Goal: Task Accomplishment & Management: Use online tool/utility

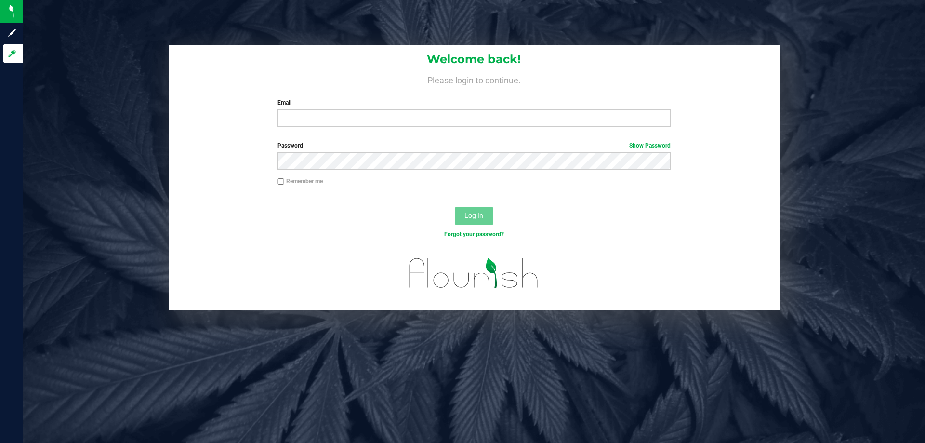
type input "jjovel@liveparallel.com"
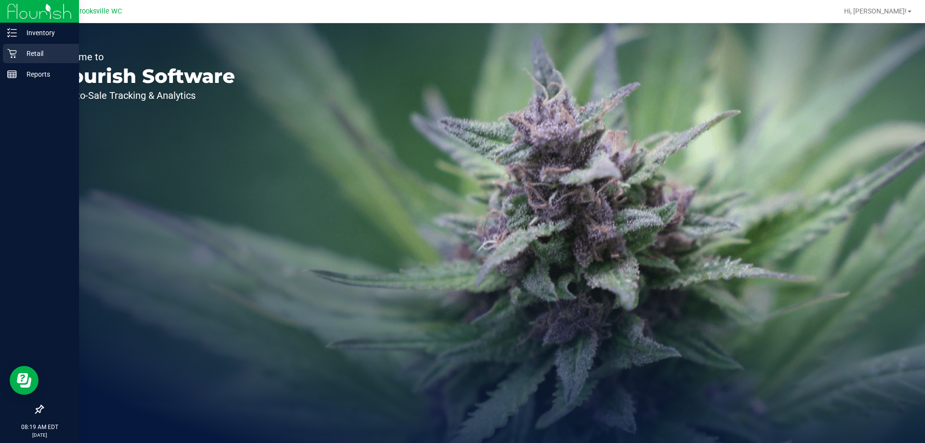
click at [46, 49] on p "Retail" at bounding box center [46, 54] width 58 height 12
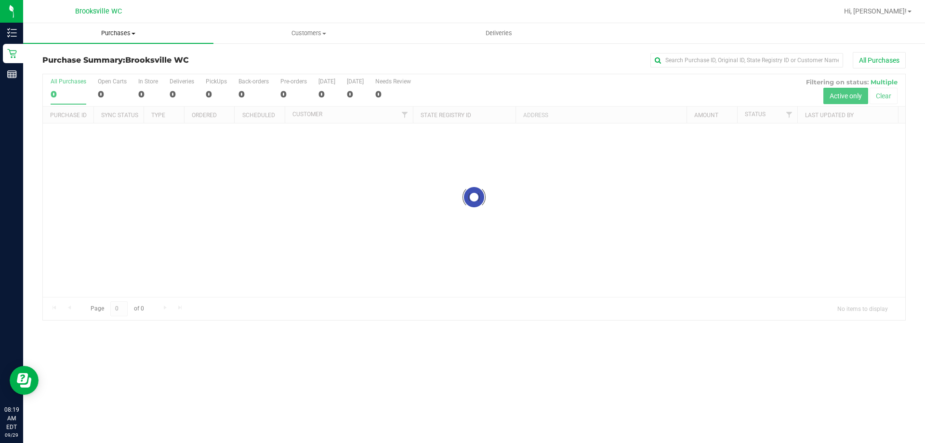
click at [103, 36] on span "Purchases" at bounding box center [118, 33] width 190 height 9
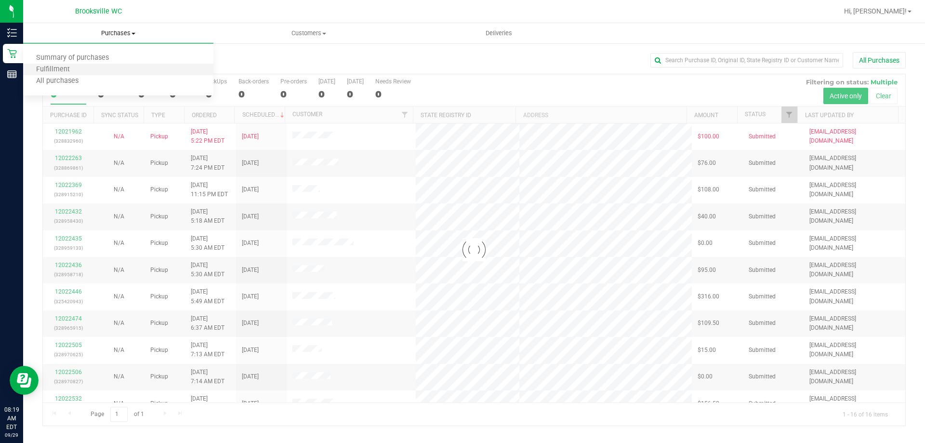
click at [84, 69] on li "Fulfillment" at bounding box center [118, 70] width 190 height 12
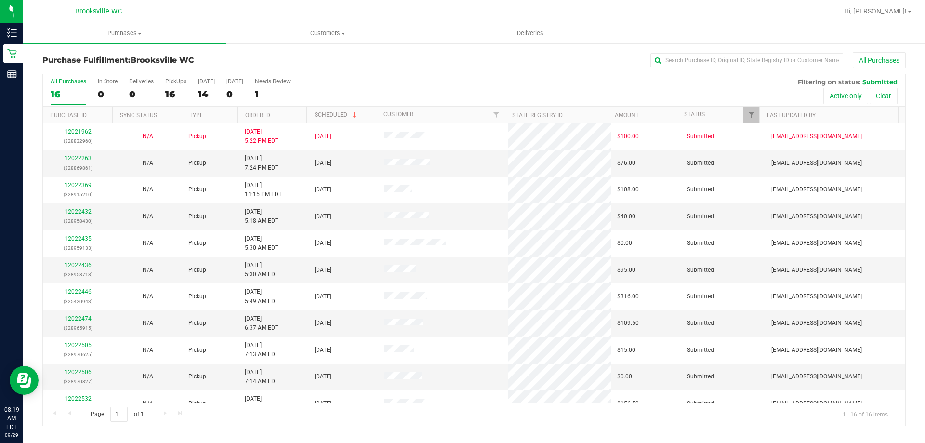
click at [284, 118] on th "Ordered" at bounding box center [271, 114] width 69 height 17
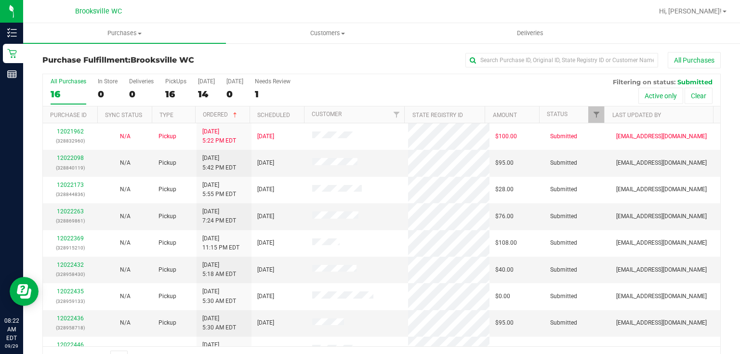
drag, startPoint x: 924, startPoint y: 3, endPoint x: 396, endPoint y: 62, distance: 531.7
click at [396, 62] on div "All Purchases" at bounding box center [494, 60] width 452 height 16
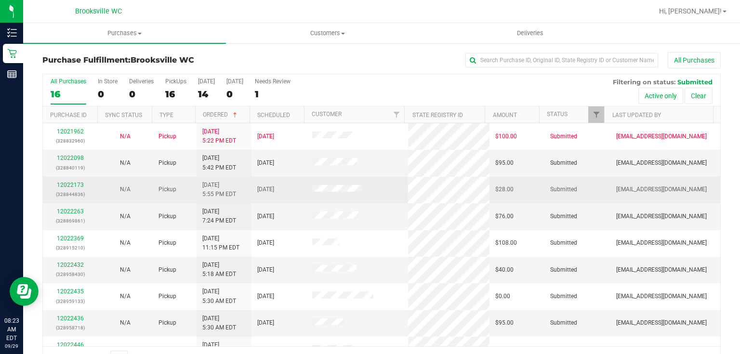
drag, startPoint x: 223, startPoint y: 185, endPoint x: 213, endPoint y: 187, distance: 9.8
click at [213, 187] on span "9/28/2025 5:55 PM EDT" at bounding box center [219, 190] width 34 height 18
click at [77, 184] on link "12022173" at bounding box center [70, 185] width 27 height 7
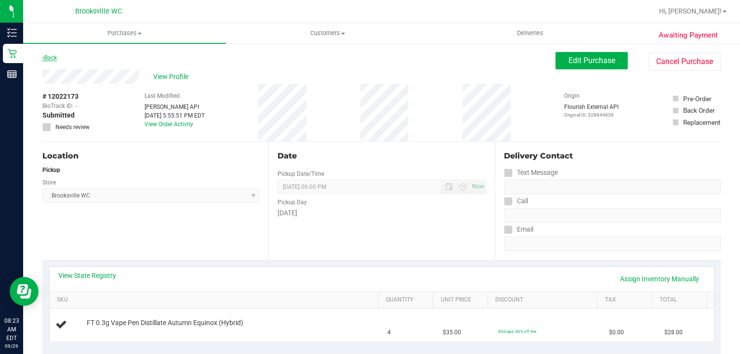
click at [55, 57] on link "Back" at bounding box center [49, 57] width 14 height 7
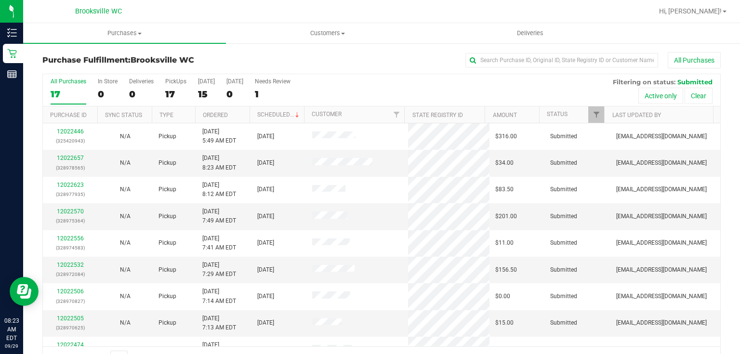
click at [238, 116] on th "Ordered" at bounding box center [222, 114] width 54 height 17
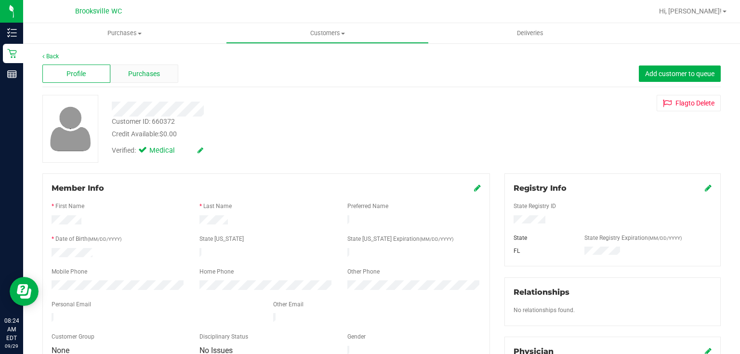
click at [160, 70] on div "Purchases" at bounding box center [144, 74] width 68 height 18
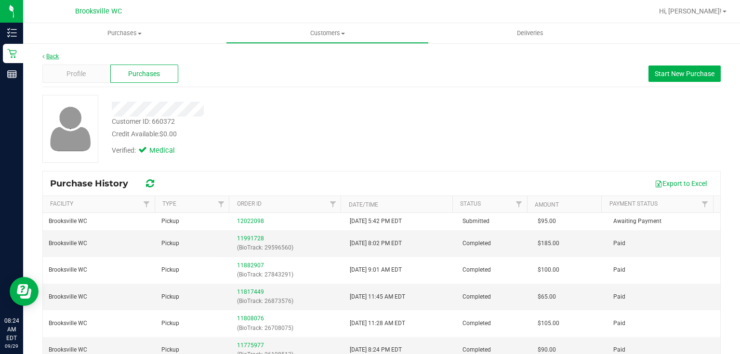
click at [55, 59] on link "Back" at bounding box center [50, 56] width 16 height 7
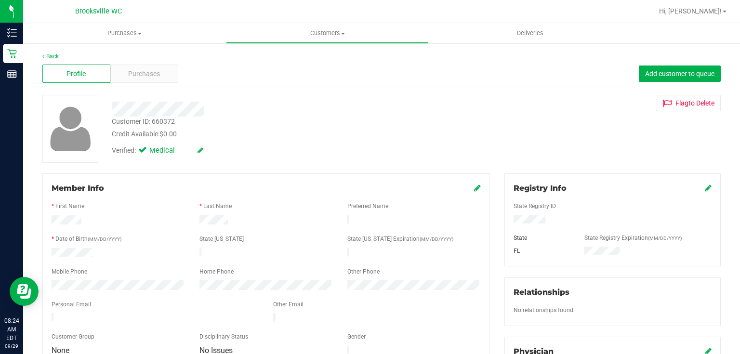
click at [58, 58] on link "Back" at bounding box center [50, 56] width 16 height 7
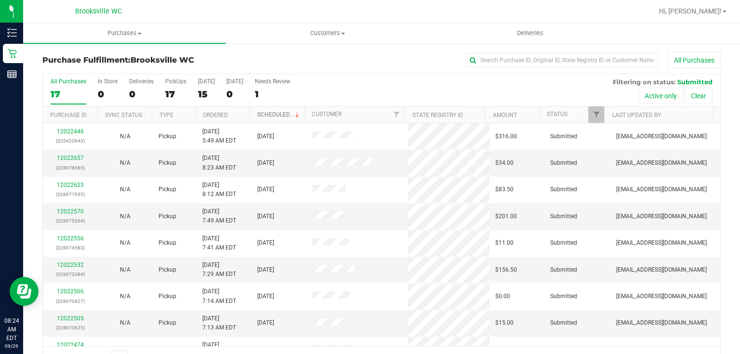
click at [290, 115] on link "Scheduled" at bounding box center [279, 114] width 44 height 7
click at [290, 115] on th "Scheduled" at bounding box center [276, 114] width 54 height 17
drag, startPoint x: 290, startPoint y: 113, endPoint x: 321, endPoint y: 101, distance: 32.6
click at [321, 101] on div "All Purchases 17 In Store 0 Deliveries 0 PickUps 17 Today 15 Tomorrow 0 Needs R…" at bounding box center [381, 90] width 677 height 32
click at [231, 114] on th "Ordered" at bounding box center [223, 114] width 54 height 17
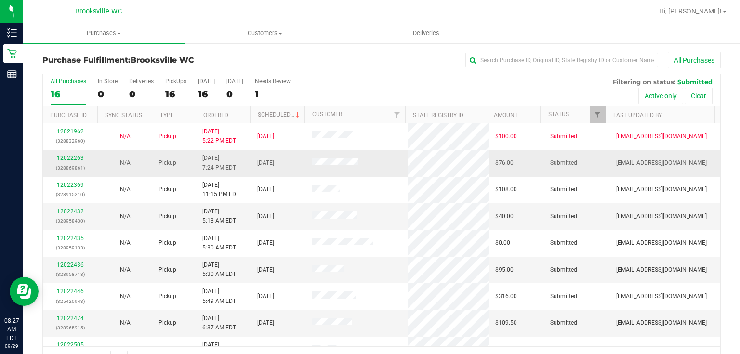
click at [72, 157] on link "12022263" at bounding box center [70, 158] width 27 height 7
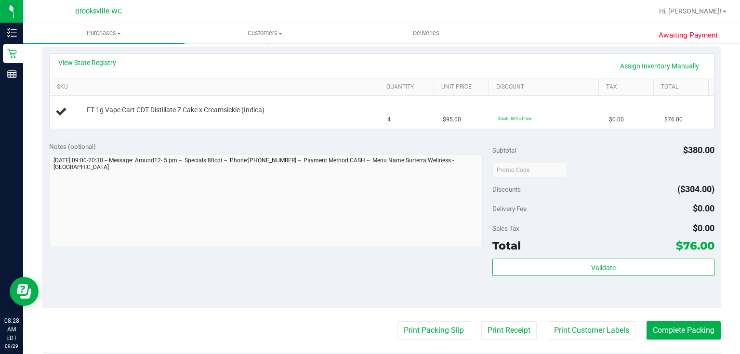
scroll to position [231, 0]
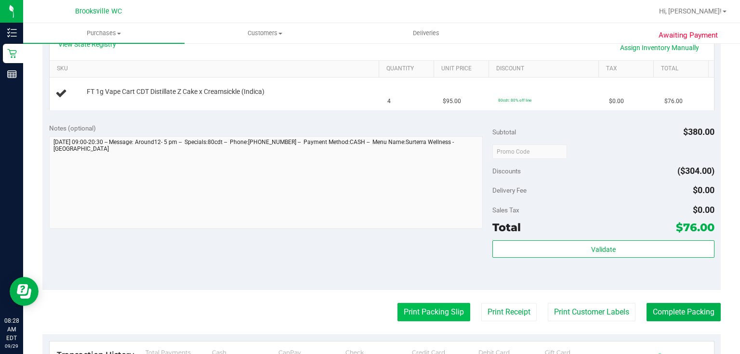
click at [442, 307] on button "Print Packing Slip" at bounding box center [433, 312] width 73 height 18
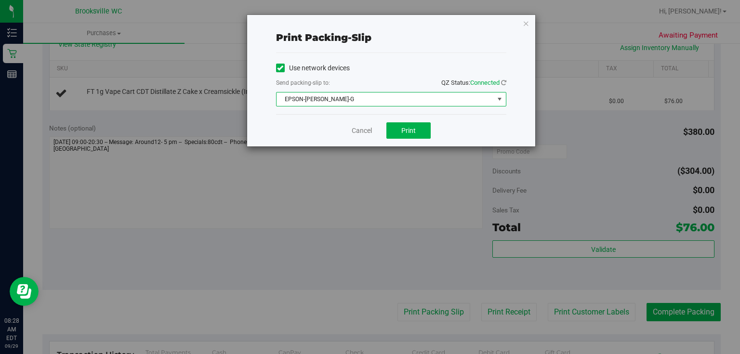
click at [349, 100] on span "EPSON-[PERSON_NAME]-G" at bounding box center [384, 98] width 217 height 13
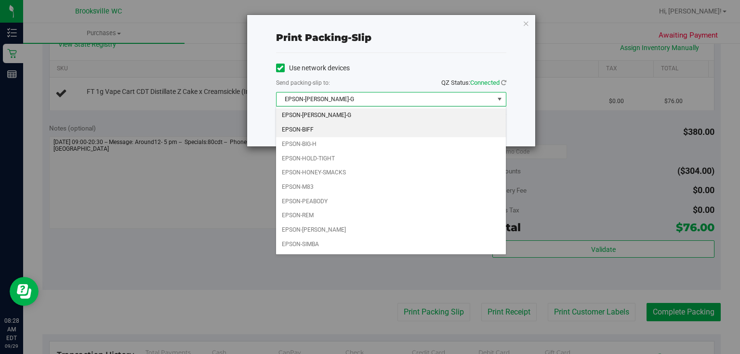
click at [365, 135] on li "EPSON-BIFF" at bounding box center [390, 130] width 229 height 14
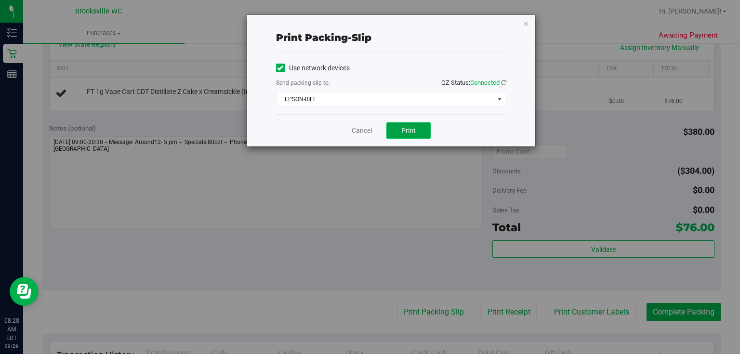
click at [388, 134] on button "Print" at bounding box center [408, 130] width 44 height 16
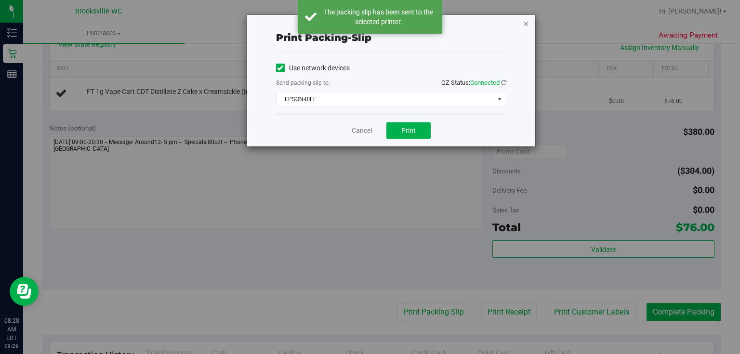
drag, startPoint x: 531, startPoint y: 23, endPoint x: 524, endPoint y: 21, distance: 7.4
click at [531, 22] on div "Print packing-slip Use network devices Send packing-slip to: QZ Status: Connect…" at bounding box center [391, 80] width 288 height 131
click at [524, 21] on icon "button" at bounding box center [526, 23] width 7 height 12
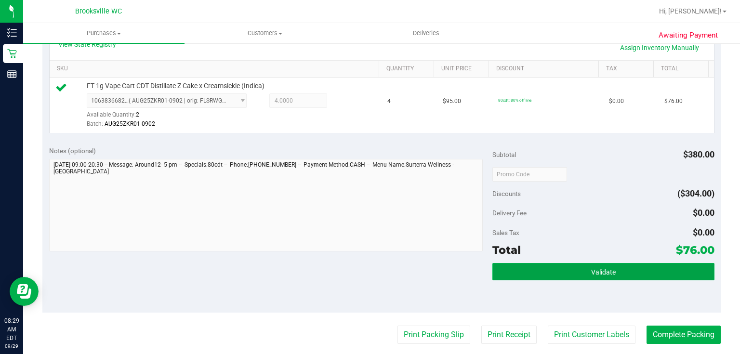
click at [557, 265] on button "Validate" at bounding box center [603, 271] width 222 height 17
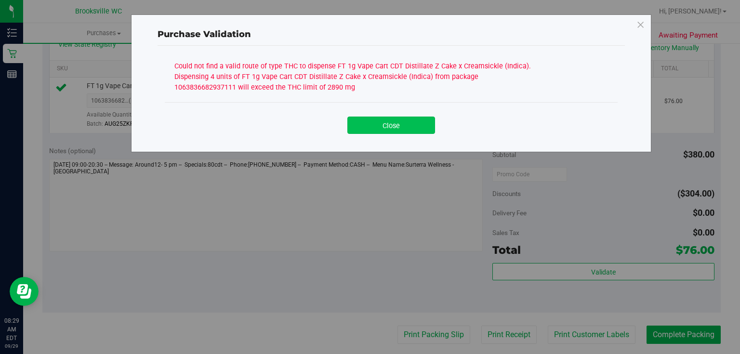
click at [405, 120] on button "Close" at bounding box center [391, 125] width 88 height 17
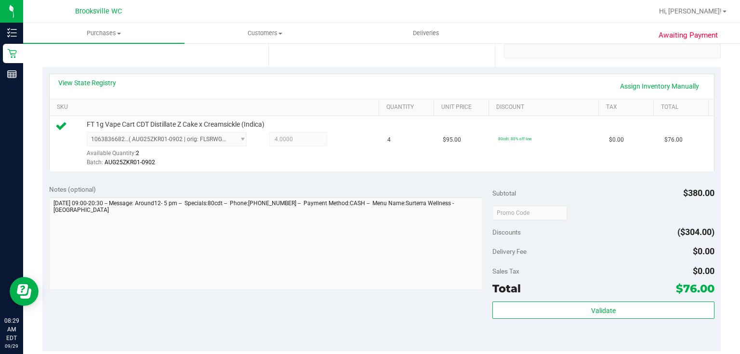
scroll to position [193, 0]
click at [636, 89] on link "Assign Inventory Manually" at bounding box center [660, 86] width 92 height 16
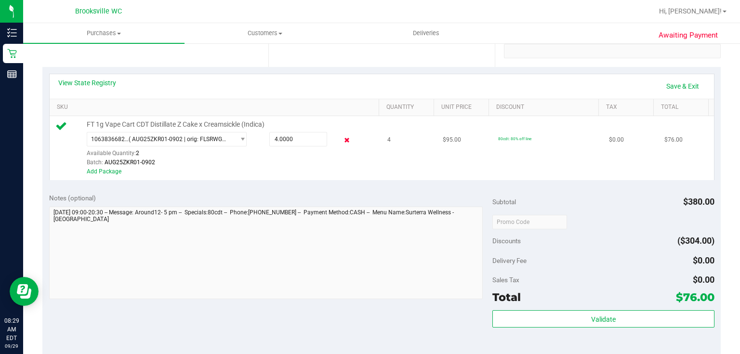
click at [345, 143] on icon at bounding box center [346, 140] width 10 height 11
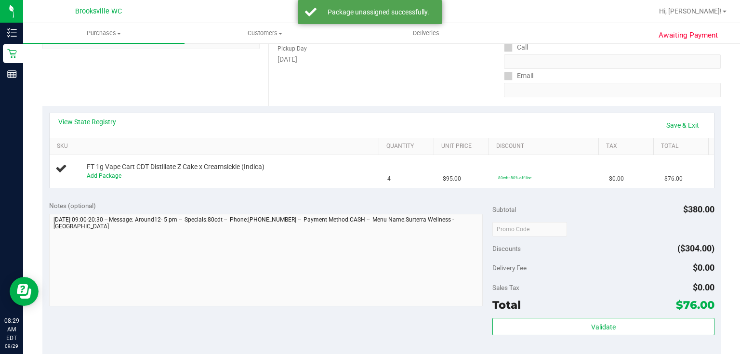
scroll to position [39, 0]
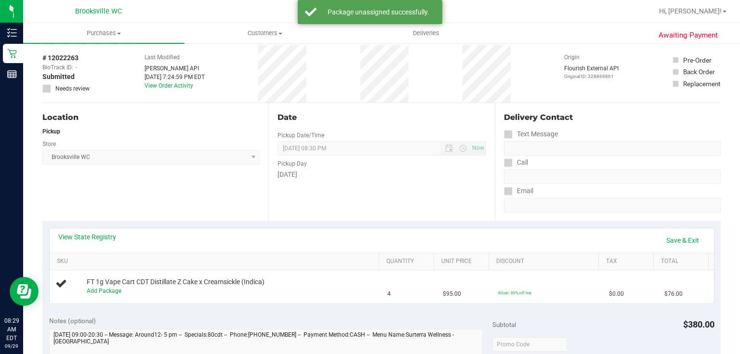
click at [48, 89] on icon at bounding box center [47, 89] width 6 height 0
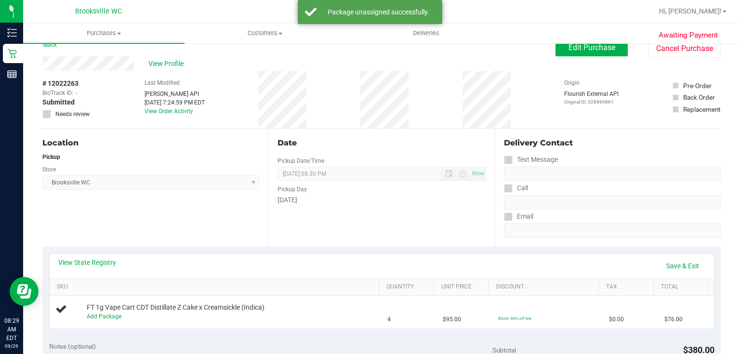
scroll to position [0, 0]
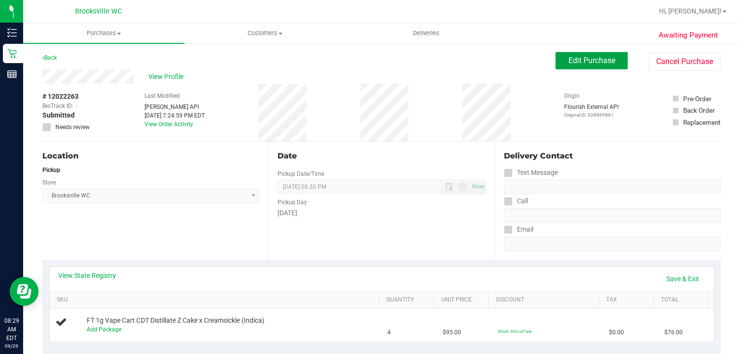
click at [596, 60] on span "Edit Purchase" at bounding box center [591, 60] width 47 height 9
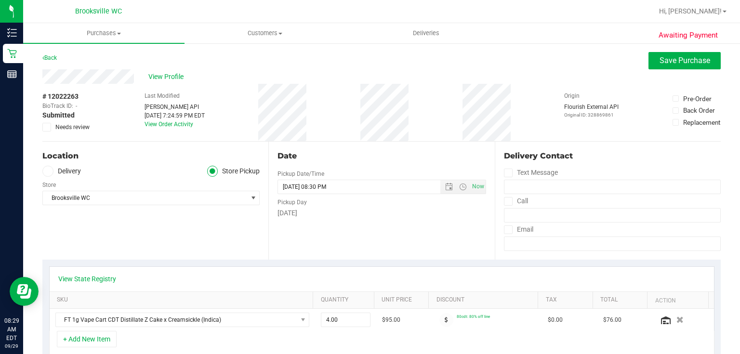
click at [44, 131] on div "# 12022263 BioTrack ID: - Submitted Needs review" at bounding box center [66, 112] width 48 height 57
click at [45, 131] on span at bounding box center [46, 127] width 9 height 9
click at [0, 0] on input "Needs review" at bounding box center [0, 0] width 0 height 0
click at [683, 61] on span "Save Purchase" at bounding box center [684, 60] width 51 height 9
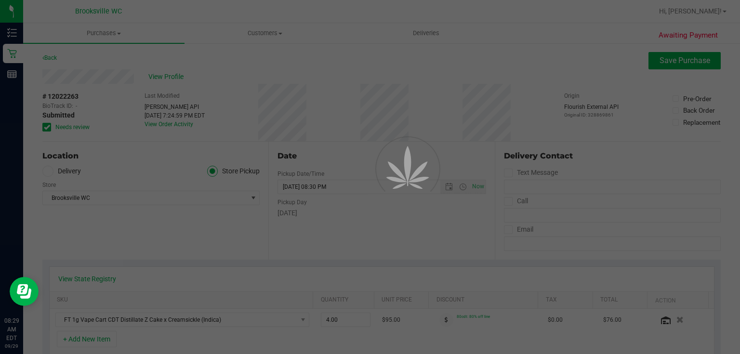
click at [154, 75] on div at bounding box center [370, 177] width 740 height 354
click at [152, 76] on div at bounding box center [370, 177] width 740 height 354
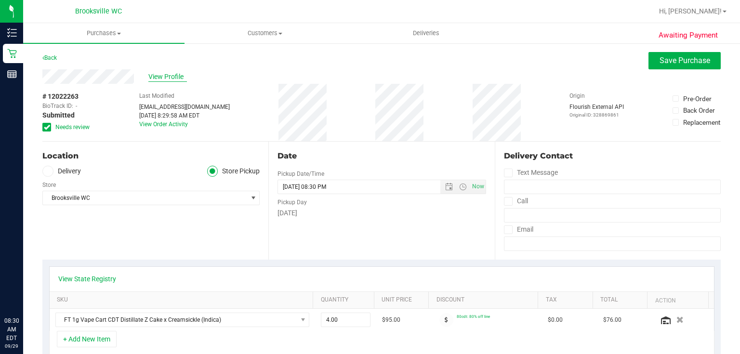
click at [165, 77] on span "View Profile" at bounding box center [167, 77] width 39 height 10
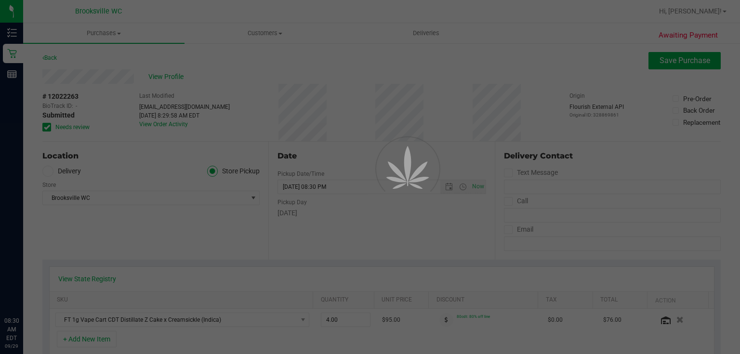
click at [682, 64] on div at bounding box center [370, 177] width 740 height 354
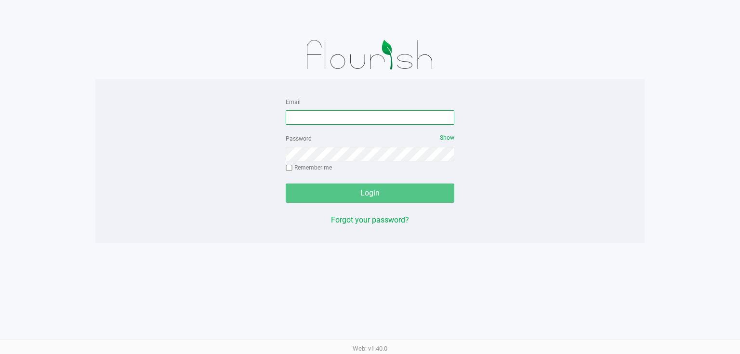
drag, startPoint x: 848, startPoint y: 3, endPoint x: 381, endPoint y: 117, distance: 480.2
click at [386, 116] on input "Email" at bounding box center [370, 117] width 169 height 14
type input "[EMAIL_ADDRESS][DOMAIN_NAME]"
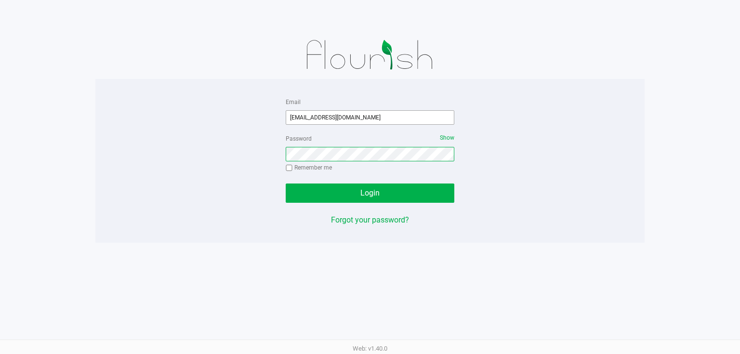
click at [286, 184] on button "Login" at bounding box center [370, 193] width 169 height 19
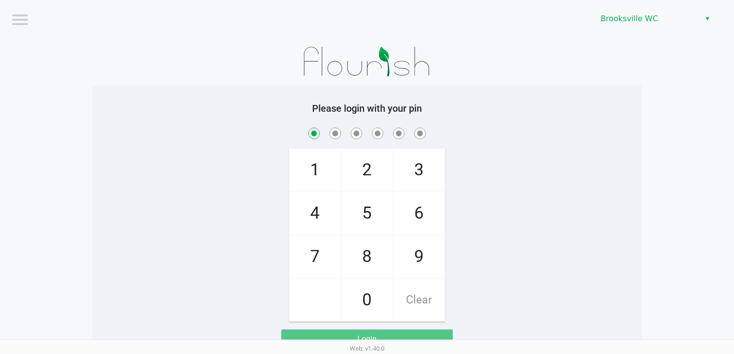
checkbox input "true"
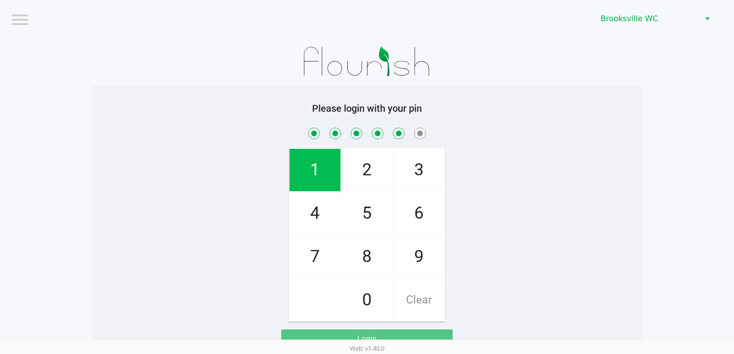
checkbox input "true"
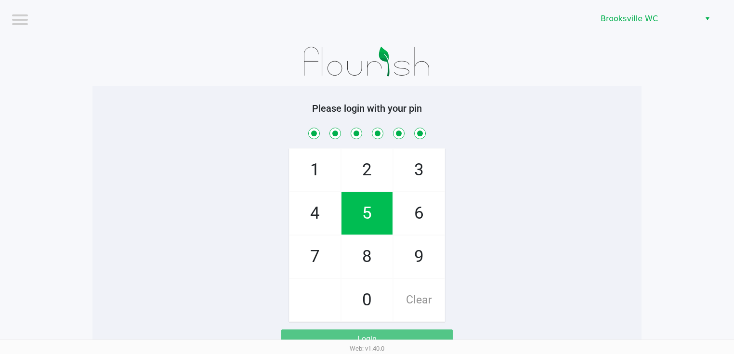
checkbox input "true"
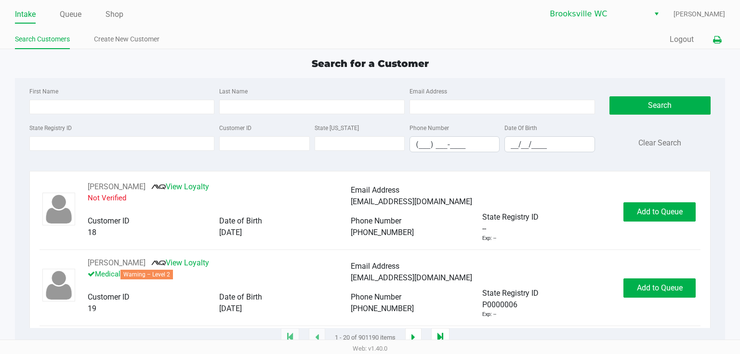
click at [715, 37] on icon at bounding box center [717, 40] width 8 height 7
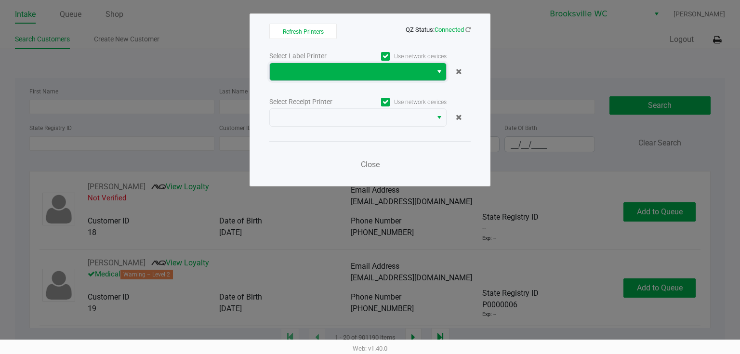
click at [370, 68] on span at bounding box center [350, 72] width 151 height 12
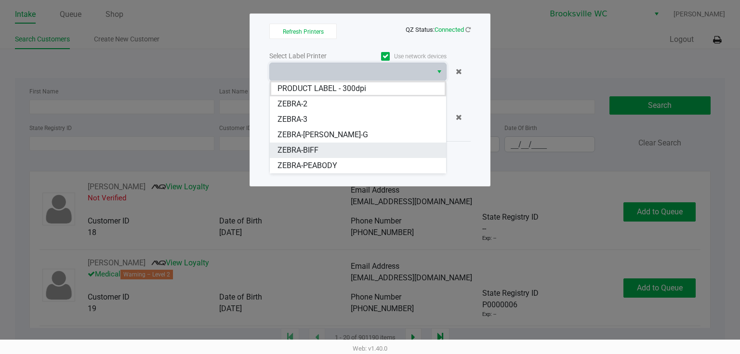
click at [316, 152] on span "ZEBRA-BIFF" at bounding box center [297, 150] width 41 height 12
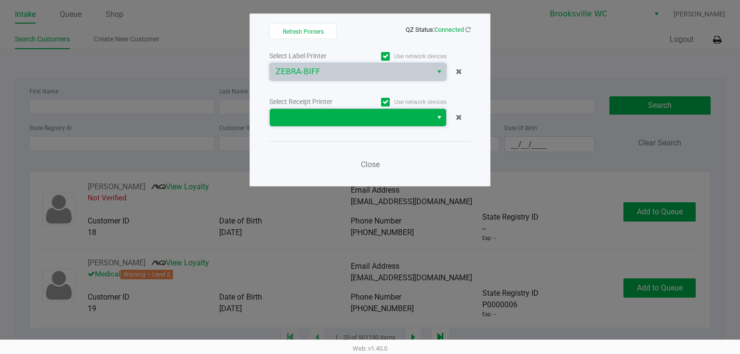
click at [302, 121] on span at bounding box center [350, 118] width 151 height 12
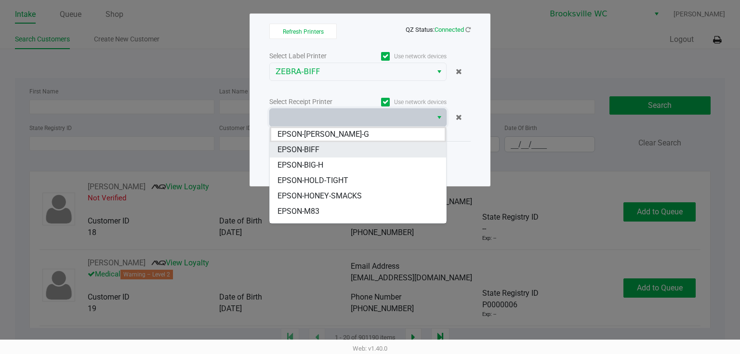
click at [303, 156] on li "EPSON-BIFF" at bounding box center [358, 149] width 176 height 15
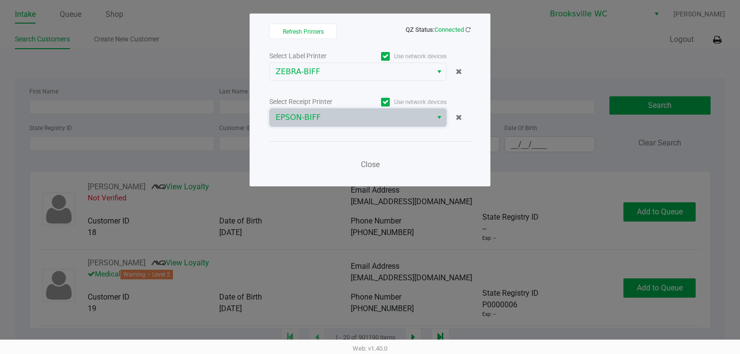
click at [355, 150] on div "Close" at bounding box center [369, 158] width 201 height 35
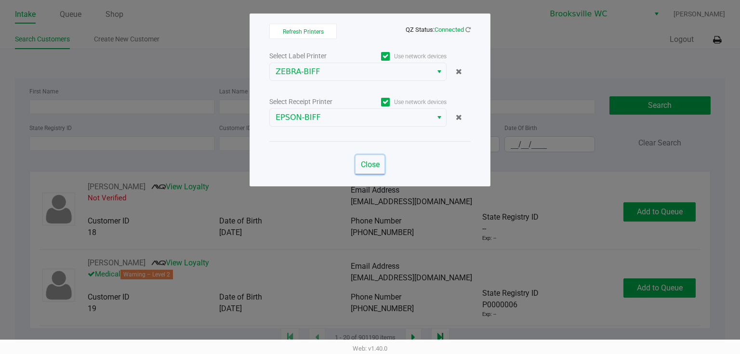
click at [366, 164] on span "Close" at bounding box center [370, 164] width 19 height 9
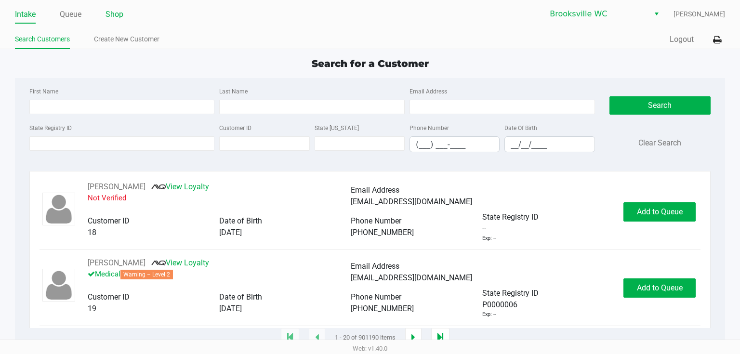
click at [121, 21] on li "Shop" at bounding box center [114, 15] width 18 height 17
click at [122, 19] on link "Shop" at bounding box center [114, 14] width 18 height 13
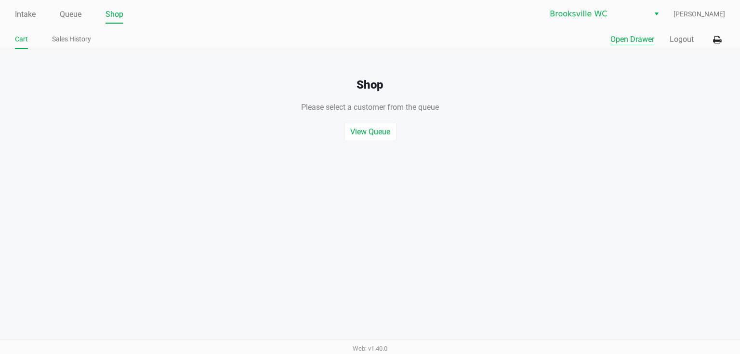
click at [643, 42] on button "Open Drawer" at bounding box center [632, 40] width 44 height 12
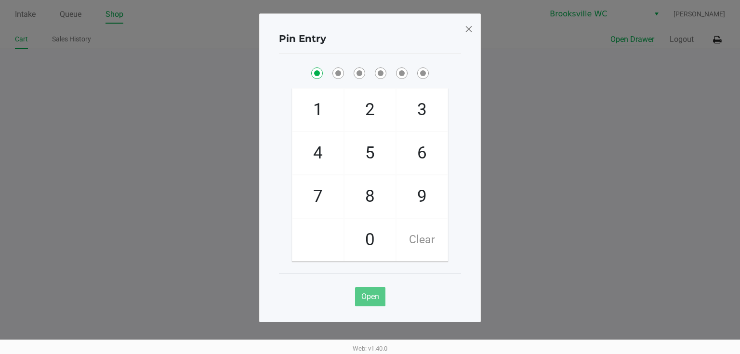
checkbox input "true"
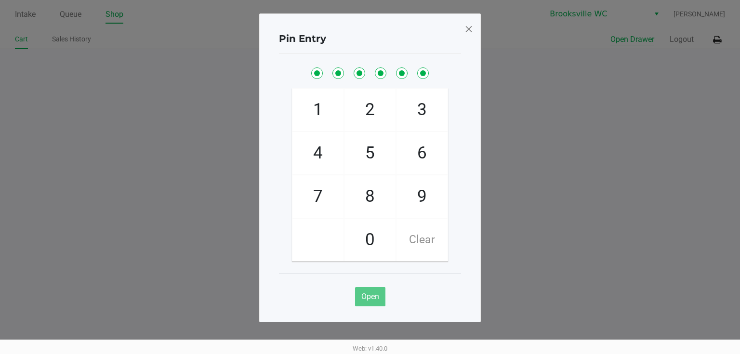
checkbox input "true"
checkbox input "false"
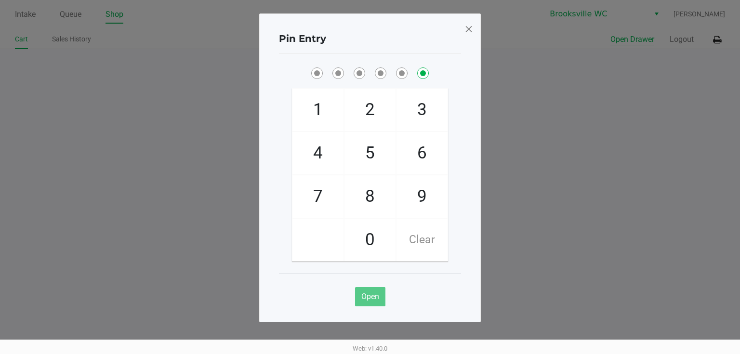
checkbox input "false"
checkbox input "true"
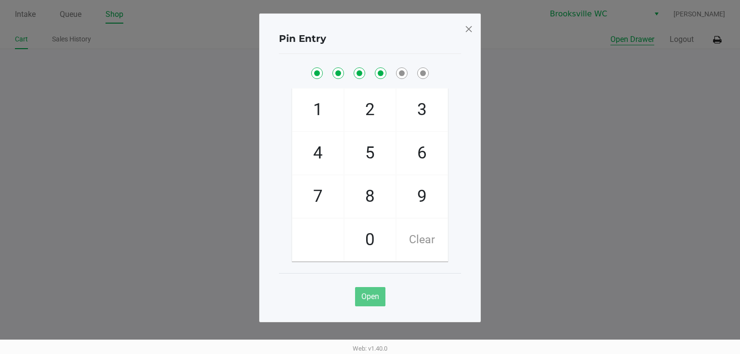
checkbox input "true"
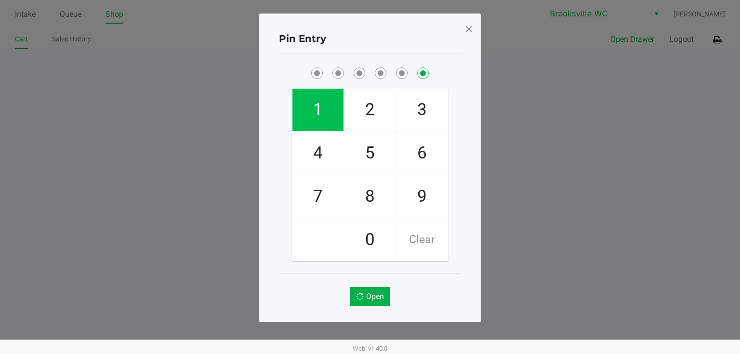
checkbox input "false"
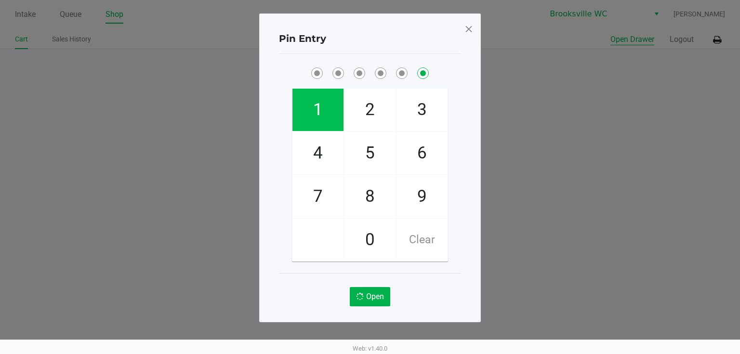
checkbox input "false"
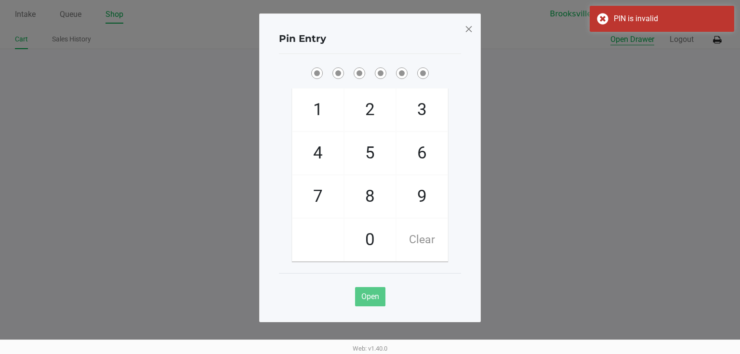
checkbox input "true"
checkbox input "false"
checkbox input "true"
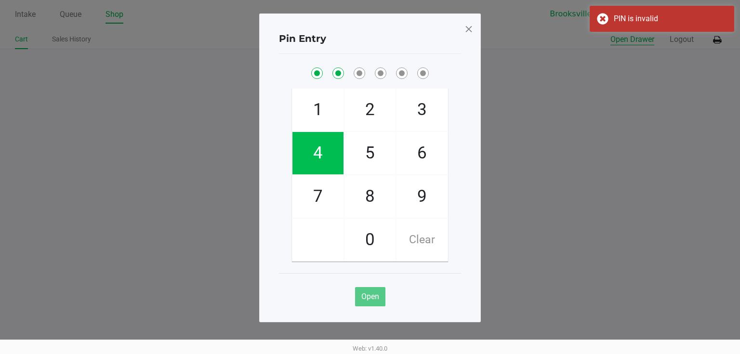
checkbox input "true"
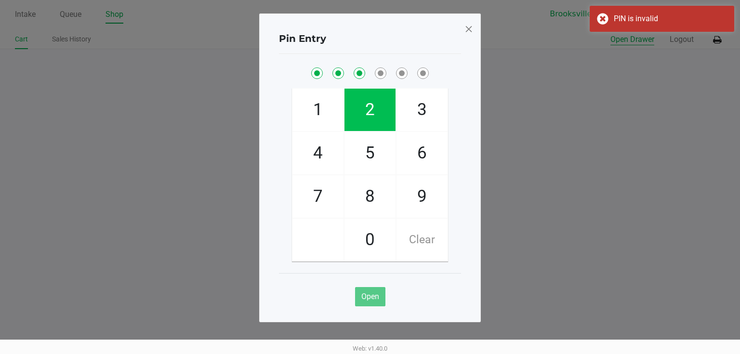
checkbox input "true"
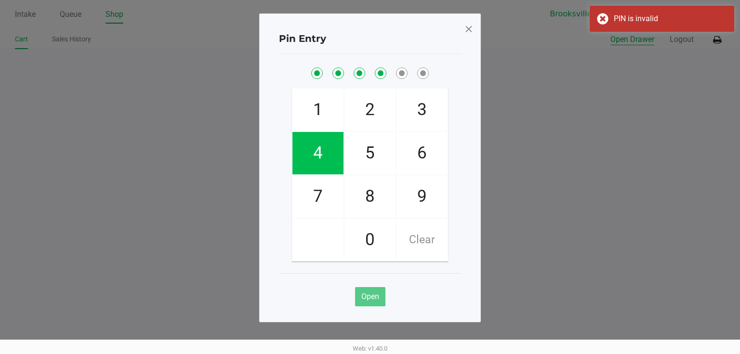
checkbox input "true"
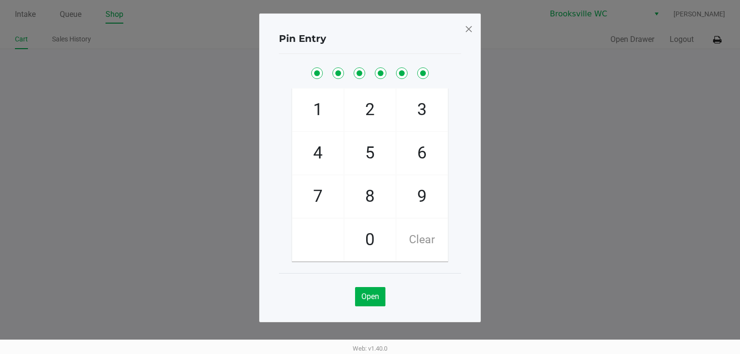
drag, startPoint x: 466, startPoint y: 35, endPoint x: 463, endPoint y: 21, distance: 14.4
click at [464, 23] on div "Pin Entry 1 4 7 2 5 8 0 3 6 9 Clear Open" at bounding box center [370, 167] width 222 height 309
click at [472, 35] on span at bounding box center [468, 28] width 9 height 15
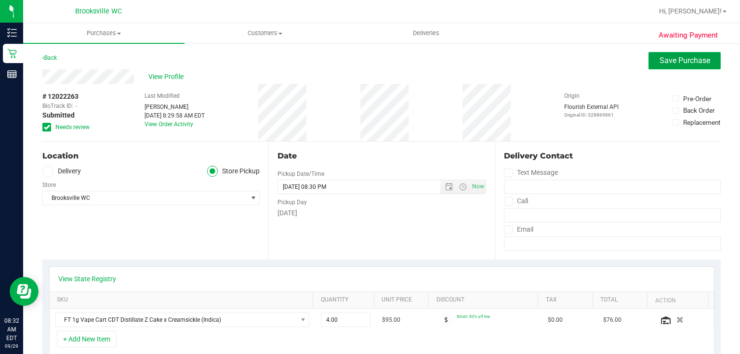
click at [701, 62] on span "Save Purchase" at bounding box center [684, 60] width 51 height 9
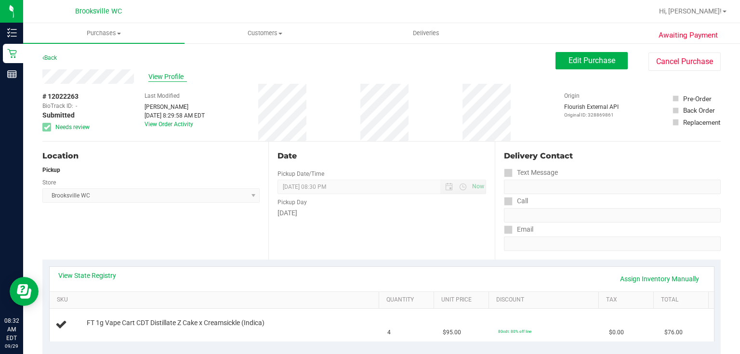
click at [157, 73] on span "View Profile" at bounding box center [167, 77] width 39 height 10
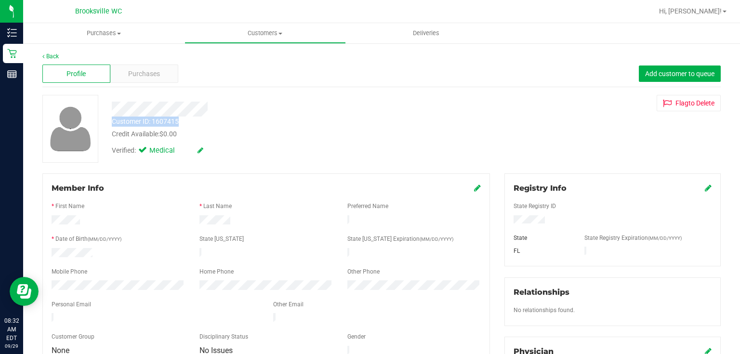
drag, startPoint x: 111, startPoint y: 120, endPoint x: 185, endPoint y: 120, distance: 74.2
click at [185, 120] on div "Customer ID: 1607415 Credit Available: $0.00" at bounding box center [278, 128] width 346 height 23
copy div "Customer ID: 1607415"
click at [650, 250] on div at bounding box center [648, 252] width 142 height 11
click at [104, 38] on uib-tab-heading "Purchases Summary of purchases Fulfillment All purchases" at bounding box center [103, 33] width 161 height 20
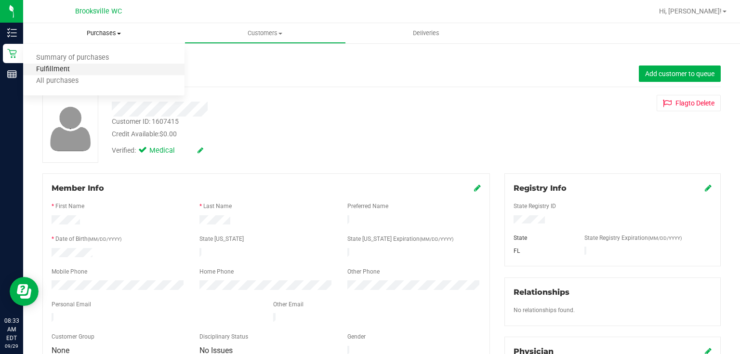
click at [77, 67] on span "Fulfillment" at bounding box center [53, 70] width 60 height 8
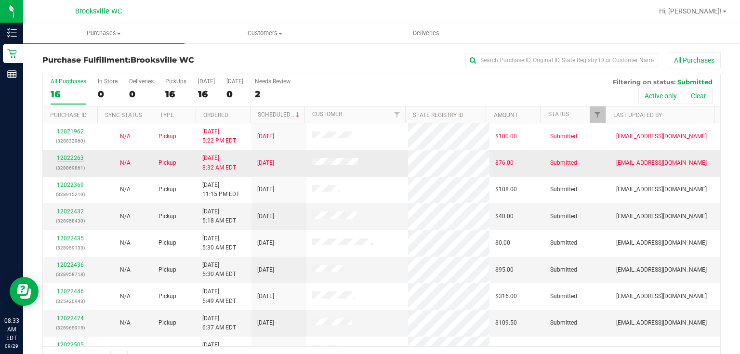
click at [60, 159] on link "12022263" at bounding box center [70, 158] width 27 height 7
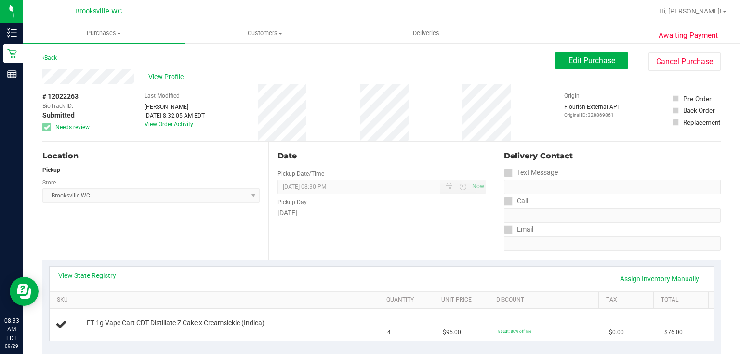
click at [102, 278] on link "View State Registry" at bounding box center [87, 276] width 58 height 10
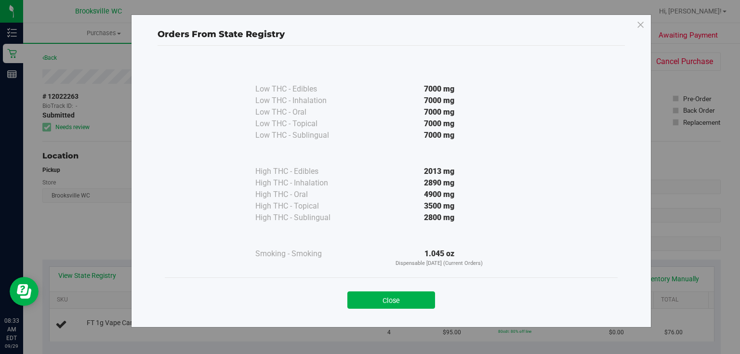
drag, startPoint x: 399, startPoint y: 297, endPoint x: 330, endPoint y: 272, distance: 72.8
click at [330, 272] on div "Low THC - Edibles 7000 mg Low THC - Inhalation" at bounding box center [391, 168] width 453 height 219
click at [370, 303] on button "Close" at bounding box center [391, 299] width 88 height 17
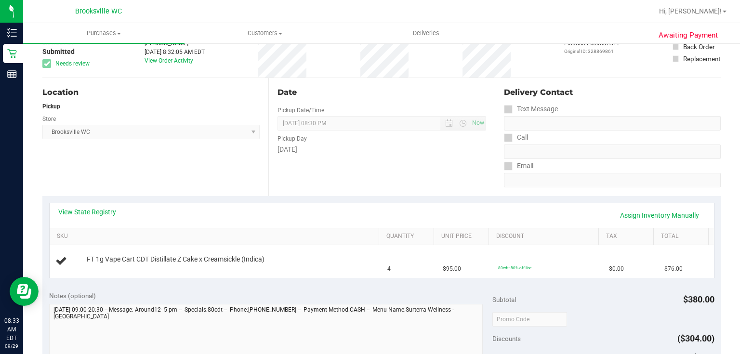
scroll to position [77, 0]
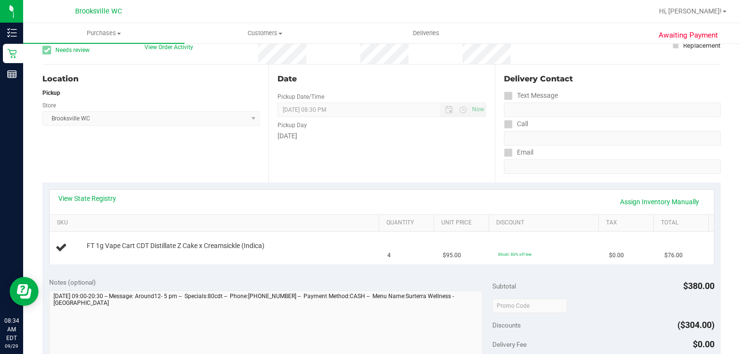
click at [628, 16] on div at bounding box center [412, 11] width 480 height 19
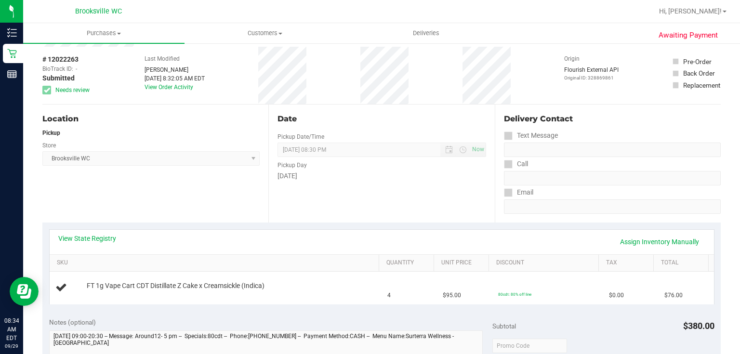
scroll to position [0, 0]
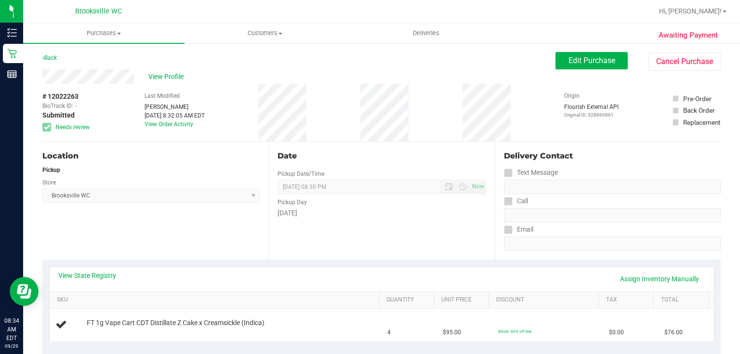
click at [49, 55] on link "Back" at bounding box center [49, 57] width 14 height 7
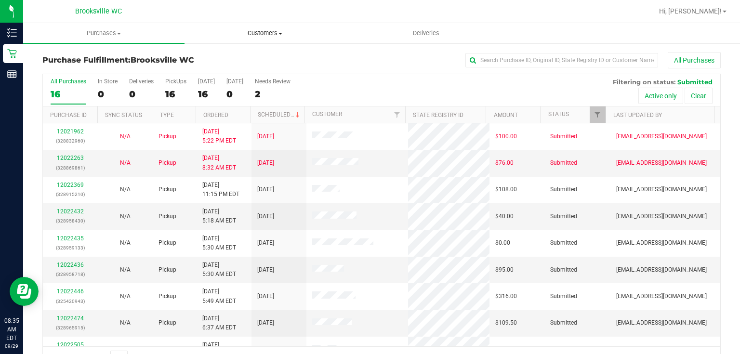
click at [283, 30] on span "Customers" at bounding box center [265, 33] width 160 height 9
click at [418, 52] on div "All Purchases" at bounding box center [494, 60] width 452 height 16
click at [112, 30] on span "Purchases" at bounding box center [104, 33] width 160 height 9
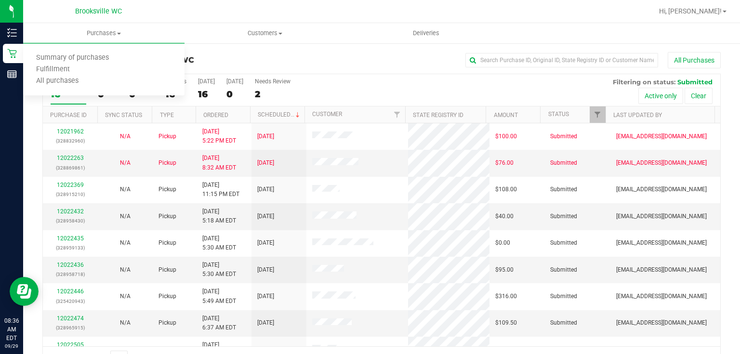
drag, startPoint x: 110, startPoint y: 33, endPoint x: 238, endPoint y: 58, distance: 130.1
click at [234, 58] on h3 "Purchase Fulfillment: Brooksville WC" at bounding box center [155, 60] width 226 height 9
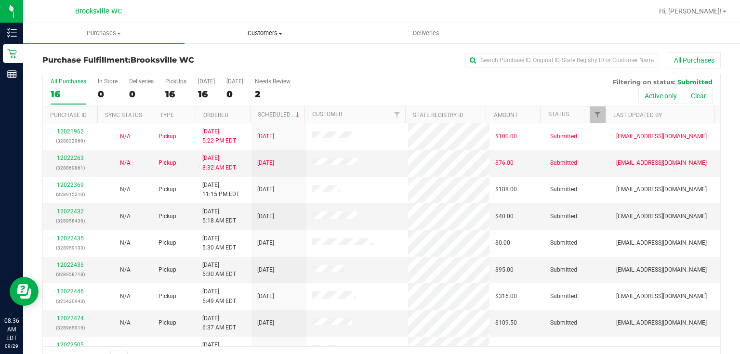
click at [287, 36] on span "Customers" at bounding box center [265, 33] width 160 height 9
click at [268, 56] on li "All customers" at bounding box center [264, 58] width 161 height 12
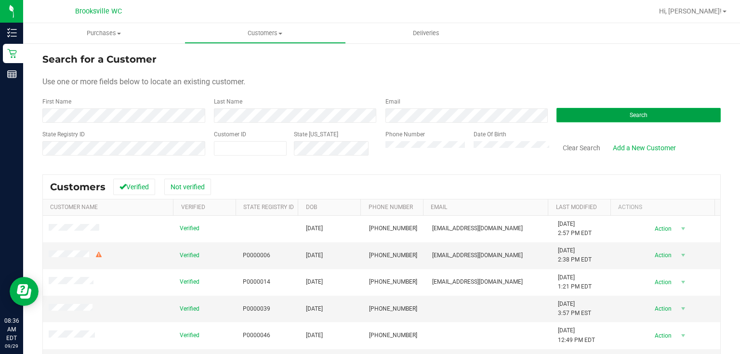
click at [634, 110] on button "Search" at bounding box center [638, 115] width 164 height 14
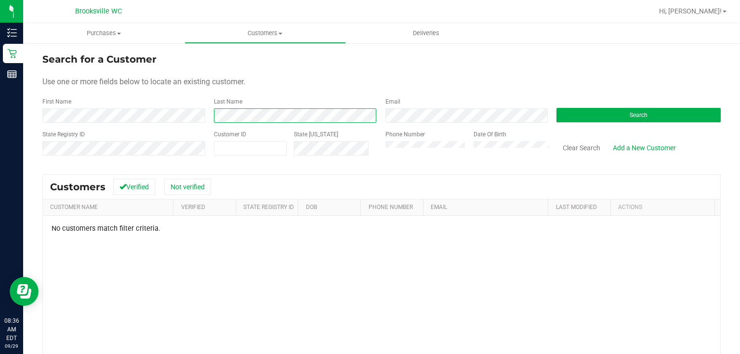
click at [127, 136] on form "Search for a Customer Use one or more fields below to locate an existing custom…" at bounding box center [381, 108] width 678 height 112
click at [653, 109] on button "Search" at bounding box center [638, 115] width 164 height 14
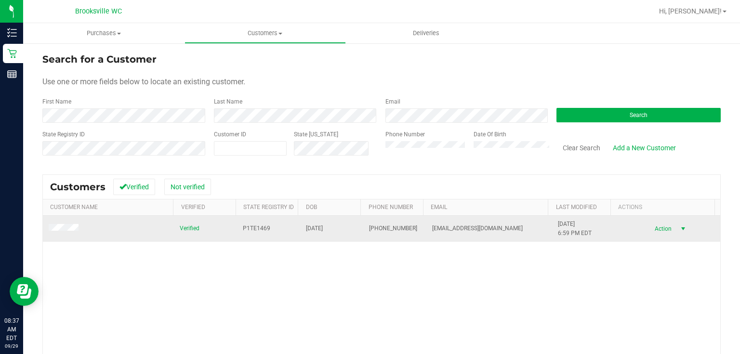
click at [679, 230] on span "select" at bounding box center [683, 229] width 8 height 8
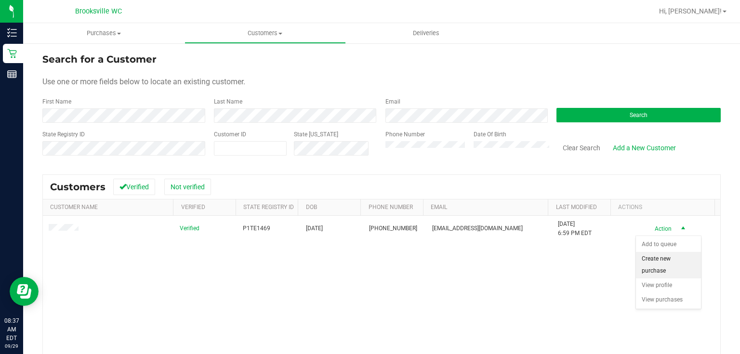
click at [670, 264] on li "Create new purchase" at bounding box center [668, 265] width 65 height 26
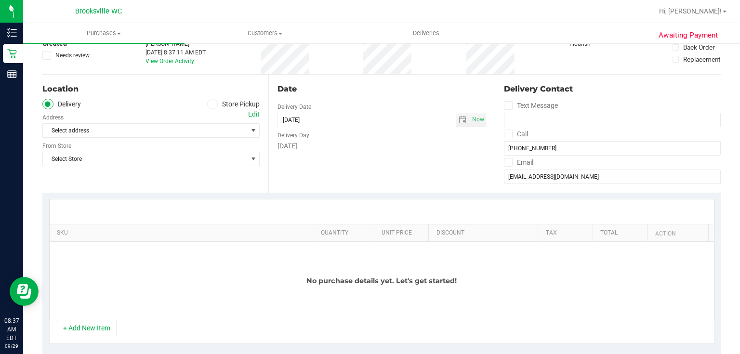
scroll to position [77, 0]
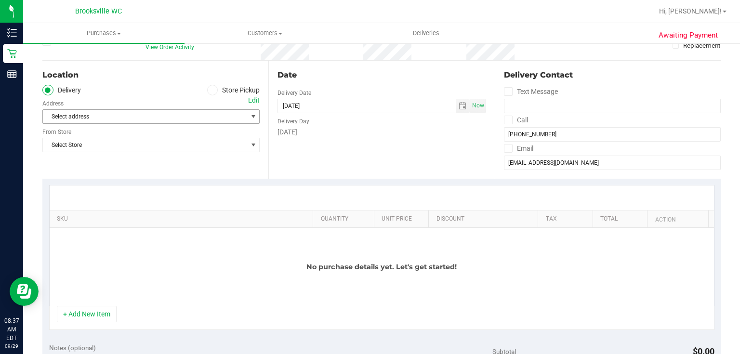
click at [257, 113] on span "select" at bounding box center [253, 116] width 12 height 13
click at [181, 115] on span "Select address" at bounding box center [140, 116] width 194 height 13
click at [217, 88] on label "Store Pickup" at bounding box center [233, 90] width 53 height 11
click at [0, 0] on input "Store Pickup" at bounding box center [0, 0] width 0 height 0
click at [240, 116] on span "Select Store" at bounding box center [145, 116] width 204 height 13
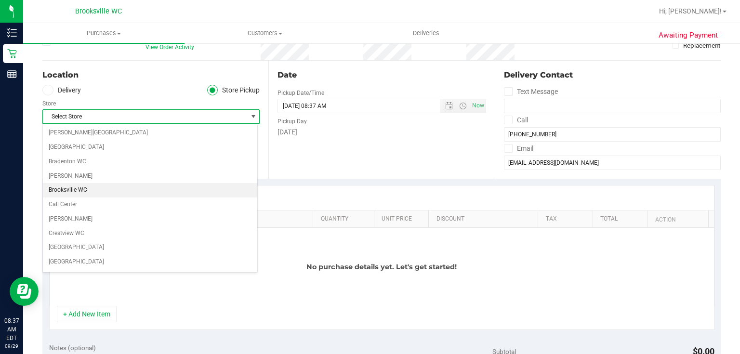
click at [79, 187] on li "Brooksville WC" at bounding box center [150, 190] width 214 height 14
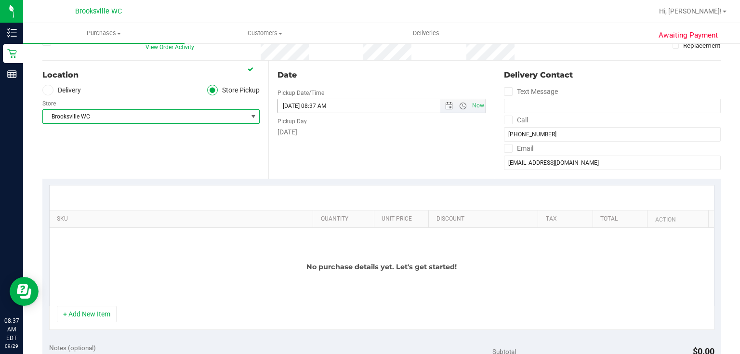
click at [425, 105] on input "09/29/2025 08:37 AM" at bounding box center [367, 105] width 178 height 13
click at [473, 106] on span "Now" at bounding box center [478, 106] width 16 height 14
click at [426, 108] on input "09/29/2025 08:37 AM" at bounding box center [367, 105] width 178 height 13
click at [448, 104] on span "Open the date view" at bounding box center [449, 106] width 8 height 8
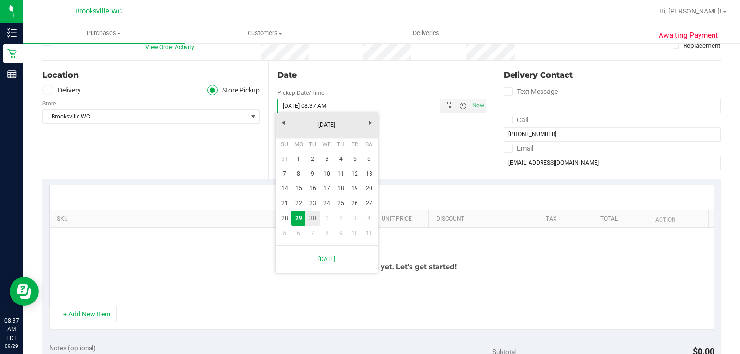
click at [313, 222] on link "30" at bounding box center [312, 218] width 14 height 15
type input "09/30/2025 08:37 AM"
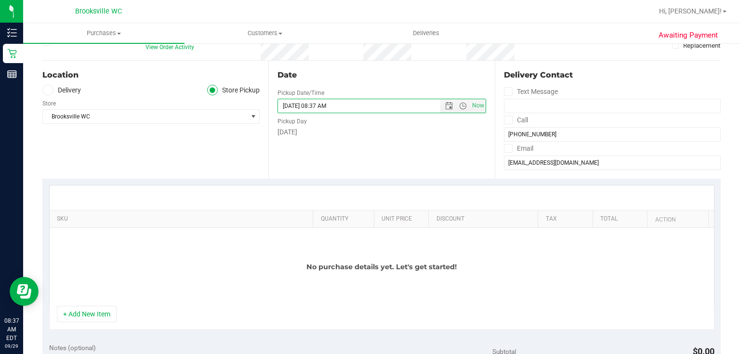
click at [443, 135] on div "Tuesday" at bounding box center [381, 132] width 208 height 10
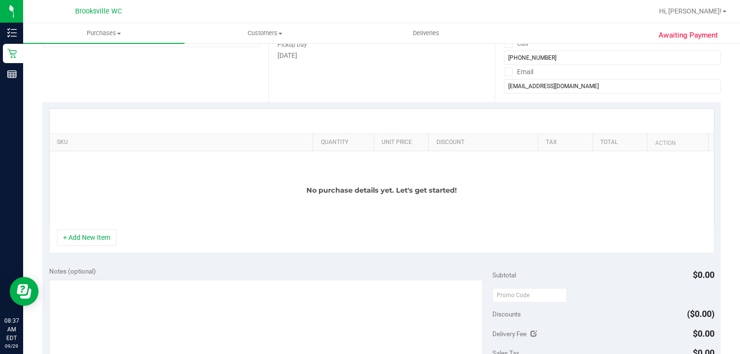
scroll to position [154, 0]
click at [106, 245] on button "+ Add New Item" at bounding box center [87, 237] width 60 height 16
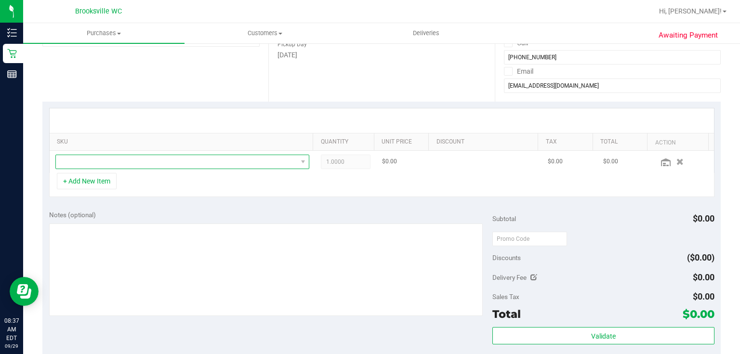
click at [118, 158] on span "NO DATA FOUND" at bounding box center [176, 161] width 241 height 13
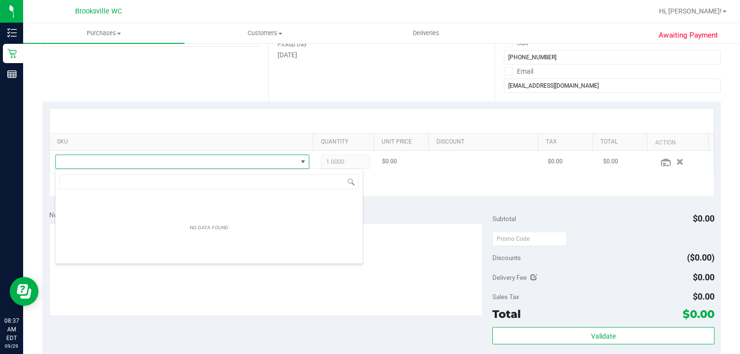
scroll to position [14, 247]
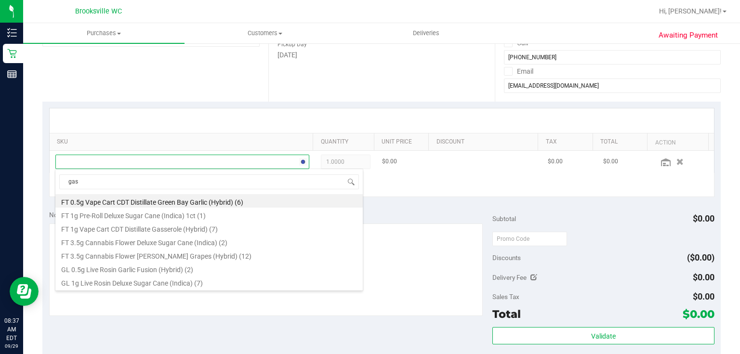
type input "gass"
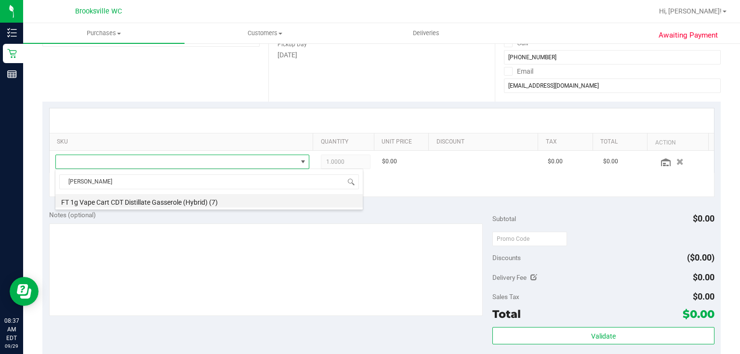
click at [161, 201] on li "FT 1g Vape Cart CDT Distillate Gasserole (Hybrid) (7)" at bounding box center [208, 200] width 307 height 13
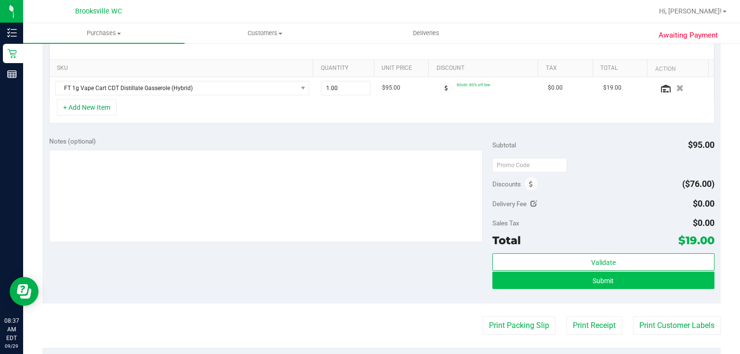
scroll to position [231, 0]
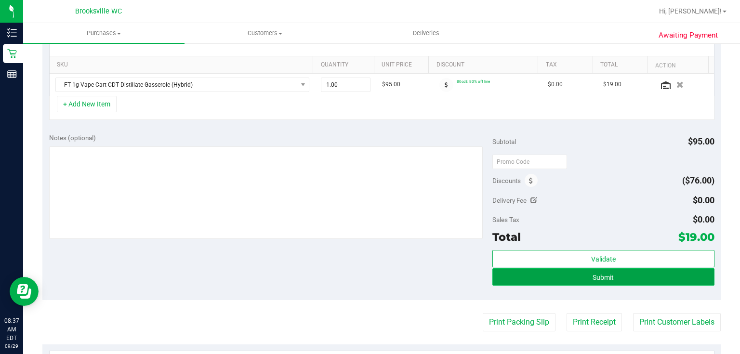
click at [583, 280] on button "Submit" at bounding box center [603, 276] width 222 height 17
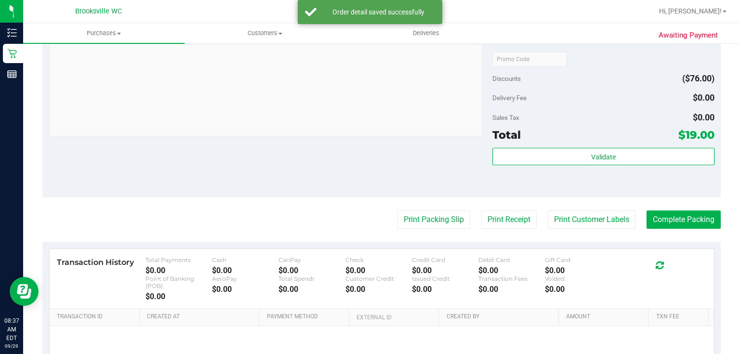
scroll to position [347, 0]
click at [440, 219] on button "Print Packing Slip" at bounding box center [433, 219] width 73 height 18
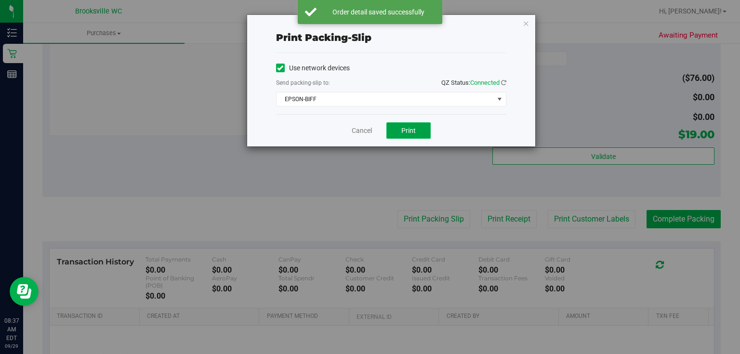
click at [419, 128] on button "Print" at bounding box center [408, 130] width 44 height 16
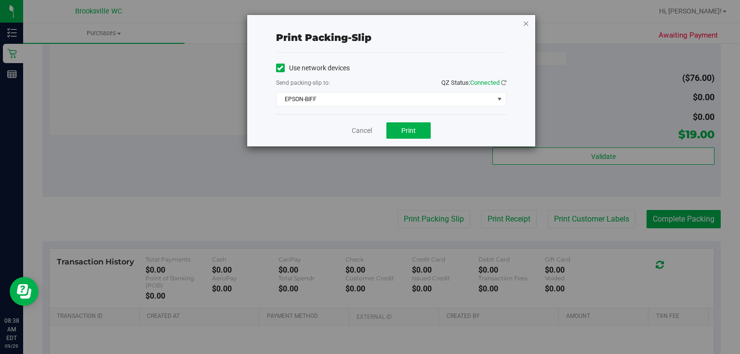
click at [528, 18] on icon "button" at bounding box center [526, 23] width 7 height 12
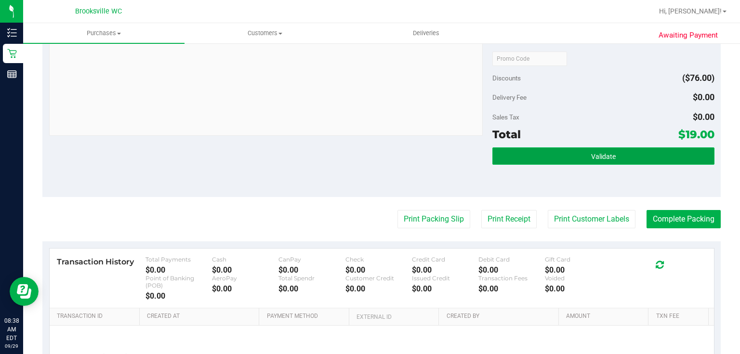
click at [628, 158] on button "Validate" at bounding box center [603, 155] width 222 height 17
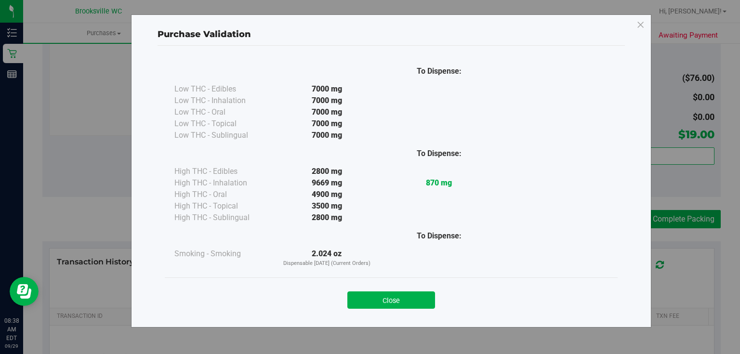
drag, startPoint x: 367, startPoint y: 302, endPoint x: 375, endPoint y: 302, distance: 8.7
click at [368, 302] on button "Close" at bounding box center [391, 299] width 88 height 17
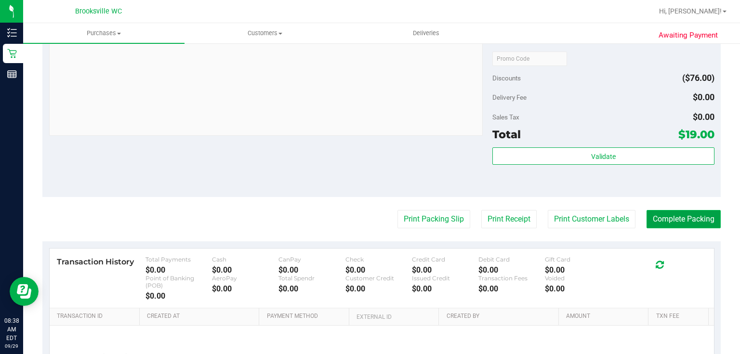
click at [695, 223] on button "Complete Packing" at bounding box center [683, 219] width 74 height 18
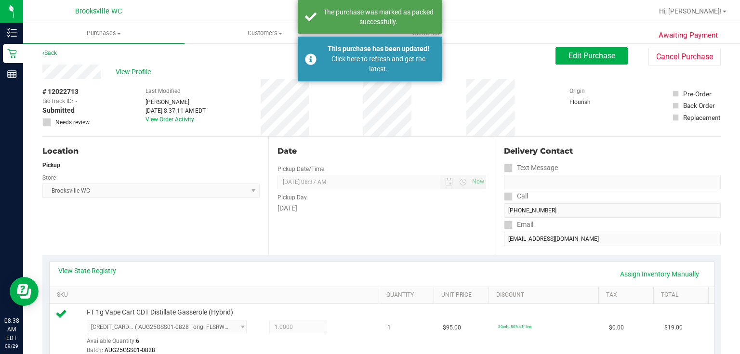
scroll to position [0, 0]
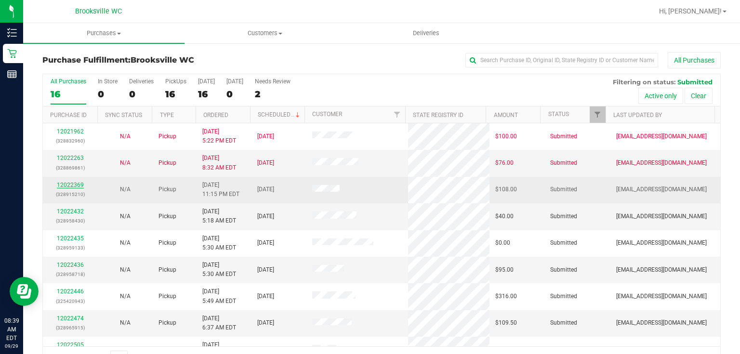
click at [77, 185] on link "12022369" at bounding box center [70, 185] width 27 height 7
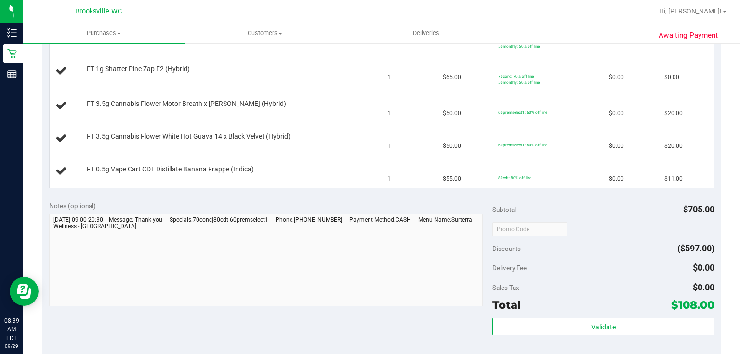
scroll to position [616, 0]
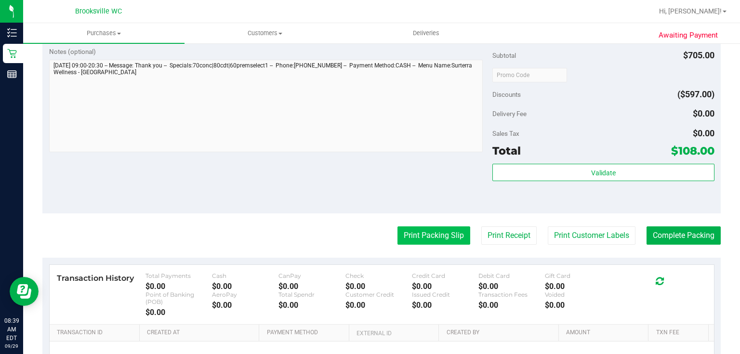
click at [434, 231] on button "Print Packing Slip" at bounding box center [433, 235] width 73 height 18
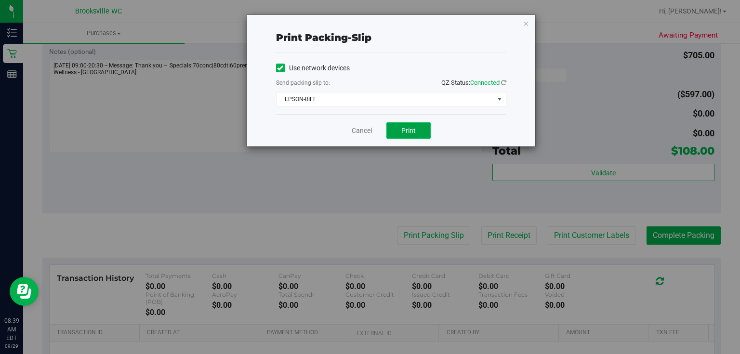
click at [402, 127] on span "Print" at bounding box center [408, 131] width 14 height 8
click at [526, 21] on icon "button" at bounding box center [526, 23] width 7 height 12
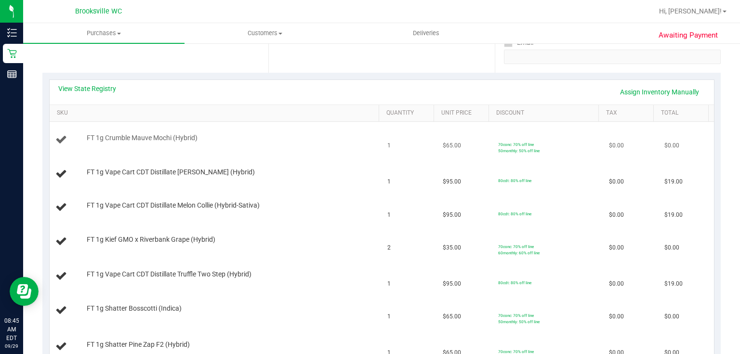
scroll to position [231, 0]
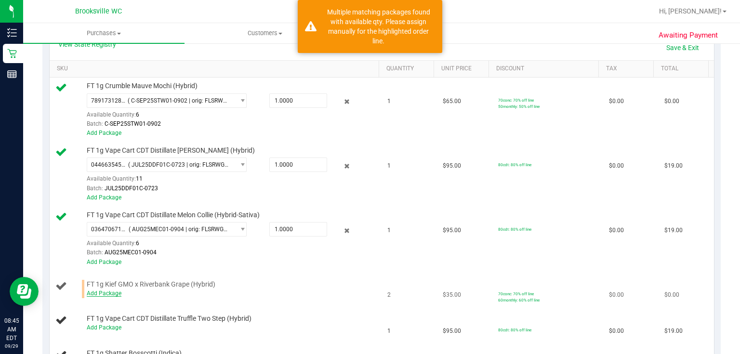
click at [105, 293] on link "Add Package" at bounding box center [104, 293] width 35 height 7
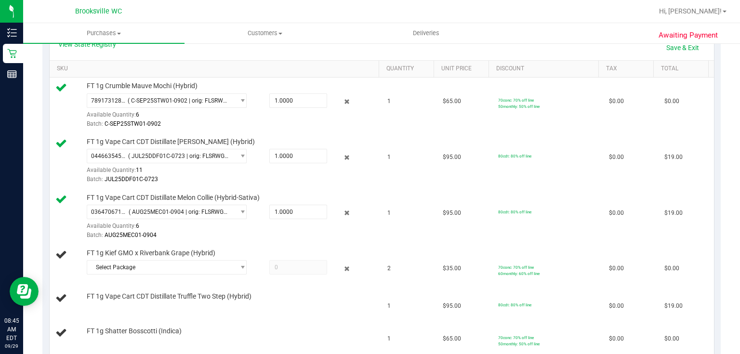
click at [149, 295] on span "FT 1g Vape Cart CDT Distillate Truffle Two Step (Hybrid)" at bounding box center [169, 296] width 165 height 9
click at [157, 270] on span "Select Package" at bounding box center [160, 267] width 147 height 13
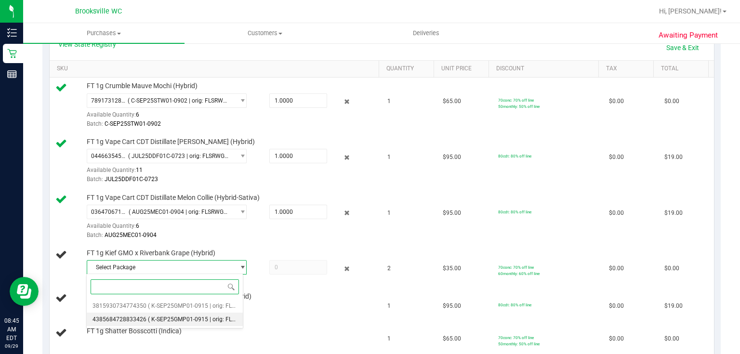
click at [193, 316] on span "( K-SEP25GMP01-0915 | orig: FLSRWGM-20250922-615 )" at bounding box center [222, 319] width 148 height 7
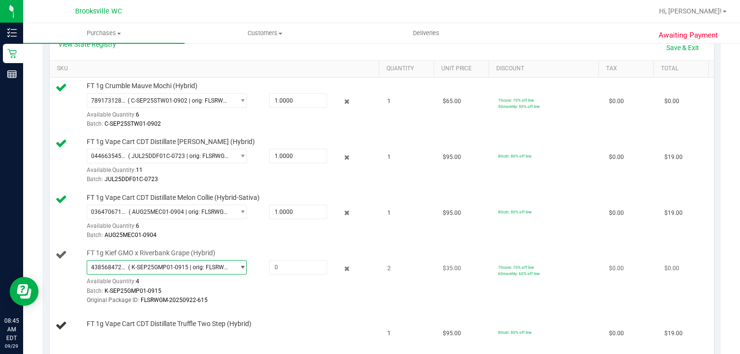
click at [194, 267] on span "( K-SEP25GMP01-0915 | orig: FLSRWGM-20250922-615 )" at bounding box center [179, 267] width 102 height 7
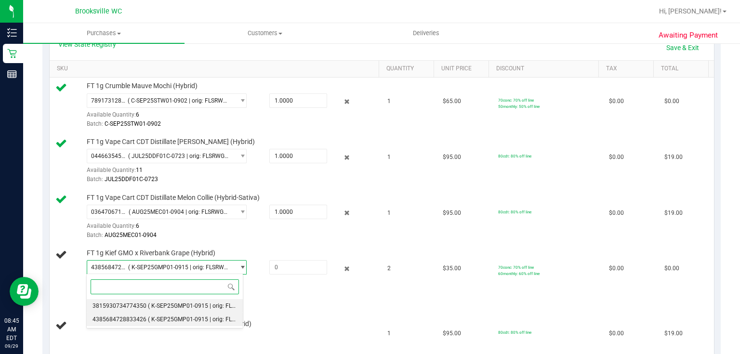
click at [184, 306] on span "( K-SEP25GMP01-0915 | orig: FLSRWGM-20250922-565 )" at bounding box center [222, 305] width 148 height 7
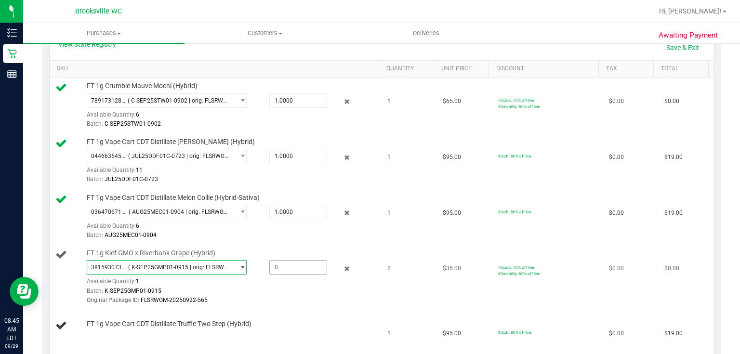
click at [288, 269] on span at bounding box center [298, 267] width 58 height 14
type input "1"
type input "1.0000"
click at [320, 304] on td "FT 1g Kief GMO x Riverbank Grape (Hybrid) 3815930734774350 ( K-SEP25GMP01-0915 …" at bounding box center [216, 277] width 332 height 65
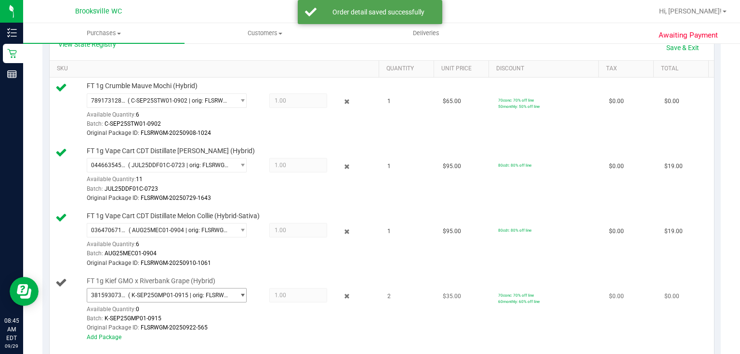
click at [208, 294] on span "( K-SEP25GMP01-0915 | orig: FLSRWGM-20250922-565 )" at bounding box center [179, 295] width 102 height 7
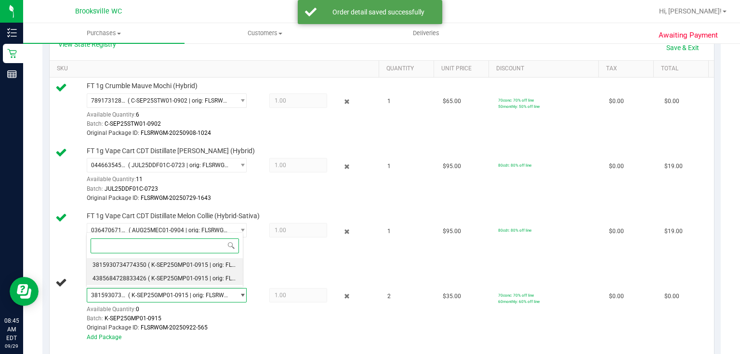
click at [211, 277] on span "( K-SEP25GMP01-0915 | orig: FLSRWGM-20250922-615 )" at bounding box center [222, 278] width 148 height 7
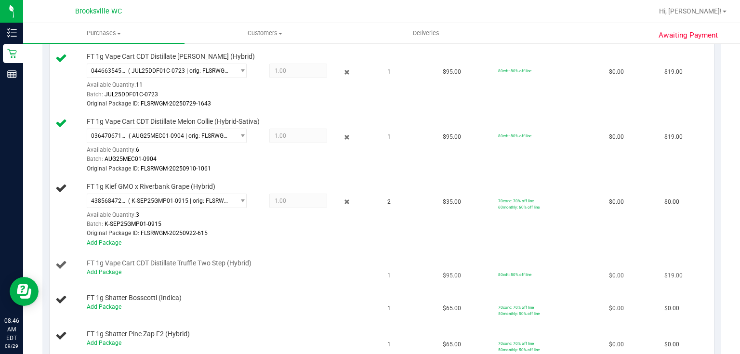
scroll to position [347, 0]
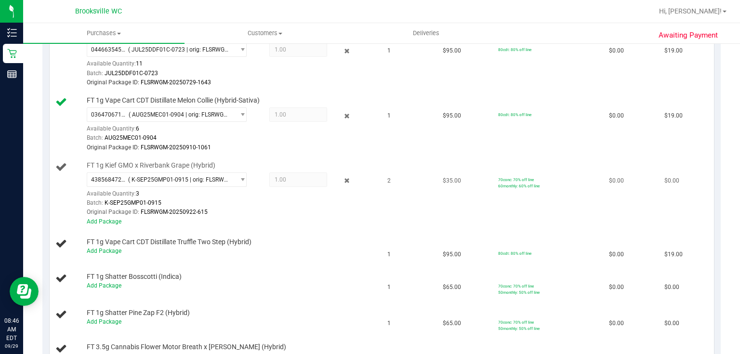
drag, startPoint x: 176, startPoint y: 193, endPoint x: 155, endPoint y: 187, distance: 22.1
drag, startPoint x: 155, startPoint y: 187, endPoint x: 262, endPoint y: 199, distance: 107.6
click at [262, 199] on div "Batch: K-SEP25GMP01-0915" at bounding box center [231, 202] width 288 height 9
click at [285, 180] on span "1.00 1" at bounding box center [298, 179] width 58 height 14
click at [113, 220] on link "Add Package" at bounding box center [104, 221] width 35 height 7
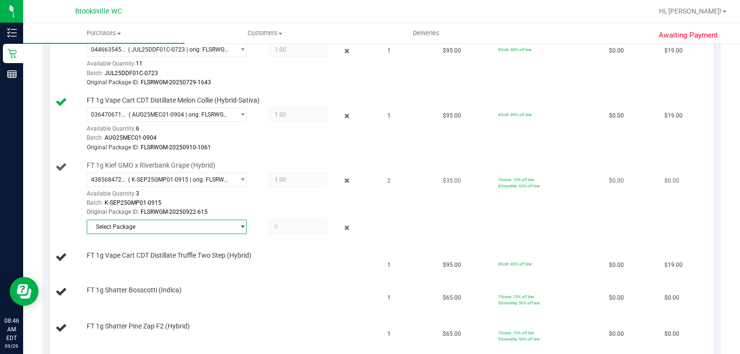
click at [203, 228] on span "Select Package" at bounding box center [160, 226] width 147 height 13
click at [187, 265] on span "( K-SEP25GMP01-0915 | orig: FLSRWGM-20250922-565 )" at bounding box center [222, 265] width 148 height 7
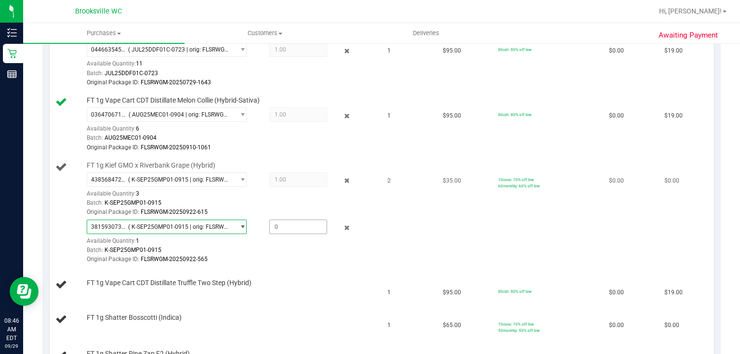
click at [277, 228] on span at bounding box center [298, 227] width 58 height 14
type input "1"
type input "1.0000"
click at [396, 204] on td "2" at bounding box center [408, 213] width 55 height 112
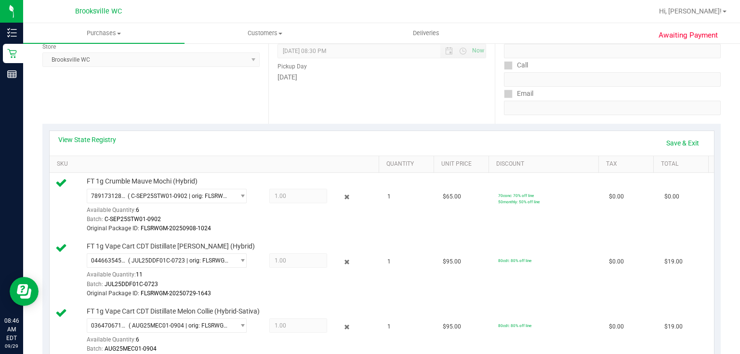
scroll to position [116, 0]
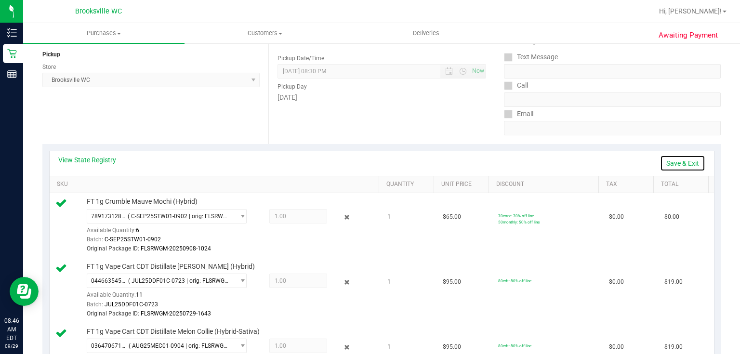
click at [671, 163] on link "Save & Exit" at bounding box center [682, 163] width 45 height 16
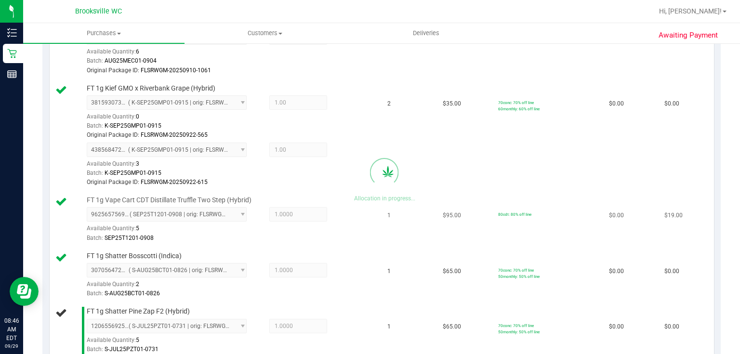
scroll to position [501, 0]
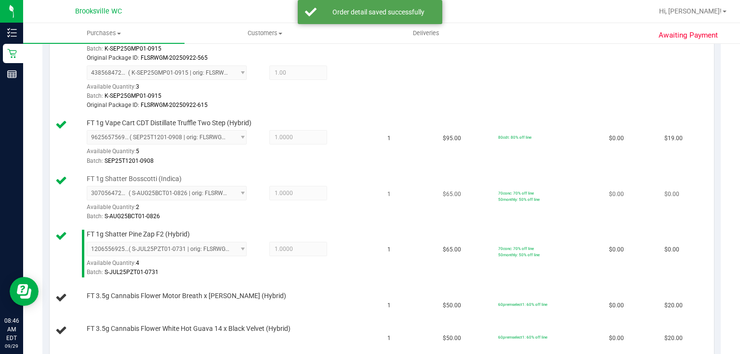
drag, startPoint x: 288, startPoint y: 210, endPoint x: 295, endPoint y: 210, distance: 7.7
drag, startPoint x: 295, startPoint y: 210, endPoint x: 285, endPoint y: 210, distance: 10.6
click at [285, 212] on div "Batch: S-AUG25BCT01-0826" at bounding box center [231, 216] width 288 height 9
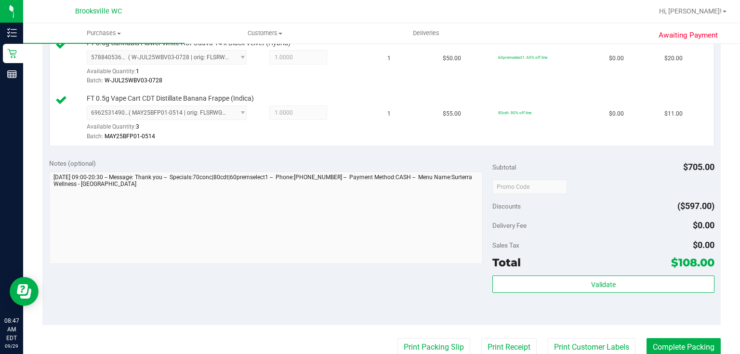
scroll to position [809, 0]
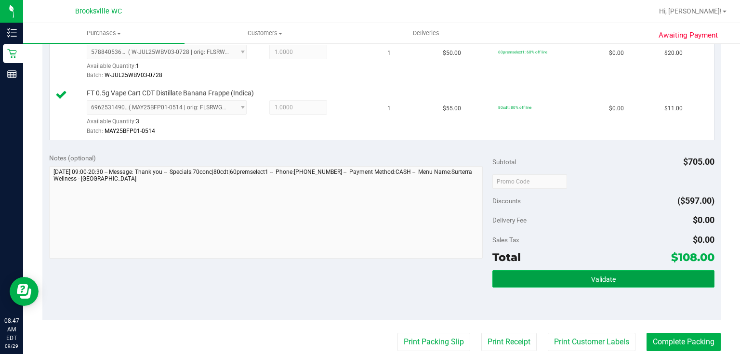
click at [512, 270] on button "Validate" at bounding box center [603, 278] width 222 height 17
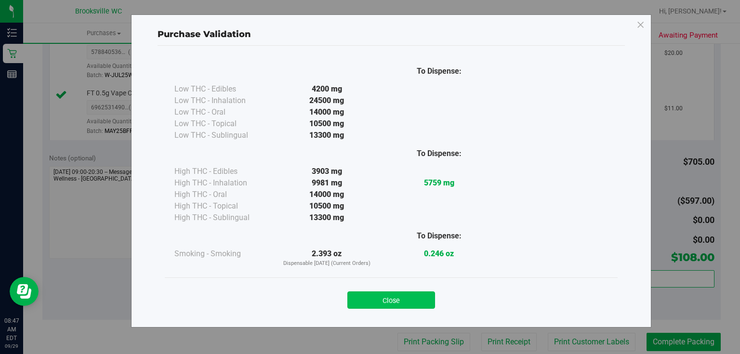
click at [417, 304] on button "Close" at bounding box center [391, 299] width 88 height 17
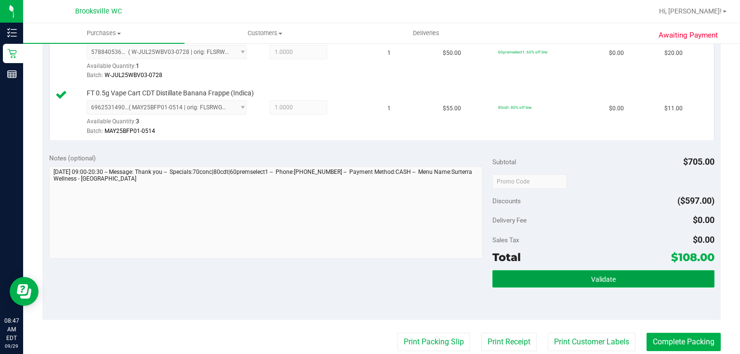
click at [616, 282] on button "Validate" at bounding box center [603, 278] width 222 height 17
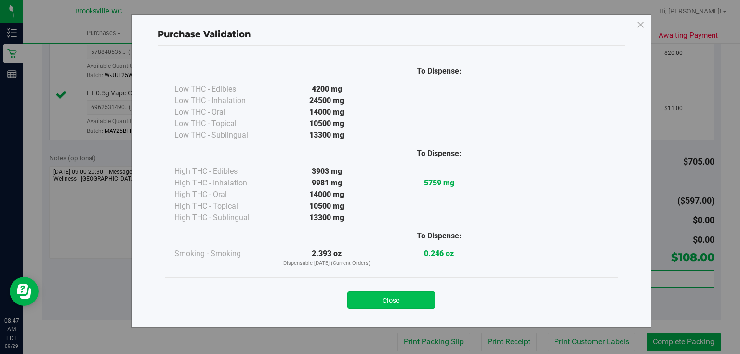
drag, startPoint x: 382, startPoint y: 289, endPoint x: 382, endPoint y: 296, distance: 6.7
click at [382, 291] on div "Close" at bounding box center [391, 297] width 438 height 24
click at [383, 298] on button "Close" at bounding box center [391, 299] width 88 height 17
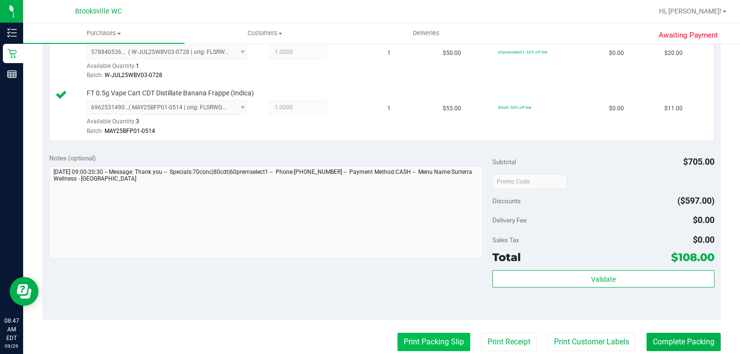
click at [434, 341] on button "Print Packing Slip" at bounding box center [433, 342] width 73 height 18
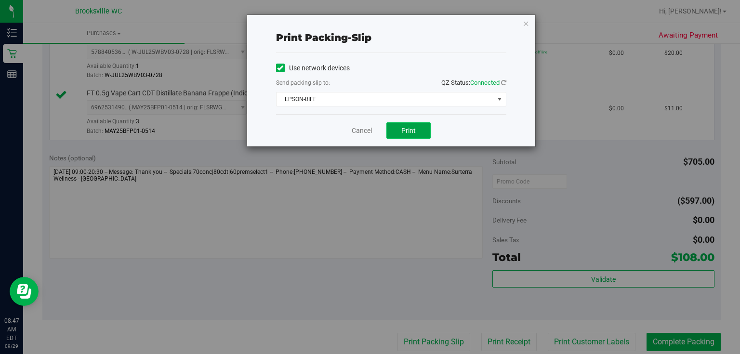
click at [394, 136] on button "Print" at bounding box center [408, 130] width 44 height 16
click at [525, 24] on icon "button" at bounding box center [526, 23] width 7 height 12
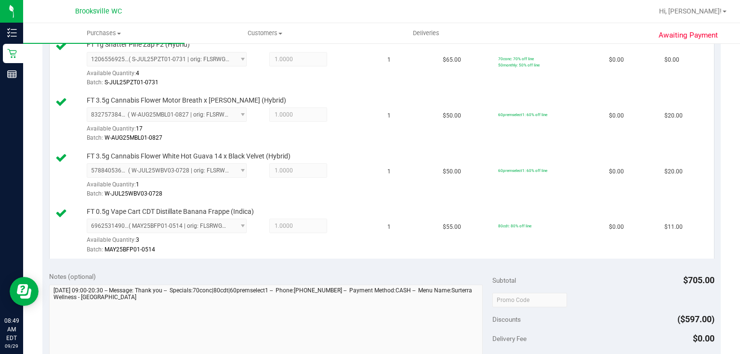
scroll to position [1022, 0]
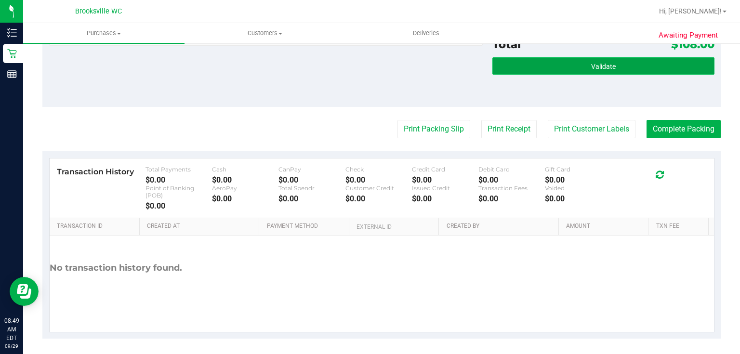
click at [603, 63] on span "Validate" at bounding box center [603, 67] width 25 height 8
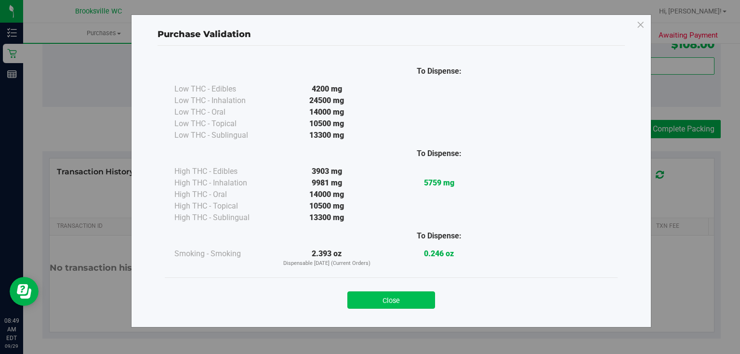
click at [398, 301] on button "Close" at bounding box center [391, 299] width 88 height 17
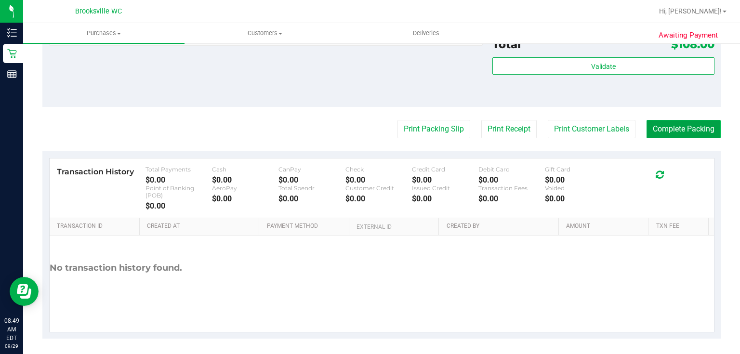
click at [665, 130] on button "Complete Packing" at bounding box center [683, 129] width 74 height 18
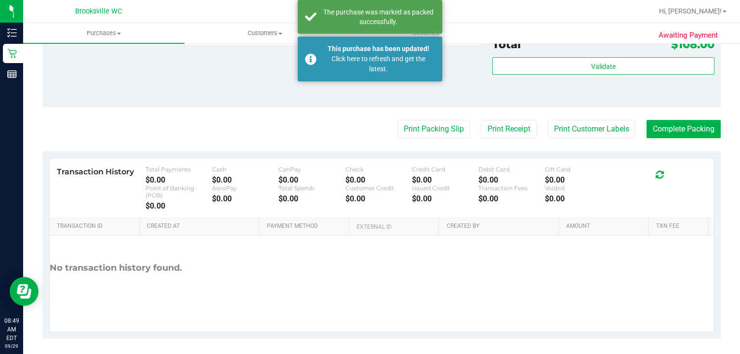
drag, startPoint x: 584, startPoint y: 178, endPoint x: 483, endPoint y: 139, distance: 107.8
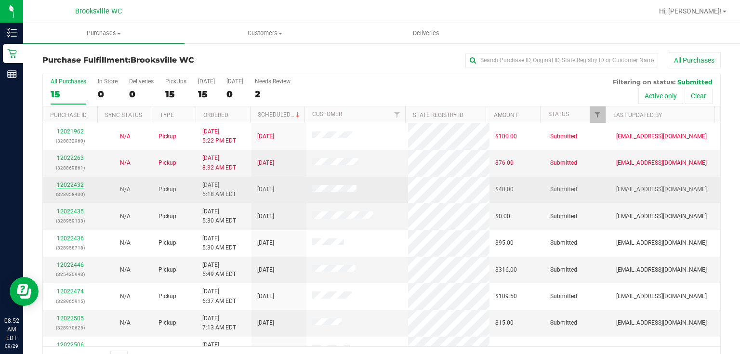
click at [81, 183] on link "12022432" at bounding box center [70, 185] width 27 height 7
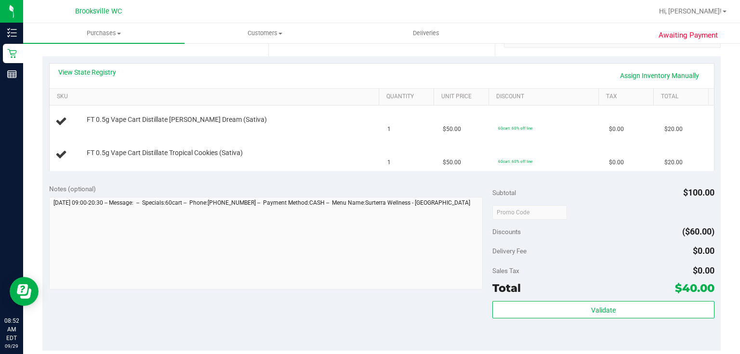
scroll to position [270, 0]
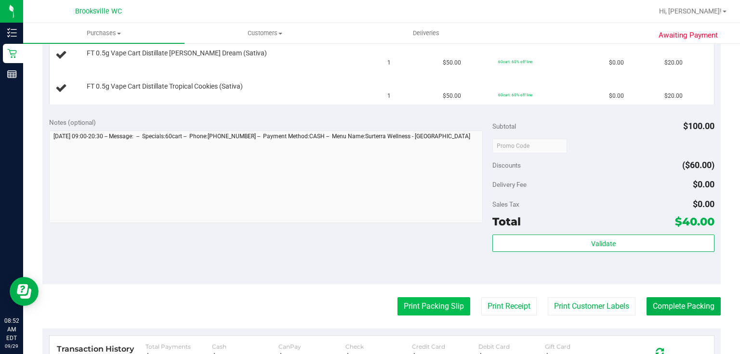
click at [422, 297] on button "Print Packing Slip" at bounding box center [433, 306] width 73 height 18
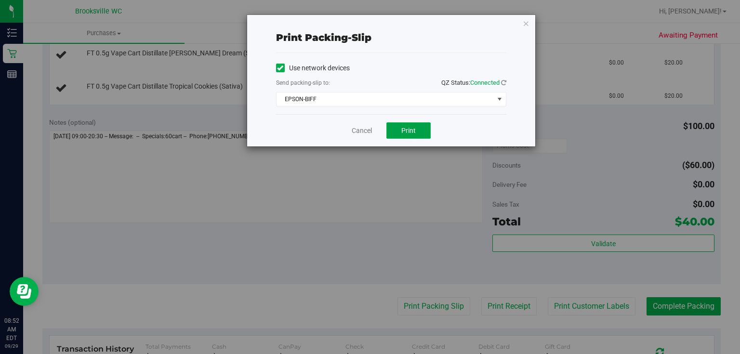
click at [397, 137] on button "Print" at bounding box center [408, 130] width 44 height 16
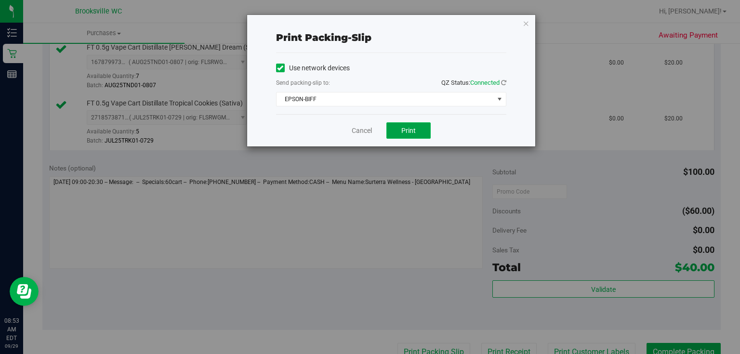
click at [400, 130] on button "Print" at bounding box center [408, 130] width 44 height 16
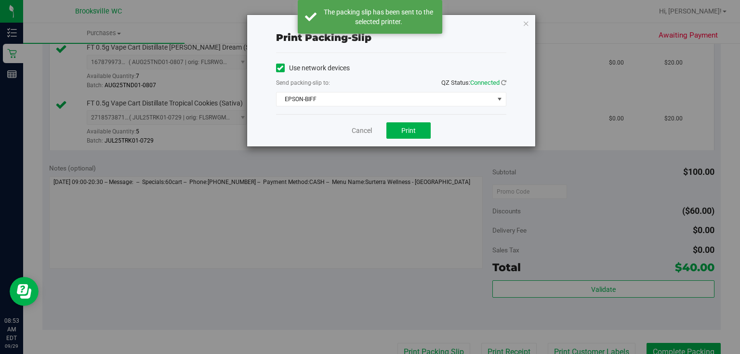
drag, startPoint x: 528, startPoint y: 22, endPoint x: 526, endPoint y: 33, distance: 11.2
click at [528, 23] on icon "button" at bounding box center [526, 23] width 7 height 12
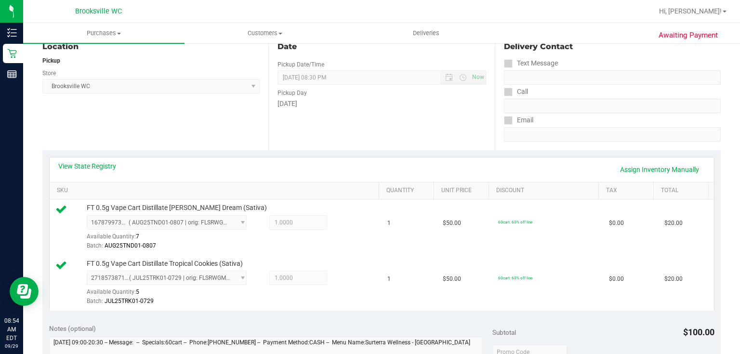
scroll to position [308, 0]
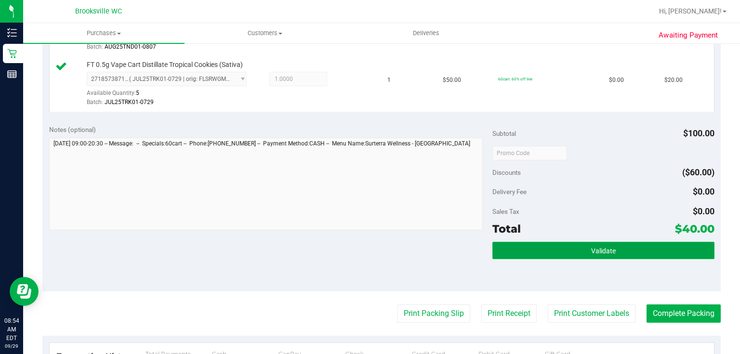
click at [632, 252] on button "Validate" at bounding box center [603, 250] width 222 height 17
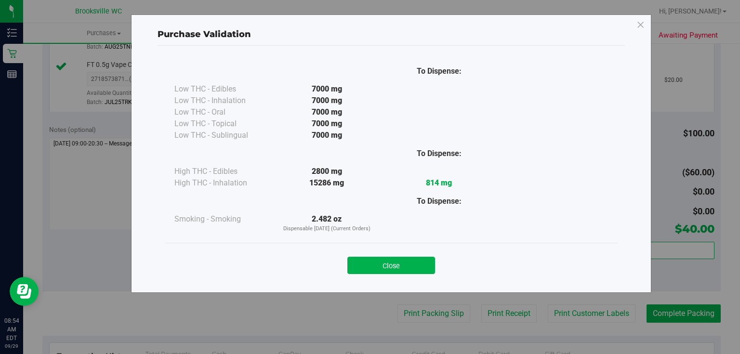
click at [419, 253] on div "Close" at bounding box center [391, 262] width 438 height 24
click at [418, 254] on div "Close" at bounding box center [391, 262] width 438 height 24
click at [419, 260] on button "Close" at bounding box center [391, 265] width 88 height 17
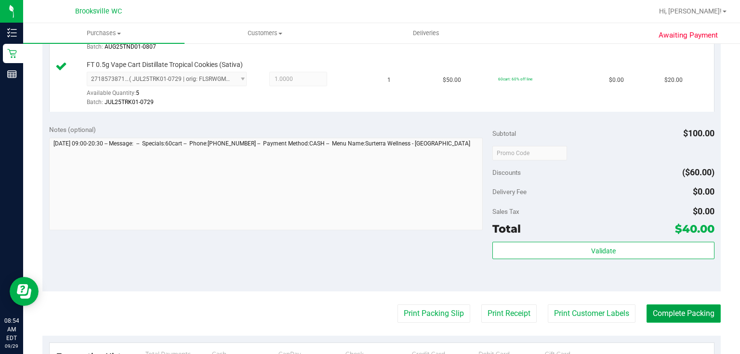
click at [695, 304] on button "Complete Packing" at bounding box center [683, 313] width 74 height 18
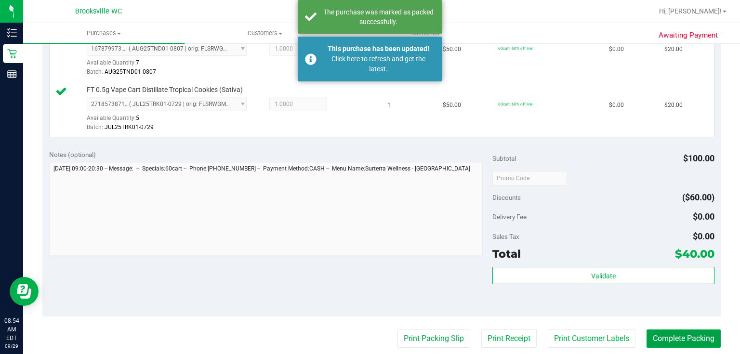
scroll to position [270, 0]
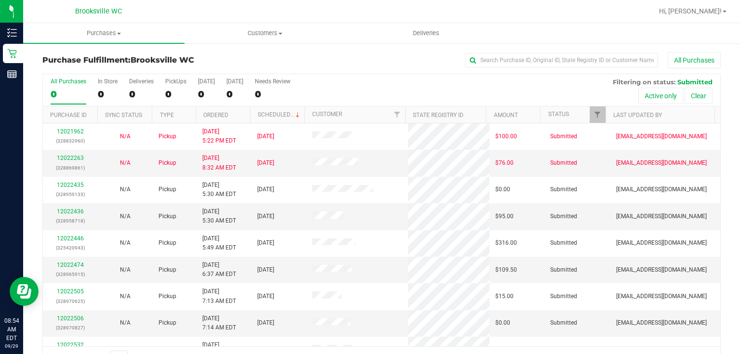
drag, startPoint x: 74, startPoint y: 200, endPoint x: 321, endPoint y: 92, distance: 269.5
click at [321, 92] on div "All Purchases 0 In Store 0 Deliveries 0 PickUps 0 Today 0 Tomorrow 0 Needs Revi…" at bounding box center [381, 90] width 677 height 32
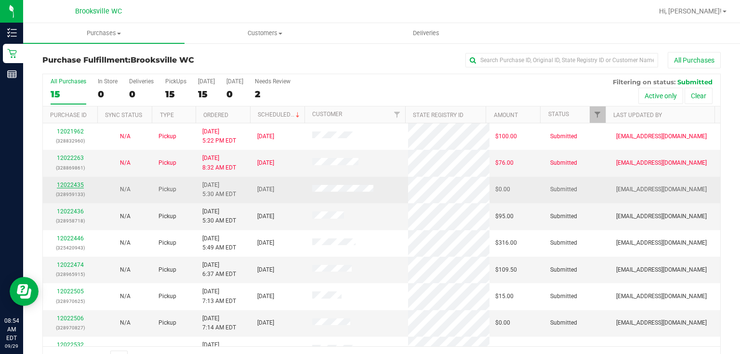
click at [76, 186] on link "12022435" at bounding box center [70, 185] width 27 height 7
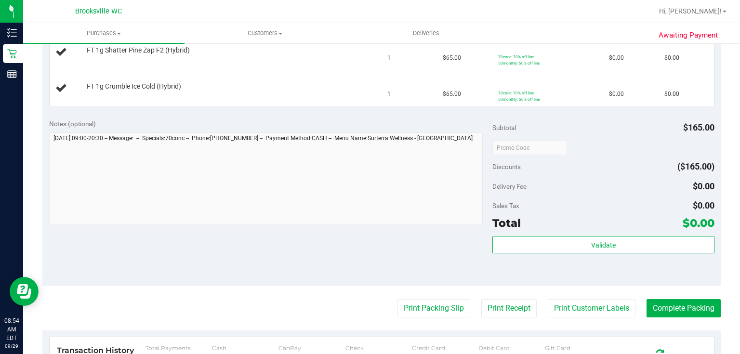
scroll to position [424, 0]
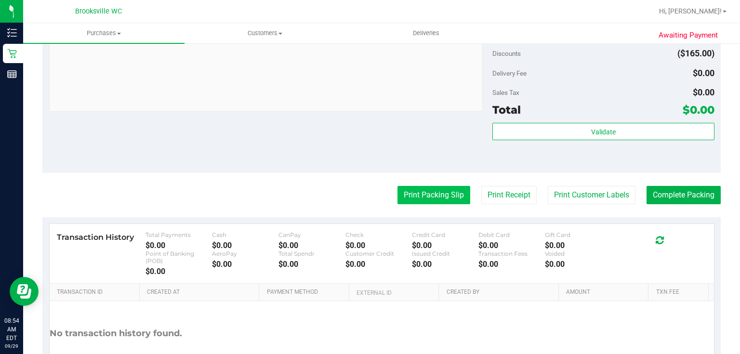
click at [423, 201] on button "Print Packing Slip" at bounding box center [433, 195] width 73 height 18
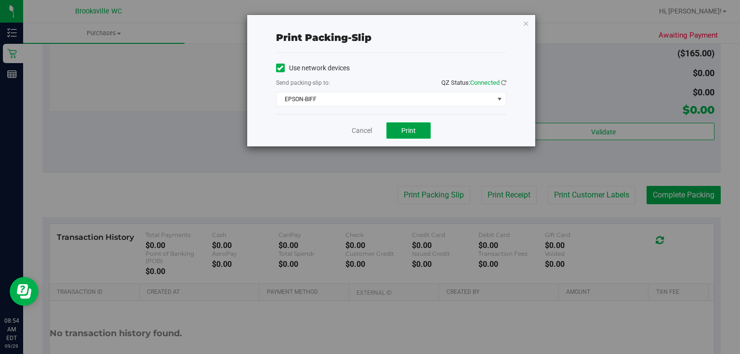
click at [397, 127] on button "Print" at bounding box center [408, 130] width 44 height 16
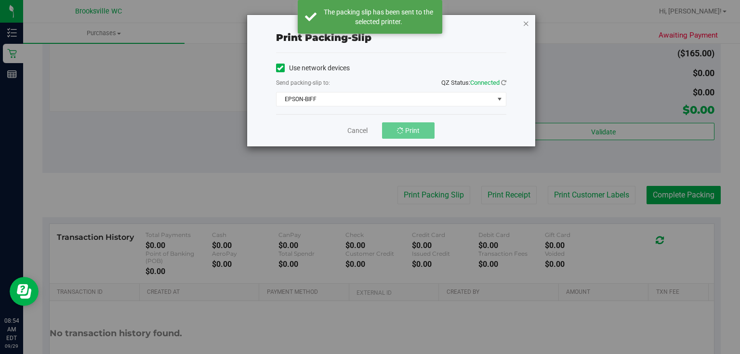
click at [526, 26] on icon "button" at bounding box center [526, 23] width 7 height 12
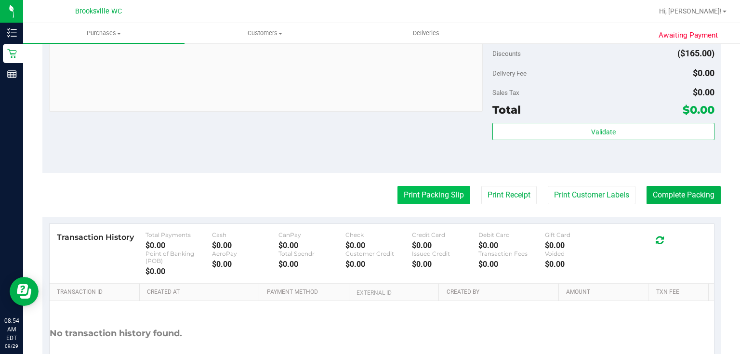
click at [419, 201] on button "Print Packing Slip" at bounding box center [433, 195] width 73 height 18
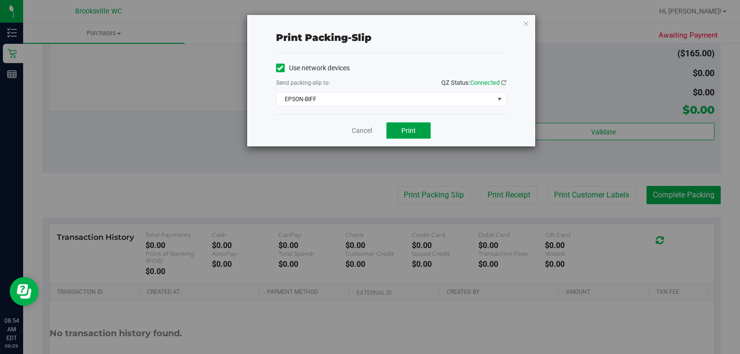
click at [396, 133] on button "Print" at bounding box center [408, 130] width 44 height 16
drag, startPoint x: 528, startPoint y: 22, endPoint x: 474, endPoint y: 77, distance: 77.7
click at [528, 23] on icon "button" at bounding box center [526, 23] width 7 height 12
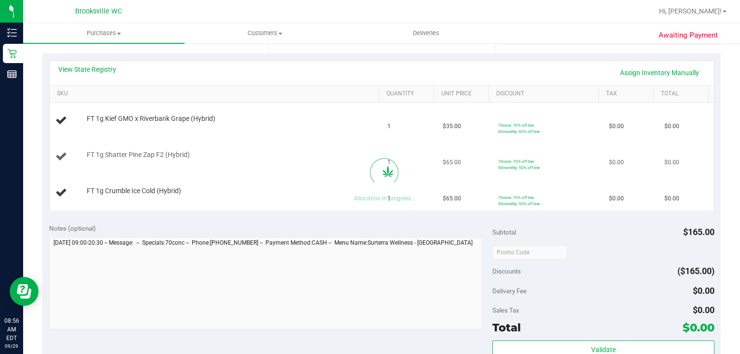
scroll to position [193, 0]
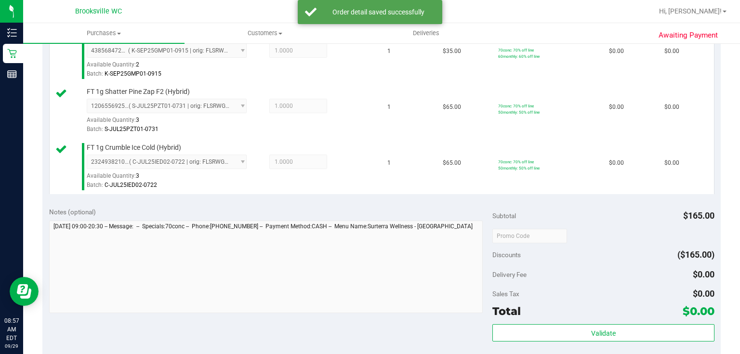
scroll to position [308, 0]
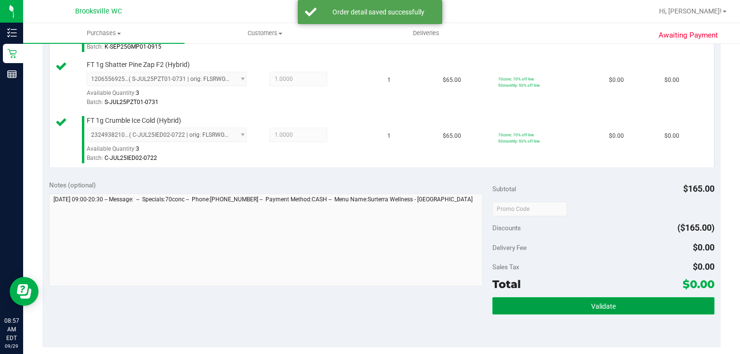
click at [584, 310] on button "Validate" at bounding box center [603, 305] width 222 height 17
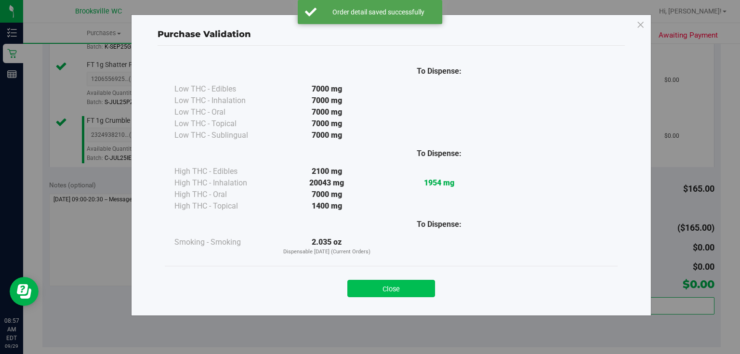
click at [396, 283] on button "Close" at bounding box center [391, 288] width 88 height 17
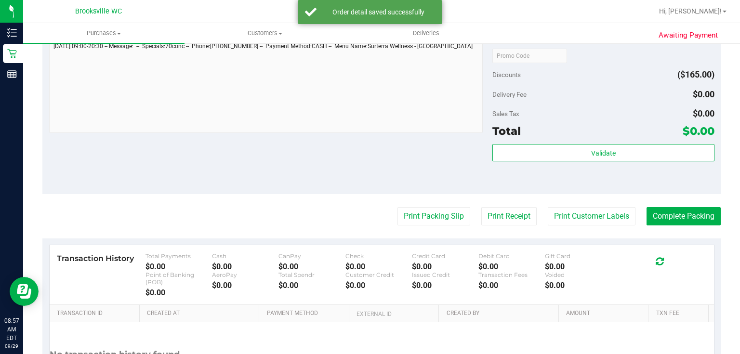
scroll to position [462, 0]
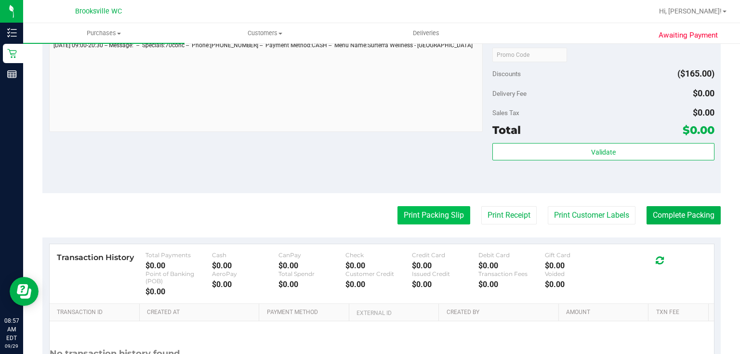
click at [453, 212] on button "Print Packing Slip" at bounding box center [433, 215] width 73 height 18
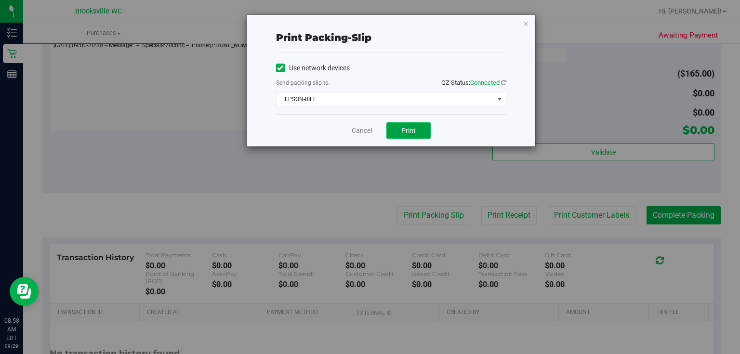
click at [410, 135] on button "Print" at bounding box center [408, 130] width 44 height 16
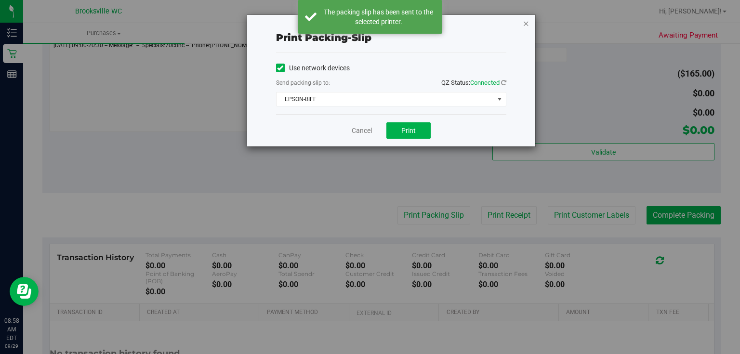
click at [525, 23] on icon "button" at bounding box center [526, 23] width 7 height 12
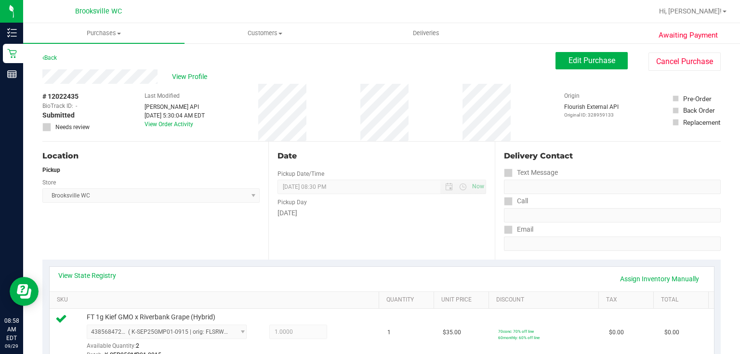
scroll to position [487, 0]
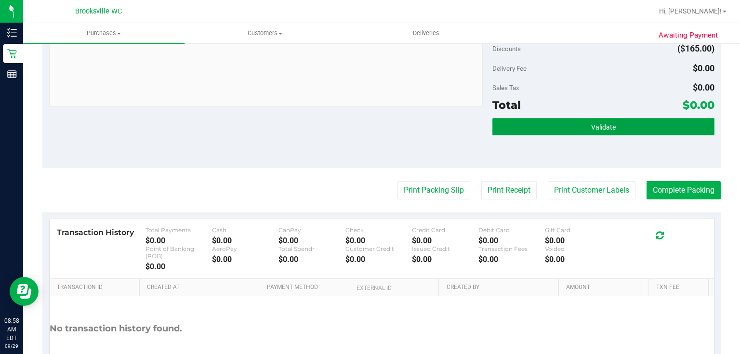
click at [564, 119] on button "Validate" at bounding box center [603, 126] width 222 height 17
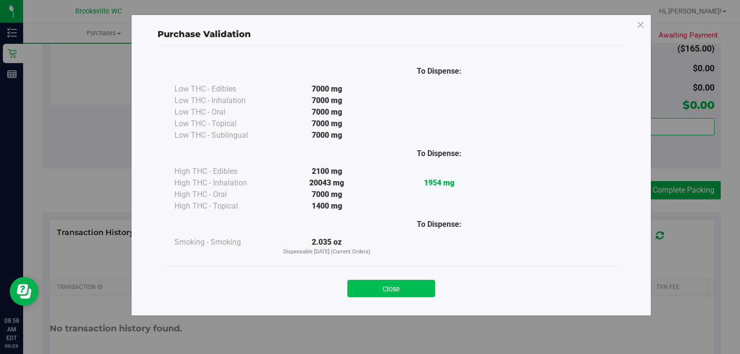
click at [430, 288] on button "Close" at bounding box center [391, 288] width 88 height 17
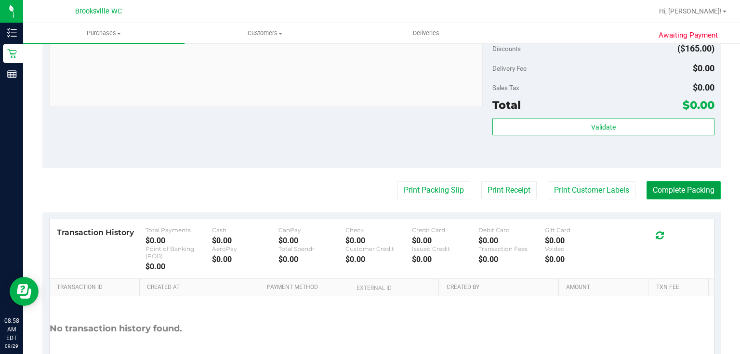
click at [669, 184] on button "Complete Packing" at bounding box center [683, 190] width 74 height 18
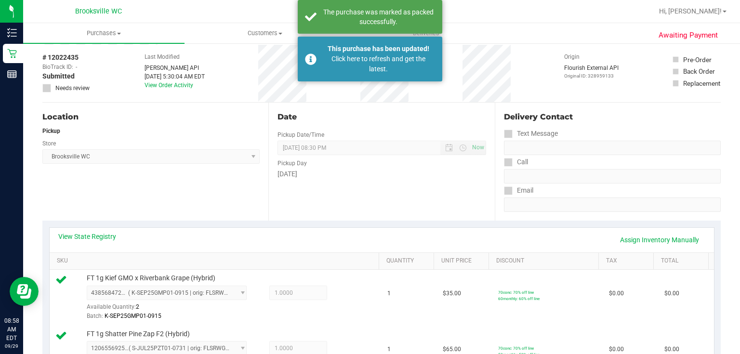
scroll to position [25, 0]
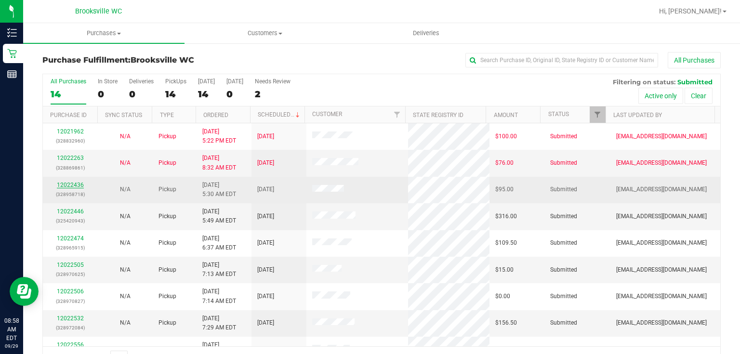
click at [75, 184] on link "12022436" at bounding box center [70, 185] width 27 height 7
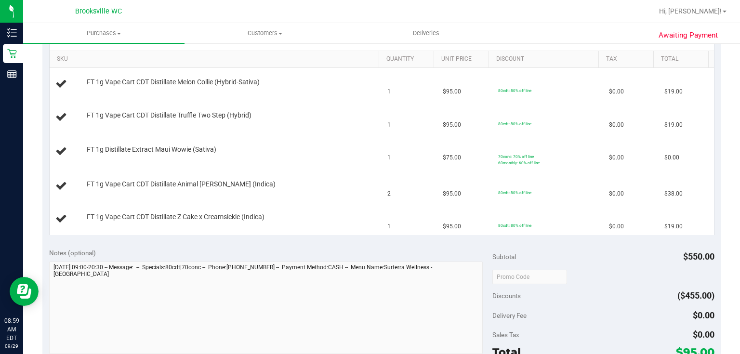
scroll to position [347, 0]
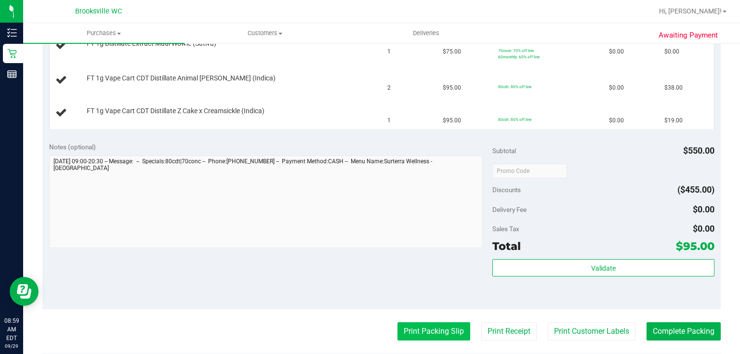
click at [409, 332] on button "Print Packing Slip" at bounding box center [433, 331] width 73 height 18
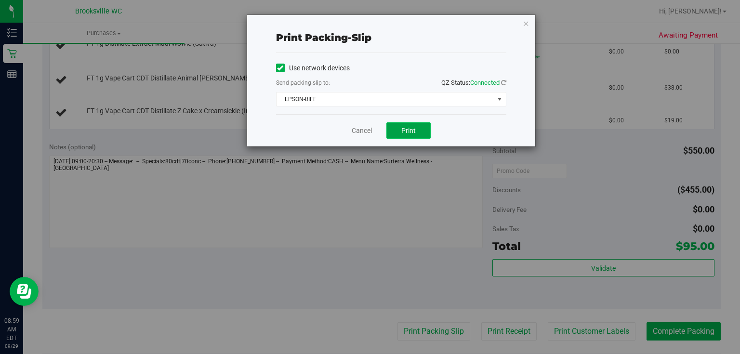
click at [416, 130] on button "Print" at bounding box center [408, 130] width 44 height 16
click at [524, 21] on icon "button" at bounding box center [526, 23] width 7 height 12
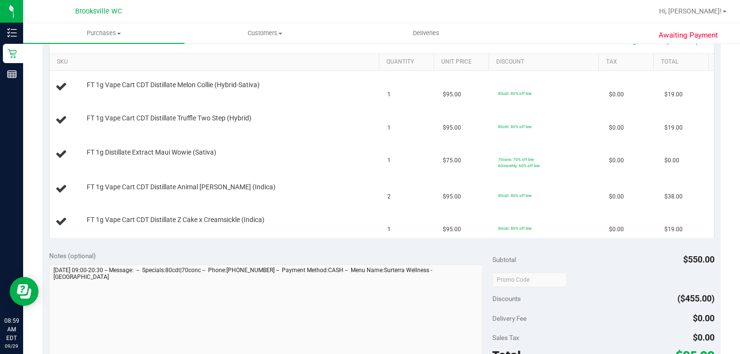
scroll to position [231, 0]
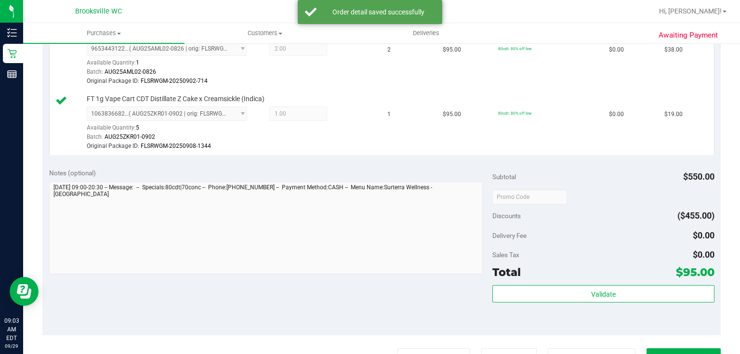
scroll to position [539, 0]
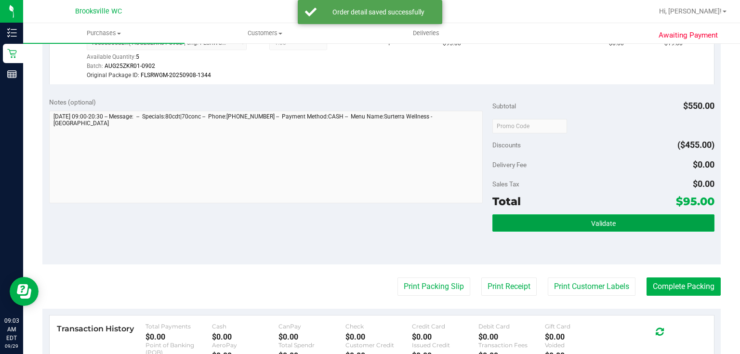
click at [541, 216] on button "Validate" at bounding box center [603, 222] width 222 height 17
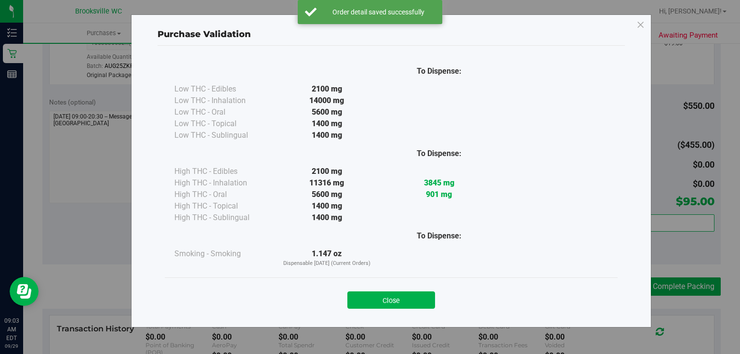
click at [416, 294] on button "Close" at bounding box center [391, 299] width 88 height 17
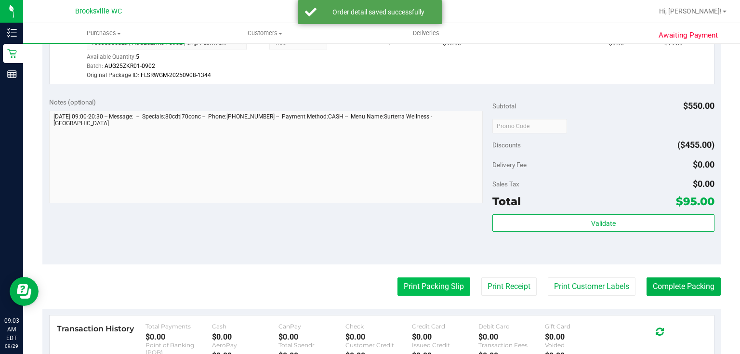
click at [415, 277] on button "Print Packing Slip" at bounding box center [433, 286] width 73 height 18
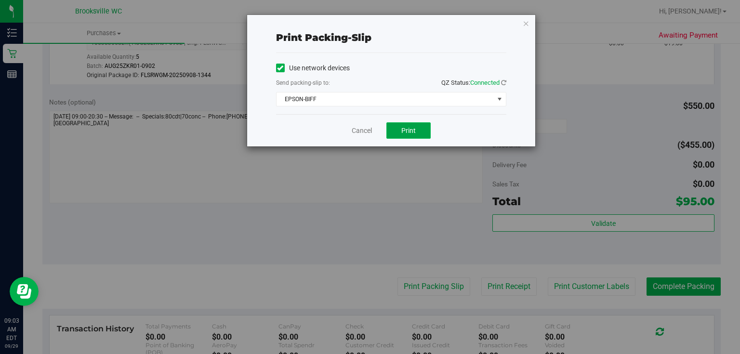
click at [398, 132] on button "Print" at bounding box center [408, 130] width 44 height 16
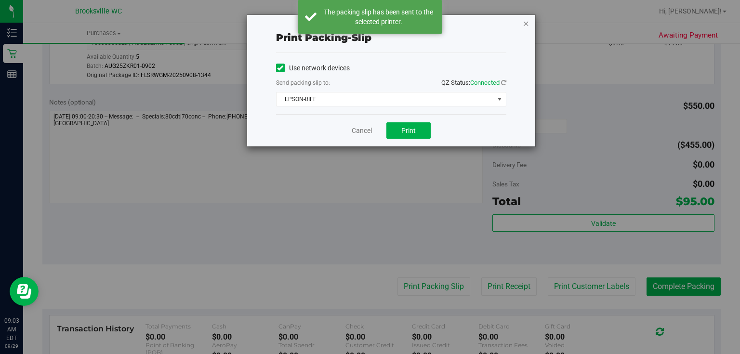
click at [526, 25] on icon "button" at bounding box center [526, 23] width 7 height 12
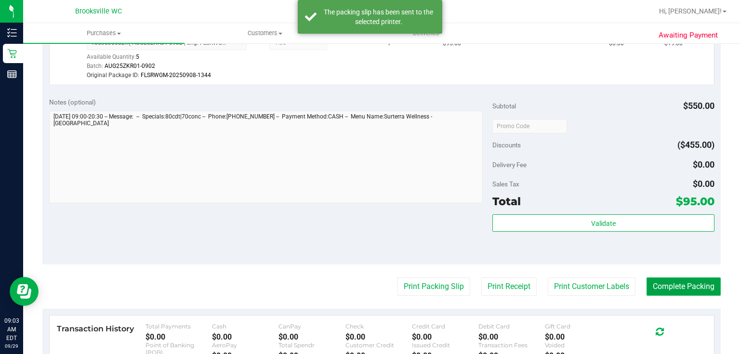
click at [682, 289] on button "Complete Packing" at bounding box center [683, 286] width 74 height 18
drag, startPoint x: 682, startPoint y: 289, endPoint x: 390, endPoint y: 95, distance: 350.8
click at [507, 162] on purchase-details "Back Edit Purchase Cancel Purchase View Profile # 12022436 BioTrack ID: - Submi…" at bounding box center [381, 4] width 678 height 983
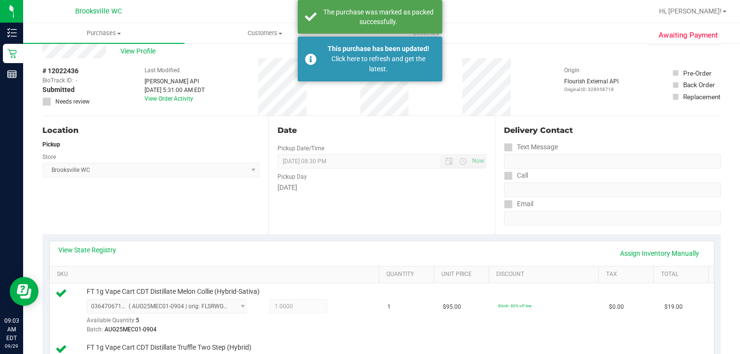
scroll to position [0, 0]
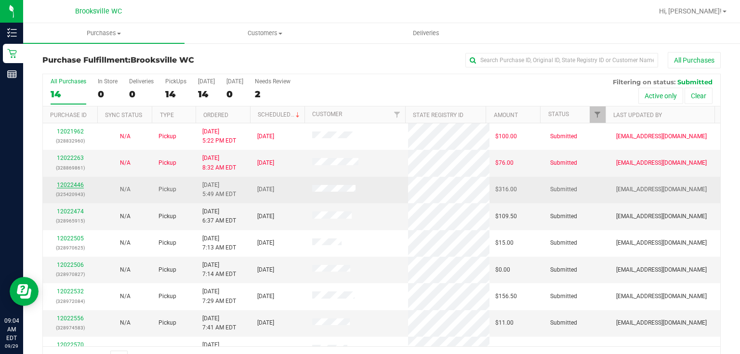
click at [80, 182] on link "12022446" at bounding box center [70, 185] width 27 height 7
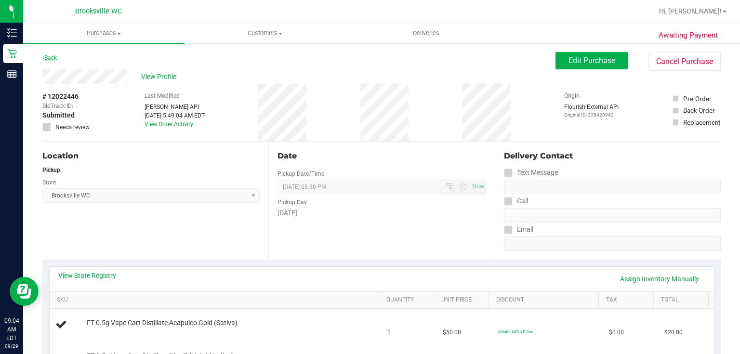
click at [50, 56] on link "Back" at bounding box center [49, 57] width 14 height 7
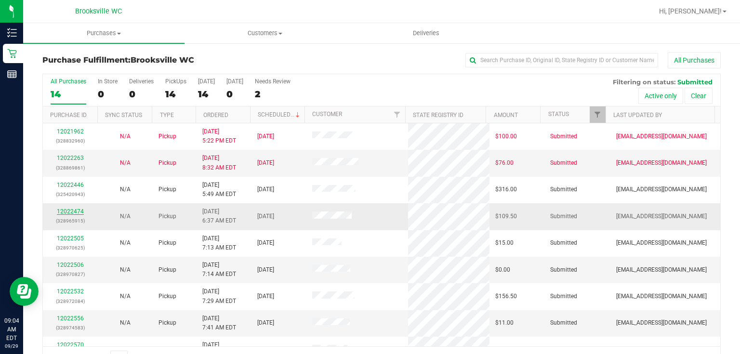
click at [78, 212] on link "12022474" at bounding box center [70, 211] width 27 height 7
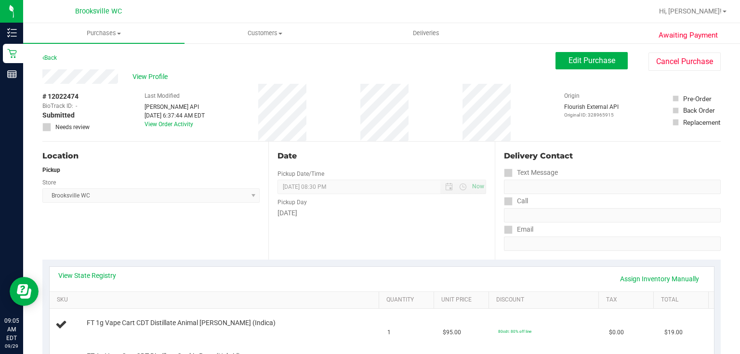
click at [49, 57] on link "Back" at bounding box center [49, 57] width 14 height 7
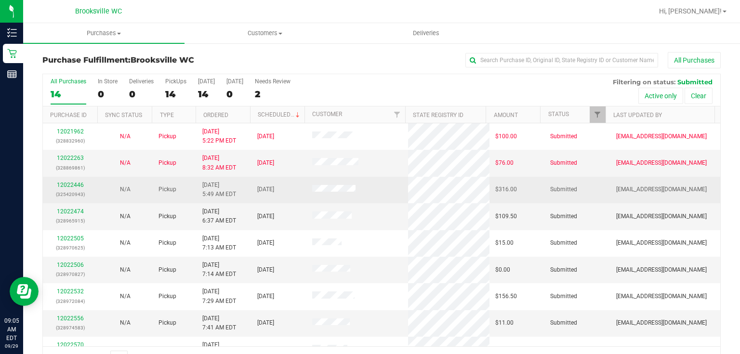
click at [64, 178] on td "12022446 (325420943)" at bounding box center [70, 190] width 55 height 26
click at [63, 182] on link "12022446" at bounding box center [70, 185] width 27 height 7
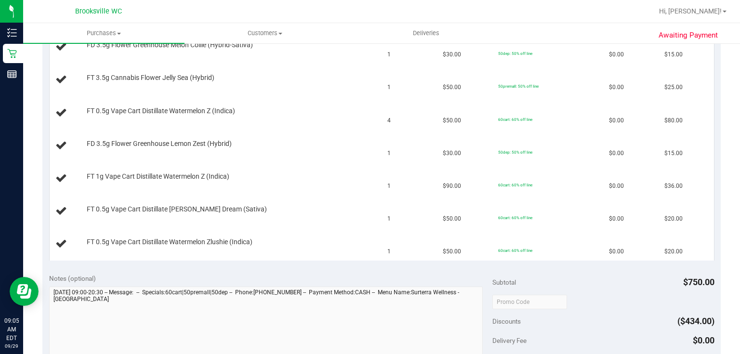
scroll to position [539, 0]
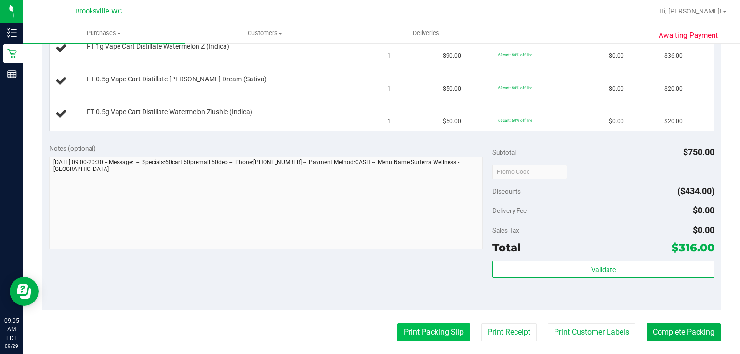
click at [433, 332] on button "Print Packing Slip" at bounding box center [433, 332] width 73 height 18
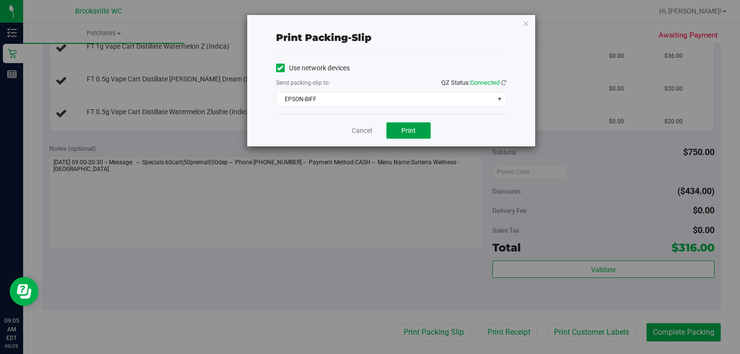
click at [395, 133] on button "Print" at bounding box center [408, 130] width 44 height 16
click at [527, 27] on icon "button" at bounding box center [526, 23] width 7 height 12
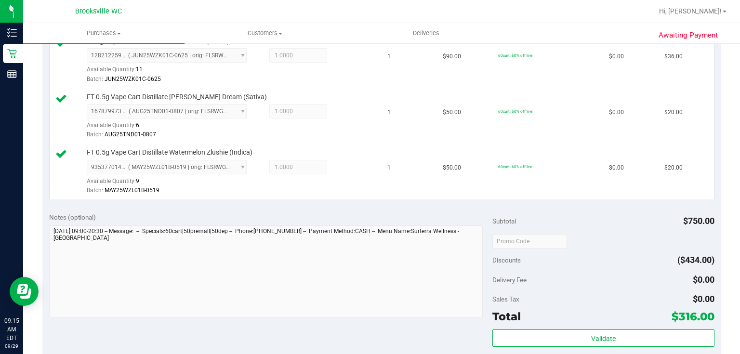
scroll to position [878, 0]
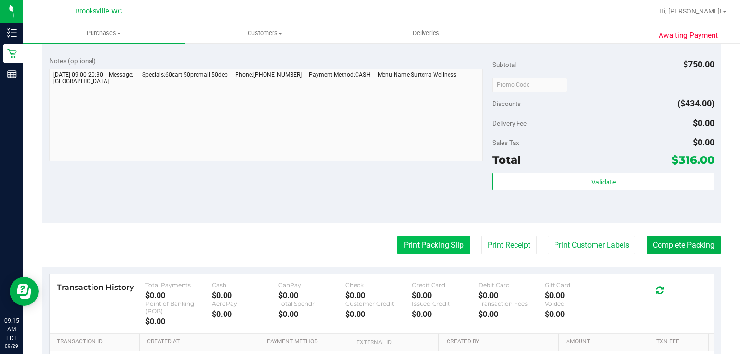
click at [430, 239] on button "Print Packing Slip" at bounding box center [433, 245] width 73 height 18
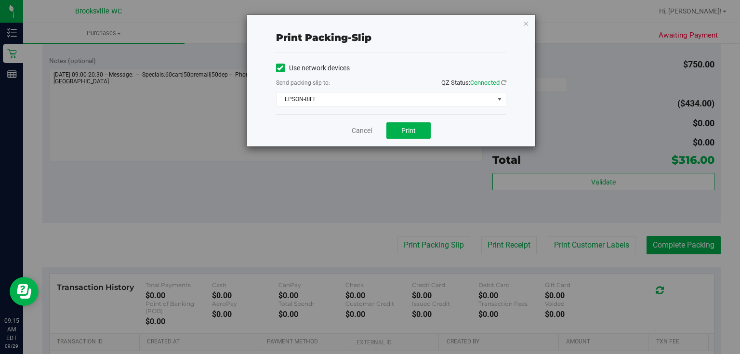
click at [395, 140] on div "Cancel Print" at bounding box center [391, 130] width 230 height 32
click at [404, 129] on span "Print" at bounding box center [408, 131] width 14 height 8
click at [513, 179] on div "Print packing-slip Use network devices Send packing-slip to: QZ Status: Connect…" at bounding box center [373, 177] width 747 height 354
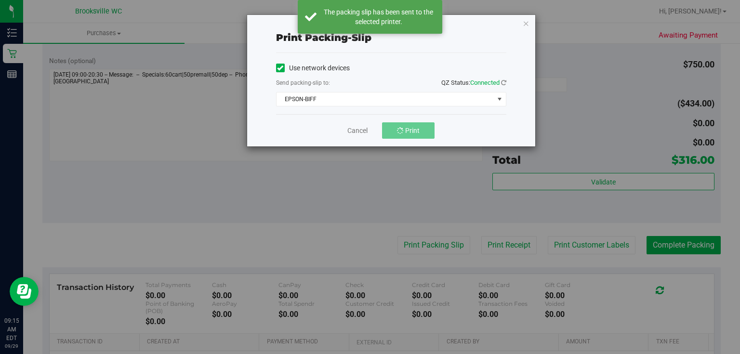
click at [524, 26] on icon "button" at bounding box center [526, 23] width 7 height 12
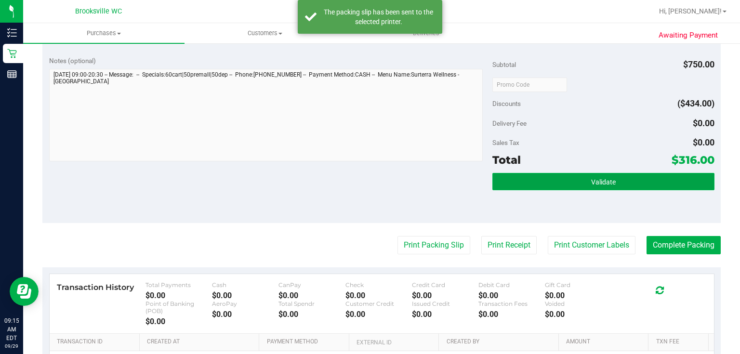
drag, startPoint x: 504, startPoint y: 181, endPoint x: 498, endPoint y: 182, distance: 6.8
click at [504, 181] on button "Validate" at bounding box center [603, 181] width 222 height 17
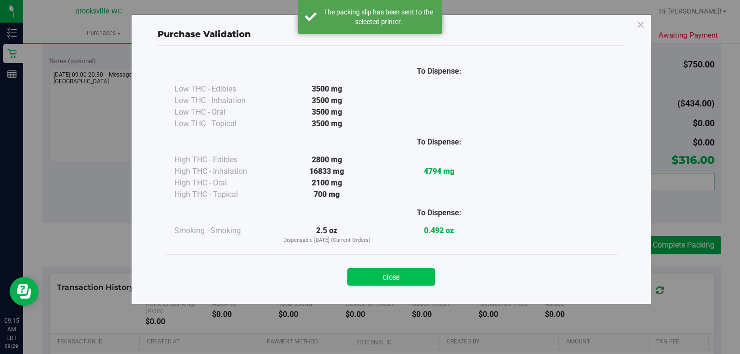
click at [419, 270] on button "Close" at bounding box center [391, 276] width 88 height 17
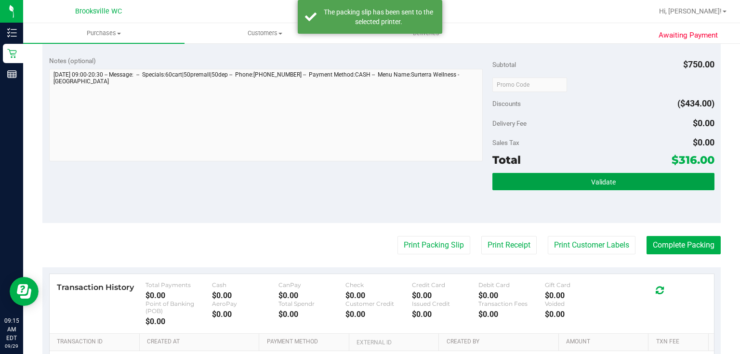
drag, startPoint x: 507, startPoint y: 176, endPoint x: 485, endPoint y: 158, distance: 28.1
click at [507, 175] on button "Validate" at bounding box center [603, 181] width 222 height 17
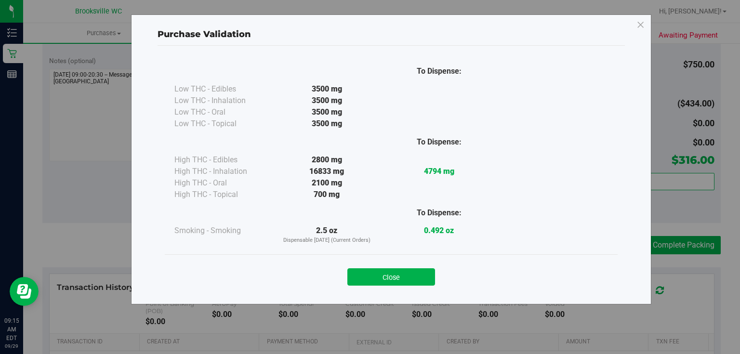
click at [380, 286] on div "Close" at bounding box center [391, 273] width 453 height 39
click at [380, 280] on button "Close" at bounding box center [391, 276] width 88 height 17
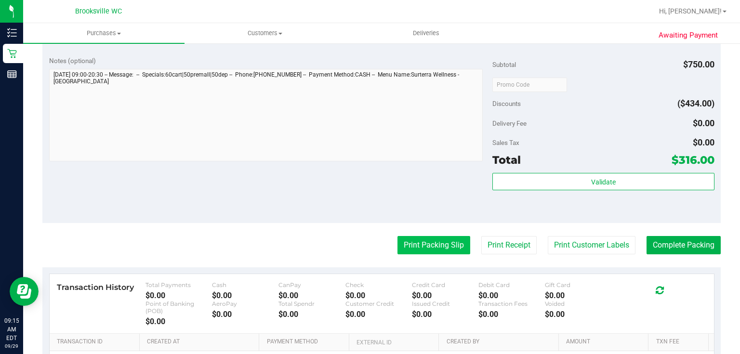
click at [439, 241] on button "Print Packing Slip" at bounding box center [433, 245] width 73 height 18
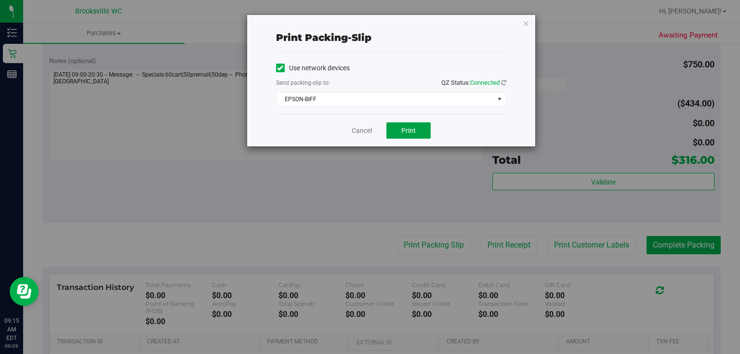
drag, startPoint x: 408, startPoint y: 129, endPoint x: 412, endPoint y: 141, distance: 12.8
click at [412, 141] on div "Cancel Print" at bounding box center [391, 130] width 230 height 32
click at [395, 135] on button "Print" at bounding box center [408, 130] width 44 height 16
drag, startPoint x: 528, startPoint y: 20, endPoint x: 527, endPoint y: 25, distance: 4.8
click at [528, 21] on icon "button" at bounding box center [526, 23] width 7 height 12
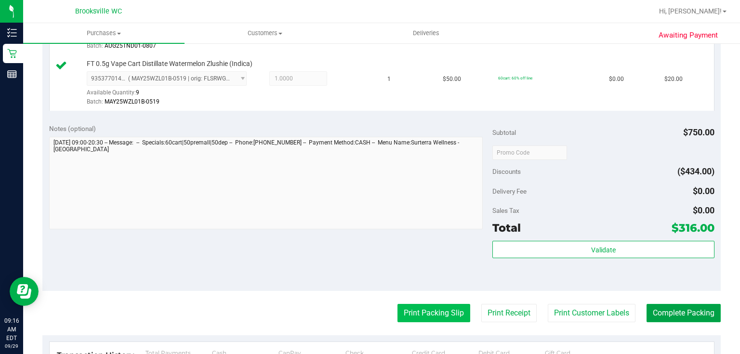
scroll to position [848, 0]
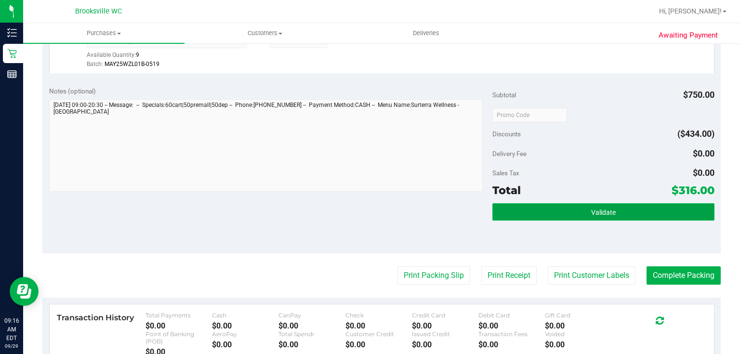
click at [558, 211] on button "Validate" at bounding box center [603, 211] width 222 height 17
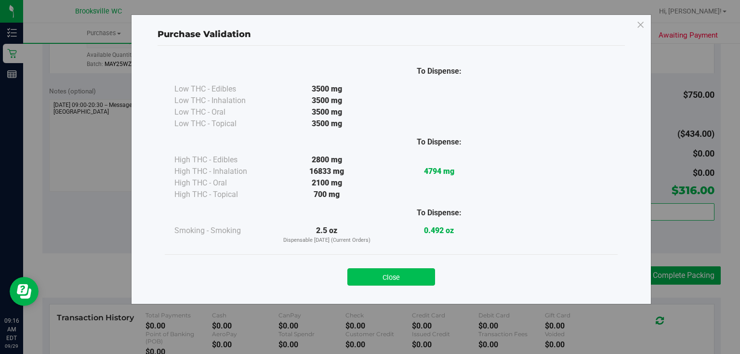
click at [404, 270] on button "Close" at bounding box center [391, 276] width 88 height 17
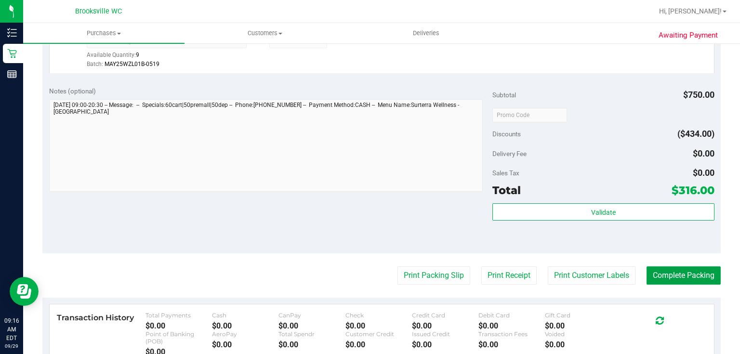
click at [707, 266] on button "Complete Packing" at bounding box center [683, 275] width 74 height 18
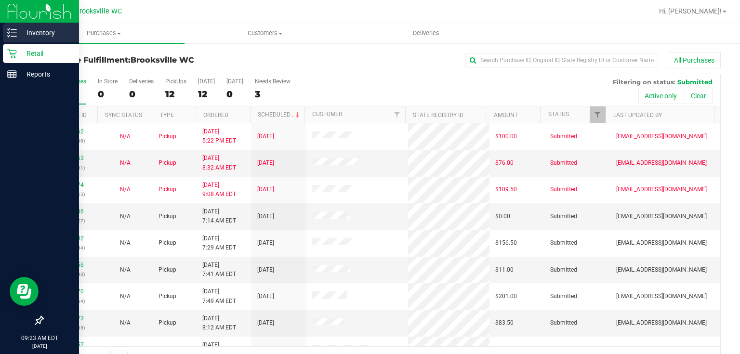
click at [35, 39] on div "Inventory" at bounding box center [41, 32] width 76 height 19
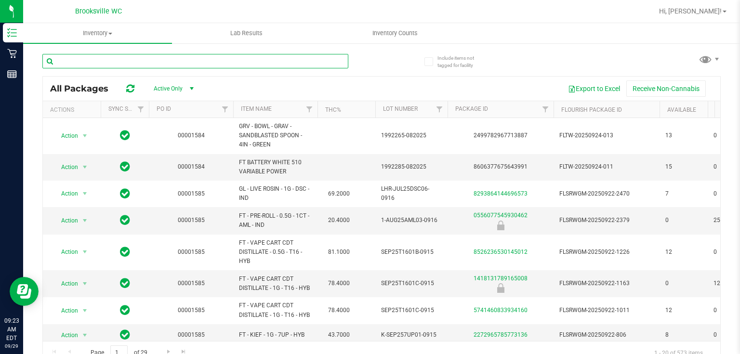
click at [114, 62] on input "text" at bounding box center [195, 61] width 306 height 14
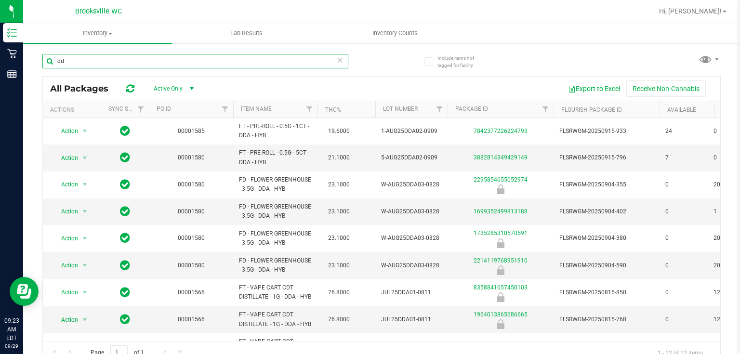
type input "d"
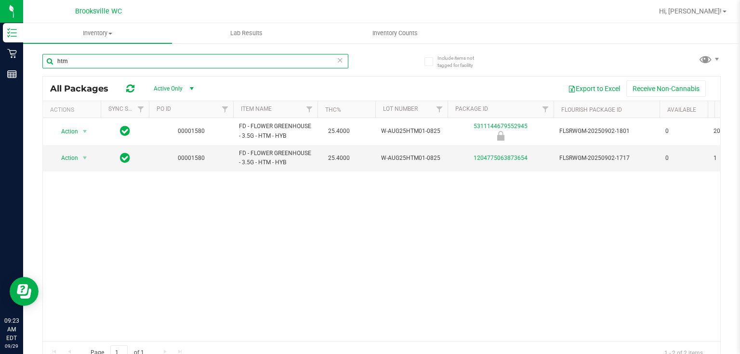
type input "htm"
click at [284, 269] on div "Action Action Global inventory Package audit log Print package label Print prod…" at bounding box center [381, 229] width 677 height 223
click at [329, 204] on div "Action Action Global inventory Package audit log Print package label Print prod…" at bounding box center [381, 229] width 677 height 223
click at [330, 198] on div "Action Action Global inventory Package audit log Print package label Print prod…" at bounding box center [381, 229] width 677 height 223
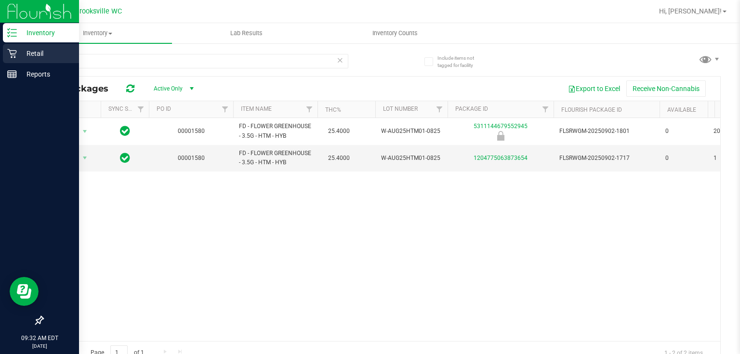
click at [17, 49] on p "Retail" at bounding box center [46, 54] width 58 height 12
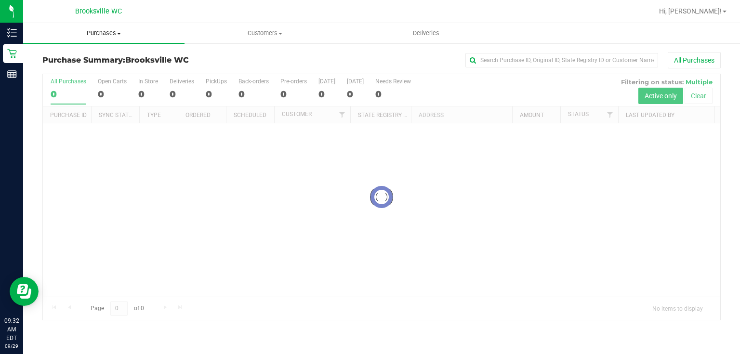
click at [111, 31] on span "Purchases" at bounding box center [103, 33] width 161 height 9
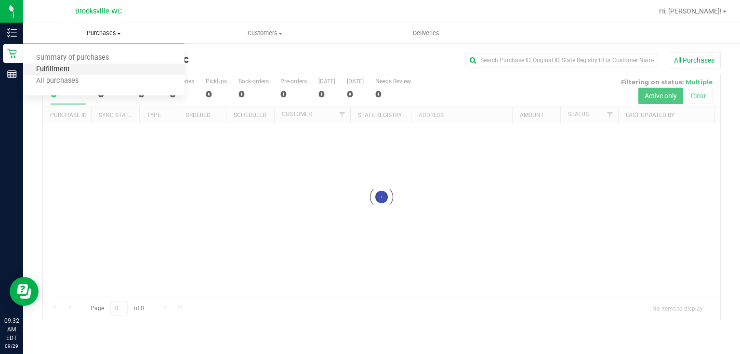
click at [77, 66] on span "Fulfillment" at bounding box center [53, 70] width 60 height 8
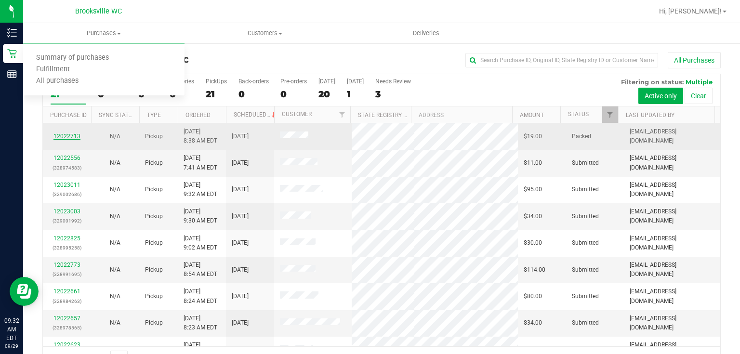
click at [72, 138] on link "12022713" at bounding box center [66, 136] width 27 height 7
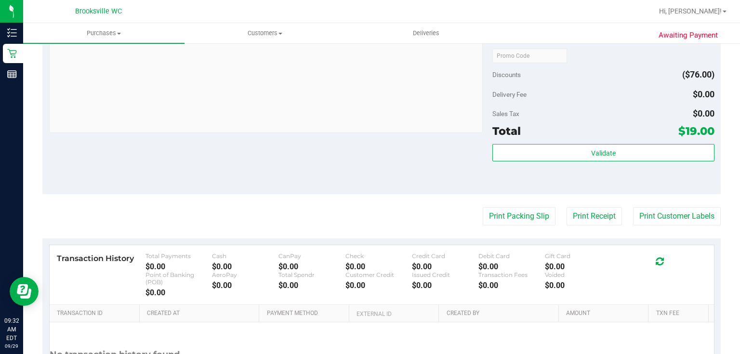
scroll to position [347, 0]
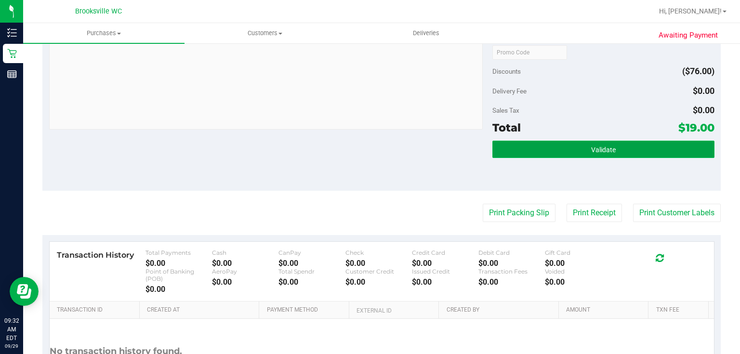
click at [541, 149] on button "Validate" at bounding box center [603, 149] width 222 height 17
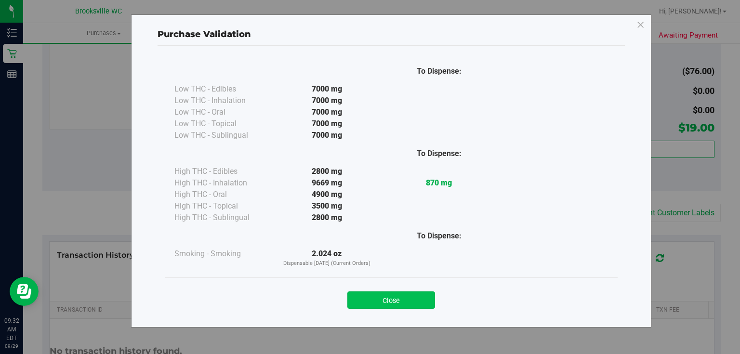
click at [372, 297] on button "Close" at bounding box center [391, 299] width 88 height 17
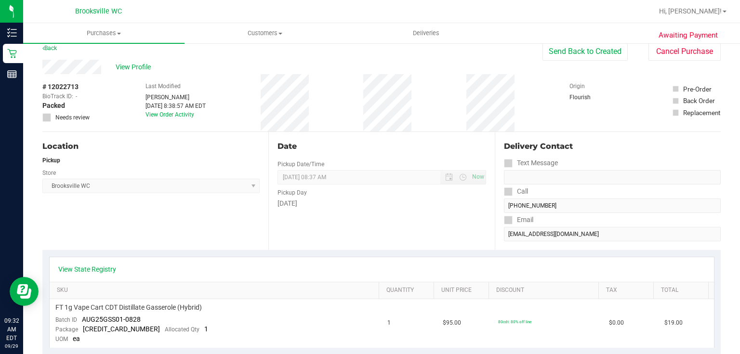
scroll to position [0, 0]
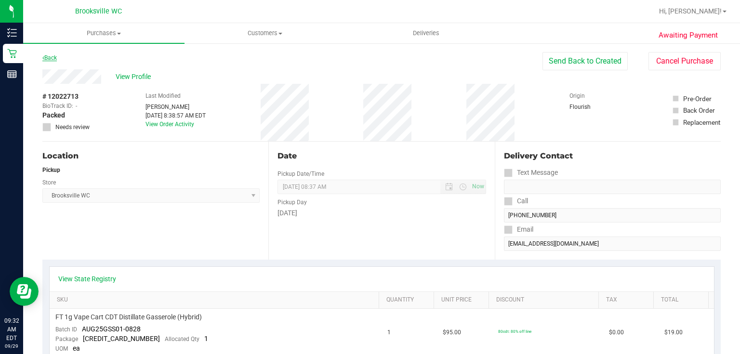
click at [53, 58] on link "Back" at bounding box center [49, 57] width 14 height 7
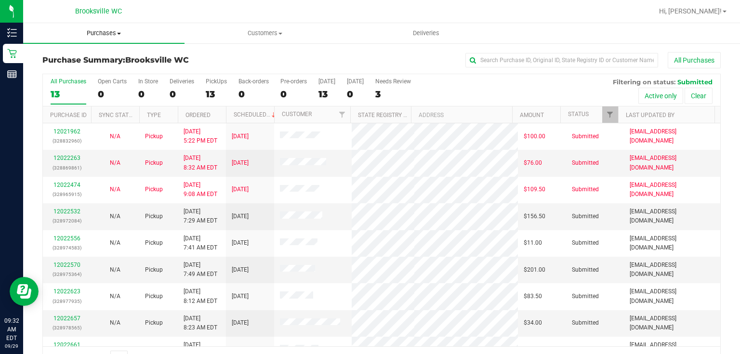
click at [83, 37] on span "Purchases" at bounding box center [103, 33] width 161 height 9
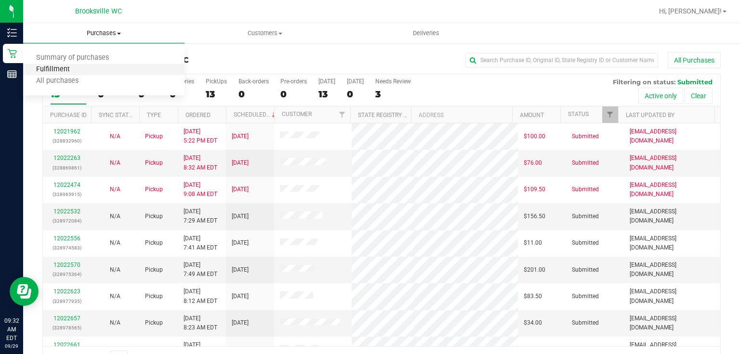
click at [79, 66] on span "Fulfillment" at bounding box center [53, 70] width 60 height 8
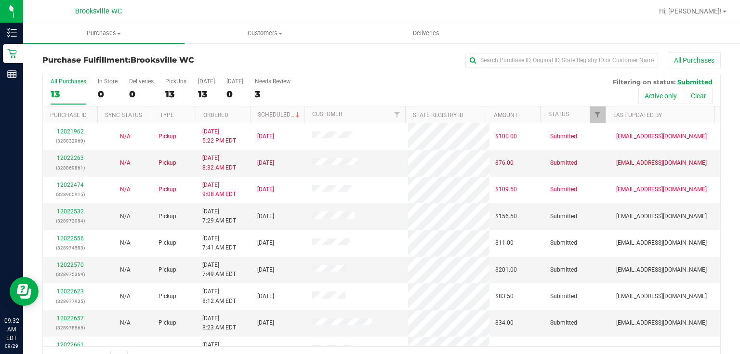
click at [237, 114] on th "Ordered" at bounding box center [223, 114] width 54 height 17
click at [103, 30] on span "Purchases" at bounding box center [103, 33] width 161 height 9
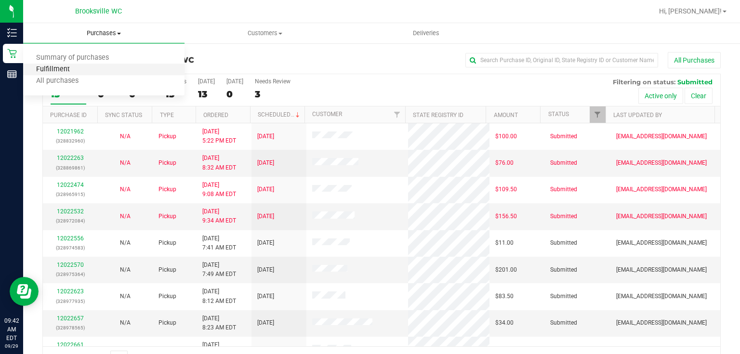
click at [74, 71] on span "Fulfillment" at bounding box center [53, 70] width 60 height 8
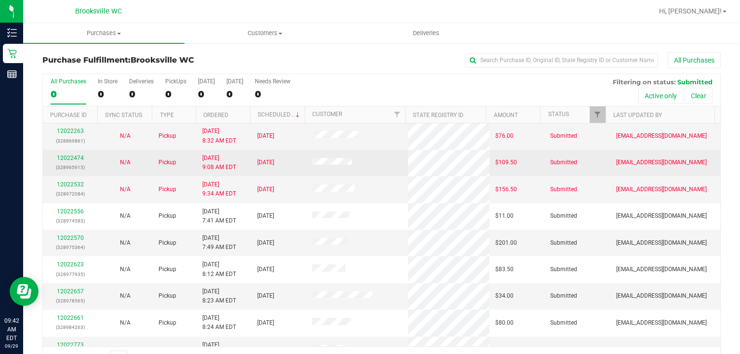
scroll to position [77, 0]
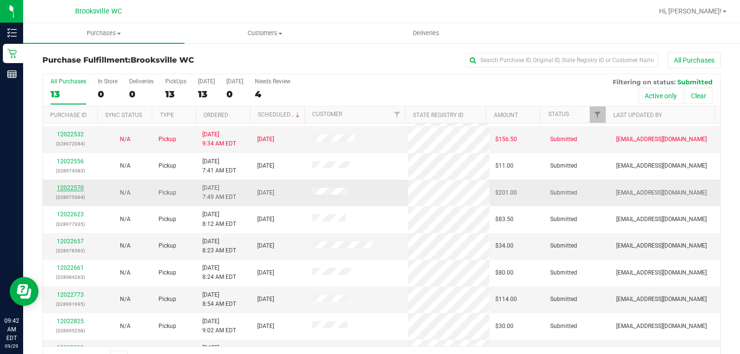
click at [77, 187] on link "12022570" at bounding box center [70, 187] width 27 height 7
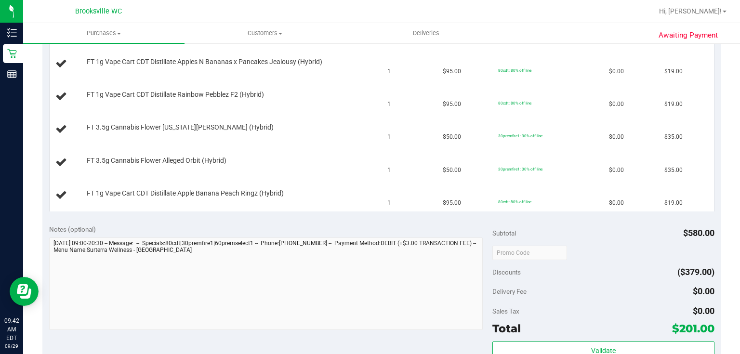
scroll to position [424, 0]
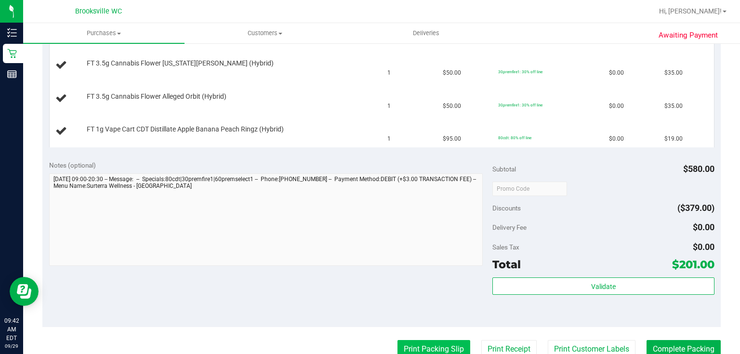
click at [420, 340] on button "Print Packing Slip" at bounding box center [433, 349] width 73 height 18
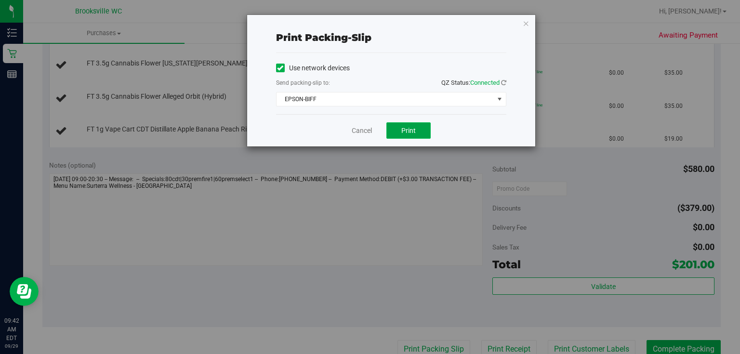
click at [405, 131] on span "Print" at bounding box center [408, 131] width 14 height 8
drag, startPoint x: 521, startPoint y: 72, endPoint x: 523, endPoint y: 21, distance: 50.6
click at [523, 21] on icon "button" at bounding box center [526, 23] width 7 height 12
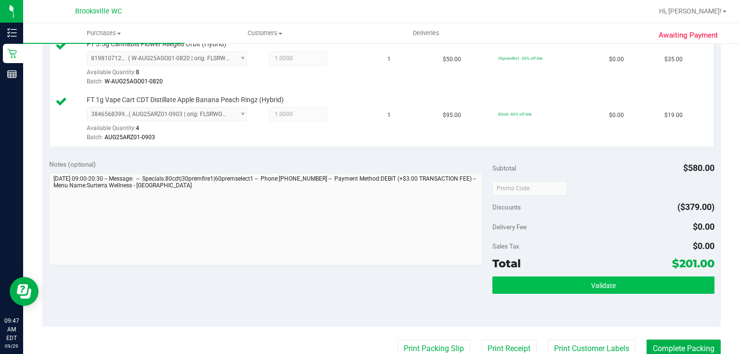
scroll to position [619, 0]
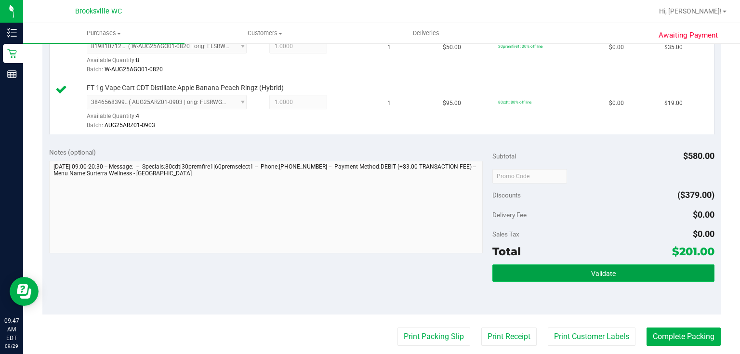
click at [511, 264] on button "Validate" at bounding box center [603, 272] width 222 height 17
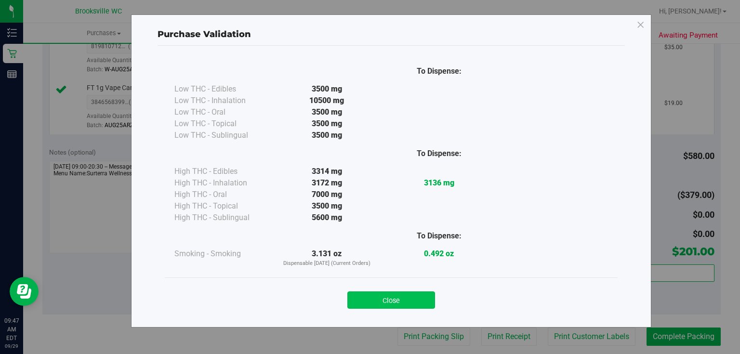
click at [381, 295] on button "Close" at bounding box center [391, 299] width 88 height 17
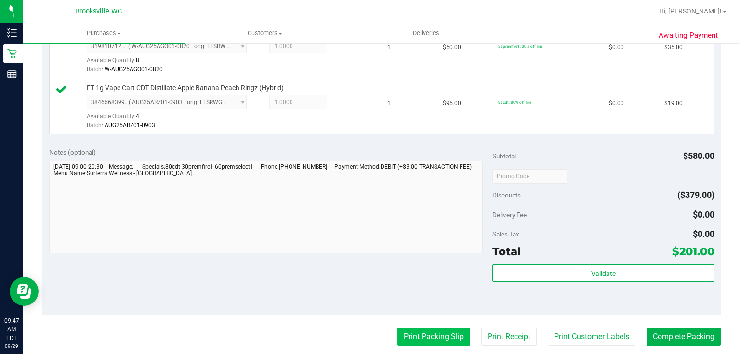
click at [419, 330] on button "Print Packing Slip" at bounding box center [433, 337] width 73 height 18
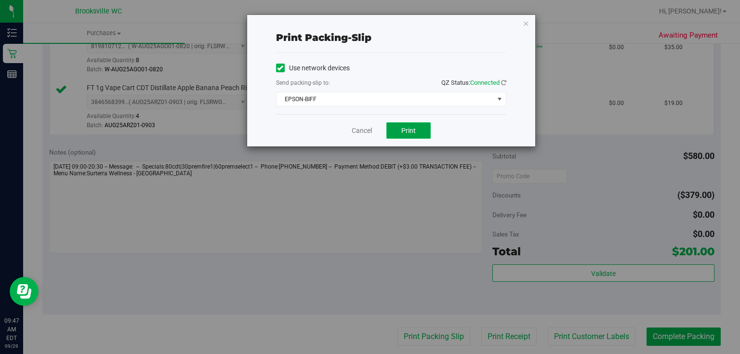
click at [406, 132] on span "Print" at bounding box center [408, 131] width 14 height 8
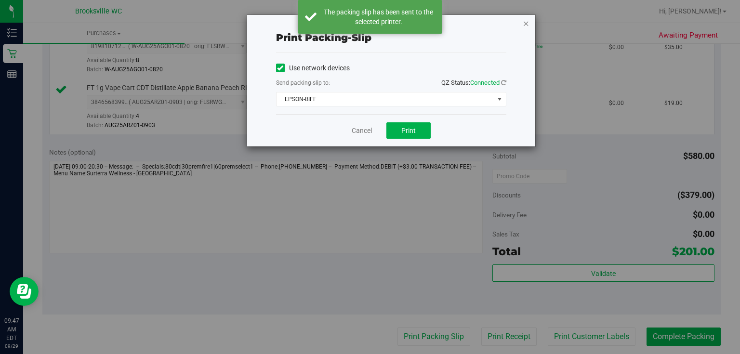
click at [526, 25] on icon "button" at bounding box center [526, 23] width 7 height 12
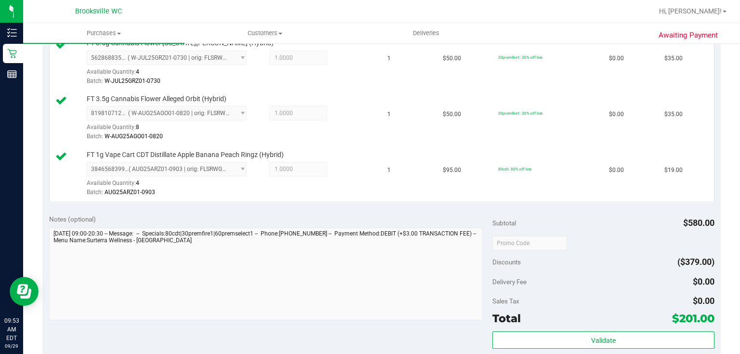
scroll to position [616, 0]
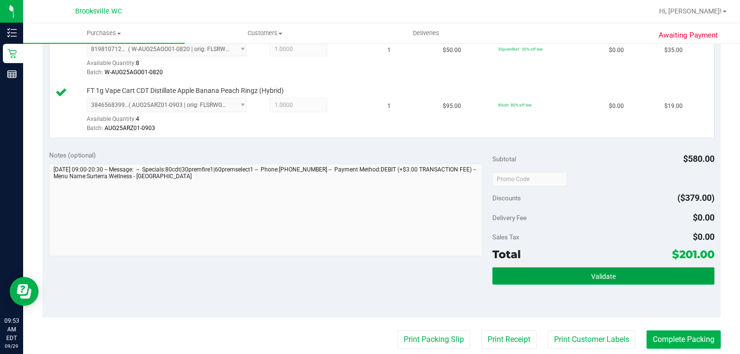
click at [600, 274] on span "Validate" at bounding box center [603, 277] width 25 height 8
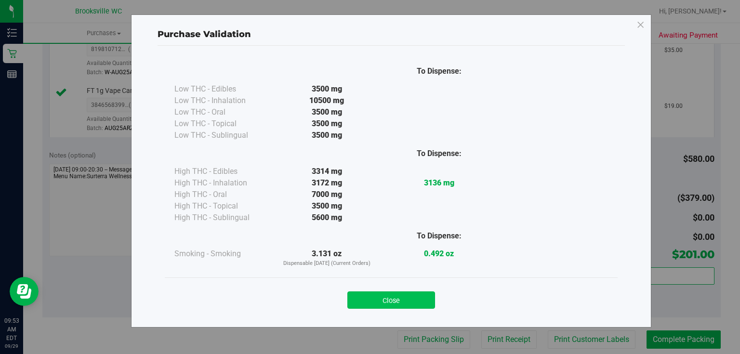
click at [399, 301] on button "Close" at bounding box center [391, 299] width 88 height 17
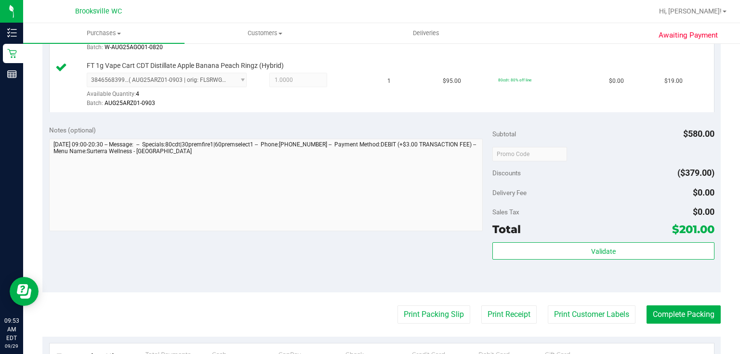
scroll to position [655, 0]
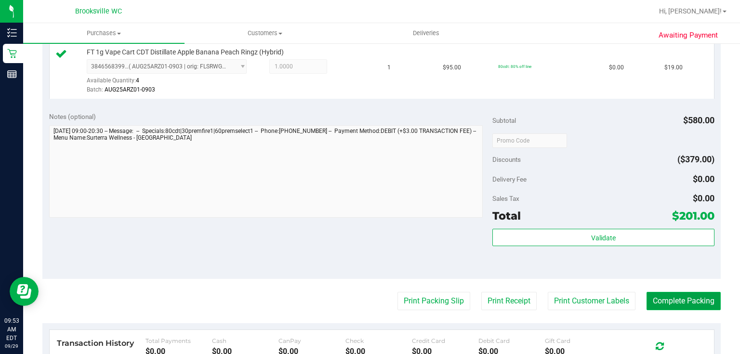
click at [659, 299] on button "Complete Packing" at bounding box center [683, 301] width 74 height 18
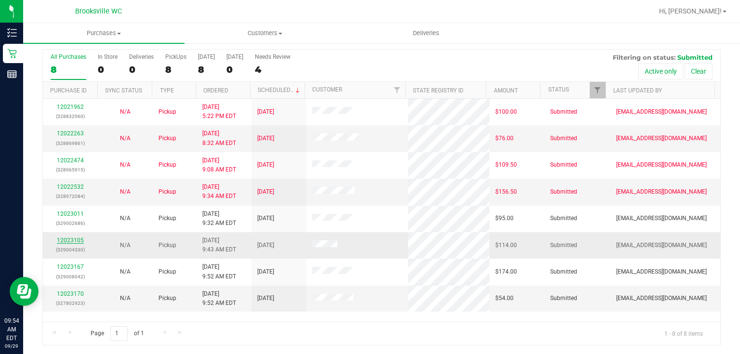
click at [66, 241] on div "12023105 (329004330)" at bounding box center [70, 245] width 43 height 18
click at [64, 243] on link "12023105" at bounding box center [70, 240] width 27 height 7
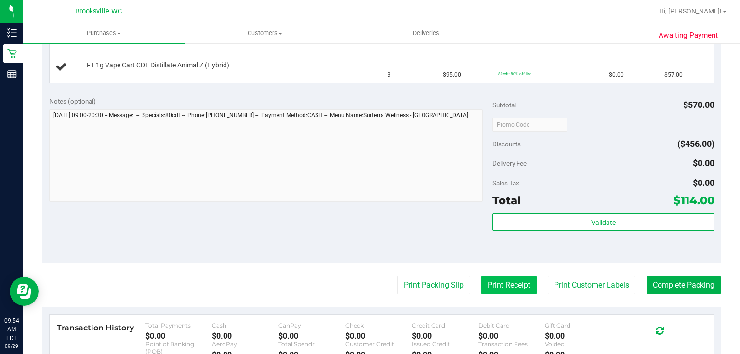
scroll to position [294, 0]
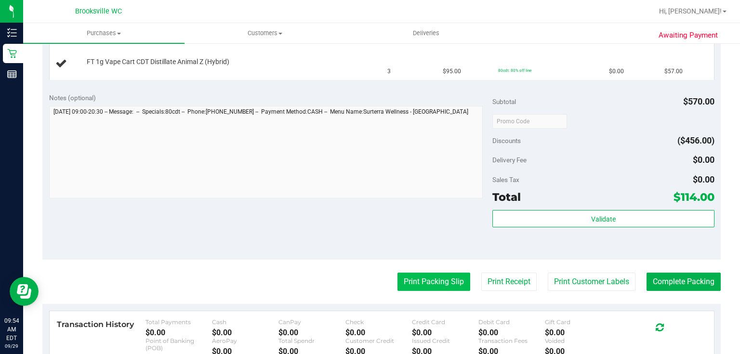
click at [398, 281] on button "Print Packing Slip" at bounding box center [433, 282] width 73 height 18
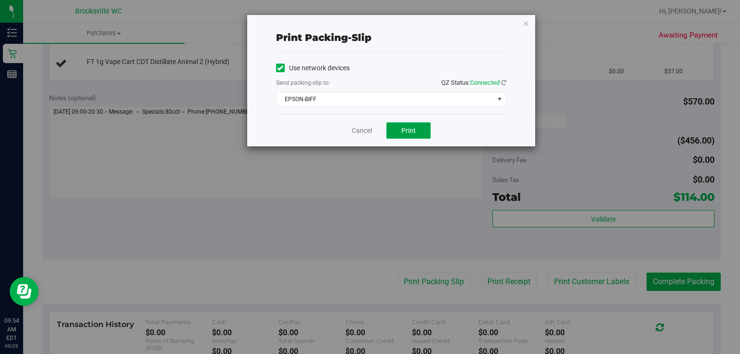
click at [401, 135] on button "Print" at bounding box center [408, 130] width 44 height 16
click at [526, 24] on icon "button" at bounding box center [526, 23] width 7 height 12
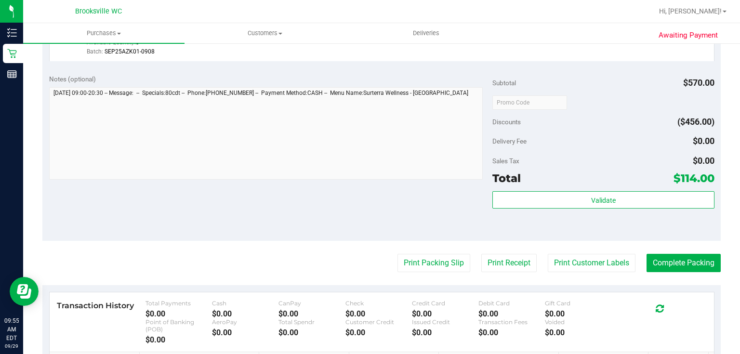
scroll to position [410, 0]
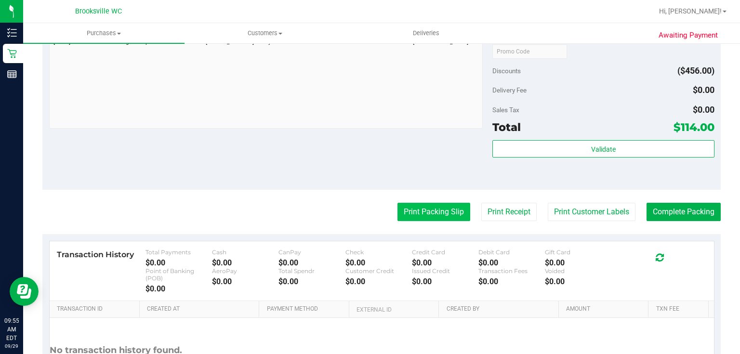
click at [457, 214] on button "Print Packing Slip" at bounding box center [433, 212] width 73 height 18
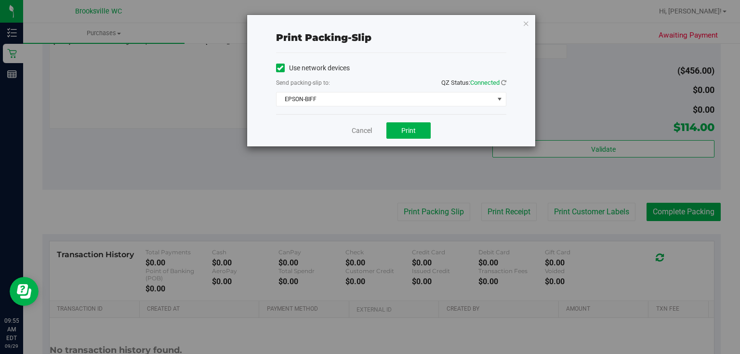
click at [420, 139] on div "Cancel Print" at bounding box center [391, 130] width 230 height 32
click at [419, 125] on button "Print" at bounding box center [408, 130] width 44 height 16
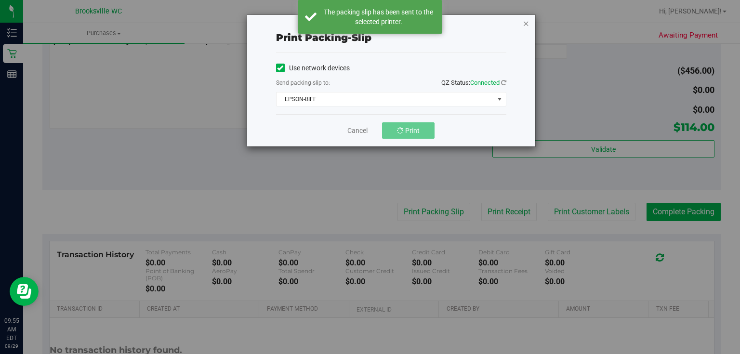
click at [526, 19] on icon "button" at bounding box center [526, 23] width 7 height 12
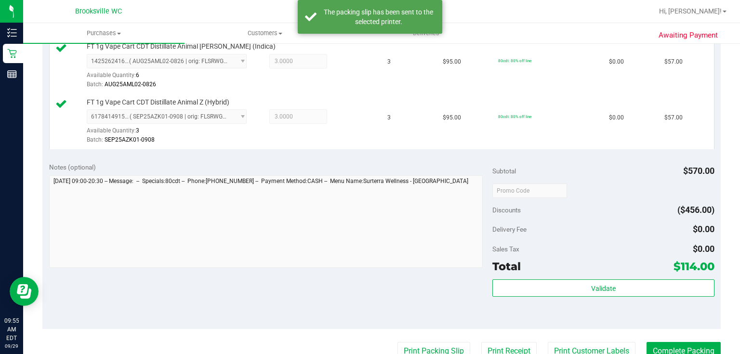
scroll to position [347, 0]
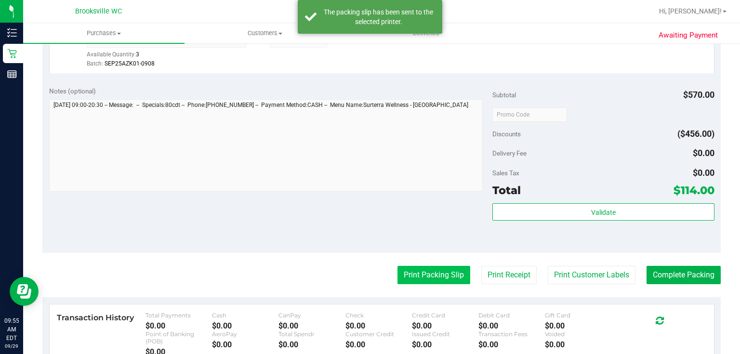
click at [433, 269] on button "Print Packing Slip" at bounding box center [433, 275] width 73 height 18
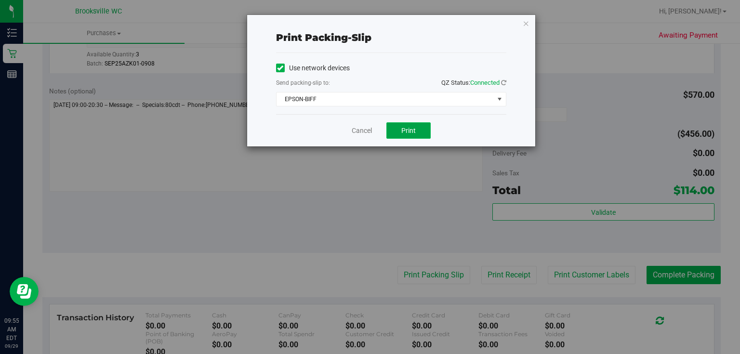
click at [410, 125] on button "Print" at bounding box center [408, 130] width 44 height 16
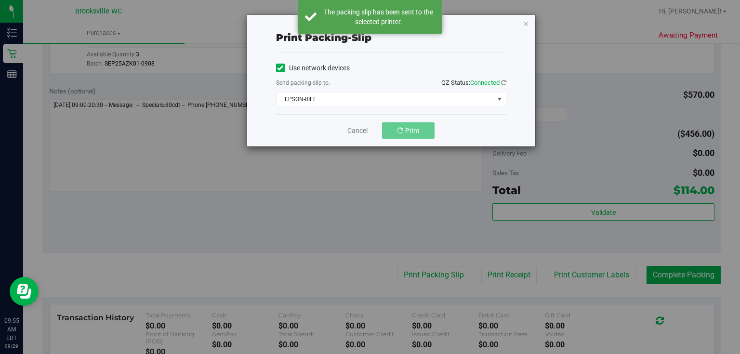
click at [520, 24] on div "Print packing-slip Use network devices Send packing-slip to: QZ Status: Connect…" at bounding box center [391, 80] width 288 height 131
click at [524, 23] on icon "button" at bounding box center [526, 23] width 7 height 12
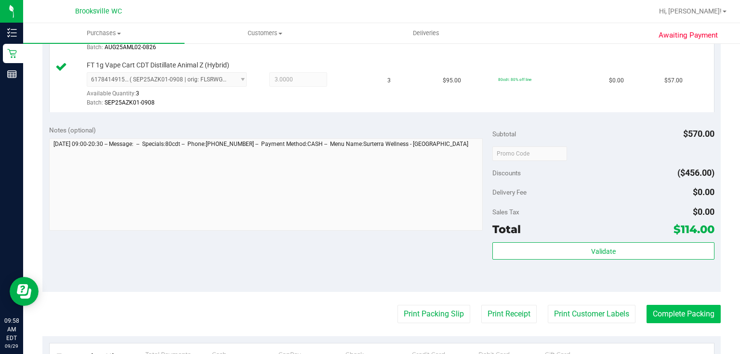
scroll to position [385, 0]
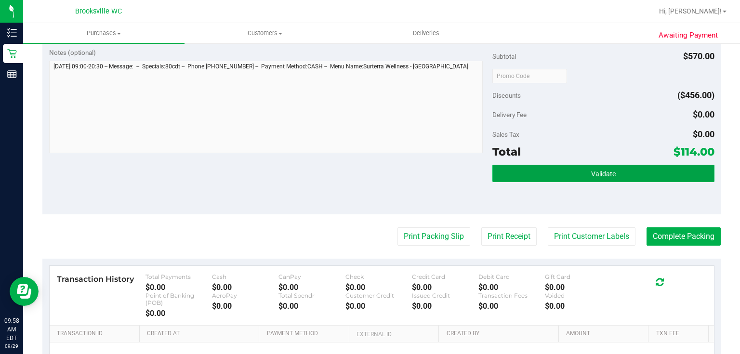
click at [649, 166] on button "Validate" at bounding box center [603, 173] width 222 height 17
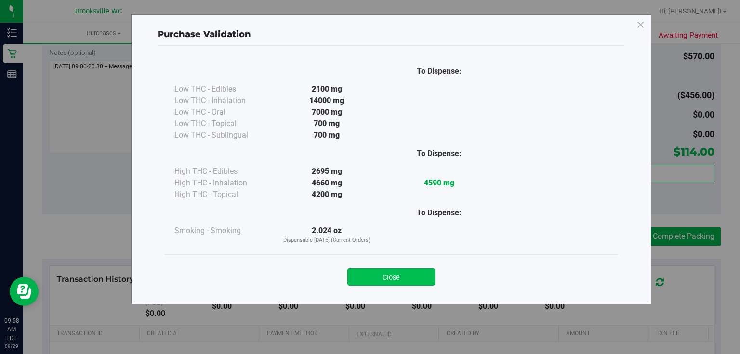
click at [419, 274] on button "Close" at bounding box center [391, 276] width 88 height 17
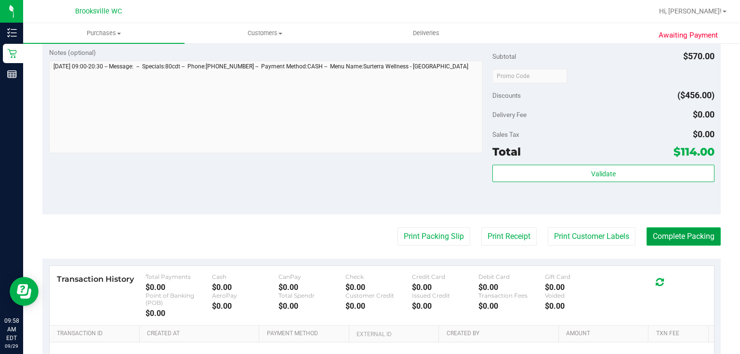
click at [673, 230] on button "Complete Packing" at bounding box center [683, 236] width 74 height 18
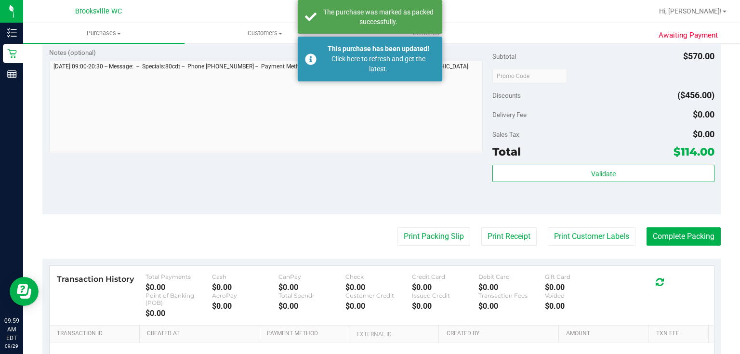
drag, startPoint x: 360, startPoint y: 157, endPoint x: 240, endPoint y: 179, distance: 121.8
click at [240, 179] on div "Notes (optional) Subtotal $570.00 Discounts ($456.00) Delivery Fee $0.00 Sales …" at bounding box center [381, 127] width 678 height 173
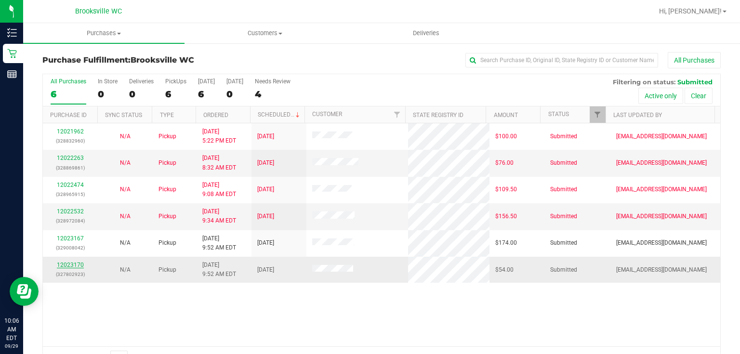
click at [66, 264] on link "12023170" at bounding box center [70, 265] width 27 height 7
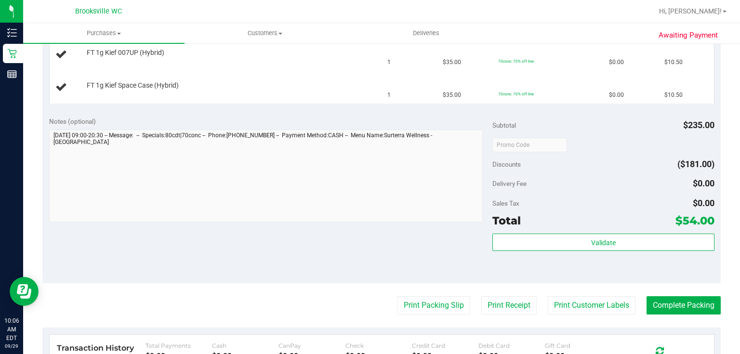
scroll to position [308, 0]
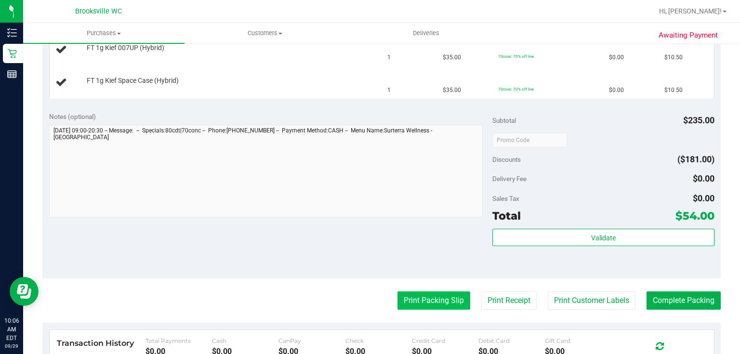
click at [430, 305] on button "Print Packing Slip" at bounding box center [433, 300] width 73 height 18
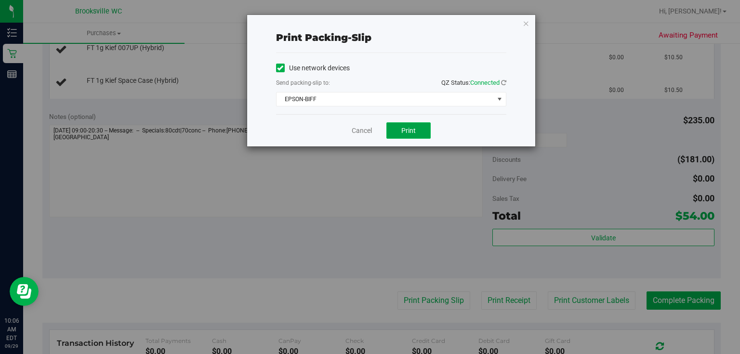
click at [413, 132] on span "Print" at bounding box center [408, 131] width 14 height 8
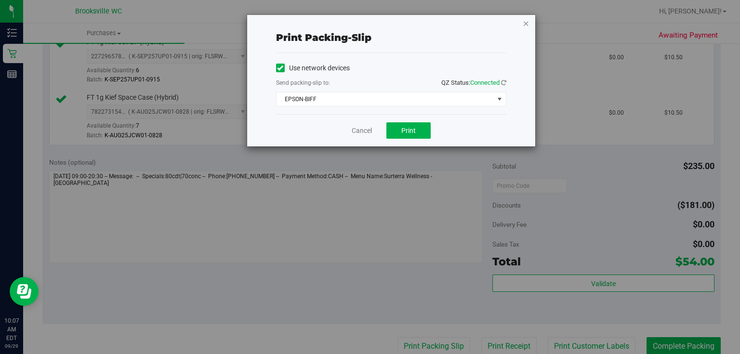
click at [528, 23] on icon "button" at bounding box center [526, 23] width 7 height 12
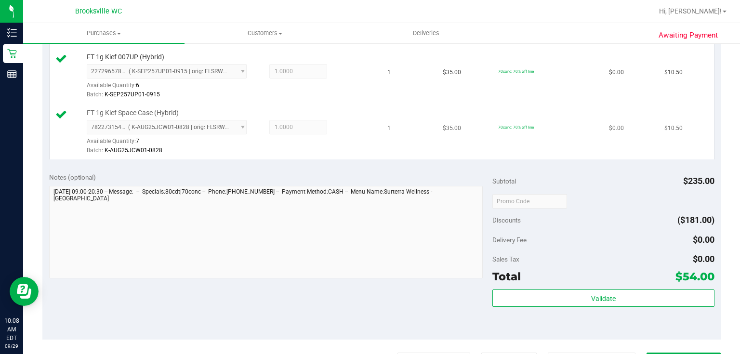
scroll to position [347, 0]
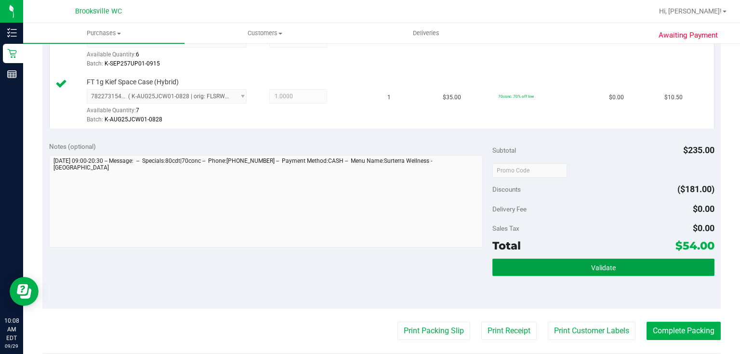
click at [522, 261] on button "Validate" at bounding box center [603, 267] width 222 height 17
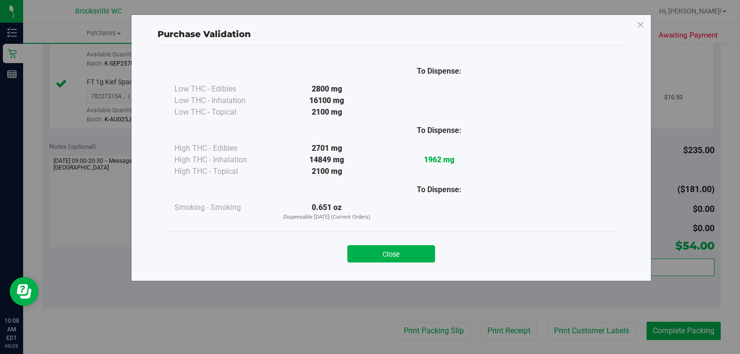
click at [419, 252] on button "Close" at bounding box center [391, 253] width 88 height 17
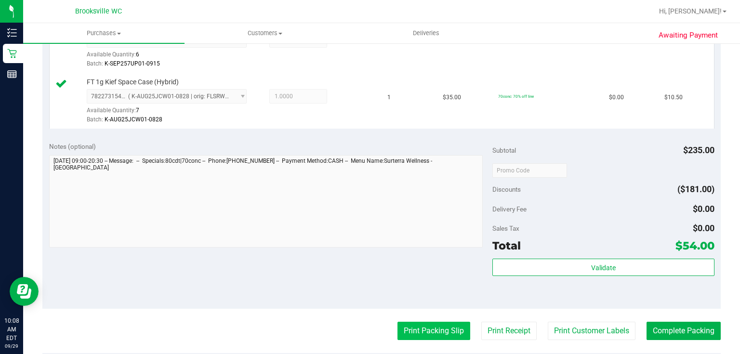
click at [426, 324] on button "Print Packing Slip" at bounding box center [433, 331] width 73 height 18
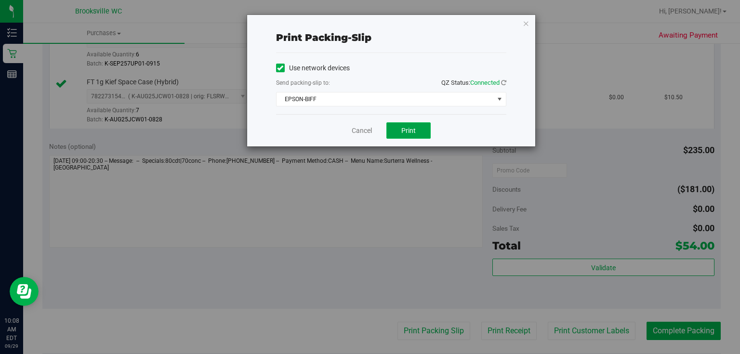
click at [404, 128] on span "Print" at bounding box center [408, 131] width 14 height 8
click at [523, 25] on icon "button" at bounding box center [526, 23] width 7 height 12
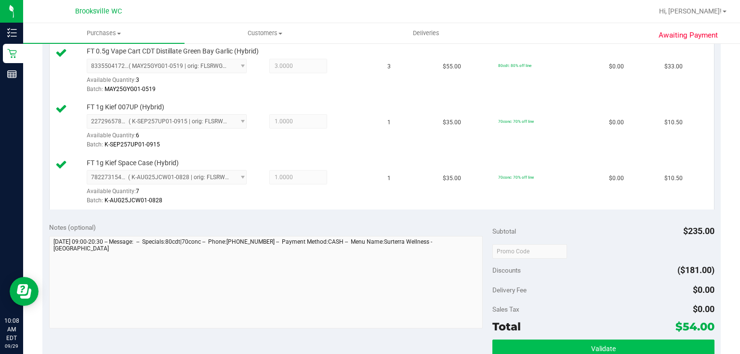
scroll to position [308, 0]
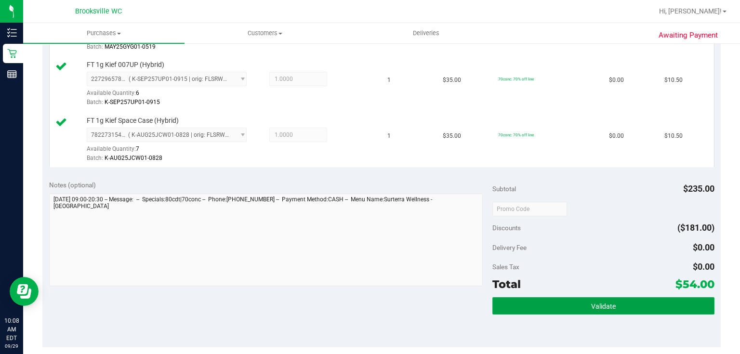
click at [573, 299] on button "Validate" at bounding box center [603, 305] width 222 height 17
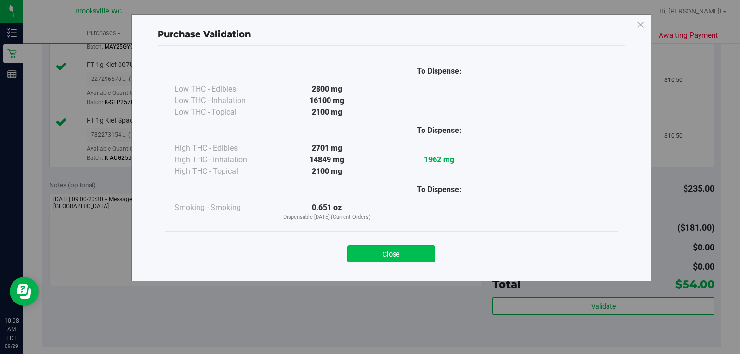
click at [416, 247] on button "Close" at bounding box center [391, 253] width 88 height 17
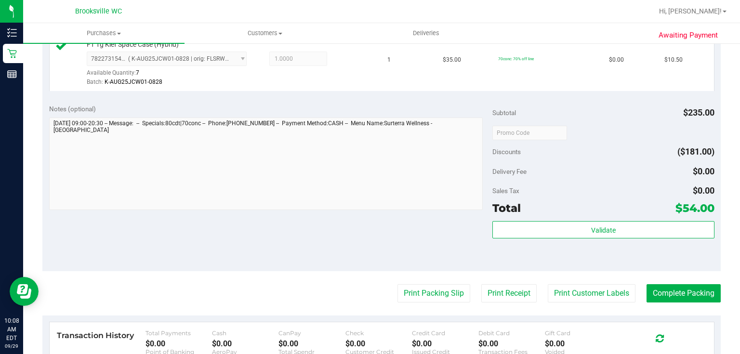
scroll to position [385, 0]
click at [653, 298] on button "Complete Packing" at bounding box center [683, 292] width 74 height 18
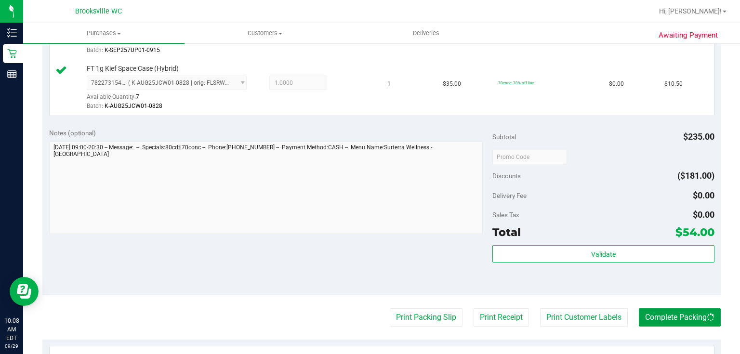
scroll to position [347, 0]
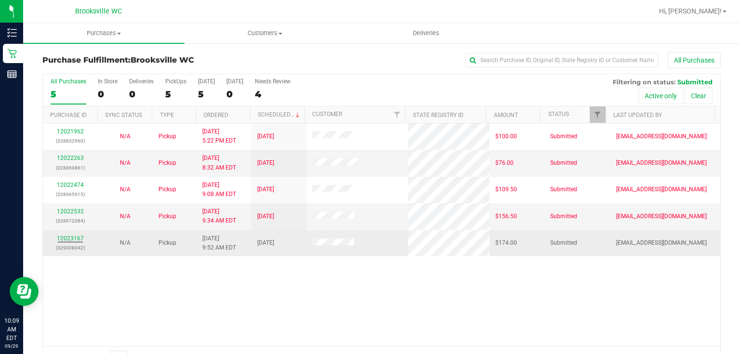
click at [71, 241] on div "12023167 (329008042)" at bounding box center [70, 243] width 43 height 18
click at [72, 237] on link "12023167" at bounding box center [70, 238] width 27 height 7
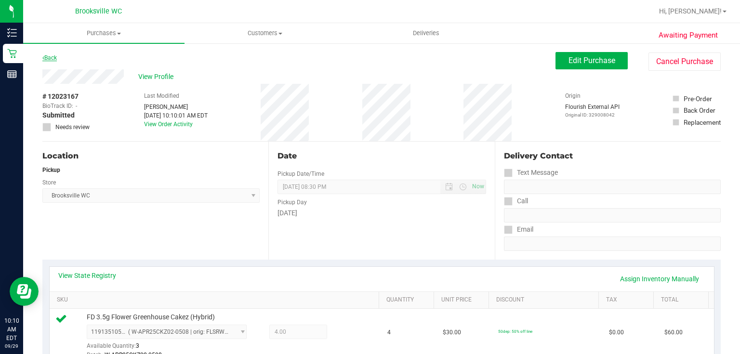
click at [54, 60] on link "Back" at bounding box center [49, 57] width 14 height 7
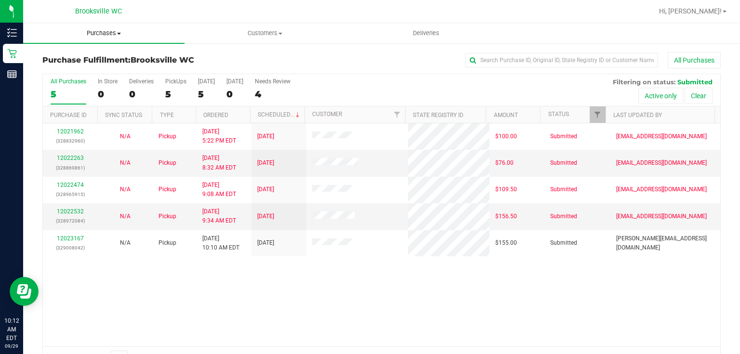
click at [94, 33] on span "Purchases" at bounding box center [103, 33] width 161 height 9
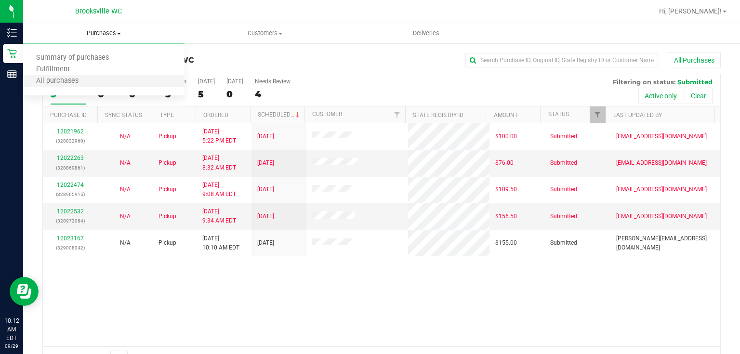
click at [96, 78] on li "All purchases" at bounding box center [103, 82] width 161 height 12
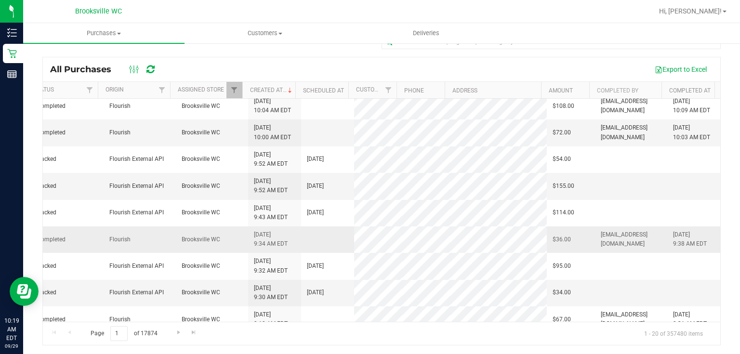
scroll to position [0, 288]
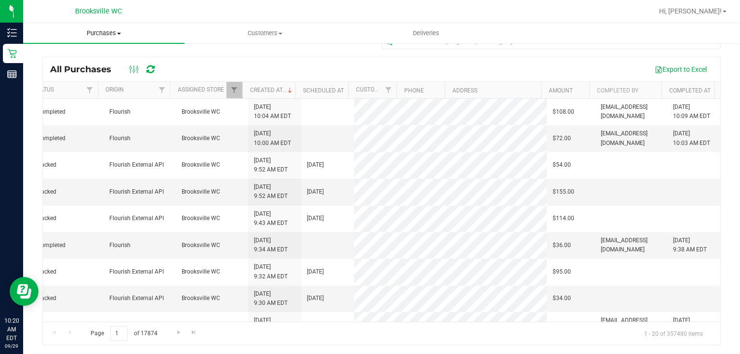
click at [84, 37] on span "Purchases" at bounding box center [103, 33] width 161 height 9
click at [63, 71] on span "Fulfillment" at bounding box center [53, 70] width 60 height 8
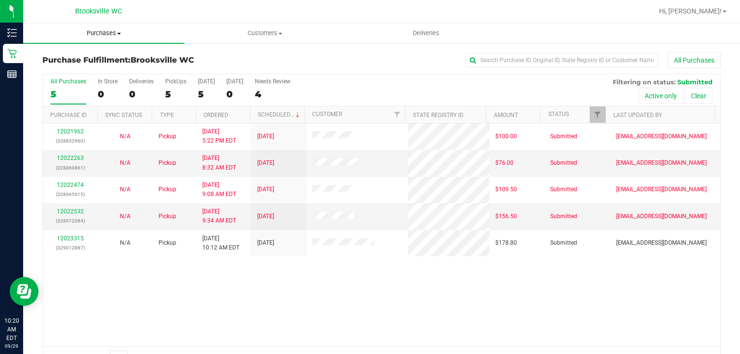
click at [115, 37] on span "Purchases" at bounding box center [103, 33] width 161 height 9
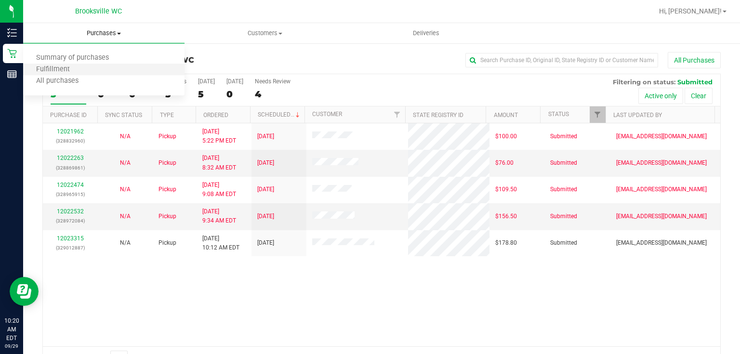
click at [98, 72] on li "Fulfillment" at bounding box center [103, 70] width 161 height 12
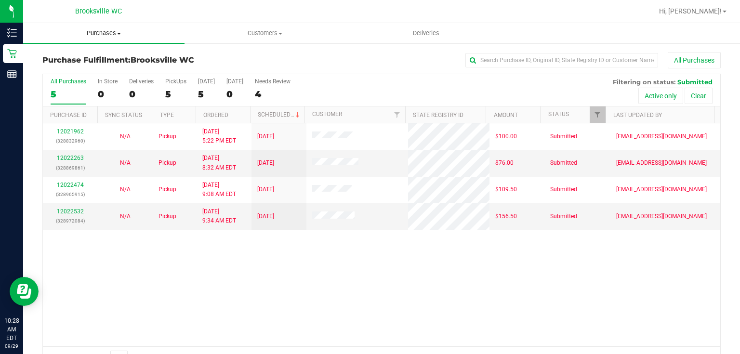
click at [94, 32] on span "Purchases" at bounding box center [103, 33] width 161 height 9
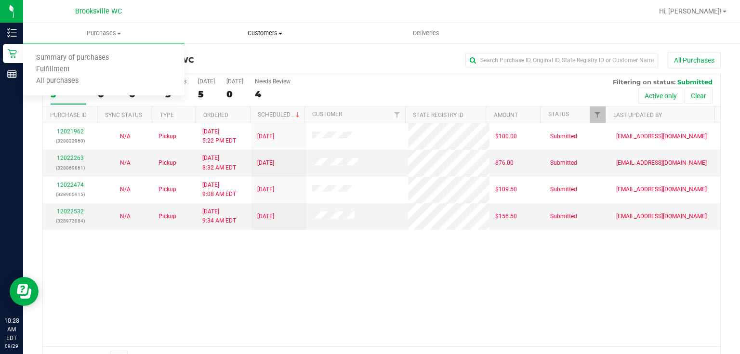
click at [199, 42] on uib-tab-heading "Customers All customers Add a new customer All physicians" at bounding box center [265, 33] width 160 height 19
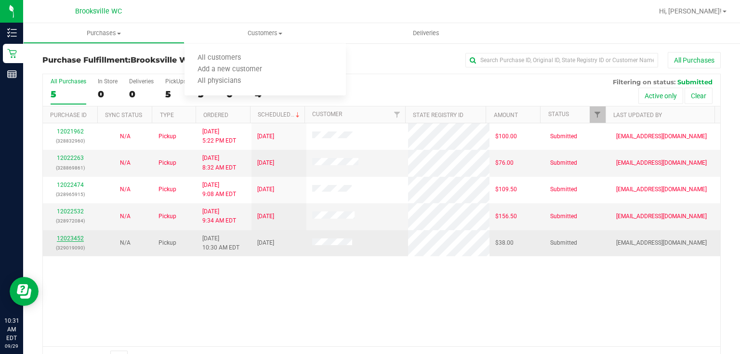
click at [77, 236] on link "12023452" at bounding box center [70, 238] width 27 height 7
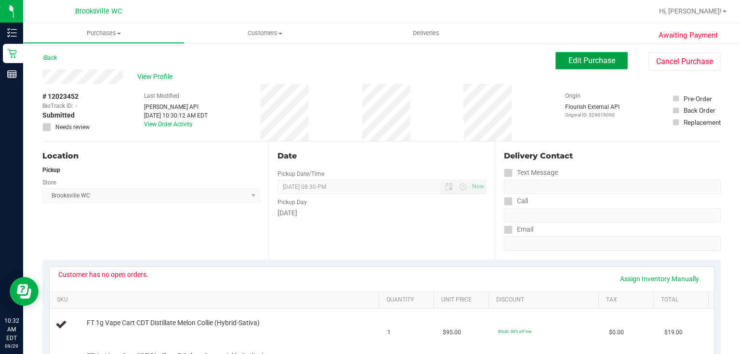
click at [561, 62] on button "Edit Purchase" at bounding box center [591, 60] width 72 height 17
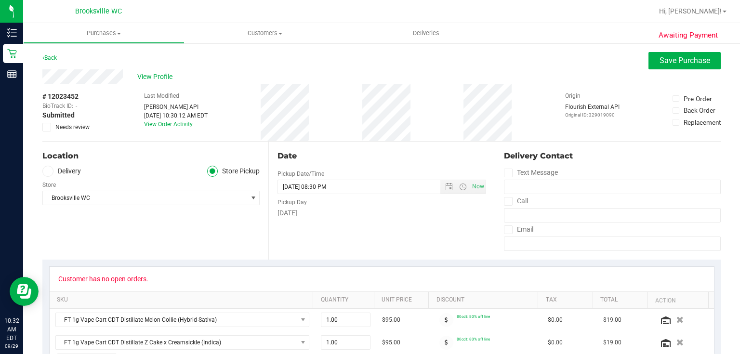
drag, startPoint x: 51, startPoint y: 126, endPoint x: 59, endPoint y: 122, distance: 9.0
click at [50, 127] on span at bounding box center [46, 127] width 9 height 9
click at [0, 0] on input "Needs review" at bounding box center [0, 0] width 0 height 0
click at [662, 64] on span "Save Purchase" at bounding box center [684, 60] width 51 height 9
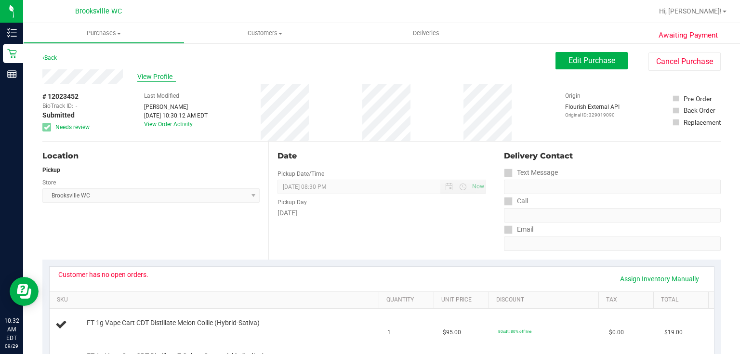
click at [149, 74] on span "View Profile" at bounding box center [156, 77] width 39 height 10
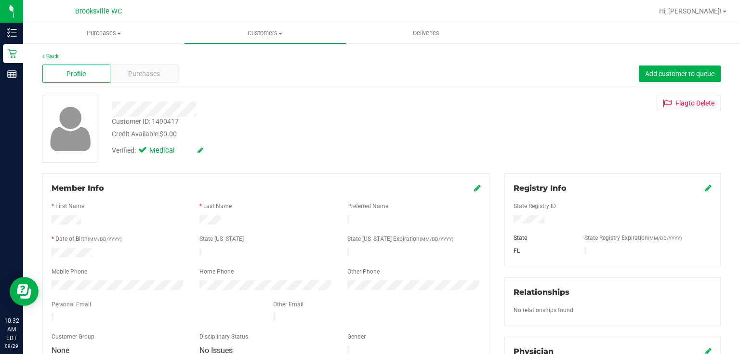
click at [119, 118] on div "Customer ID: 1490417" at bounding box center [145, 122] width 67 height 10
click at [156, 134] on div "Credit Available: $0.00" at bounding box center [278, 134] width 332 height 10
click at [147, 120] on div "Customer ID: 1490417" at bounding box center [145, 122] width 67 height 10
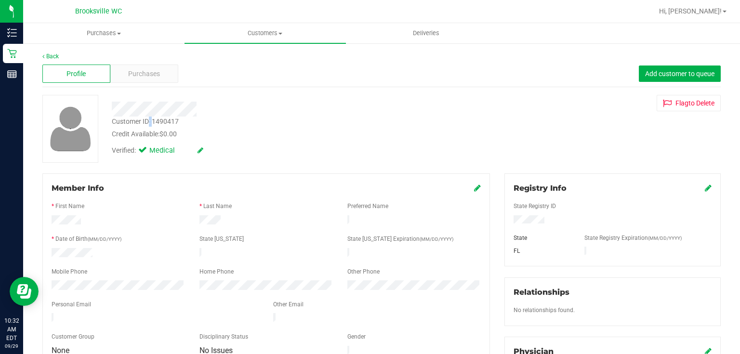
click at [147, 120] on div "Customer ID: 1490417" at bounding box center [145, 122] width 67 height 10
copy div "Customer ID: 1490417"
click at [51, 55] on link "Back" at bounding box center [50, 56] width 16 height 7
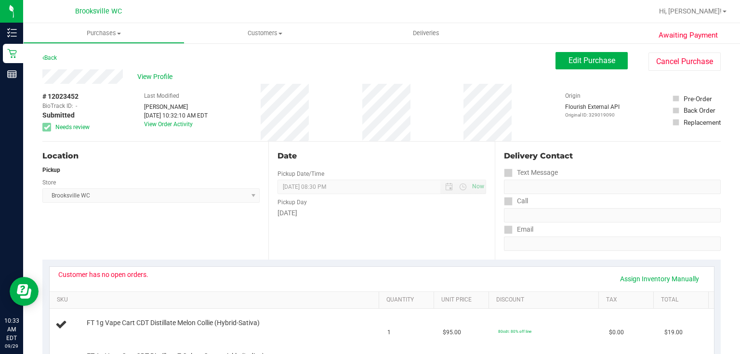
drag, startPoint x: 52, startPoint y: 63, endPoint x: 46, endPoint y: 61, distance: 6.1
click at [52, 63] on div "Back" at bounding box center [49, 58] width 14 height 12
click at [46, 61] on div "Back" at bounding box center [49, 58] width 14 height 12
click at [50, 54] on link "Back" at bounding box center [49, 57] width 14 height 7
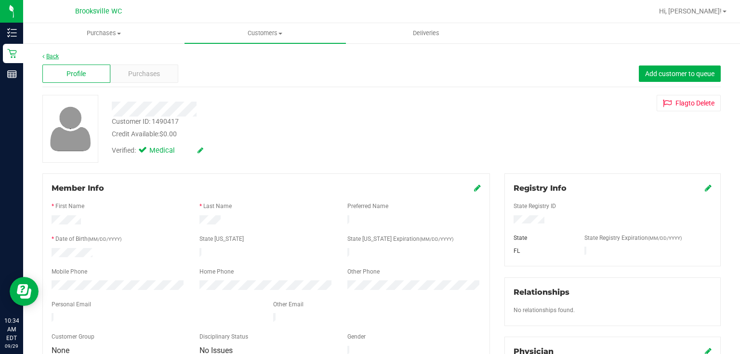
click at [50, 58] on link "Back" at bounding box center [50, 56] width 16 height 7
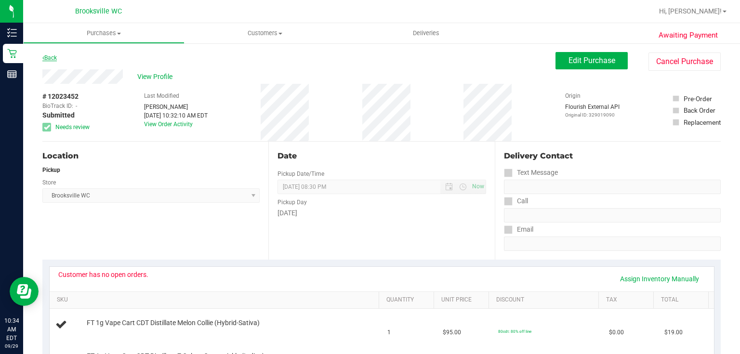
click at [57, 60] on link "Back" at bounding box center [49, 57] width 14 height 7
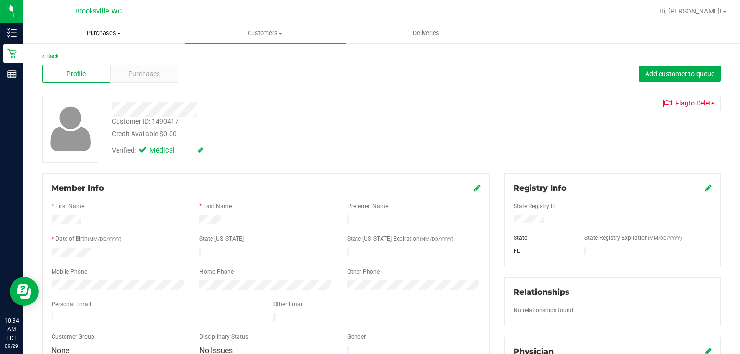
click at [100, 35] on span "Purchases" at bounding box center [104, 33] width 160 height 9
click at [98, 72] on li "Fulfillment" at bounding box center [103, 70] width 161 height 12
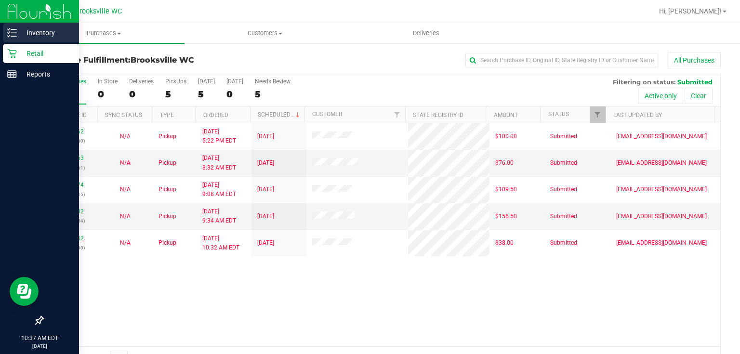
click at [34, 34] on p "Inventory" at bounding box center [46, 33] width 58 height 12
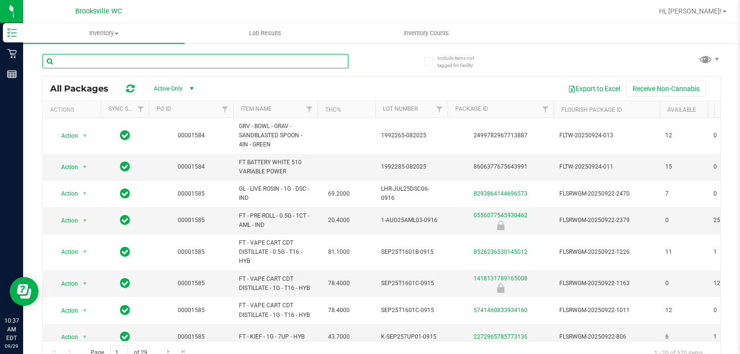
click at [126, 61] on input "text" at bounding box center [195, 61] width 306 height 14
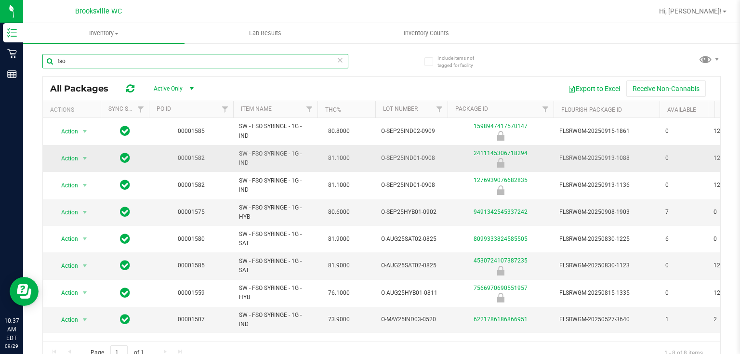
type input "fso"
click at [268, 151] on span "SW - FSO SYRINGE - 1G - IND" at bounding box center [275, 158] width 73 height 18
click at [243, 79] on div "All Packages Active Only Active Only Lab Samples Locked All External Internal E…" at bounding box center [381, 89] width 677 height 24
click at [109, 37] on span "Inventory" at bounding box center [103, 33] width 161 height 9
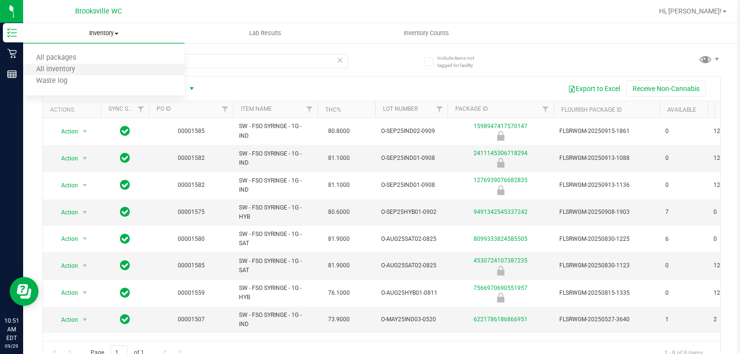
click at [89, 67] on li "All inventory" at bounding box center [103, 70] width 161 height 12
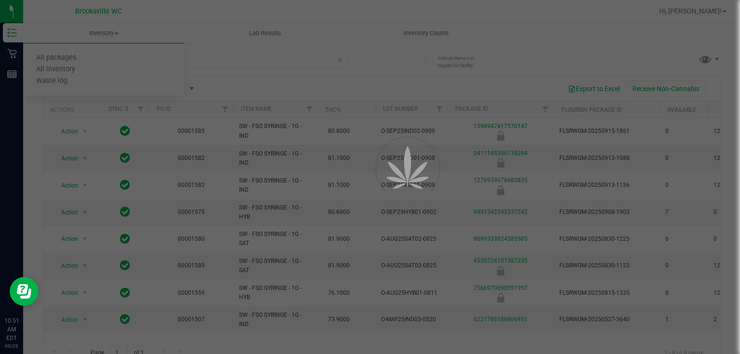
click at [15, 54] on div at bounding box center [370, 177] width 740 height 354
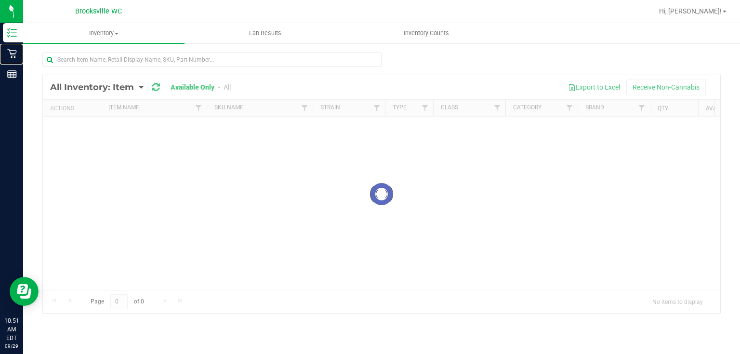
click at [15, 54] on icon at bounding box center [12, 54] width 10 height 10
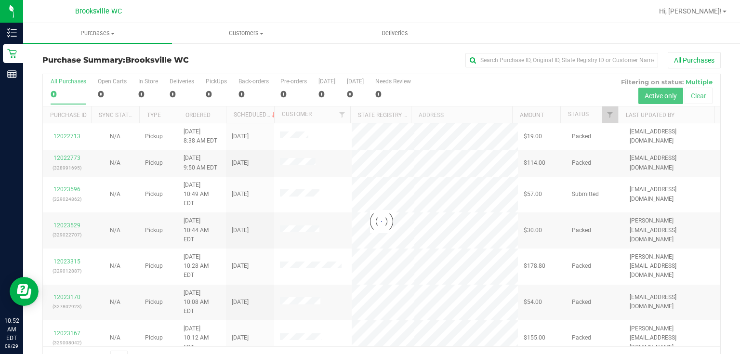
click at [84, 15] on span "Brooksville WC" at bounding box center [98, 11] width 47 height 9
click at [88, 27] on uib-tab-heading "Purchases Summary of purchases Fulfillment All purchases" at bounding box center [97, 33] width 149 height 20
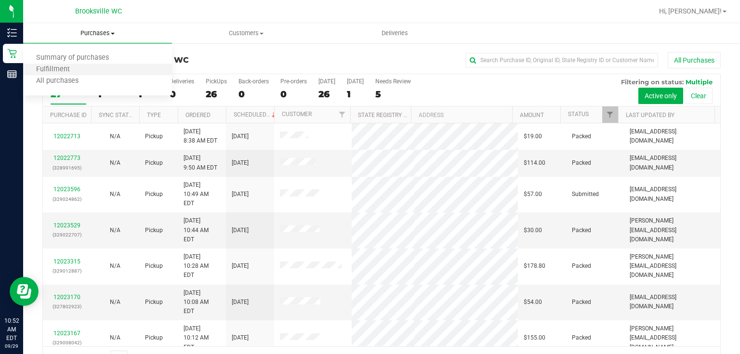
click at [74, 65] on li "Fulfillment" at bounding box center [97, 70] width 149 height 12
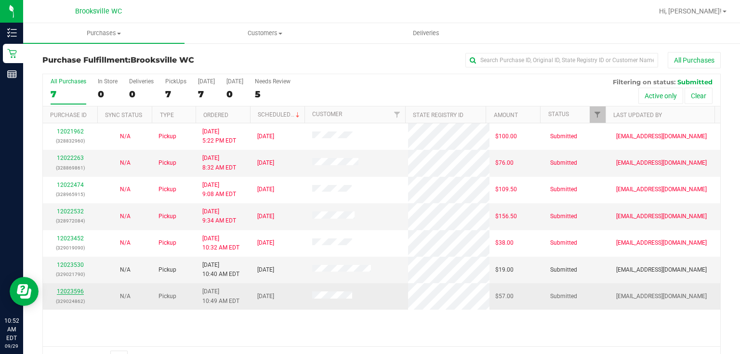
click at [81, 293] on link "12023596" at bounding box center [70, 291] width 27 height 7
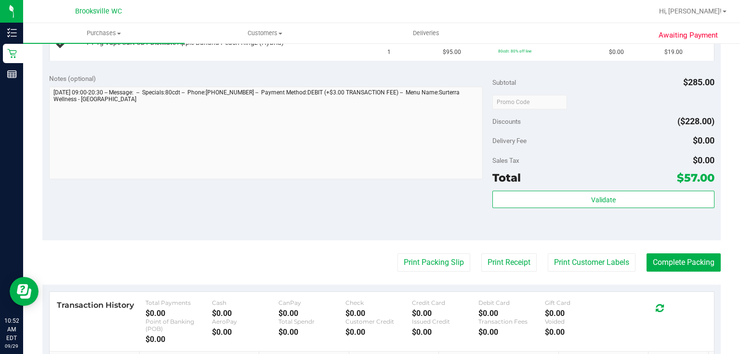
scroll to position [347, 0]
click at [439, 264] on button "Print Packing Slip" at bounding box center [433, 262] width 73 height 18
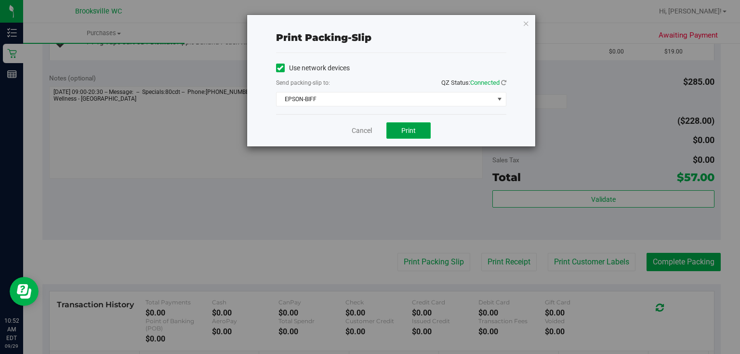
click at [409, 133] on span "Print" at bounding box center [408, 131] width 14 height 8
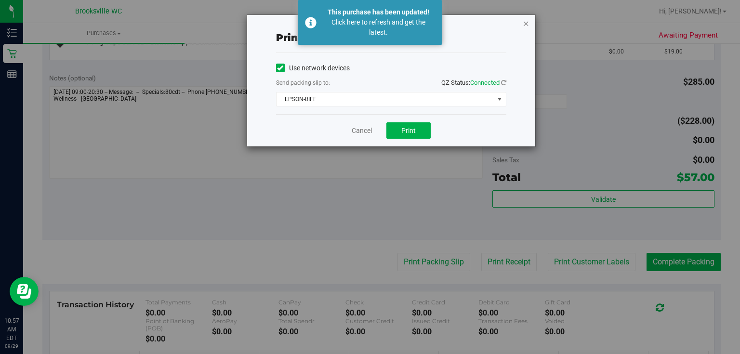
click at [525, 20] on icon "button" at bounding box center [526, 23] width 7 height 12
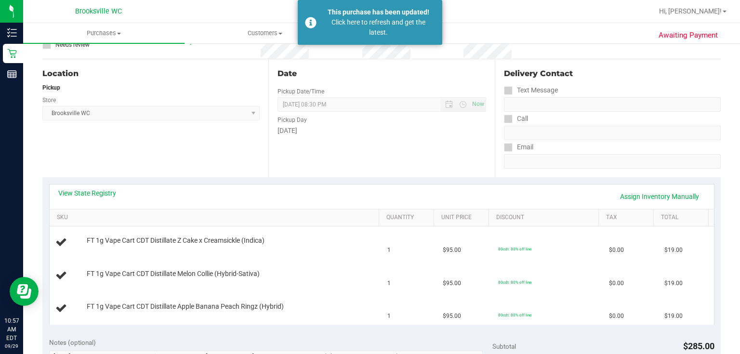
scroll to position [0, 0]
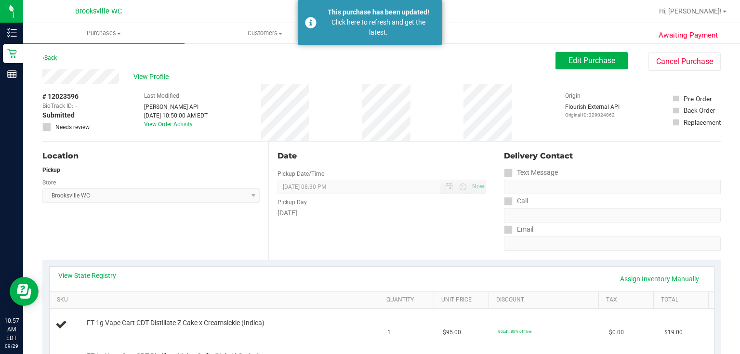
click at [54, 59] on link "Back" at bounding box center [49, 57] width 14 height 7
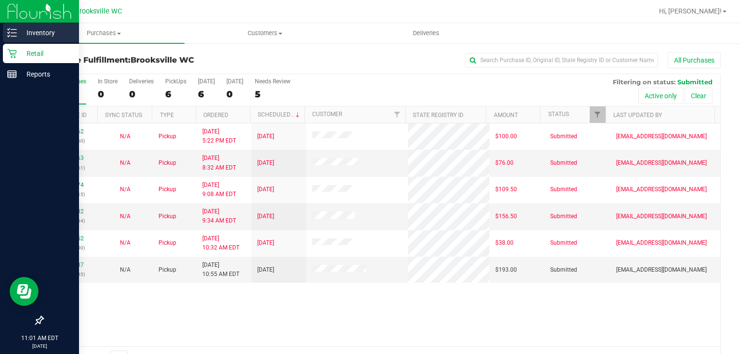
click at [29, 31] on p "Inventory" at bounding box center [46, 33] width 58 height 12
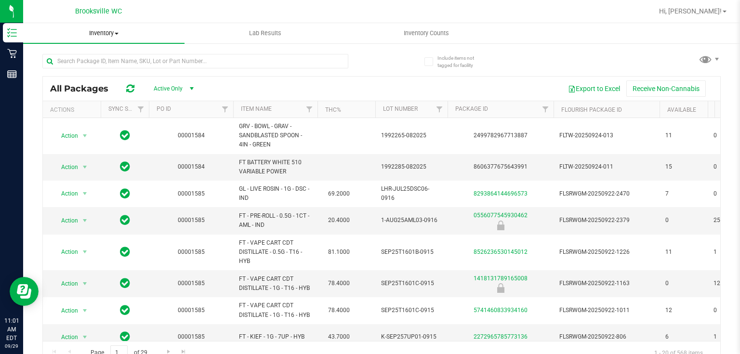
click at [108, 27] on uib-tab-heading "Inventory All packages All inventory Waste log" at bounding box center [103, 33] width 161 height 20
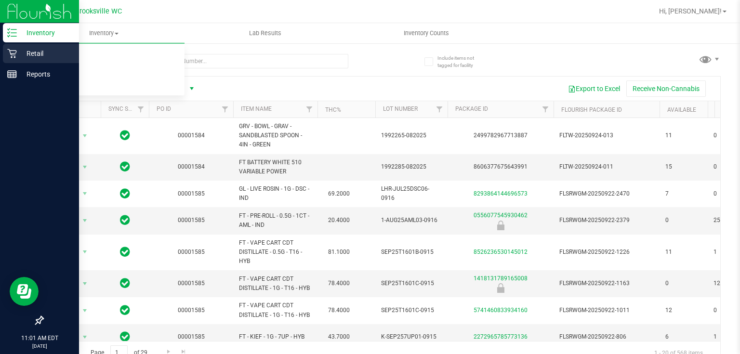
click at [11, 50] on icon at bounding box center [12, 54] width 10 height 10
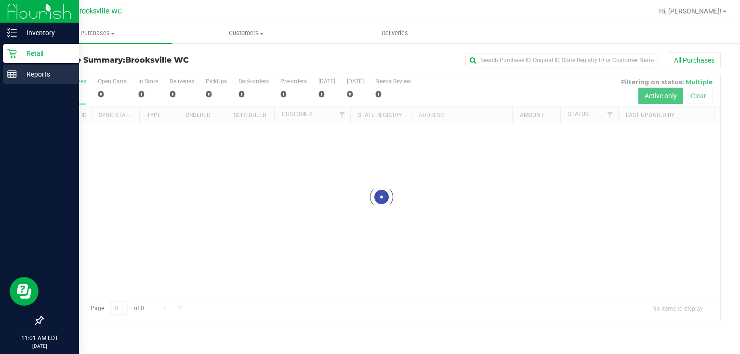
click at [26, 77] on p "Reports" at bounding box center [46, 74] width 58 height 12
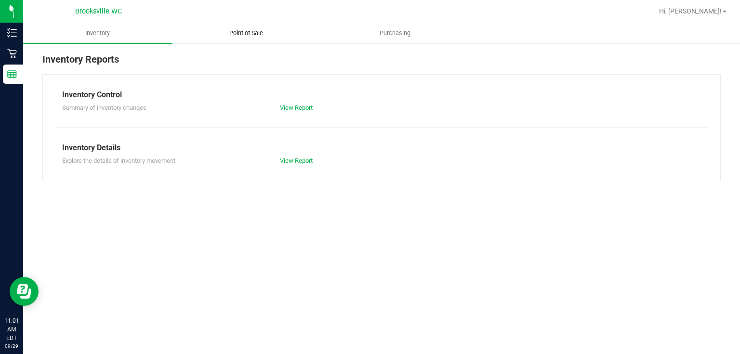
click at [240, 41] on uib-tab-heading "Point of Sale" at bounding box center [246, 33] width 148 height 19
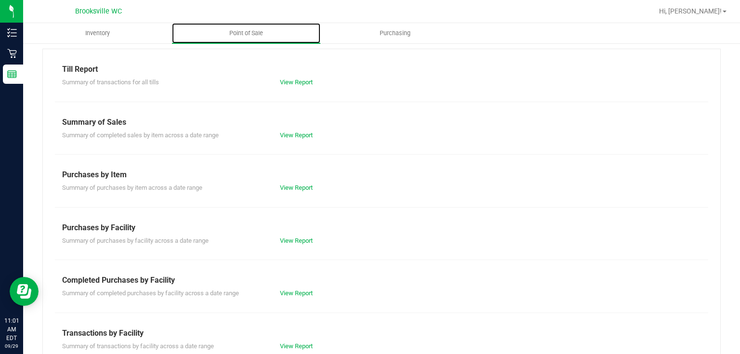
scroll to position [39, 0]
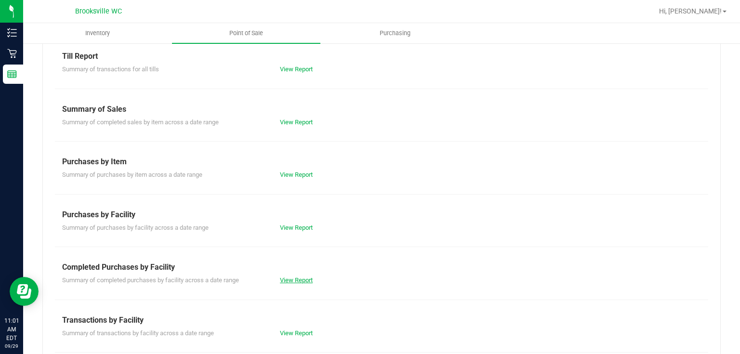
click at [306, 280] on link "View Report" at bounding box center [296, 279] width 33 height 7
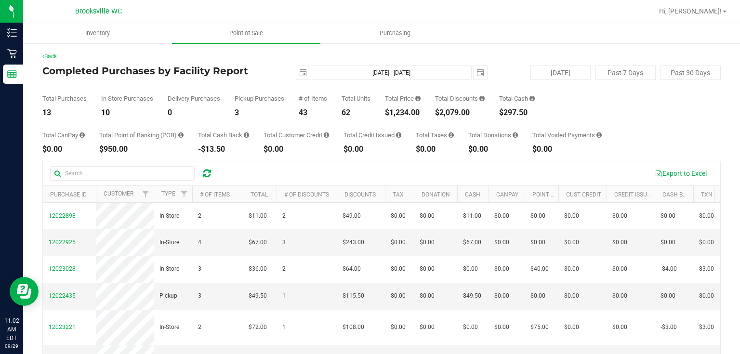
click at [597, 118] on div "Total CanPay $0.00 Total Point of Banking (POB) $950.00 Total Cash Back -$13.50…" at bounding box center [381, 135] width 678 height 37
click at [406, 119] on div "Total CanPay $0.00 Total Point of Banking (POB) $950.00 Total Cash Back -$13.50…" at bounding box center [381, 135] width 678 height 37
click at [54, 57] on link "Back" at bounding box center [49, 56] width 14 height 7
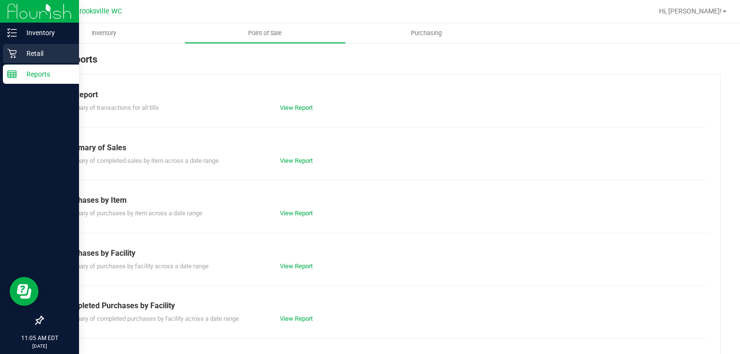
click at [21, 46] on div "Retail" at bounding box center [41, 53] width 76 height 19
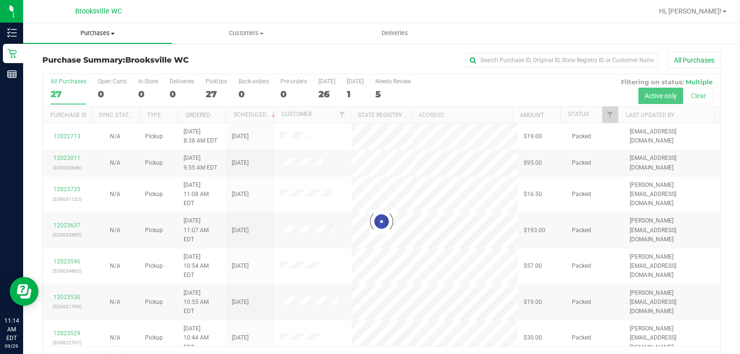
click at [69, 37] on span "Purchases" at bounding box center [97, 33] width 149 height 9
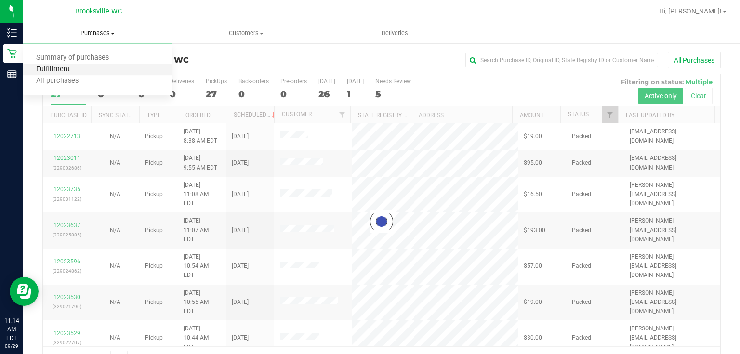
click at [73, 69] on span "Fulfillment" at bounding box center [53, 70] width 60 height 8
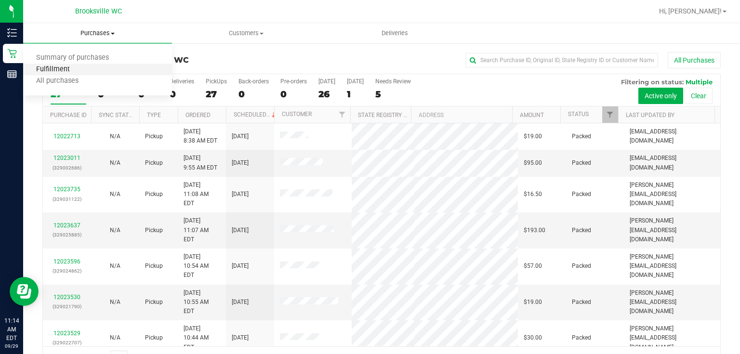
click at [41, 70] on span "Fulfillment" at bounding box center [53, 70] width 60 height 8
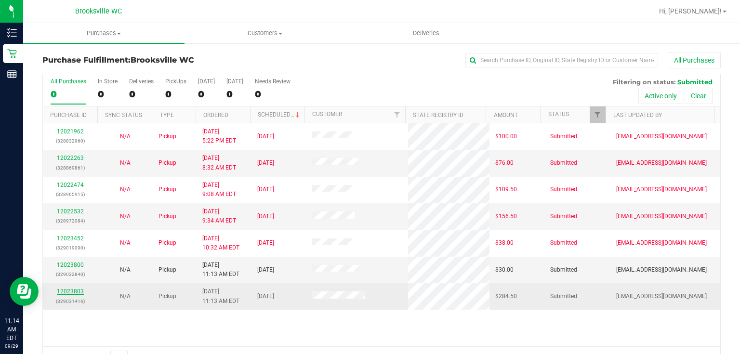
click at [76, 288] on link "12023803" at bounding box center [70, 291] width 27 height 7
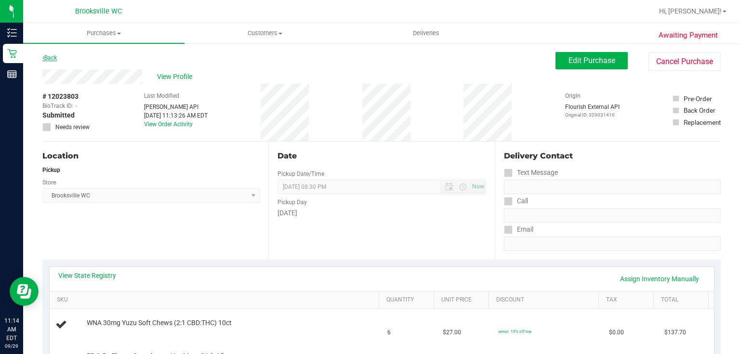
click at [54, 57] on link "Back" at bounding box center [49, 57] width 14 height 7
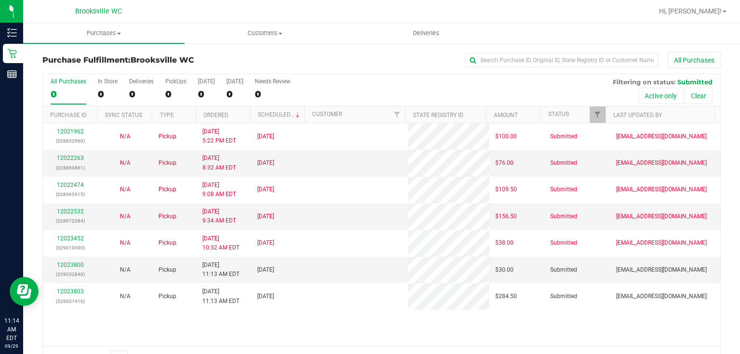
scroll to position [25, 0]
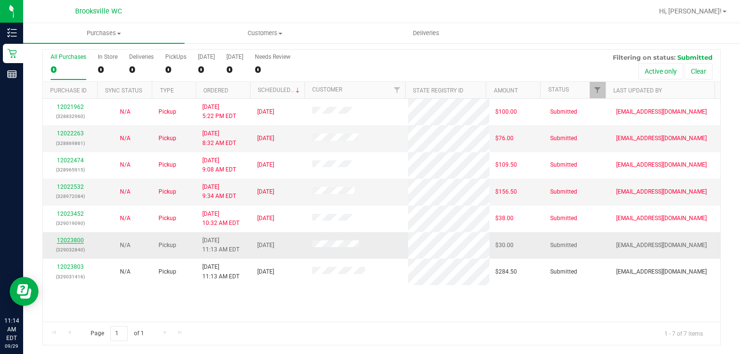
click at [77, 238] on link "12023800" at bounding box center [70, 240] width 27 height 7
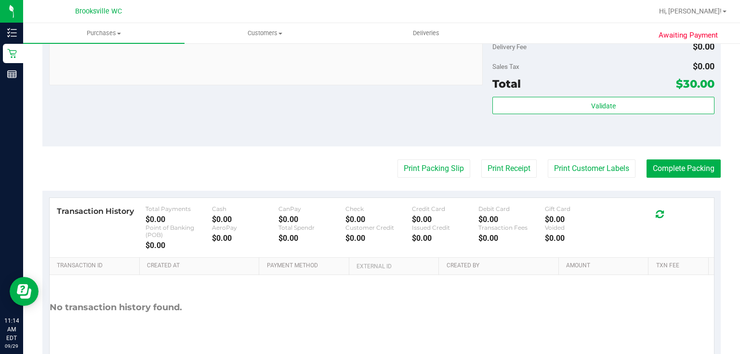
scroll to position [410, 0]
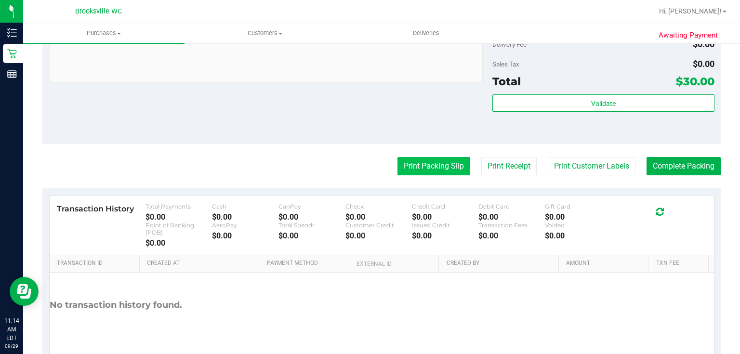
click at [437, 164] on button "Print Packing Slip" at bounding box center [433, 166] width 73 height 18
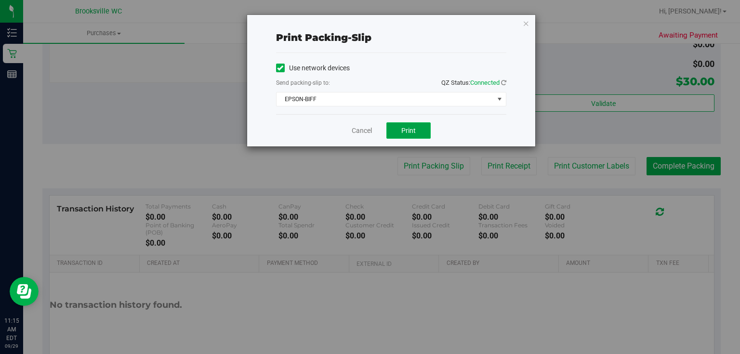
click at [403, 127] on span "Print" at bounding box center [408, 131] width 14 height 8
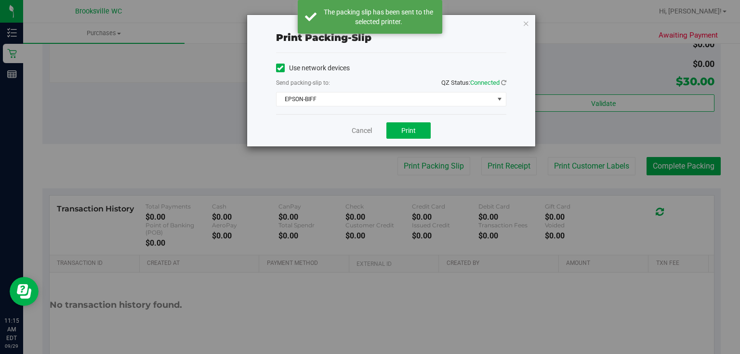
drag, startPoint x: 223, startPoint y: 83, endPoint x: 223, endPoint y: 88, distance: 5.3
click at [222, 87] on div "Print packing-slip Use network devices Send packing-slip to: QZ Status: Connect…" at bounding box center [374, 80] width 324 height 132
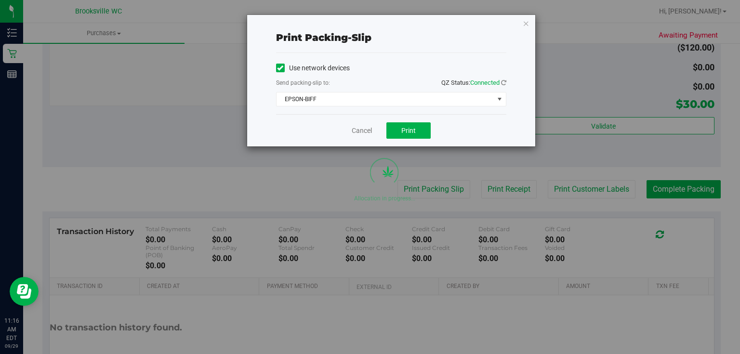
scroll to position [432, 0]
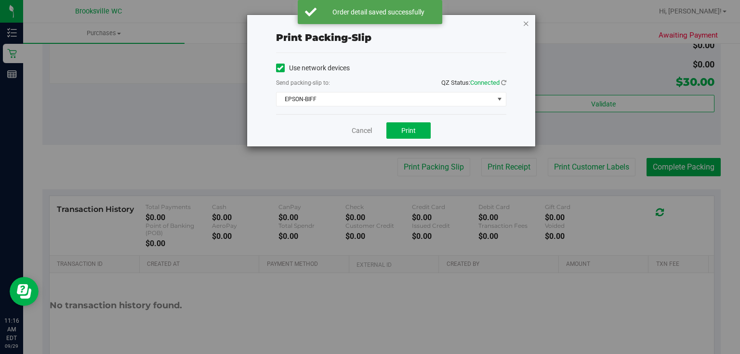
click at [528, 23] on icon "button" at bounding box center [526, 23] width 7 height 12
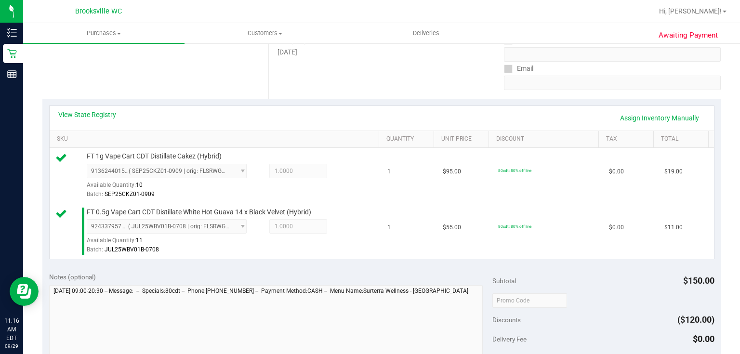
scroll to position [278, 0]
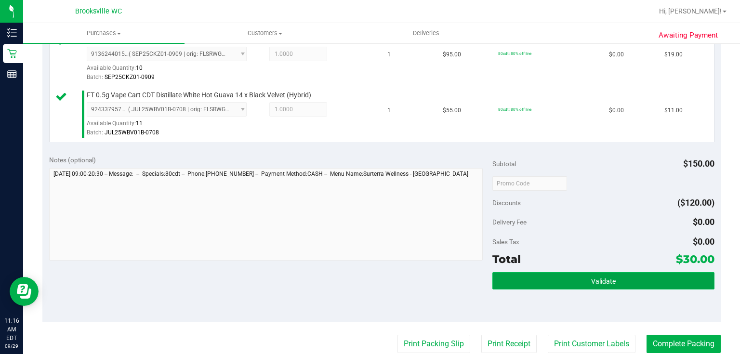
click at [559, 275] on button "Validate" at bounding box center [603, 280] width 222 height 17
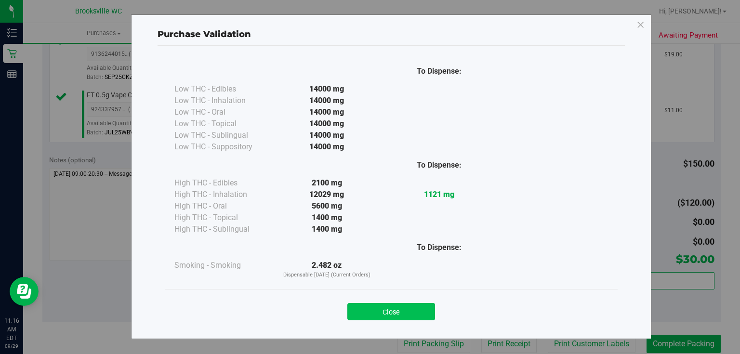
click at [404, 306] on button "Close" at bounding box center [391, 311] width 88 height 17
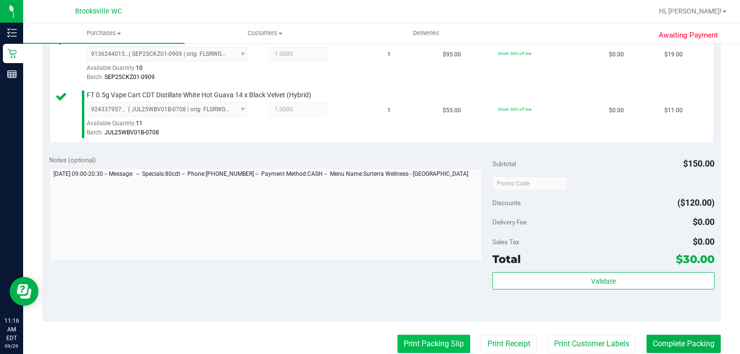
click at [412, 335] on button "Print Packing Slip" at bounding box center [433, 344] width 73 height 18
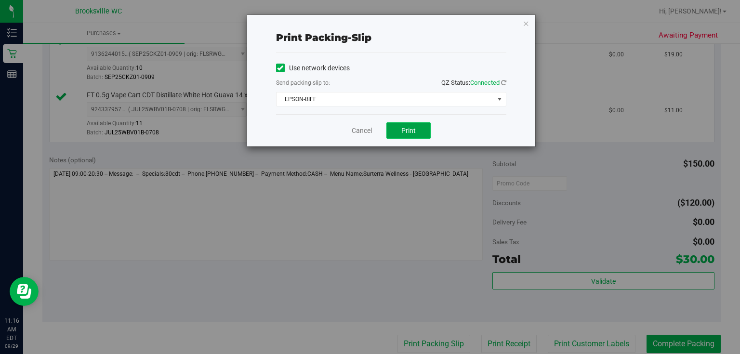
click at [396, 133] on button "Print" at bounding box center [408, 130] width 44 height 16
click at [528, 26] on icon "button" at bounding box center [526, 23] width 7 height 12
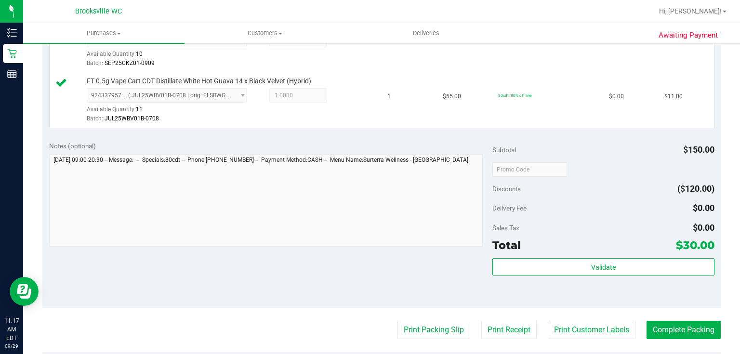
scroll to position [347, 0]
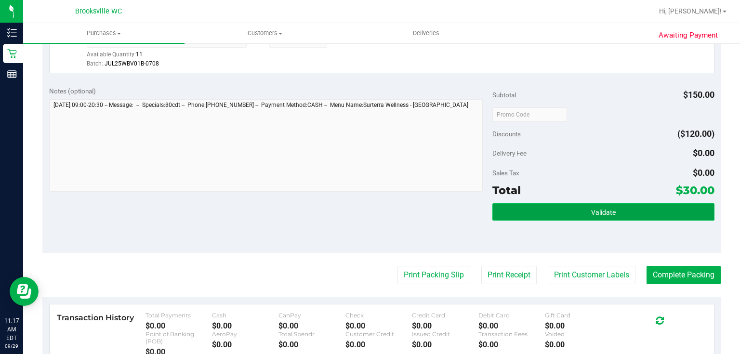
click at [557, 203] on button "Validate" at bounding box center [603, 211] width 222 height 17
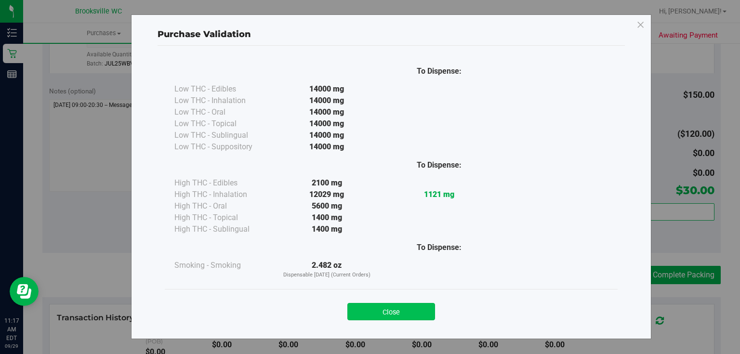
click at [376, 303] on button "Close" at bounding box center [391, 311] width 88 height 17
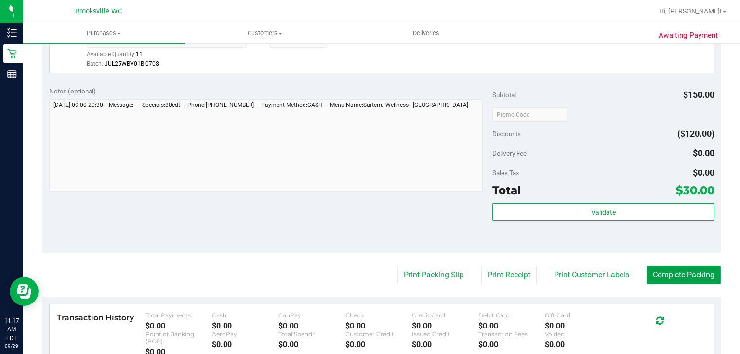
click at [680, 271] on button "Complete Packing" at bounding box center [683, 275] width 74 height 18
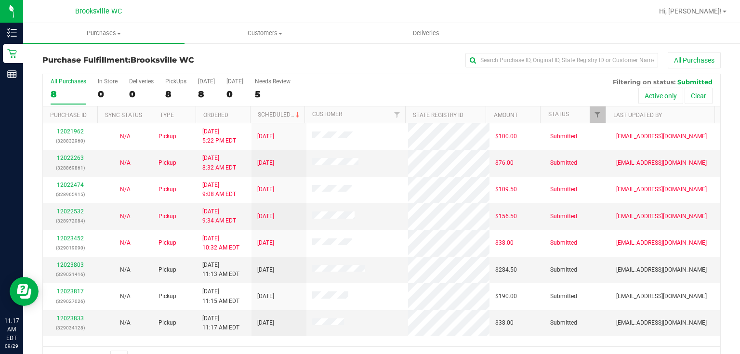
click at [328, 64] on div "All Purchases" at bounding box center [494, 60] width 452 height 16
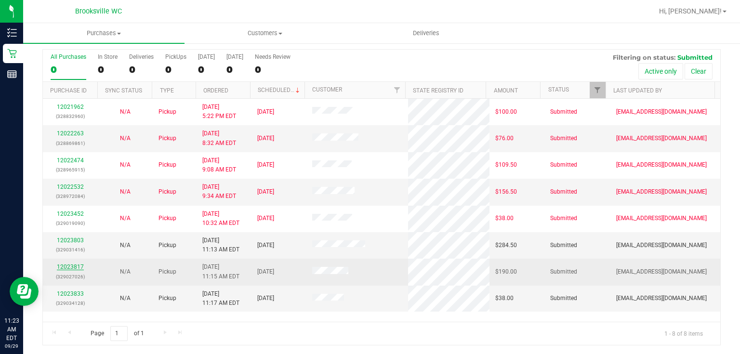
click at [61, 264] on link "12023817" at bounding box center [70, 266] width 27 height 7
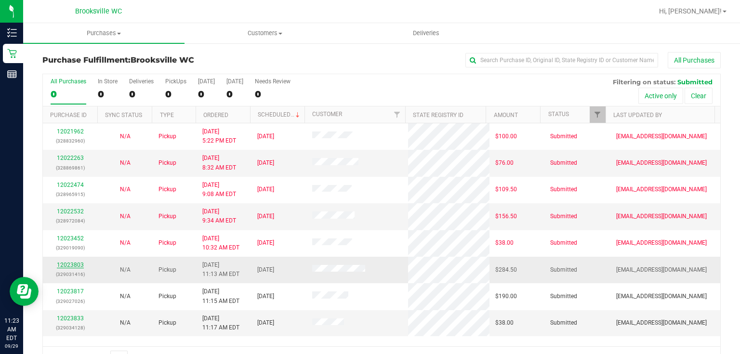
click at [63, 266] on link "12023803" at bounding box center [70, 265] width 27 height 7
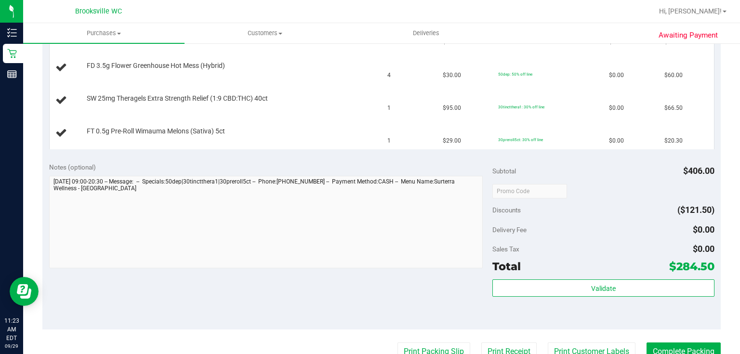
scroll to position [347, 0]
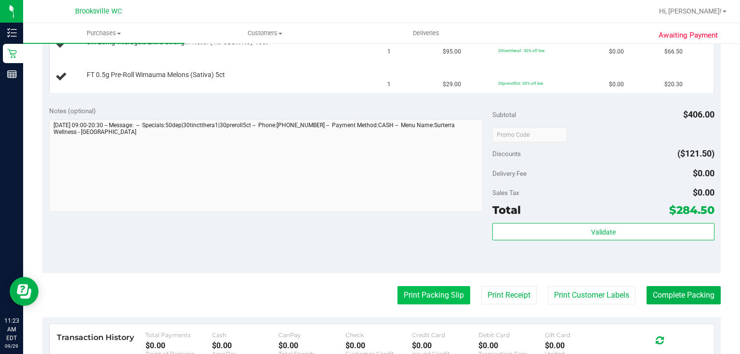
click at [448, 289] on button "Print Packing Slip" at bounding box center [433, 295] width 73 height 18
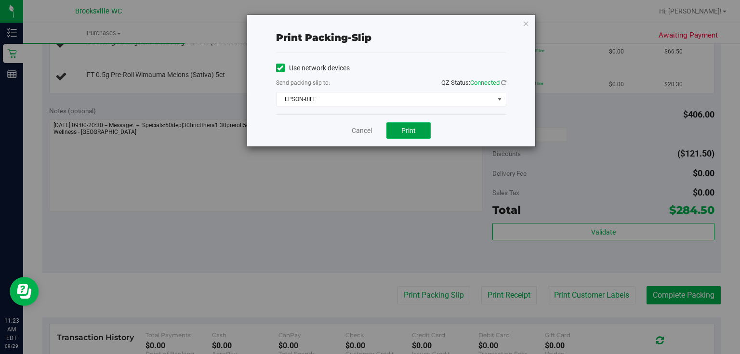
click at [401, 133] on button "Print" at bounding box center [408, 130] width 44 height 16
click at [528, 26] on icon "button" at bounding box center [526, 23] width 7 height 12
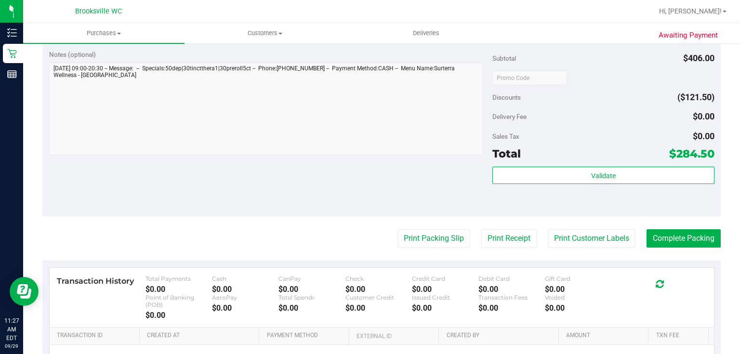
scroll to position [501, 0]
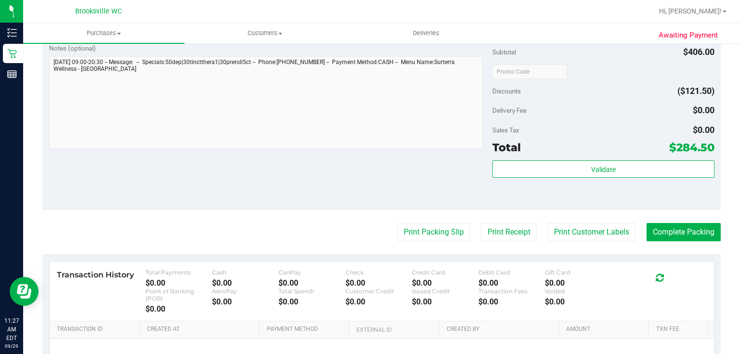
drag, startPoint x: 477, startPoint y: 268, endPoint x: 350, endPoint y: 189, distance: 149.7
click at [349, 185] on div "Notes (optional) Subtotal $406.00 Discounts ($121.50) Delivery Fee $0.00 Sales …" at bounding box center [381, 123] width 678 height 173
click at [397, 235] on button "Print Packing Slip" at bounding box center [433, 232] width 73 height 18
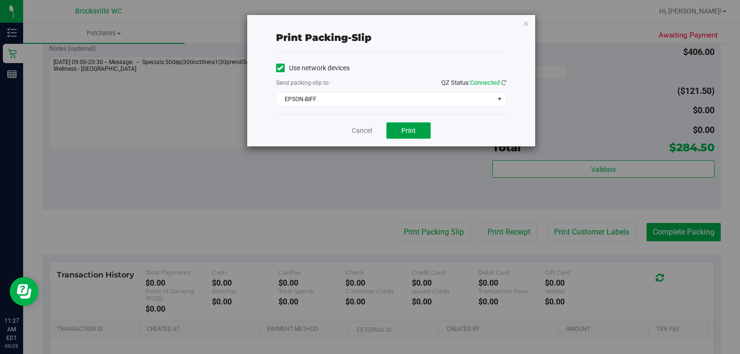
click at [410, 123] on button "Print" at bounding box center [408, 130] width 44 height 16
click at [525, 24] on icon "button" at bounding box center [526, 23] width 7 height 12
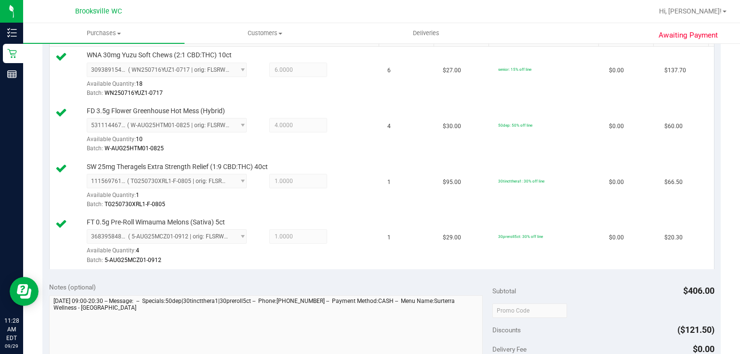
scroll to position [385, 0]
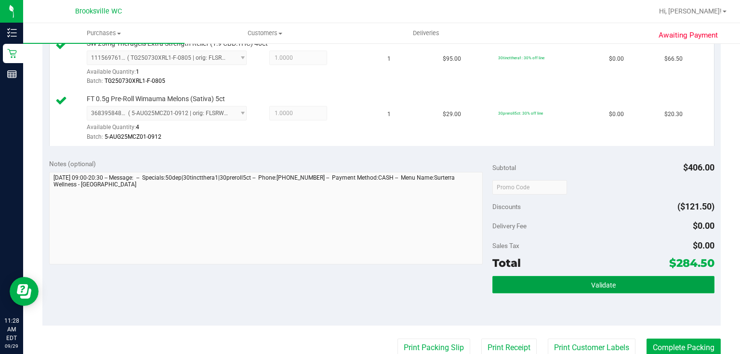
click at [551, 289] on button "Validate" at bounding box center [603, 284] width 222 height 17
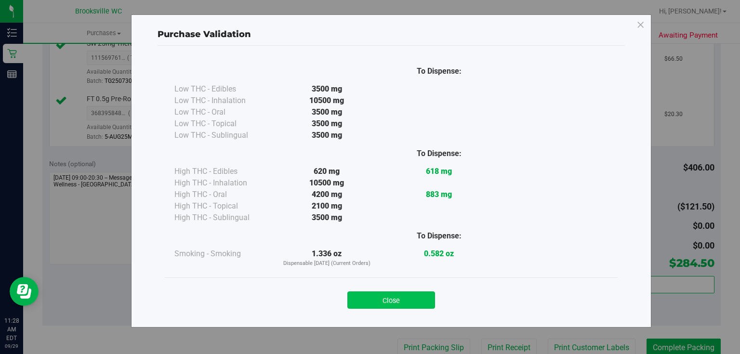
click at [416, 304] on button "Close" at bounding box center [391, 299] width 88 height 17
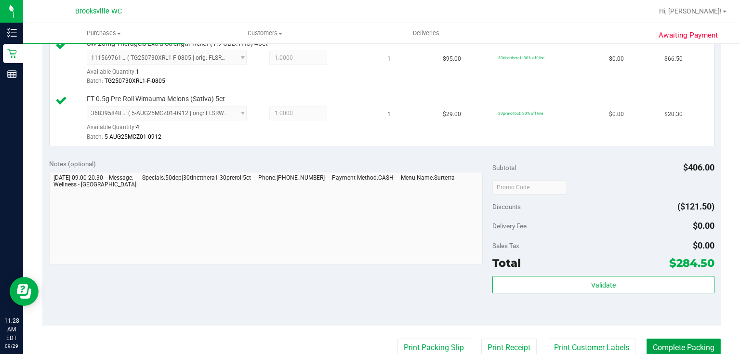
click at [676, 351] on button "Complete Packing" at bounding box center [683, 348] width 74 height 18
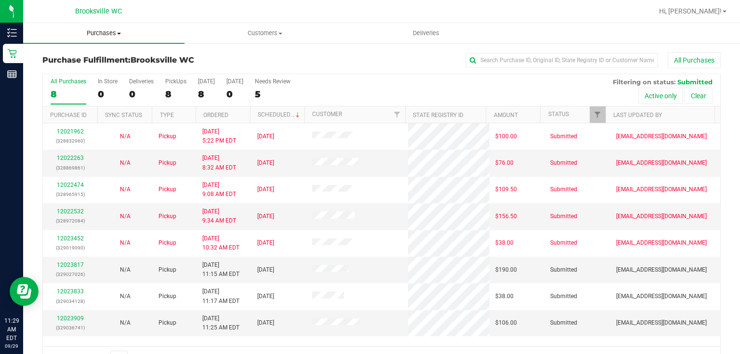
click at [79, 36] on span "Purchases" at bounding box center [103, 33] width 161 height 9
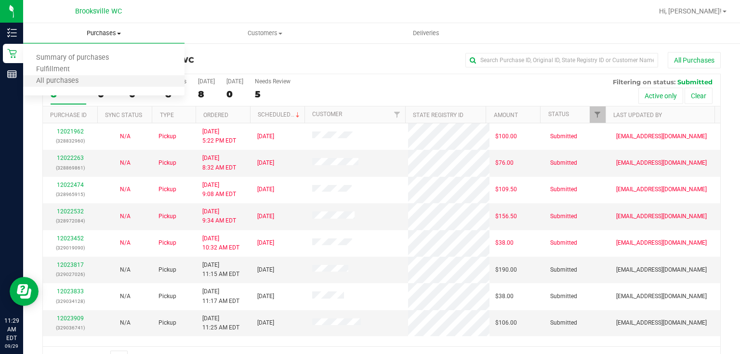
click at [79, 76] on li "All purchases" at bounding box center [103, 82] width 161 height 12
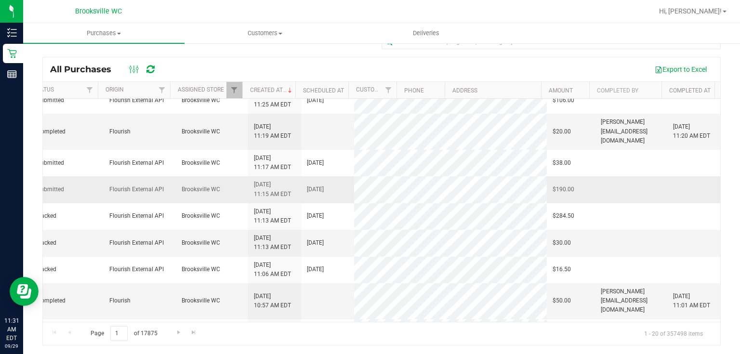
scroll to position [0, 288]
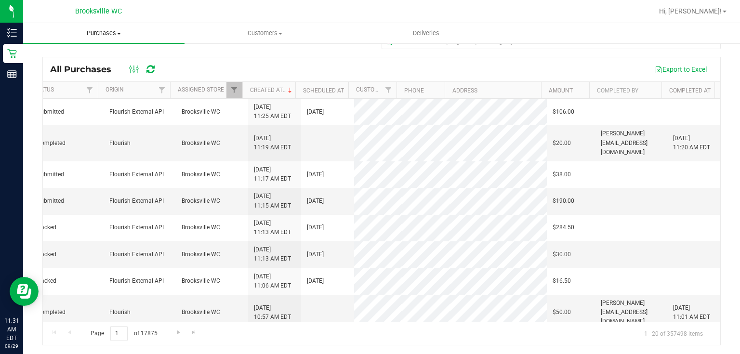
click at [111, 32] on span "Purchases" at bounding box center [103, 33] width 161 height 9
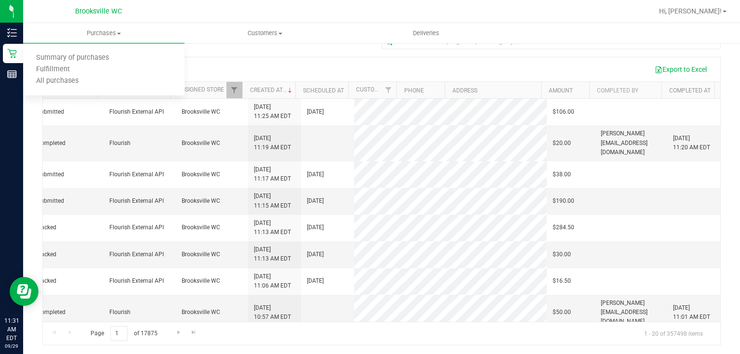
drag, startPoint x: 260, startPoint y: 64, endPoint x: 277, endPoint y: 64, distance: 17.3
click at [260, 64] on div "Export to Excel" at bounding box center [439, 69] width 548 height 16
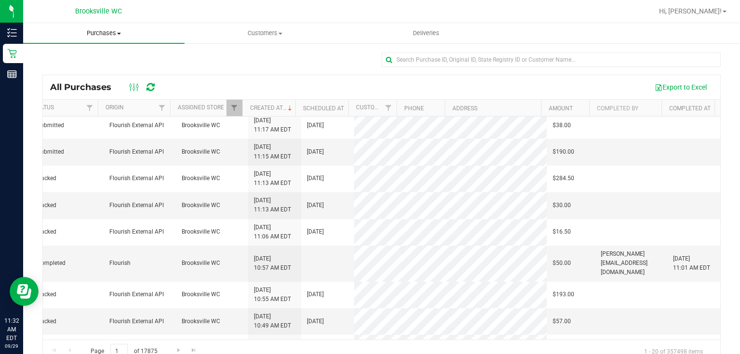
scroll to position [53, 288]
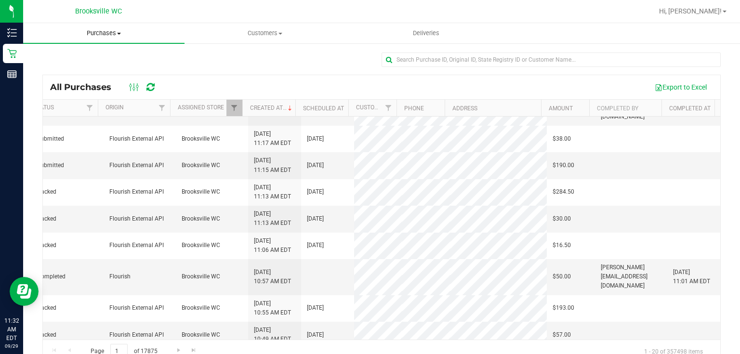
click at [85, 28] on uib-tab-heading "Purchases Summary of purchases Fulfillment All purchases" at bounding box center [103, 33] width 161 height 20
click at [86, 83] on span "All purchases" at bounding box center [57, 81] width 68 height 8
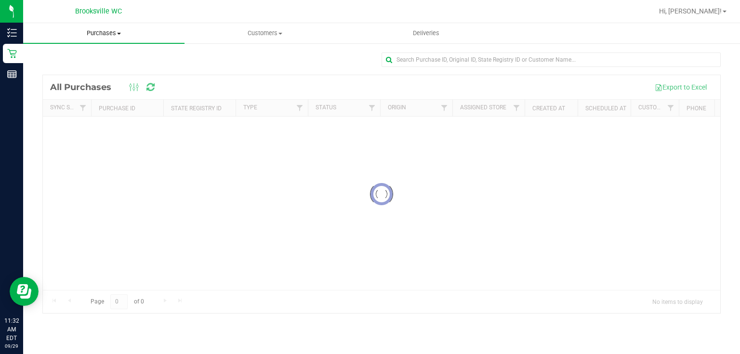
click at [85, 35] on span "Purchases" at bounding box center [103, 33] width 161 height 9
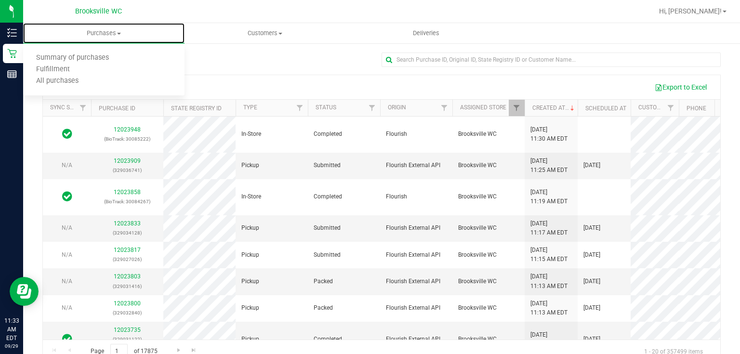
scroll to position [0, 288]
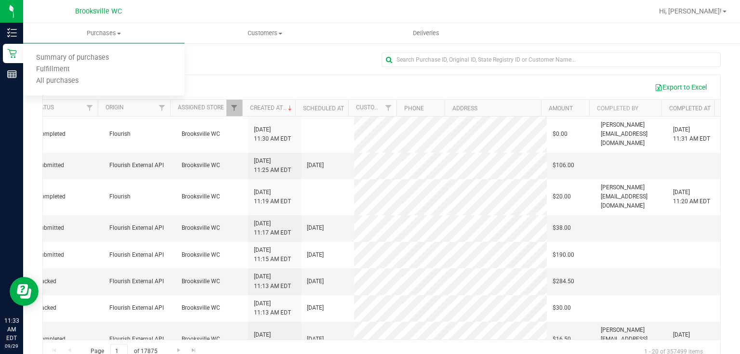
click at [364, 102] on th "Customer" at bounding box center [372, 108] width 48 height 17
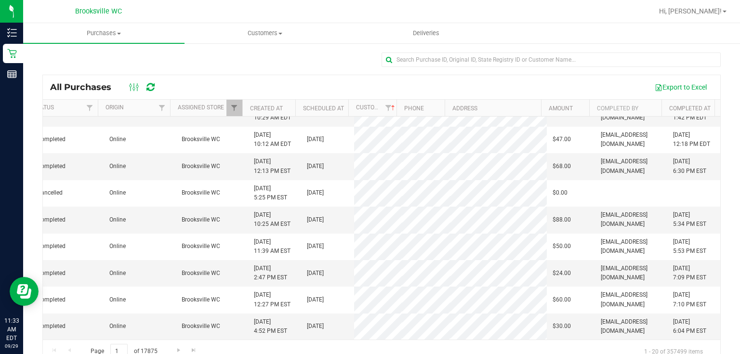
scroll to position [314, 288]
click at [90, 32] on span "Purchases" at bounding box center [103, 33] width 161 height 9
click at [96, 74] on li "Fulfillment" at bounding box center [103, 70] width 161 height 12
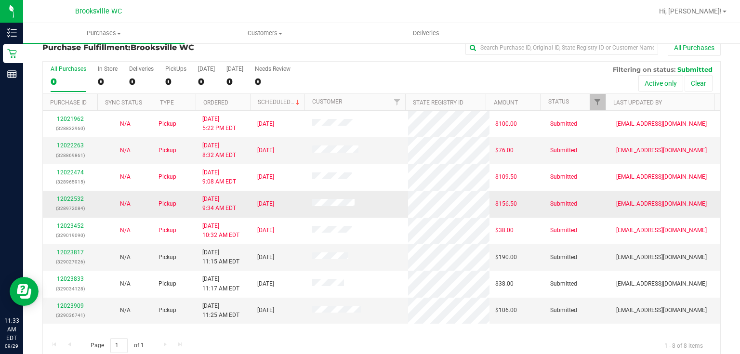
scroll to position [25, 0]
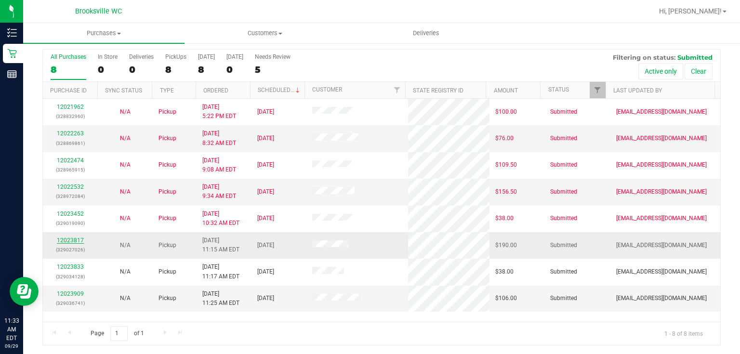
click at [76, 240] on link "12023817" at bounding box center [70, 240] width 27 height 7
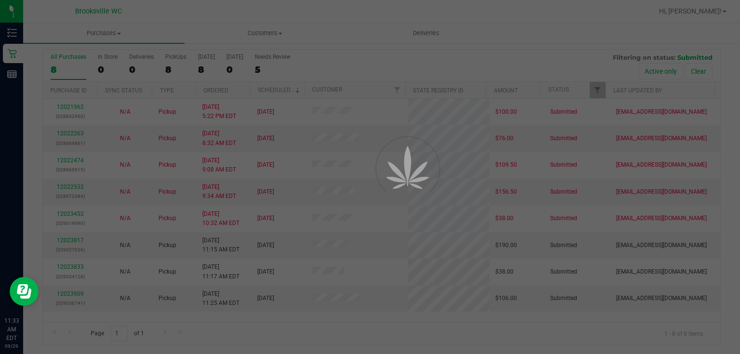
drag, startPoint x: 126, startPoint y: 288, endPoint x: 135, endPoint y: 296, distance: 12.0
click at [132, 299] on div at bounding box center [370, 177] width 740 height 354
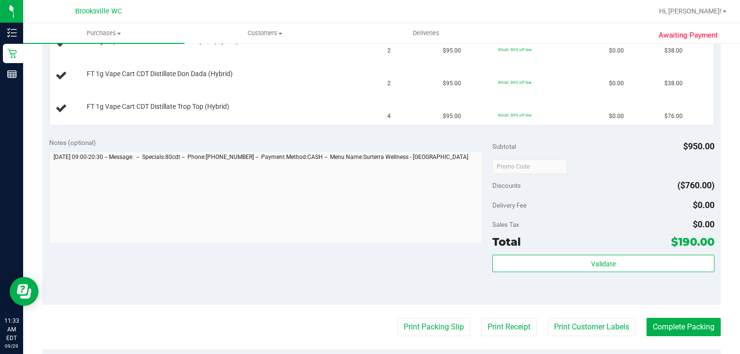
scroll to position [333, 0]
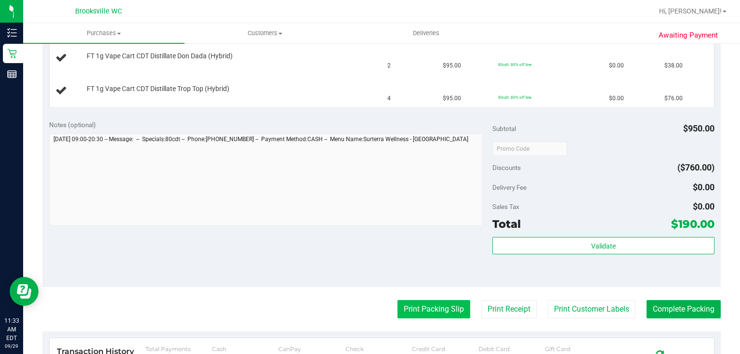
click at [399, 316] on button "Print Packing Slip" at bounding box center [433, 309] width 73 height 18
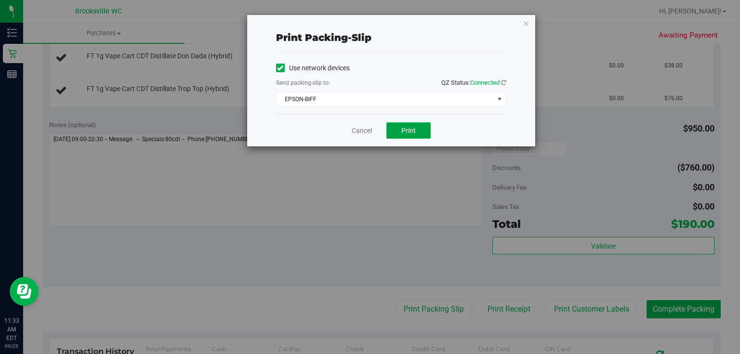
click at [398, 129] on button "Print" at bounding box center [408, 130] width 44 height 16
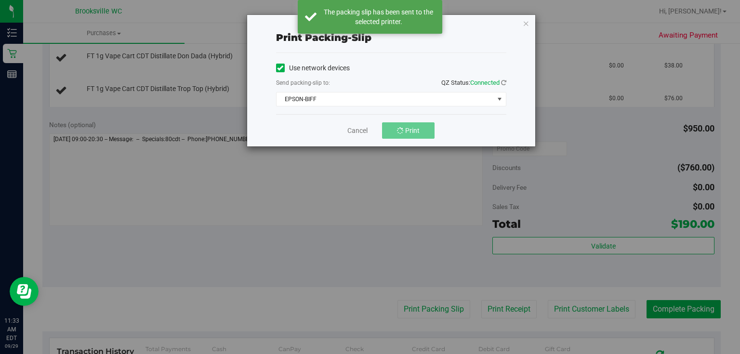
drag, startPoint x: 523, startPoint y: 20, endPoint x: 516, endPoint y: 32, distance: 13.8
click at [524, 20] on icon "button" at bounding box center [526, 23] width 7 height 12
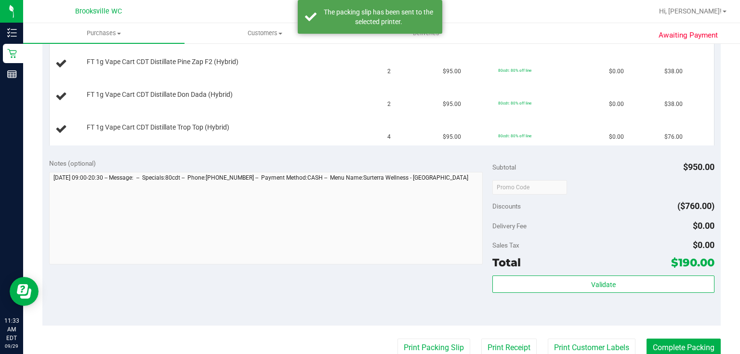
scroll to position [448, 0]
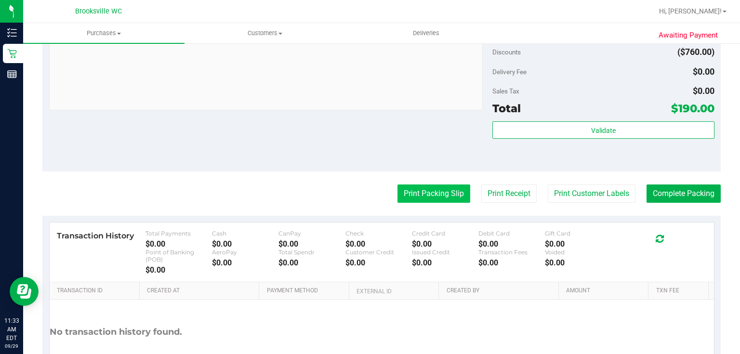
click at [450, 191] on button "Print Packing Slip" at bounding box center [433, 193] width 73 height 18
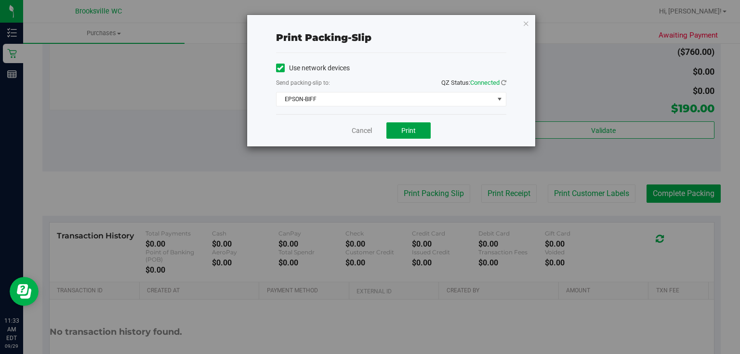
drag, startPoint x: 413, startPoint y: 131, endPoint x: 395, endPoint y: 108, distance: 29.5
click at [409, 128] on span "Print" at bounding box center [408, 131] width 14 height 8
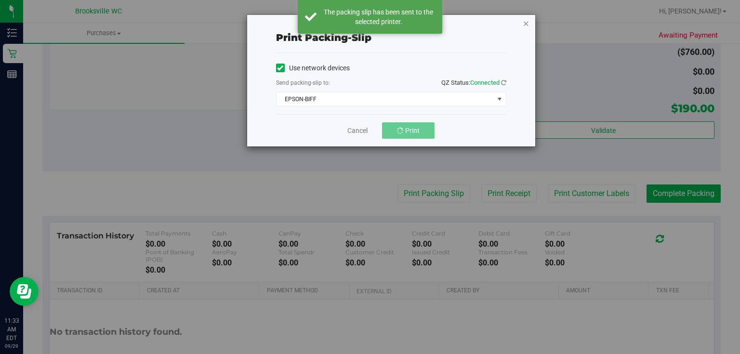
click at [524, 22] on icon "button" at bounding box center [526, 23] width 7 height 12
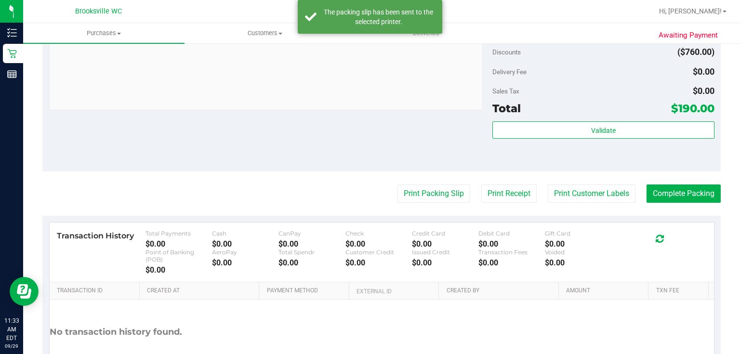
click at [443, 112] on div at bounding box center [266, 65] width 434 height 95
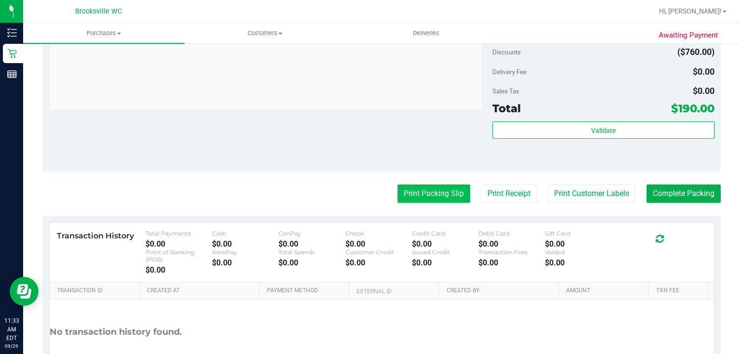
click at [413, 195] on button "Print Packing Slip" at bounding box center [433, 193] width 73 height 18
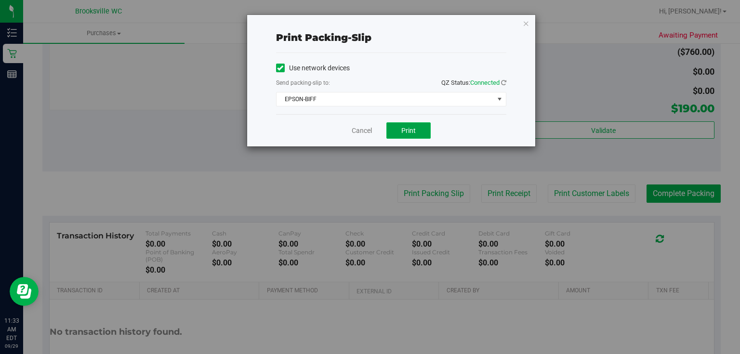
click at [404, 135] on button "Print" at bounding box center [408, 130] width 44 height 16
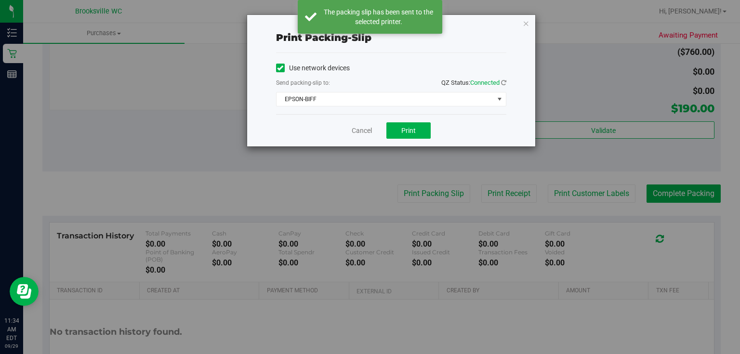
click at [522, 24] on div "Print packing-slip Use network devices Send packing-slip to: QZ Status: Connect…" at bounding box center [391, 80] width 288 height 131
click at [526, 24] on icon "button" at bounding box center [526, 23] width 7 height 12
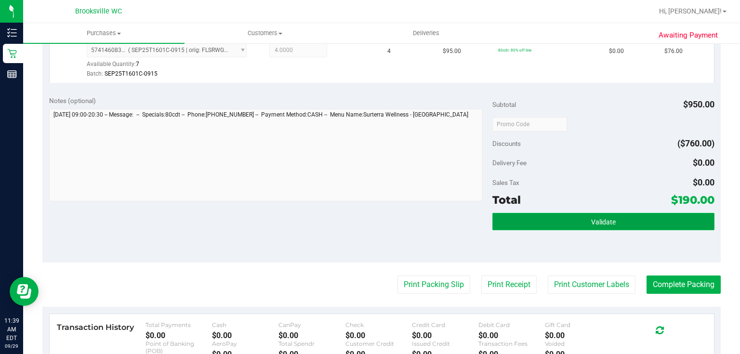
click at [547, 218] on button "Validate" at bounding box center [603, 221] width 222 height 17
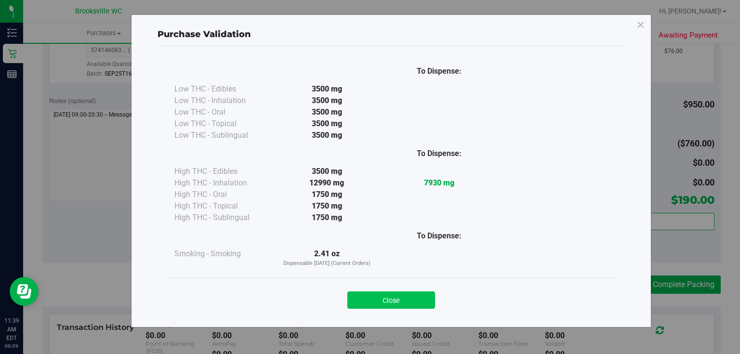
click at [395, 308] on button "Close" at bounding box center [391, 299] width 88 height 17
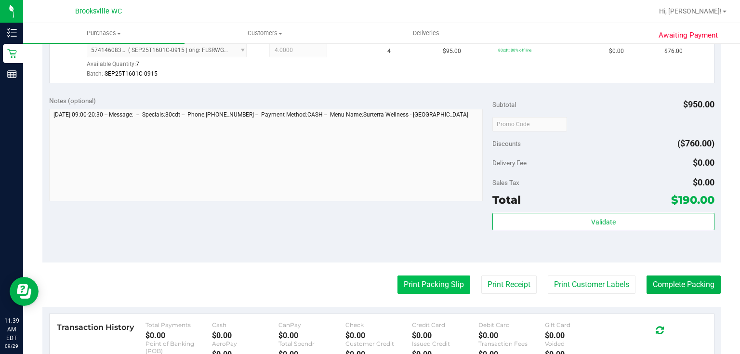
click at [439, 276] on button "Print Packing Slip" at bounding box center [433, 284] width 73 height 18
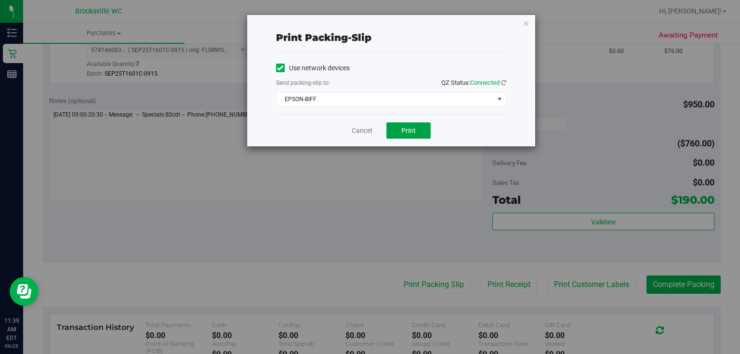
click at [414, 125] on button "Print" at bounding box center [408, 130] width 44 height 16
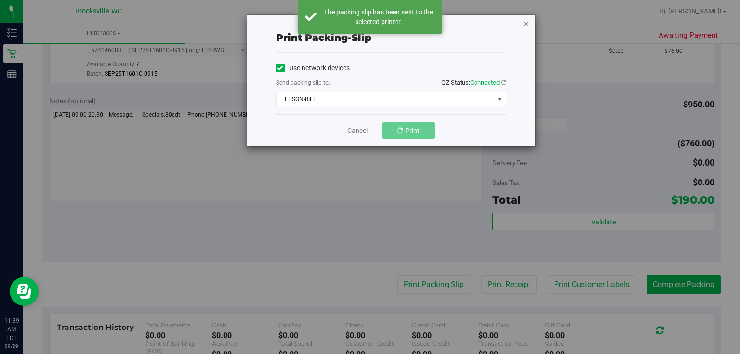
click at [526, 24] on icon "button" at bounding box center [526, 23] width 7 height 12
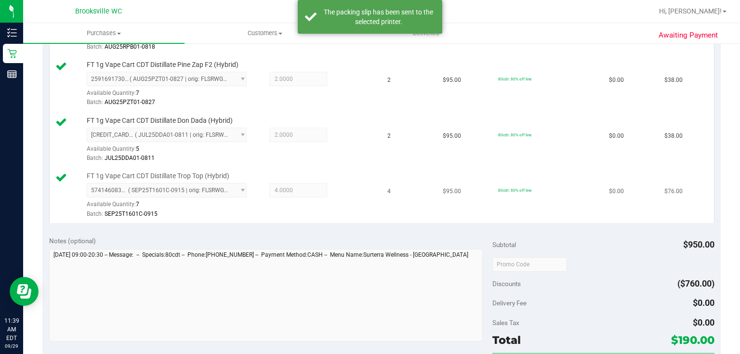
scroll to position [424, 0]
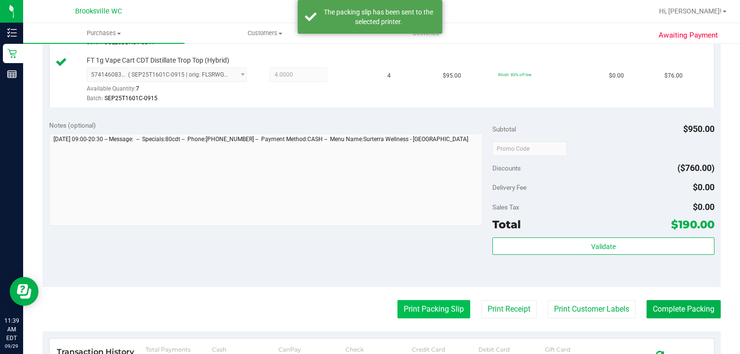
click at [446, 301] on button "Print Packing Slip" at bounding box center [433, 309] width 73 height 18
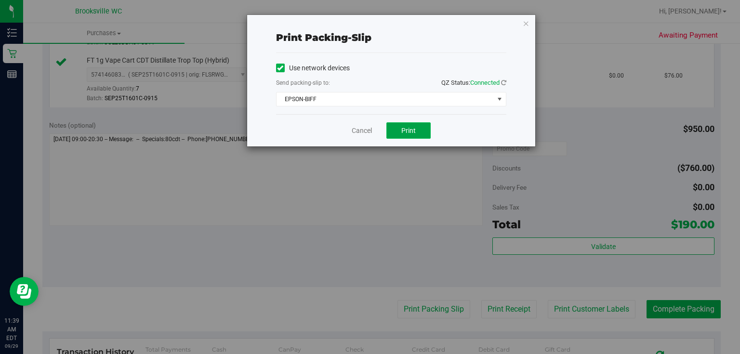
click at [406, 131] on span "Print" at bounding box center [408, 131] width 14 height 8
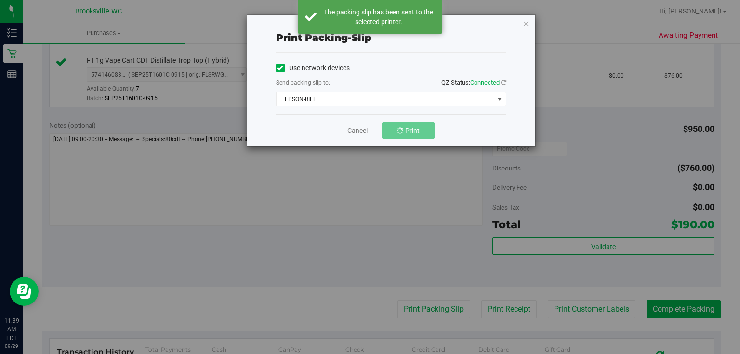
drag, startPoint x: 518, startPoint y: 15, endPoint x: 520, endPoint y: 20, distance: 5.2
drag, startPoint x: 520, startPoint y: 20, endPoint x: 502, endPoint y: 29, distance: 20.3
click at [502, 29] on div "Print packing-slip" at bounding box center [391, 38] width 230 height 30
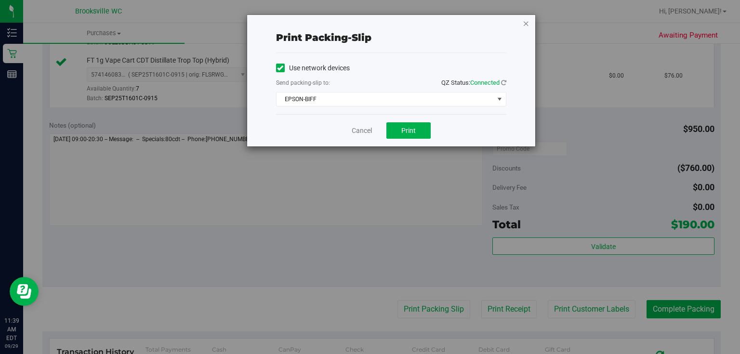
click at [525, 23] on icon "button" at bounding box center [526, 23] width 7 height 12
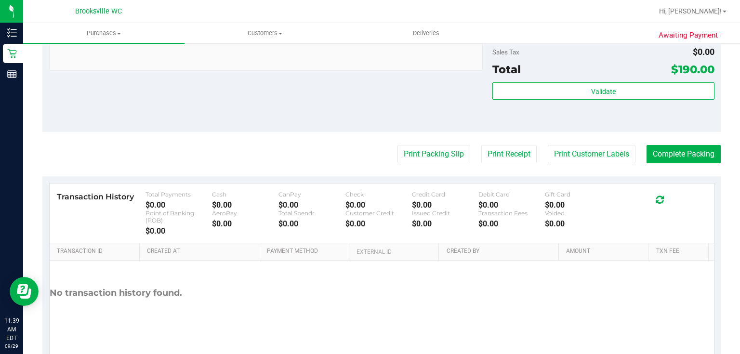
scroll to position [567, 0]
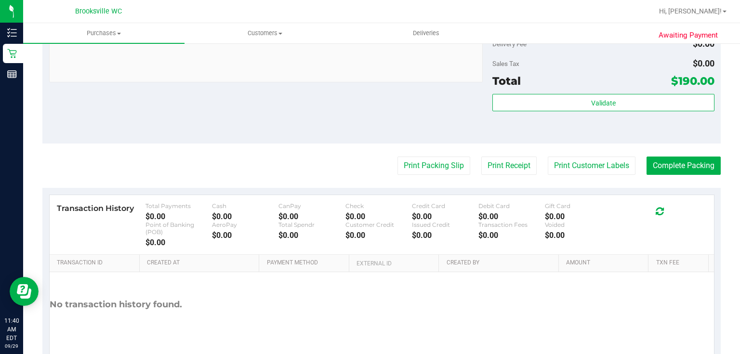
click at [615, 91] on div "Subtotal $950.00 Discounts ($760.00) Delivery Fee $0.00 Sales Tax $0.00 Total $…" at bounding box center [603, 57] width 222 height 160
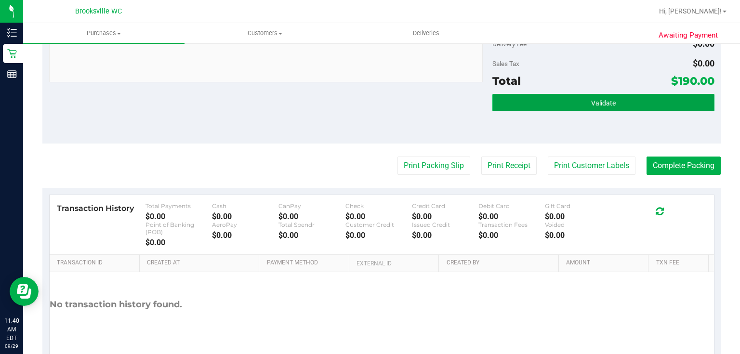
click at [613, 99] on button "Validate" at bounding box center [603, 102] width 222 height 17
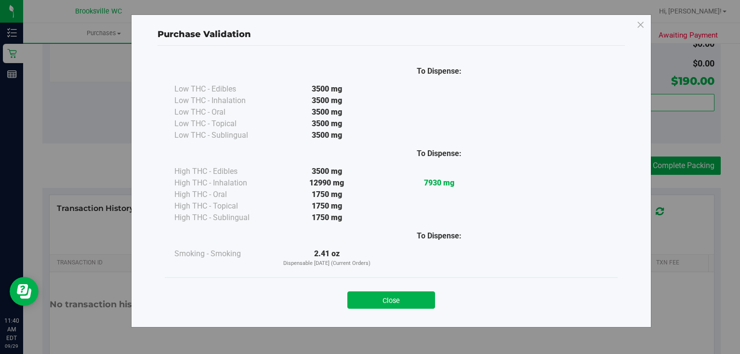
click at [423, 289] on div "Close" at bounding box center [391, 297] width 438 height 24
click at [423, 296] on button "Close" at bounding box center [391, 299] width 88 height 17
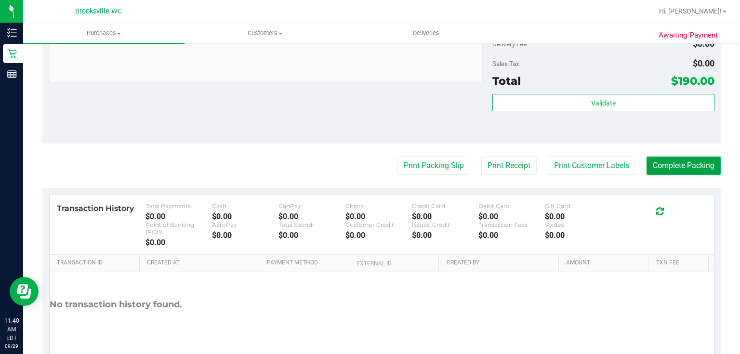
click at [686, 168] on button "Complete Packing" at bounding box center [683, 166] width 74 height 18
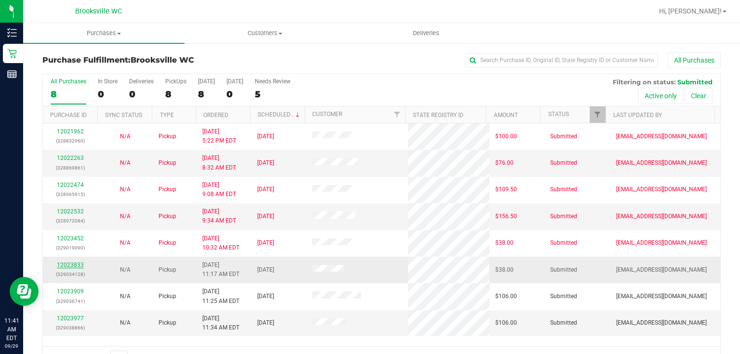
click at [69, 265] on link "12023833" at bounding box center [70, 265] width 27 height 7
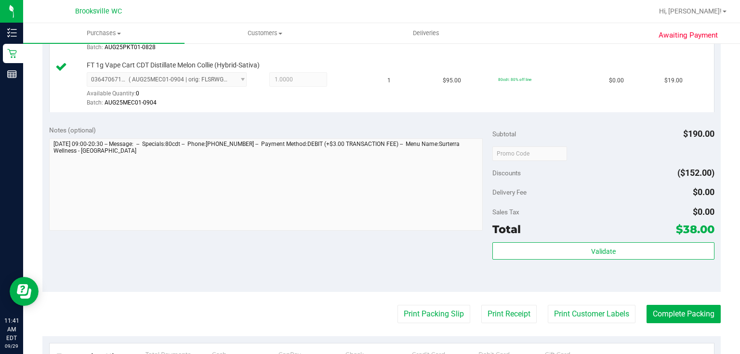
scroll to position [308, 0]
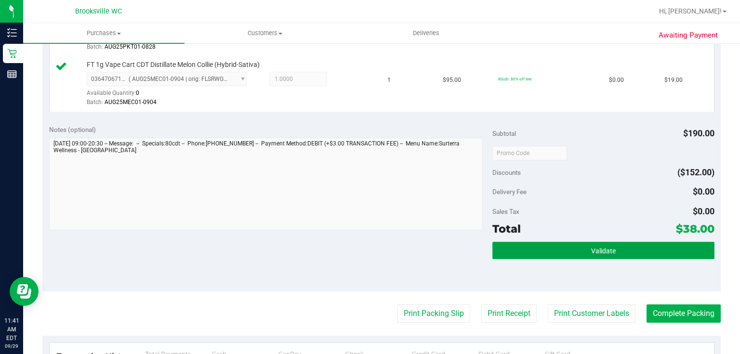
click at [521, 246] on button "Validate" at bounding box center [603, 250] width 222 height 17
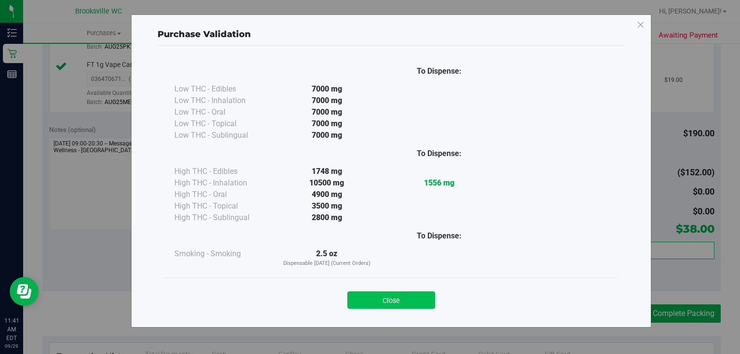
click at [389, 304] on button "Close" at bounding box center [391, 299] width 88 height 17
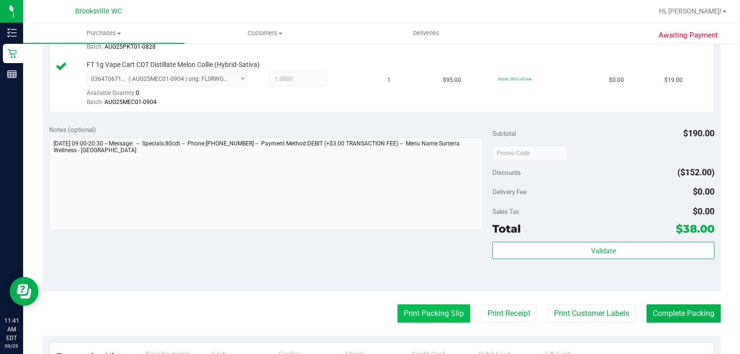
click at [397, 304] on button "Print Packing Slip" at bounding box center [433, 313] width 73 height 18
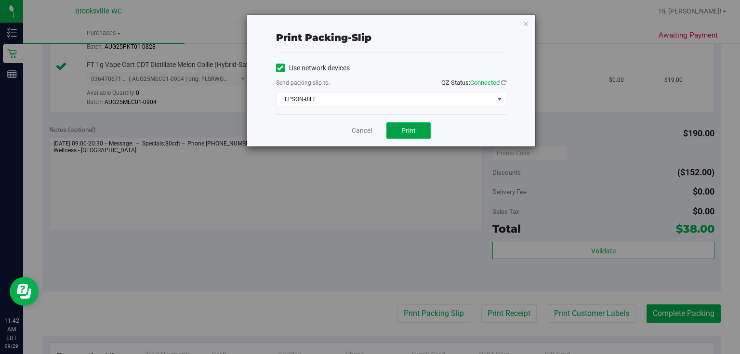
click at [411, 136] on button "Print" at bounding box center [408, 130] width 44 height 16
click at [522, 22] on div "Print packing-slip Use network devices Send packing-slip to: QZ Status: Connect…" at bounding box center [391, 80] width 288 height 131
click at [526, 23] on icon "button" at bounding box center [526, 23] width 7 height 12
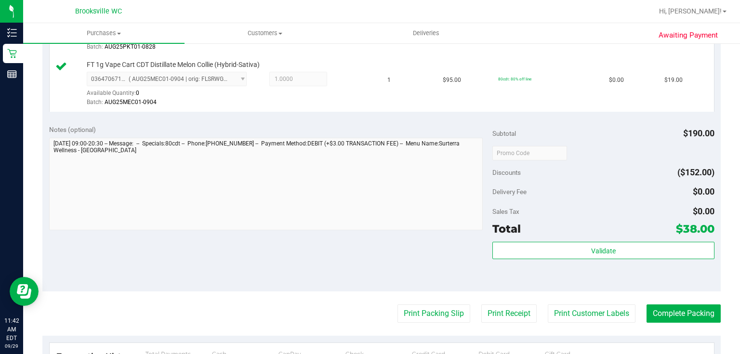
drag, startPoint x: 507, startPoint y: 235, endPoint x: 504, endPoint y: 268, distance: 33.4
click at [505, 269] on div "Subtotal $190.00 Discounts ($152.00) Delivery Fee $0.00 Sales Tax $0.00 Total $…" at bounding box center [603, 205] width 222 height 160
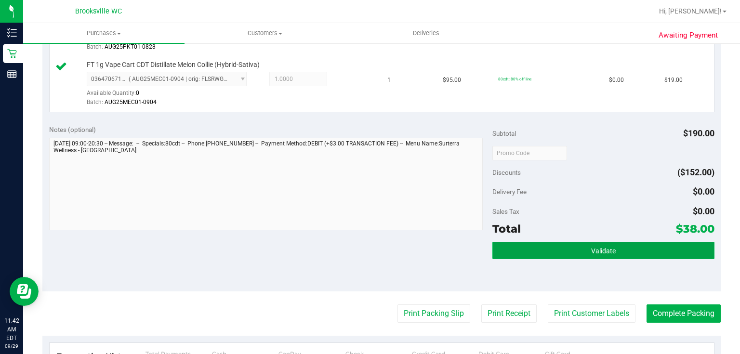
click at [500, 249] on button "Validate" at bounding box center [603, 250] width 222 height 17
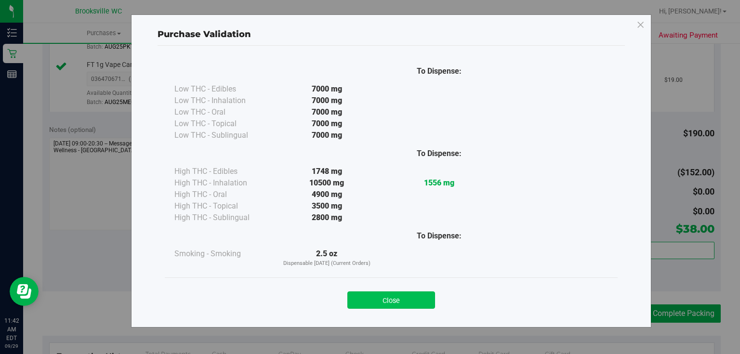
click at [383, 294] on button "Close" at bounding box center [391, 299] width 88 height 17
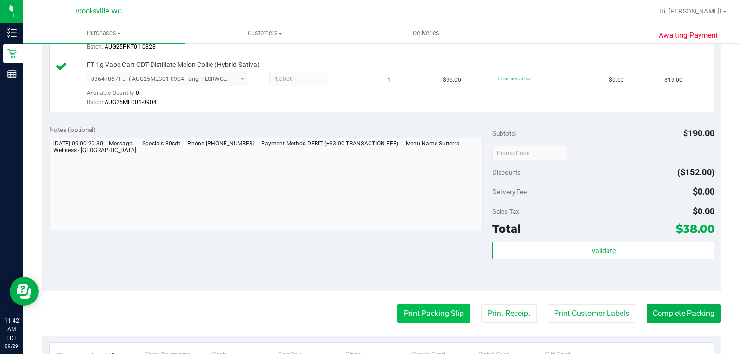
click at [449, 310] on button "Print Packing Slip" at bounding box center [433, 313] width 73 height 18
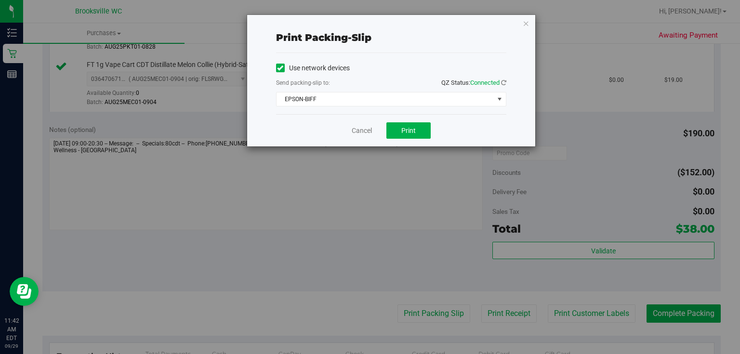
click at [405, 139] on div "Cancel Print" at bounding box center [391, 130] width 230 height 32
click at [403, 129] on span "Print" at bounding box center [408, 131] width 14 height 8
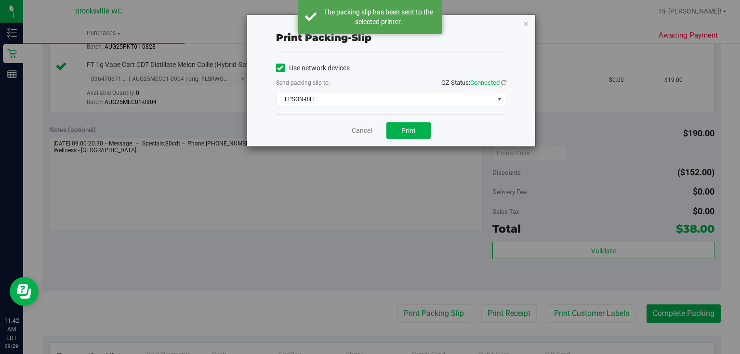
drag, startPoint x: 519, startPoint y: 32, endPoint x: 533, endPoint y: 28, distance: 14.2
click at [530, 32] on div "Print packing-slip Use network devices Send packing-slip to: QZ Status: Connect…" at bounding box center [391, 80] width 288 height 131
click at [518, 25] on div "Print packing-slip Use network devices Send packing-slip to: QZ Status: Connect…" at bounding box center [391, 80] width 288 height 131
click at [524, 23] on icon "button" at bounding box center [526, 23] width 7 height 12
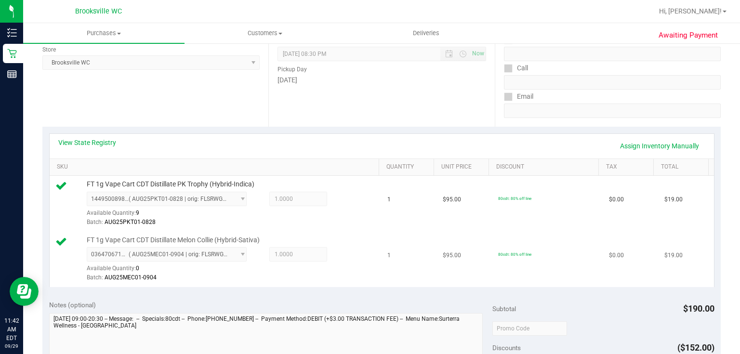
scroll to position [231, 0]
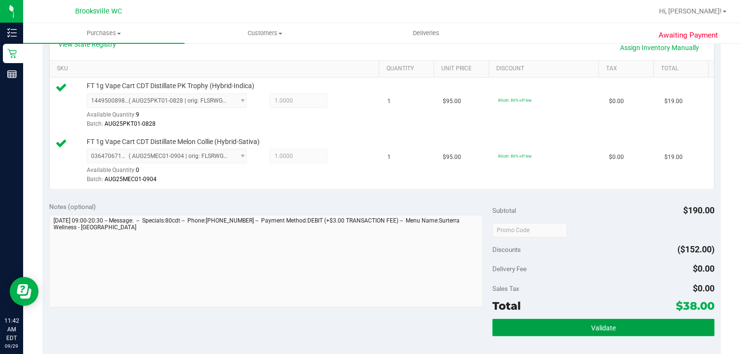
click at [549, 325] on button "Validate" at bounding box center [603, 327] width 222 height 17
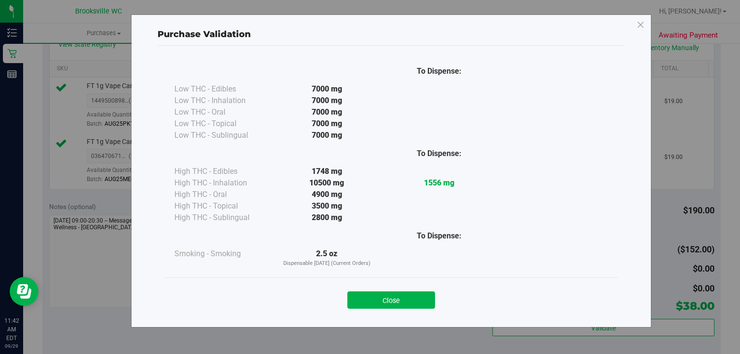
click at [394, 303] on button "Close" at bounding box center [391, 299] width 88 height 17
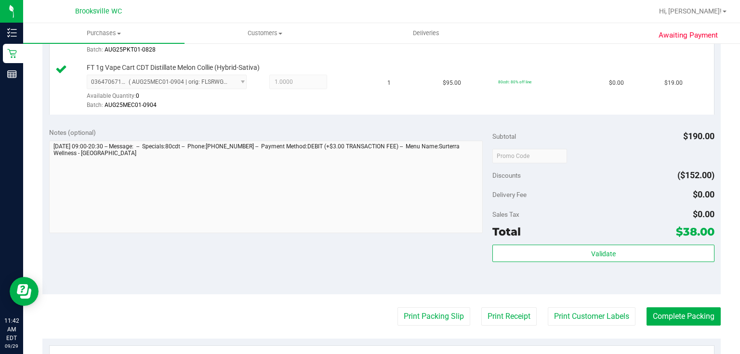
scroll to position [462, 0]
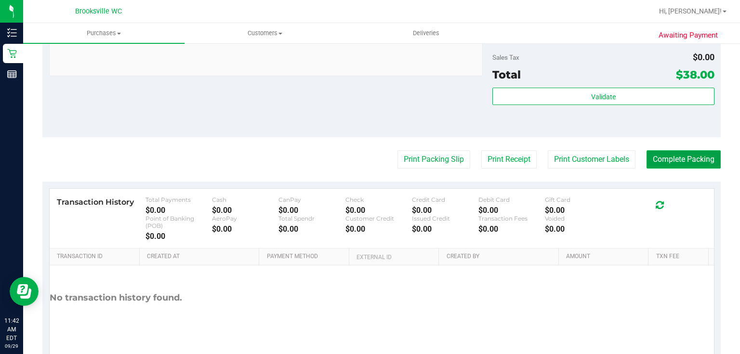
drag, startPoint x: 684, startPoint y: 156, endPoint x: 682, endPoint y: 160, distance: 5.4
click at [682, 160] on button "Complete Packing" at bounding box center [683, 159] width 74 height 18
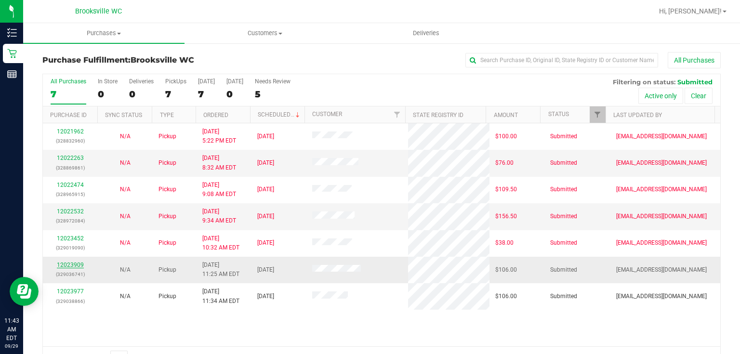
click at [79, 262] on link "12023909" at bounding box center [70, 265] width 27 height 7
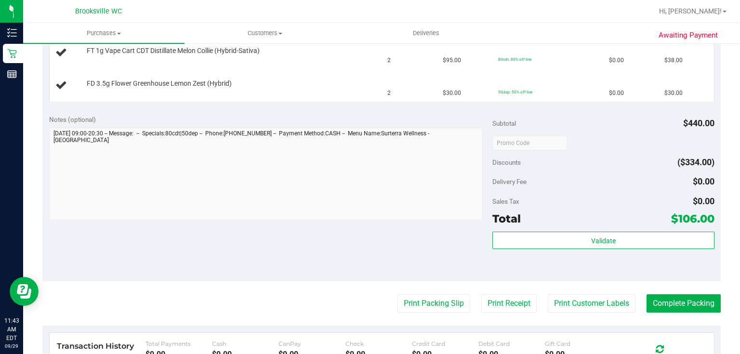
scroll to position [308, 0]
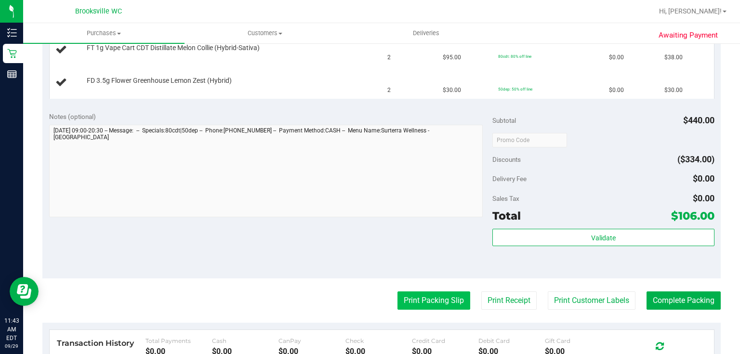
click at [420, 303] on button "Print Packing Slip" at bounding box center [433, 300] width 73 height 18
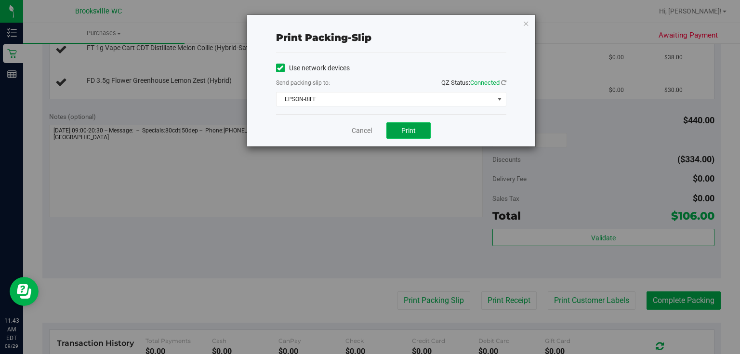
click at [396, 136] on button "Print" at bounding box center [408, 130] width 44 height 16
click at [528, 26] on icon "button" at bounding box center [526, 23] width 7 height 12
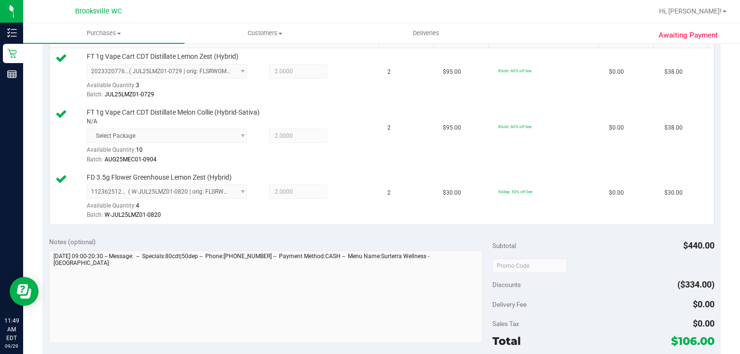
scroll to position [385, 0]
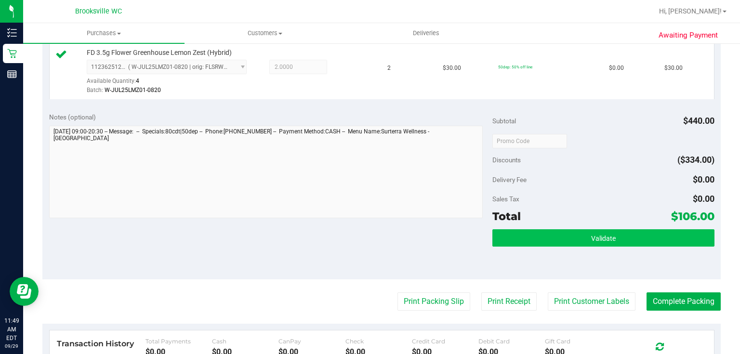
click at [568, 245] on div "Validate" at bounding box center [603, 238] width 222 height 18
click at [566, 245] on button "Validate" at bounding box center [603, 237] width 222 height 17
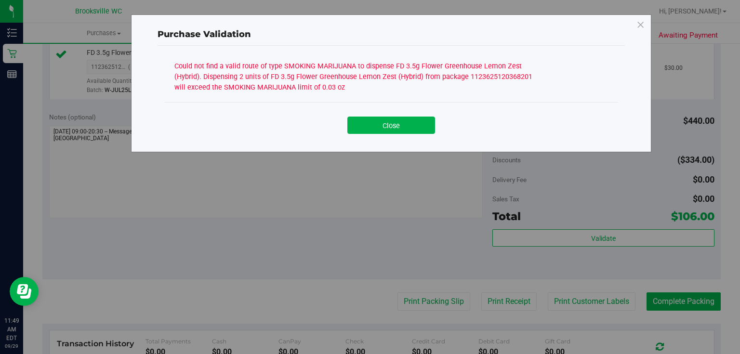
click at [387, 134] on div "Close" at bounding box center [391, 121] width 453 height 39
click at [387, 130] on button "Close" at bounding box center [391, 125] width 88 height 17
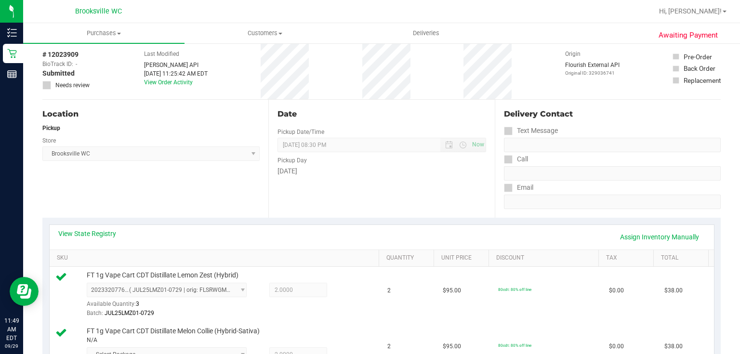
scroll to position [0, 0]
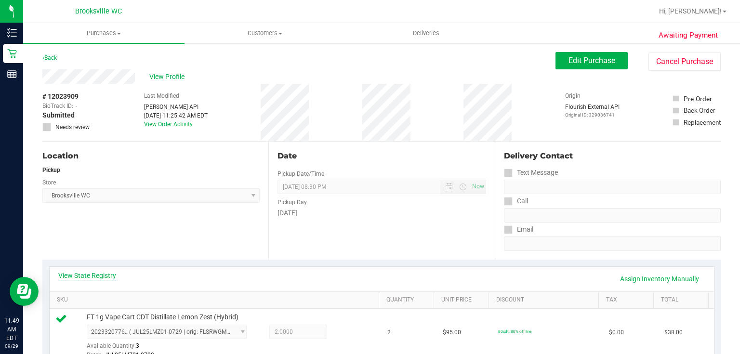
click at [75, 279] on link "View State Registry" at bounding box center [87, 276] width 58 height 10
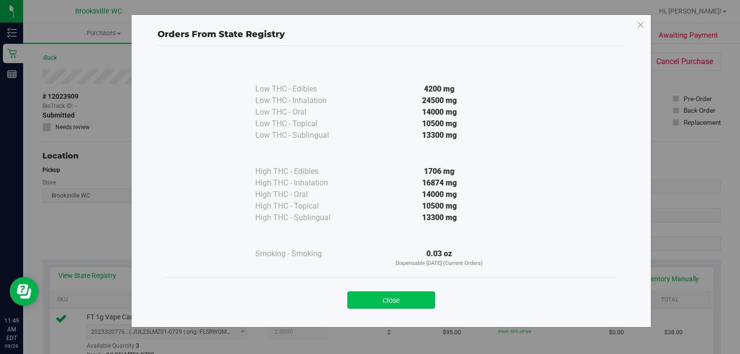
click at [389, 301] on button "Close" at bounding box center [391, 299] width 88 height 17
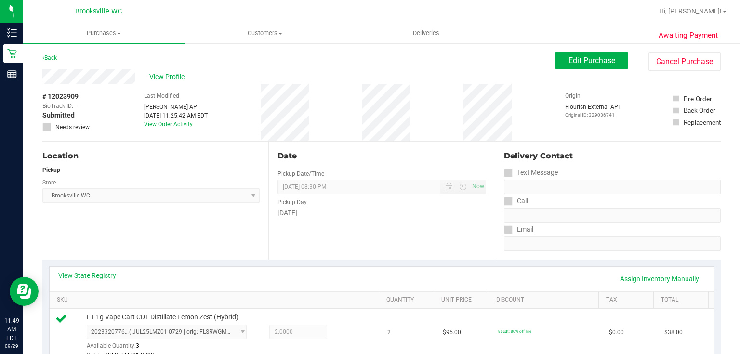
scroll to position [116, 0]
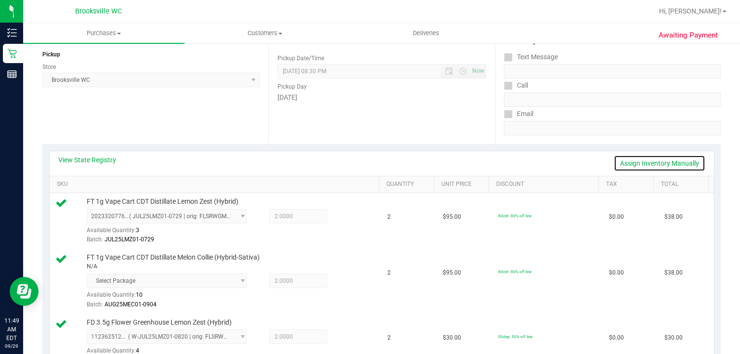
click at [642, 163] on link "Assign Inventory Manually" at bounding box center [660, 163] width 92 height 16
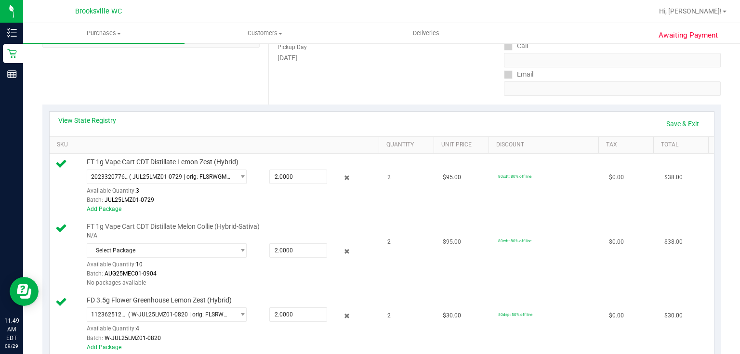
scroll to position [231, 0]
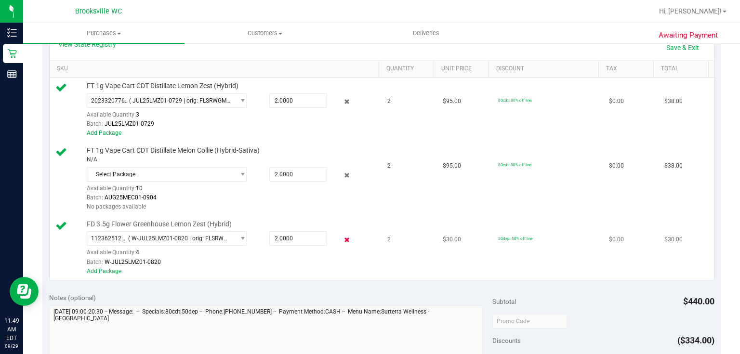
click at [342, 235] on icon at bounding box center [346, 239] width 10 height 11
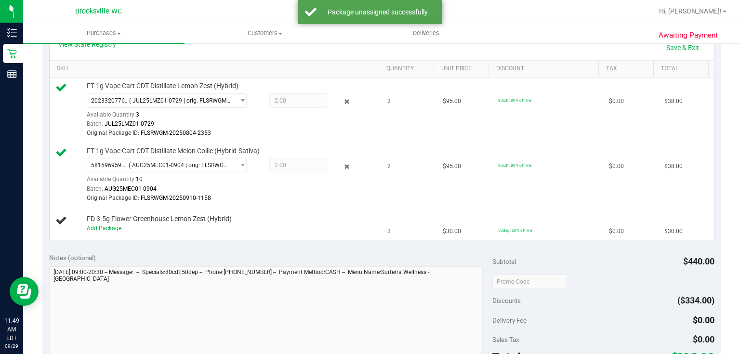
scroll to position [77, 0]
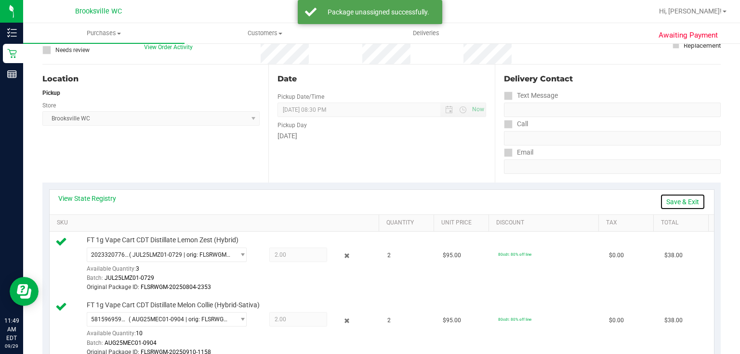
click at [674, 201] on link "Save & Exit" at bounding box center [682, 202] width 45 height 16
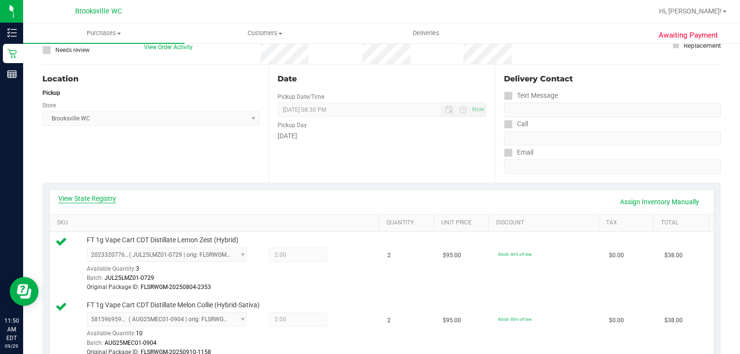
click at [92, 198] on link "View State Registry" at bounding box center [87, 199] width 58 height 10
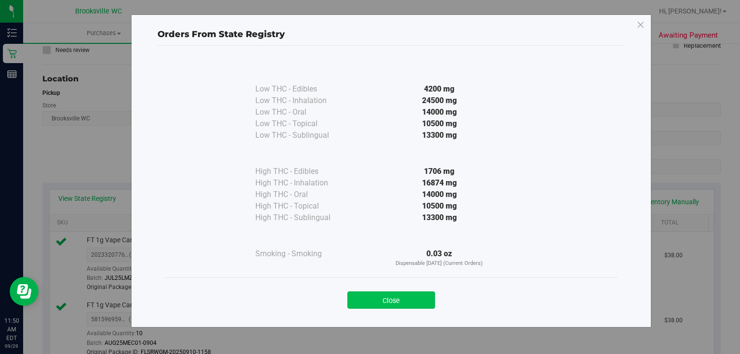
click at [406, 300] on button "Close" at bounding box center [391, 299] width 88 height 17
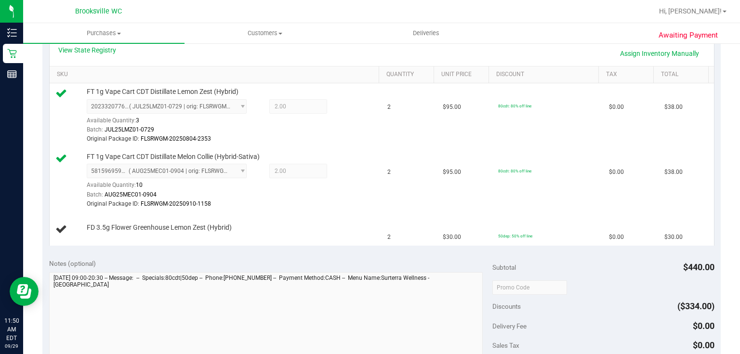
scroll to position [308, 0]
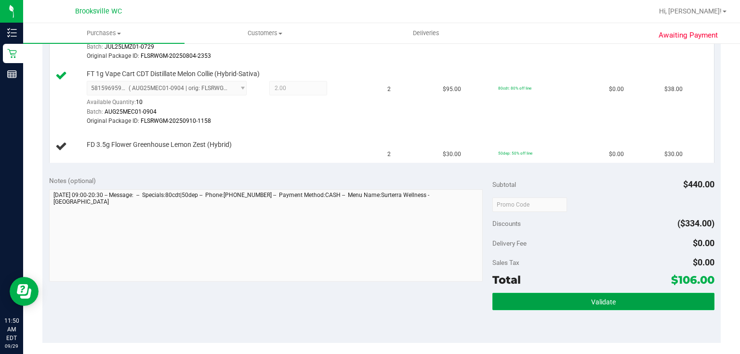
click at [591, 300] on span "Validate" at bounding box center [603, 302] width 25 height 8
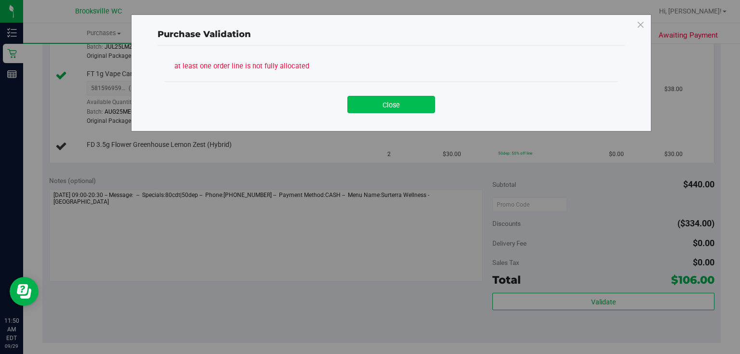
click at [412, 97] on button "Close" at bounding box center [391, 104] width 88 height 17
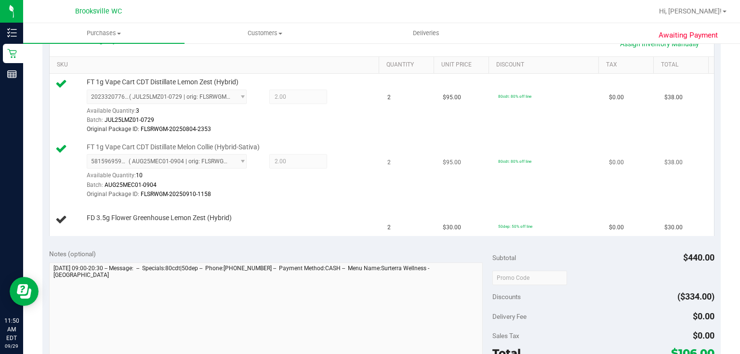
scroll to position [154, 0]
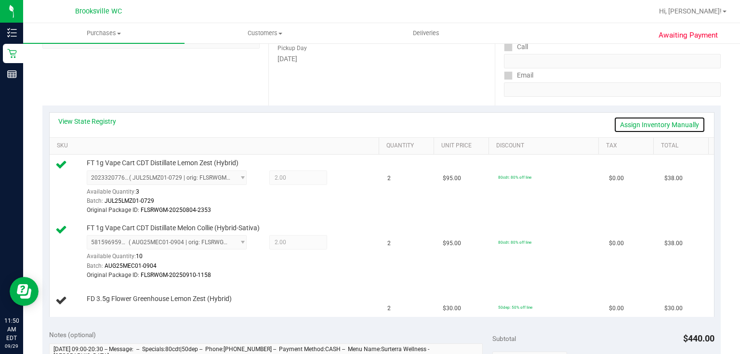
click at [639, 120] on link "Assign Inventory Manually" at bounding box center [660, 125] width 92 height 16
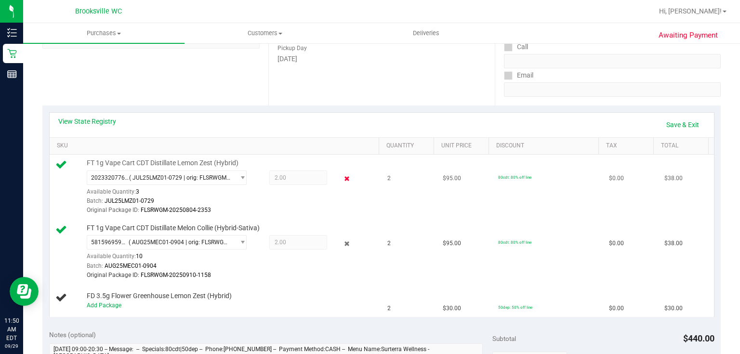
click at [343, 175] on icon at bounding box center [346, 178] width 10 height 11
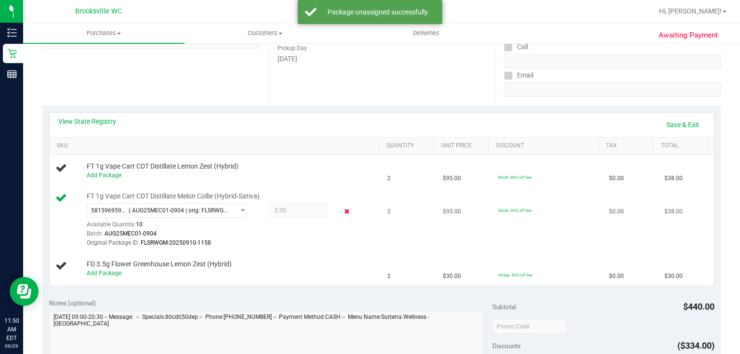
click at [341, 212] on icon at bounding box center [346, 211] width 10 height 11
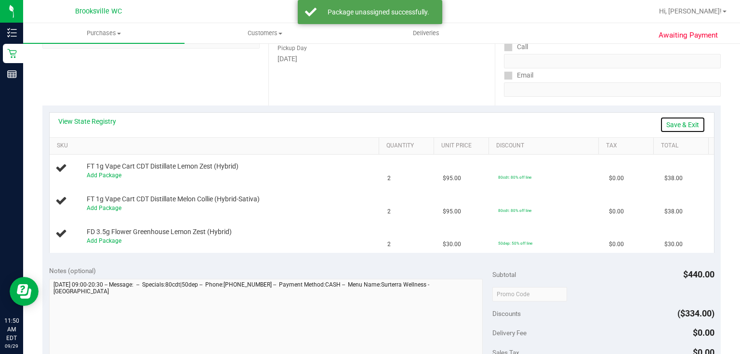
click at [674, 129] on link "Save & Exit" at bounding box center [682, 125] width 45 height 16
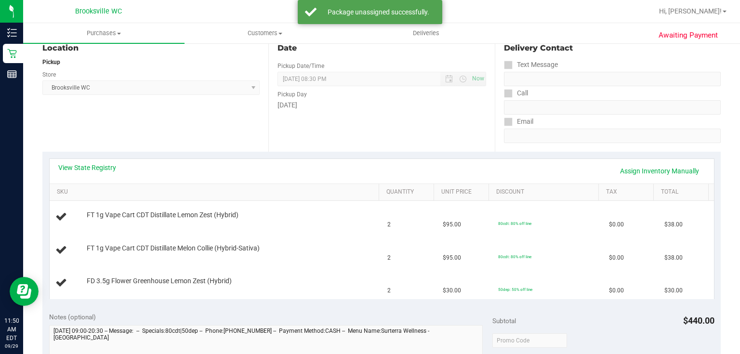
scroll to position [0, 0]
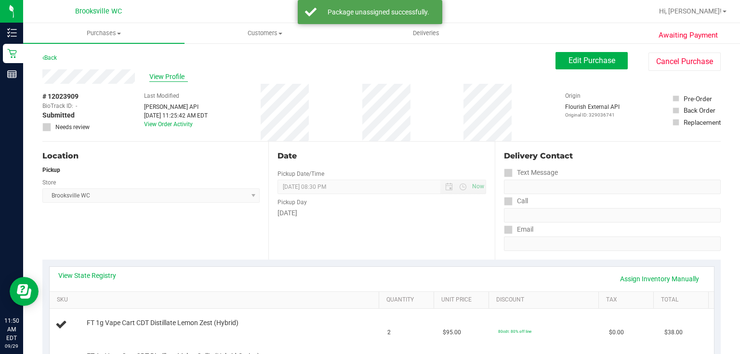
click at [159, 78] on span "View Profile" at bounding box center [168, 77] width 39 height 10
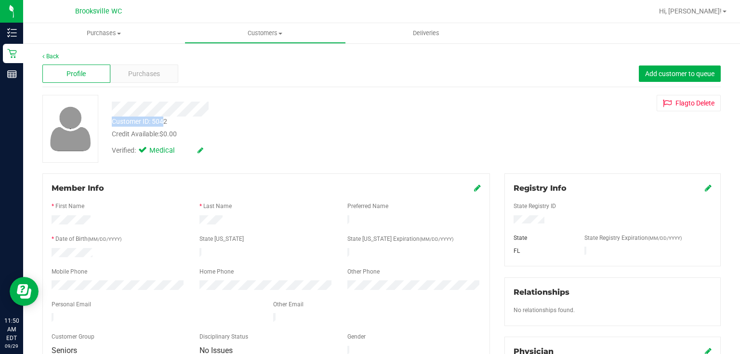
drag, startPoint x: 110, startPoint y: 123, endPoint x: 166, endPoint y: 119, distance: 55.5
click at [166, 119] on div "Customer ID: 5042 Credit Available: $0.00" at bounding box center [278, 128] width 346 height 23
copy div "Customer ID: 5042"
click at [144, 224] on div at bounding box center [118, 221] width 148 height 12
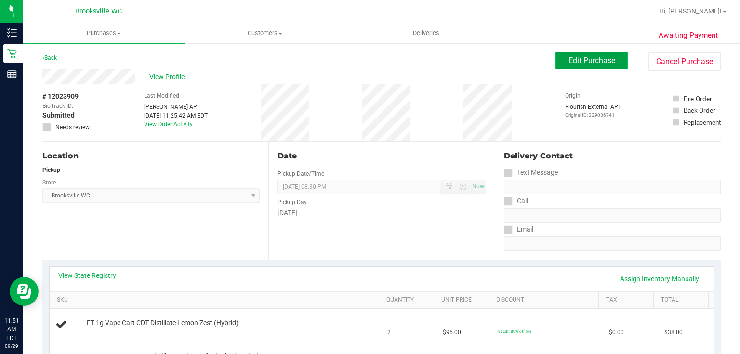
click at [602, 54] on button "Edit Purchase" at bounding box center [591, 60] width 72 height 17
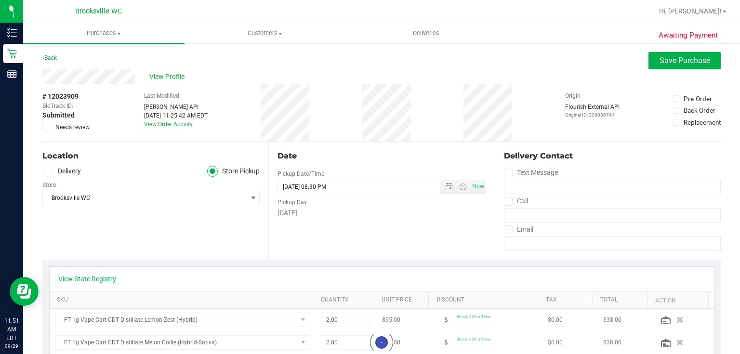
click at [50, 126] on span at bounding box center [46, 127] width 9 height 9
click at [0, 0] on input "Needs review" at bounding box center [0, 0] width 0 height 0
click at [669, 64] on span "Save Purchase" at bounding box center [684, 60] width 51 height 9
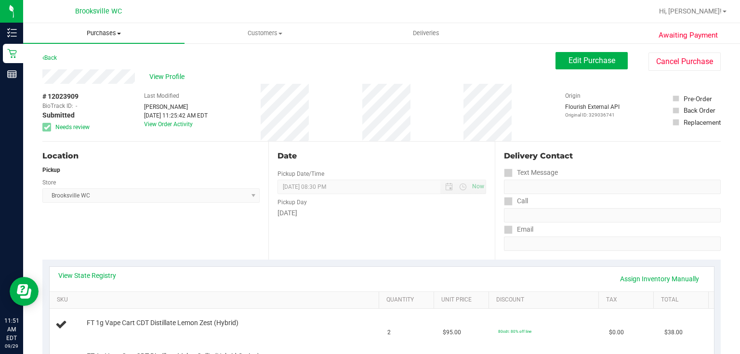
click at [100, 33] on span "Purchases" at bounding box center [103, 33] width 161 height 9
click at [221, 147] on div "Location Pickup Store Brooksville WC Select Store Bonita Springs WC Boynton Bea…" at bounding box center [155, 201] width 226 height 118
click at [52, 54] on link "Back" at bounding box center [49, 57] width 14 height 7
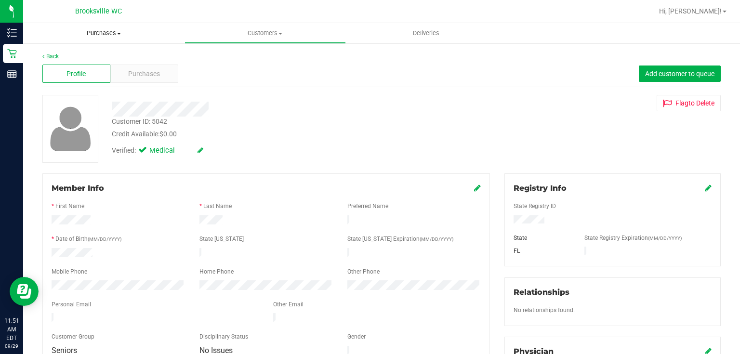
click at [92, 30] on span "Purchases" at bounding box center [103, 33] width 161 height 9
click at [66, 67] on span "Fulfillment" at bounding box center [53, 70] width 60 height 8
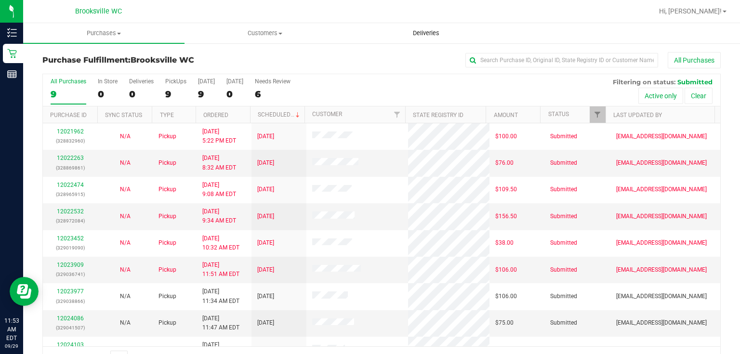
click at [409, 39] on uib-tab-heading "Deliveries" at bounding box center [426, 33] width 160 height 19
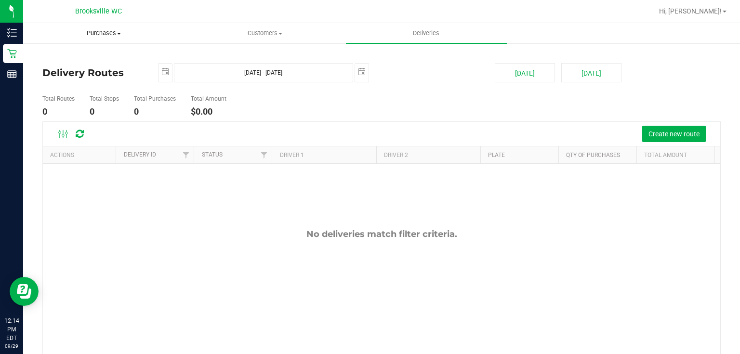
click at [99, 34] on span "Purchases" at bounding box center [104, 33] width 160 height 9
click at [86, 71] on li "Fulfillment" at bounding box center [103, 70] width 161 height 12
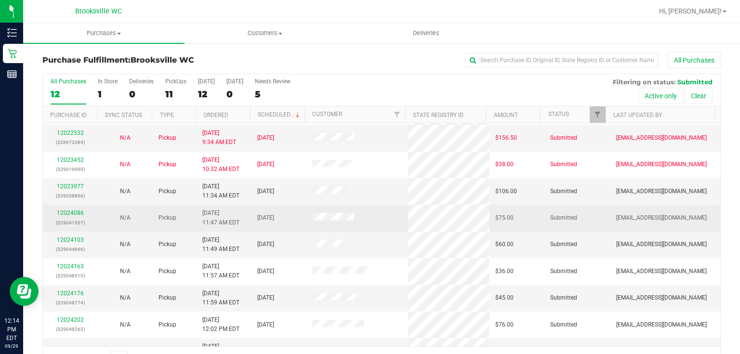
scroll to position [95, 0]
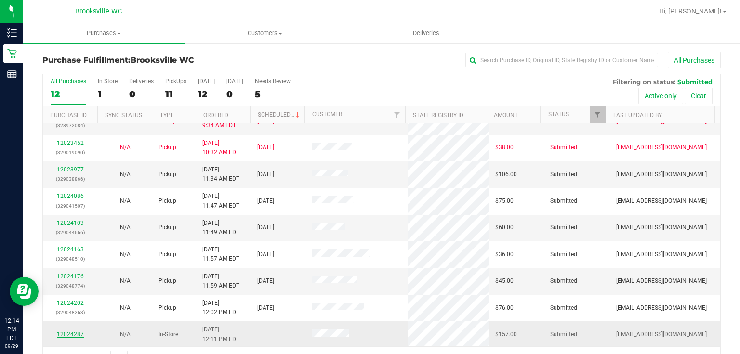
click at [63, 334] on link "12024287" at bounding box center [70, 334] width 27 height 7
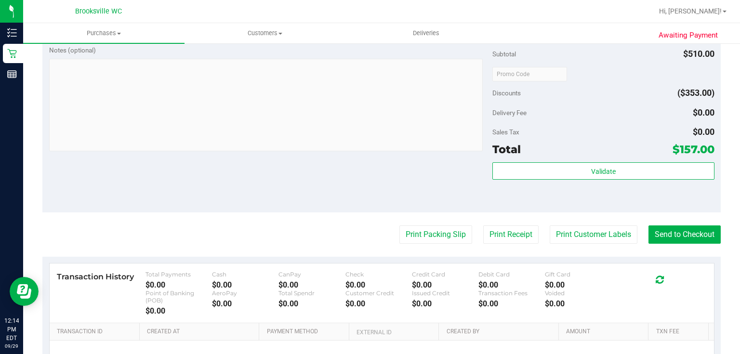
scroll to position [501, 0]
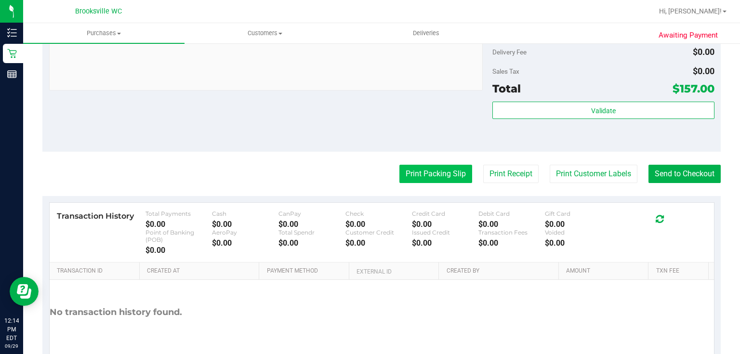
click at [430, 168] on button "Print Packing Slip" at bounding box center [435, 174] width 73 height 18
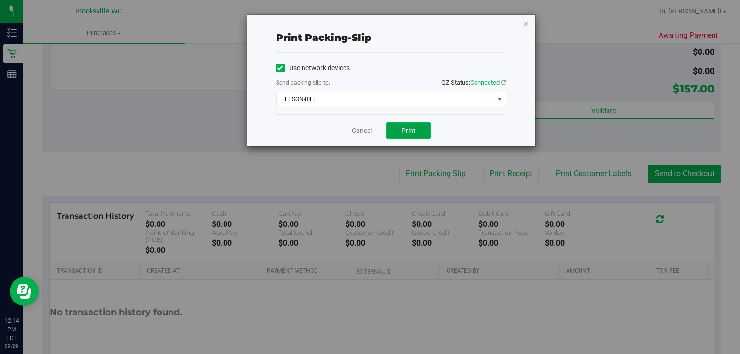
click at [405, 129] on span "Print" at bounding box center [408, 131] width 14 height 8
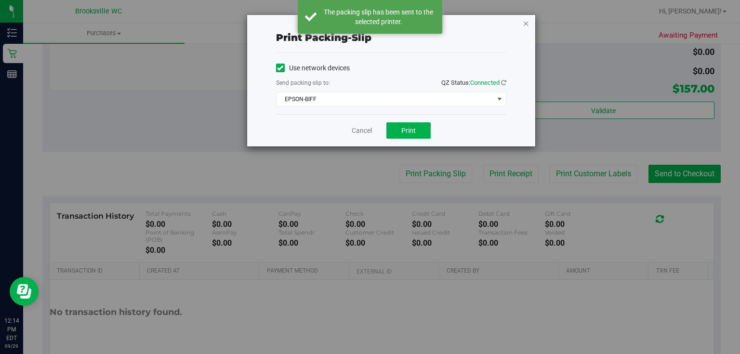
click at [526, 21] on icon "button" at bounding box center [526, 23] width 7 height 12
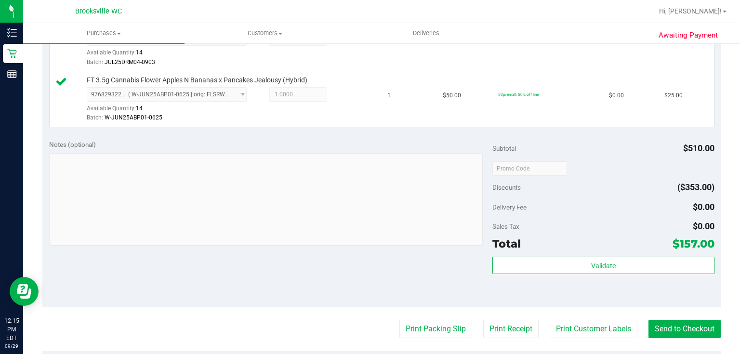
scroll to position [462, 0]
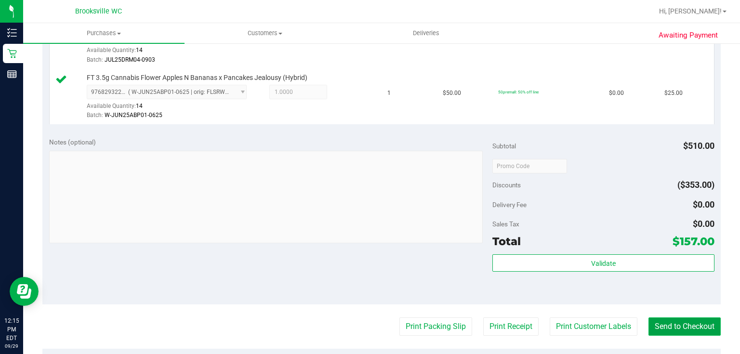
click at [673, 318] on button "Send to Checkout" at bounding box center [684, 326] width 72 height 18
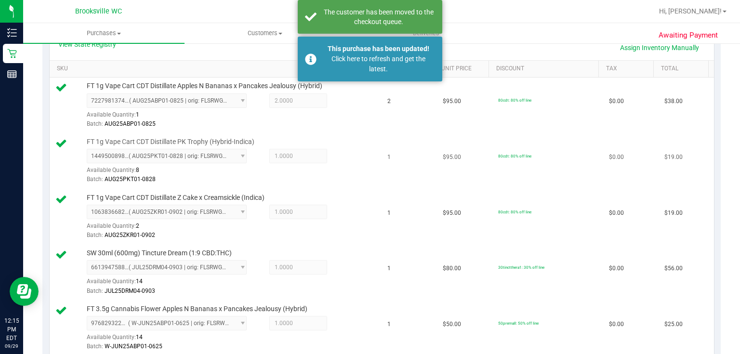
scroll to position [77, 0]
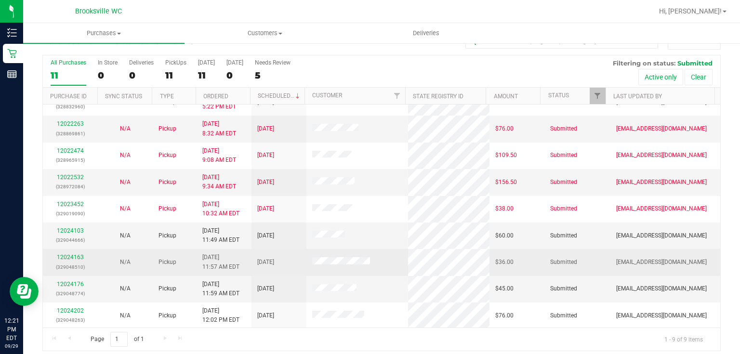
scroll to position [25, 0]
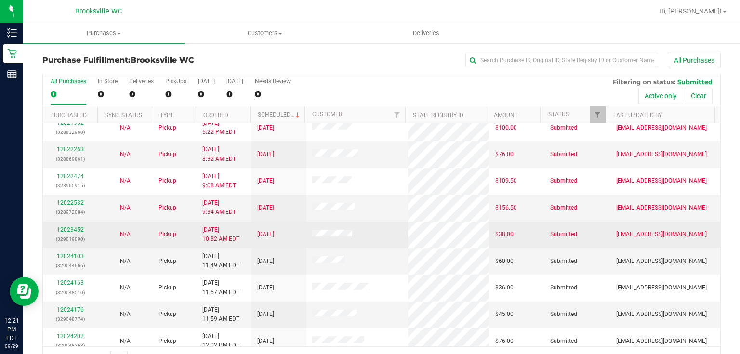
scroll to position [15, 0]
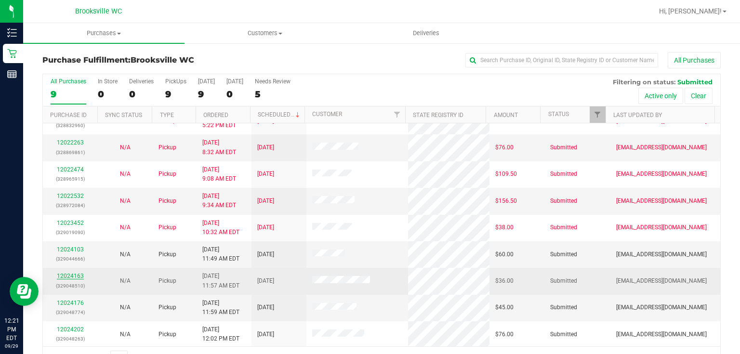
click at [78, 274] on link "12024163" at bounding box center [70, 276] width 27 height 7
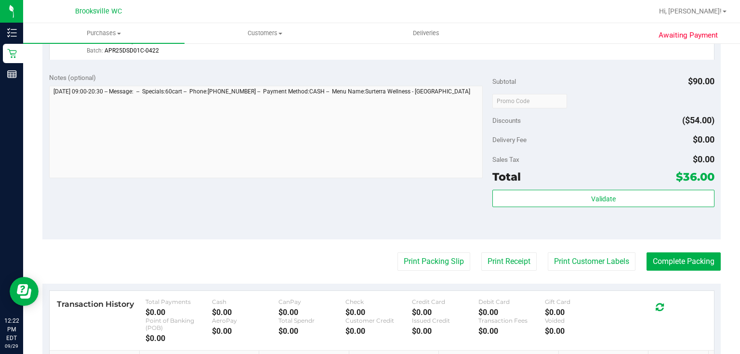
scroll to position [308, 0]
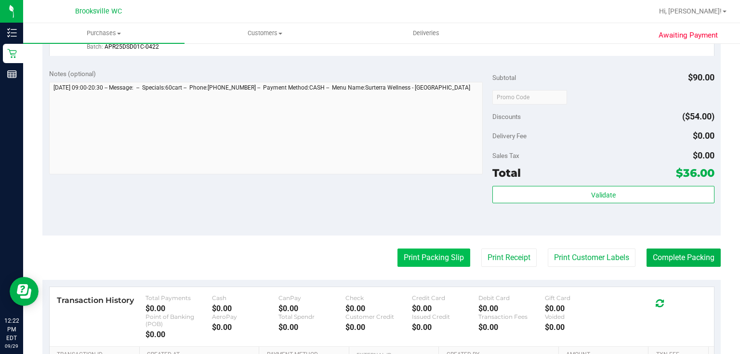
click at [423, 265] on button "Print Packing Slip" at bounding box center [433, 258] width 73 height 18
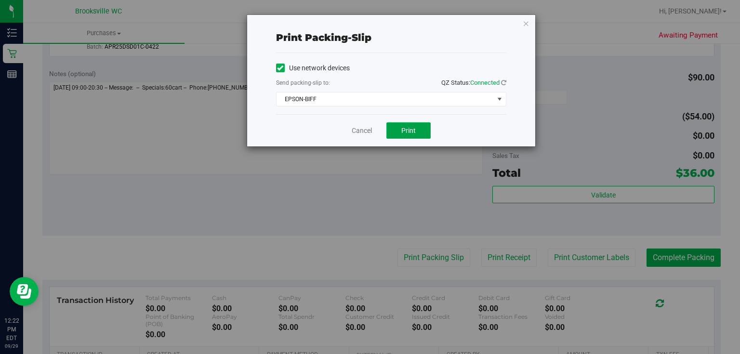
click at [414, 136] on button "Print" at bounding box center [408, 130] width 44 height 16
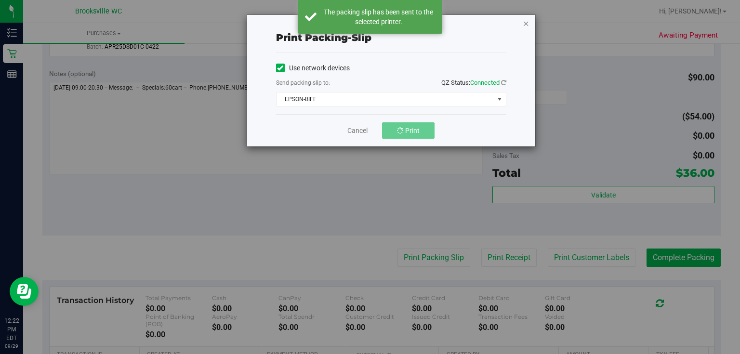
drag, startPoint x: 521, startPoint y: 21, endPoint x: 526, endPoint y: 21, distance: 5.3
click at [523, 21] on div "Print packing-slip Use network devices Send packing-slip to: QZ Status: Connect…" at bounding box center [391, 80] width 288 height 131
click at [526, 21] on icon "button" at bounding box center [526, 23] width 7 height 12
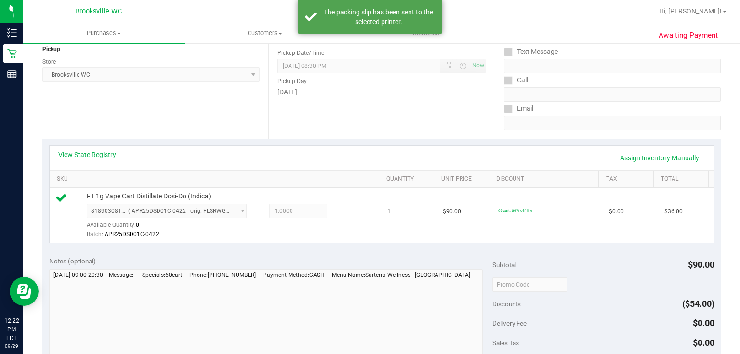
scroll to position [231, 0]
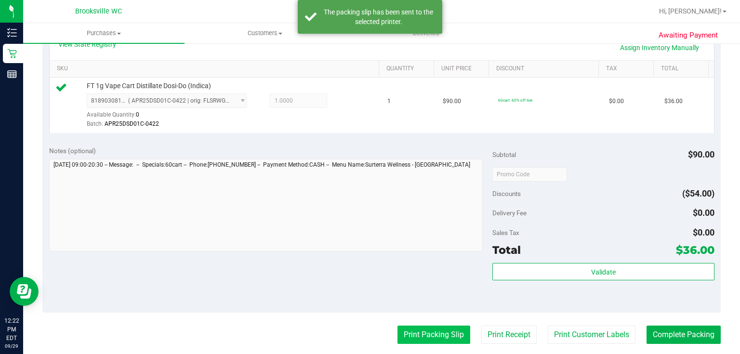
click at [441, 327] on button "Print Packing Slip" at bounding box center [433, 335] width 73 height 18
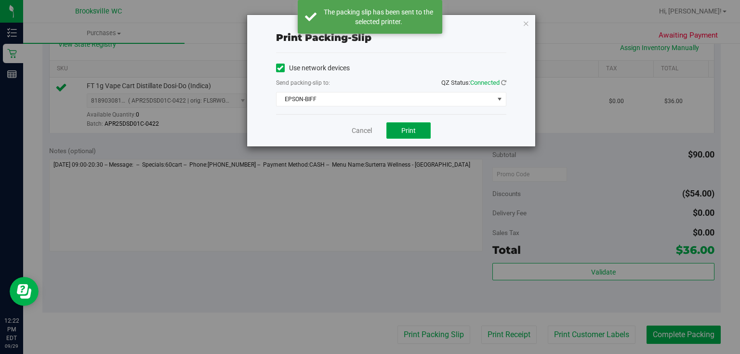
click at [416, 133] on button "Print" at bounding box center [408, 130] width 44 height 16
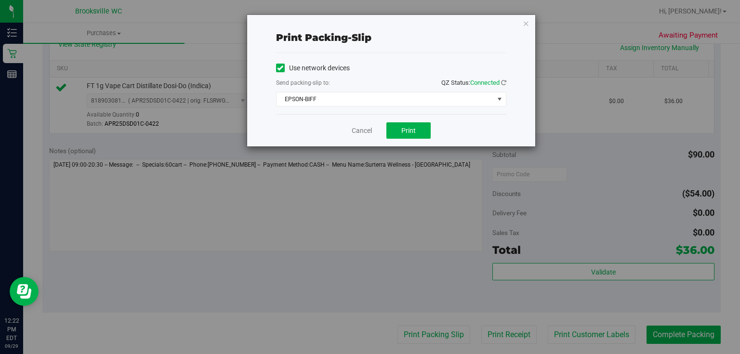
click at [531, 23] on div "Print packing-slip Use network devices Send packing-slip to: QZ Status: Connect…" at bounding box center [391, 80] width 288 height 131
click at [530, 24] on div "Print packing-slip Use network devices Send packing-slip to: QZ Status: Connect…" at bounding box center [391, 80] width 288 height 131
click at [528, 25] on icon "button" at bounding box center [526, 23] width 7 height 12
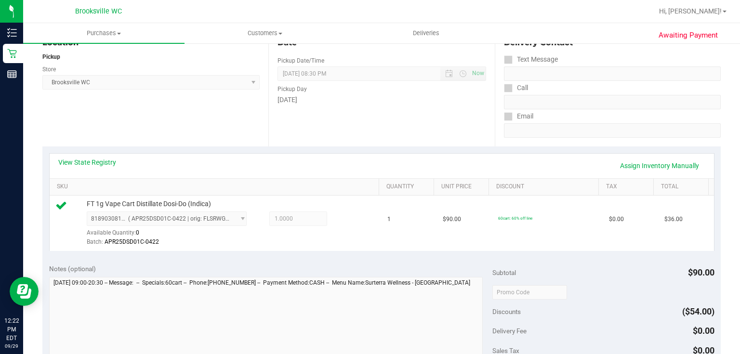
scroll to position [193, 0]
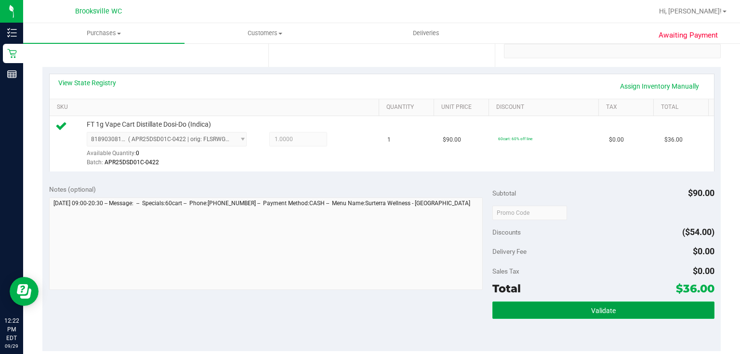
click at [536, 302] on button "Validate" at bounding box center [603, 309] width 222 height 17
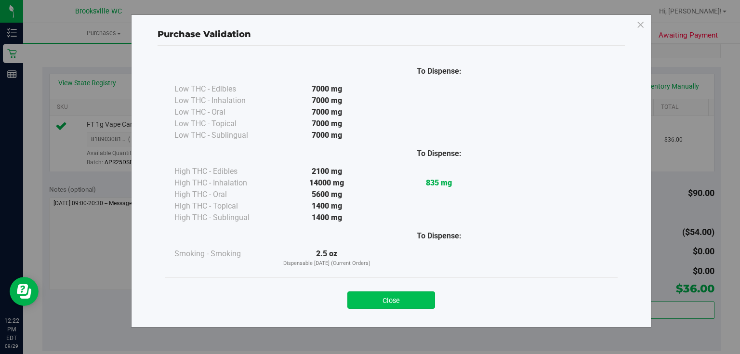
click at [428, 297] on button "Close" at bounding box center [391, 299] width 88 height 17
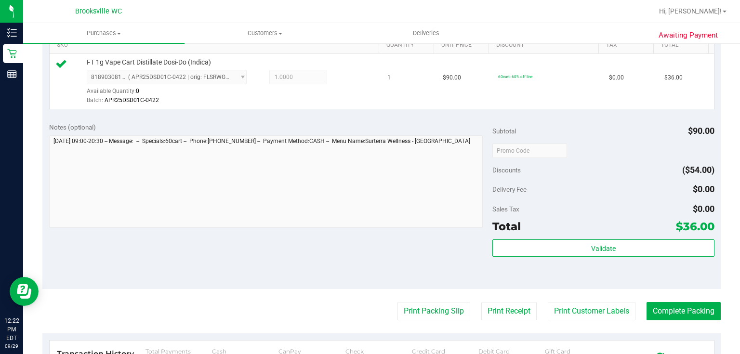
scroll to position [347, 0]
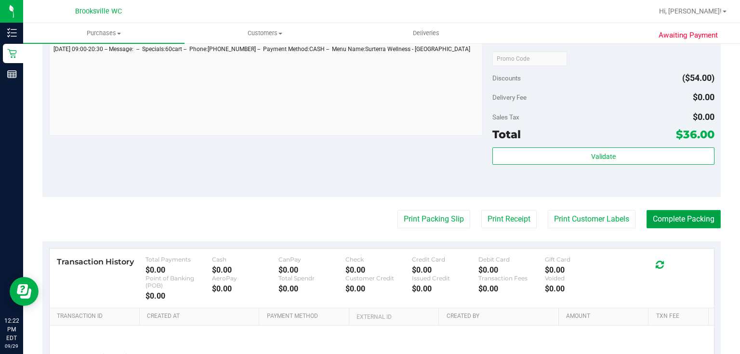
click at [670, 225] on button "Complete Packing" at bounding box center [683, 219] width 74 height 18
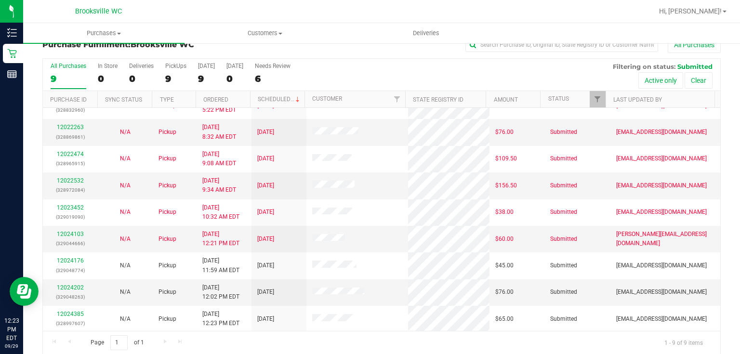
scroll to position [25, 0]
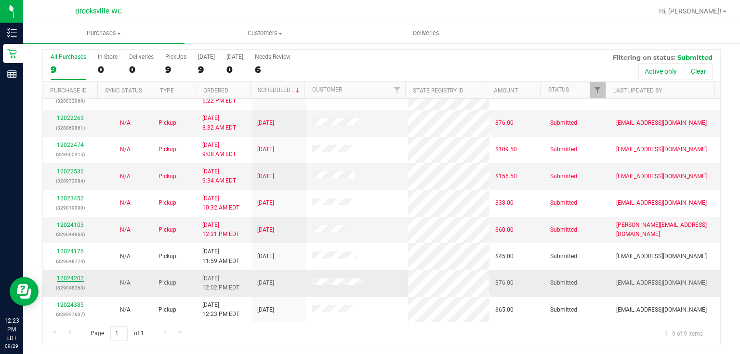
click at [67, 279] on link "12024202" at bounding box center [70, 278] width 27 height 7
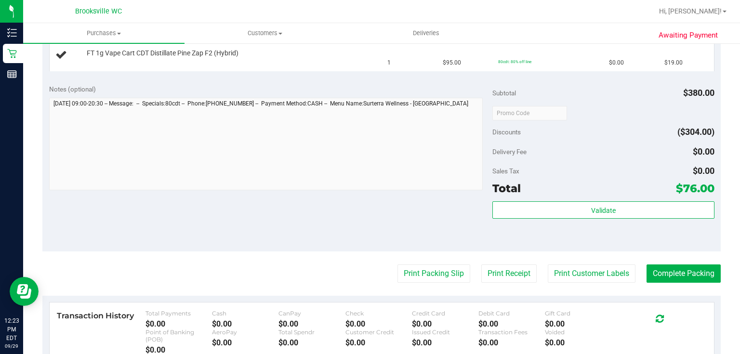
scroll to position [371, 0]
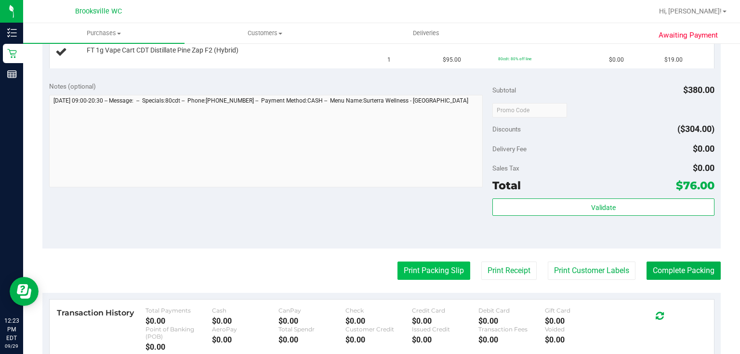
click at [439, 271] on button "Print Packing Slip" at bounding box center [433, 271] width 73 height 18
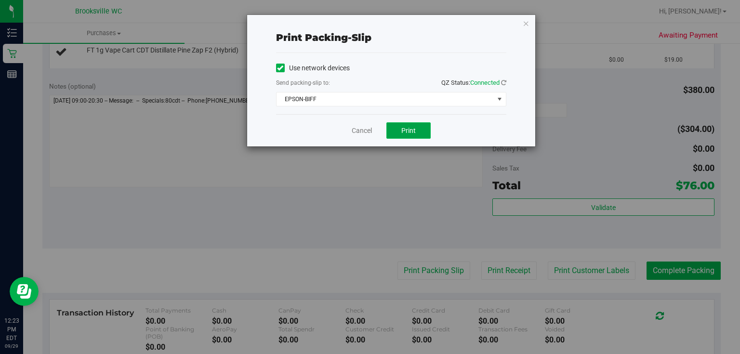
click at [408, 127] on span "Print" at bounding box center [408, 131] width 14 height 8
click at [528, 23] on icon "button" at bounding box center [526, 23] width 7 height 12
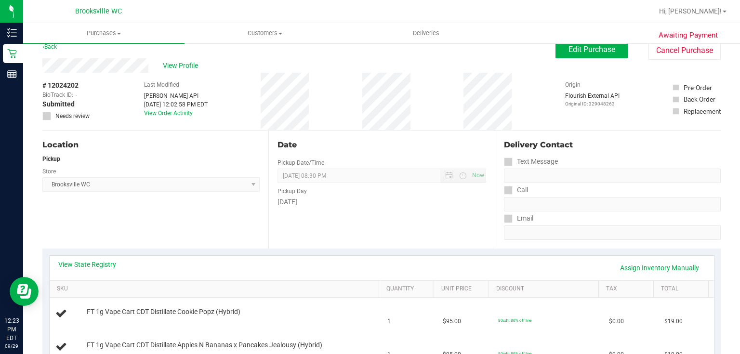
scroll to position [0, 0]
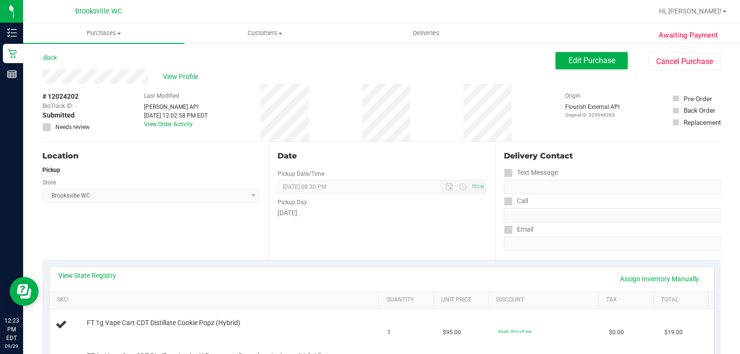
click at [159, 168] on div "Pickup" at bounding box center [150, 170] width 217 height 9
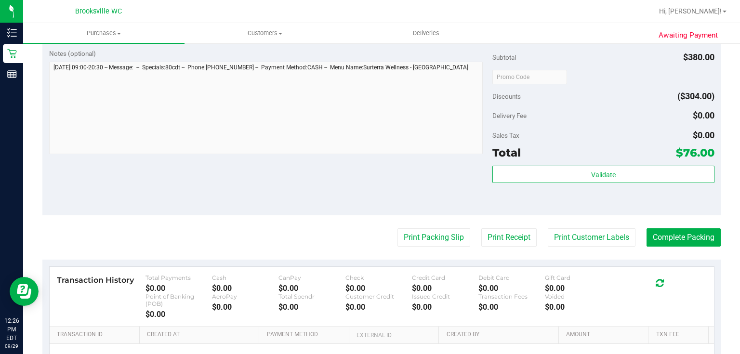
scroll to position [578, 0]
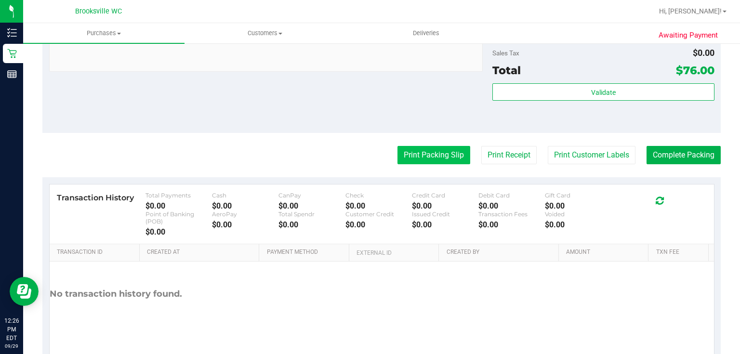
click at [442, 146] on button "Print Packing Slip" at bounding box center [433, 155] width 73 height 18
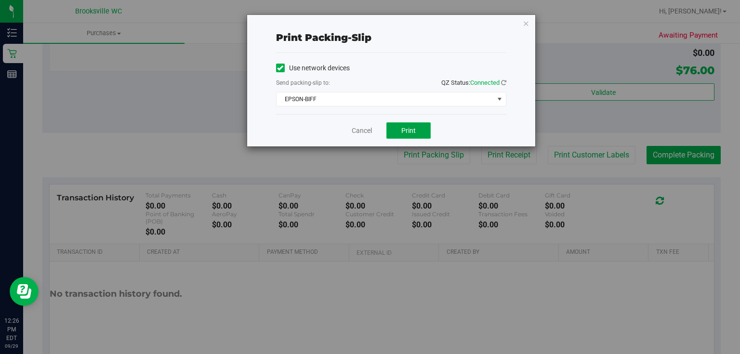
click at [392, 132] on button "Print" at bounding box center [408, 130] width 44 height 16
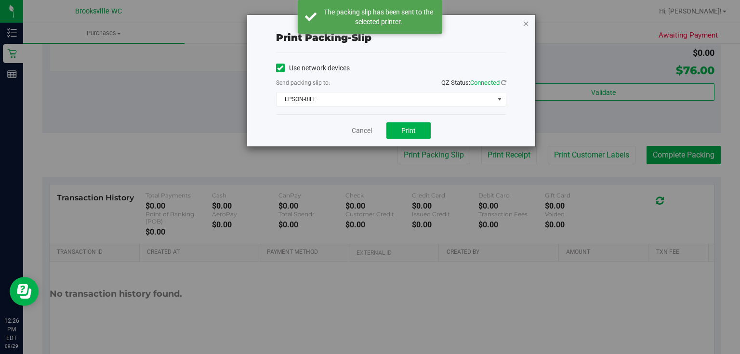
click at [524, 27] on icon "button" at bounding box center [526, 23] width 7 height 12
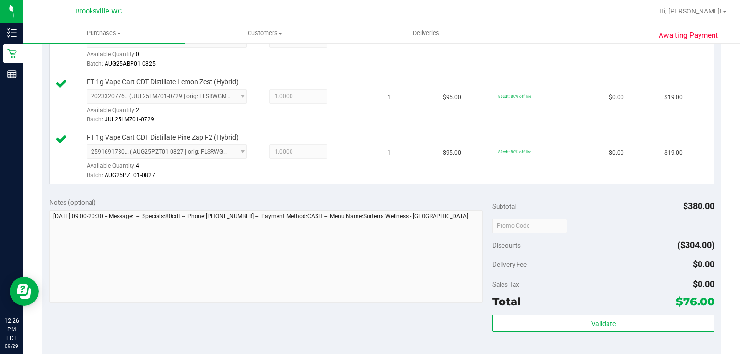
scroll to position [385, 0]
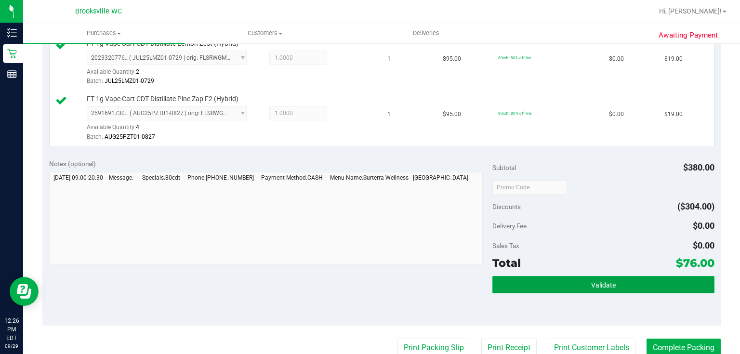
click at [587, 278] on button "Validate" at bounding box center [603, 284] width 222 height 17
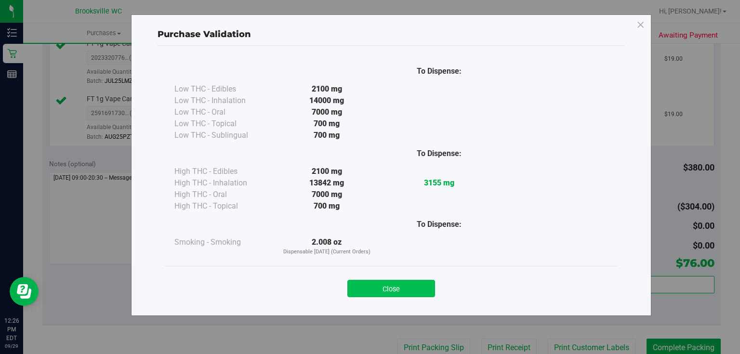
click at [382, 293] on button "Close" at bounding box center [391, 288] width 88 height 17
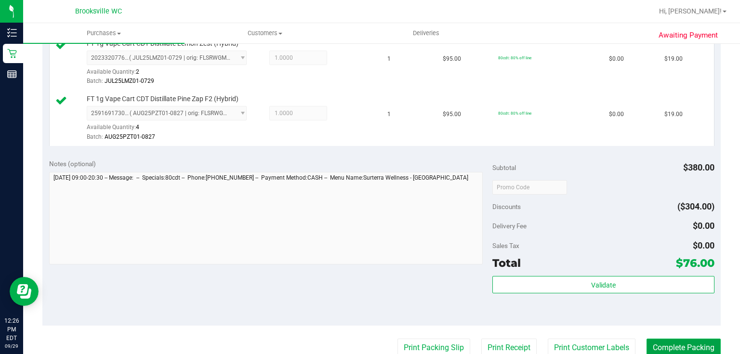
click at [678, 344] on button "Complete Packing" at bounding box center [683, 348] width 74 height 18
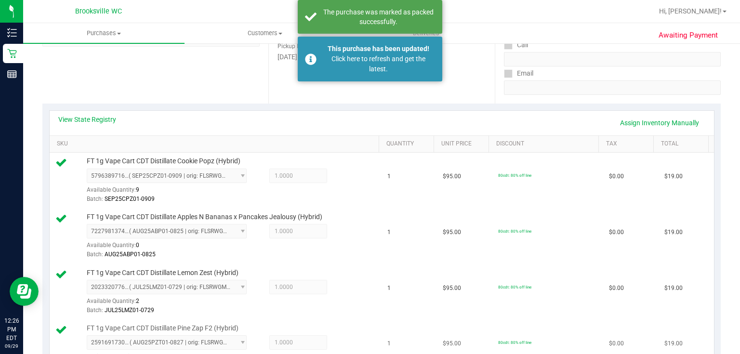
scroll to position [154, 0]
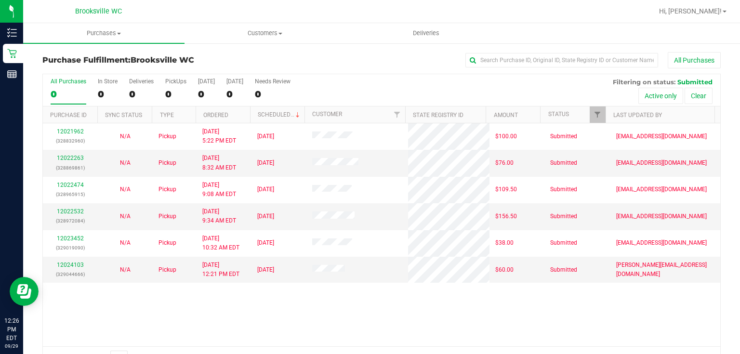
click at [316, 307] on div "12021962 (328832960) N/A Pickup [DATE] 5:22 PM EDT 9/29/2025 $100.00 Submitted …" at bounding box center [381, 234] width 677 height 223
click at [92, 39] on uib-tab-heading "Purchases Summary of purchases Fulfillment All purchases" at bounding box center [103, 33] width 161 height 20
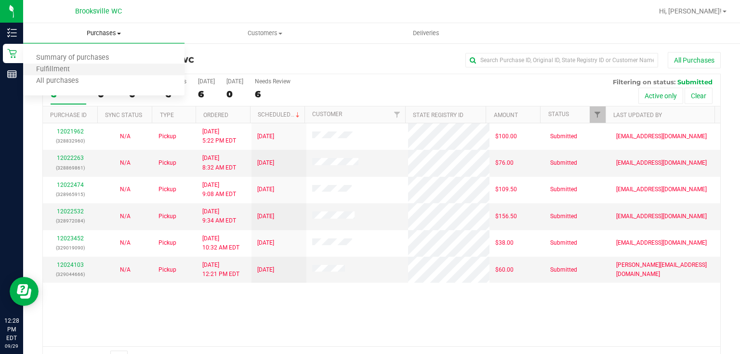
click at [88, 71] on li "Fulfillment" at bounding box center [103, 70] width 161 height 12
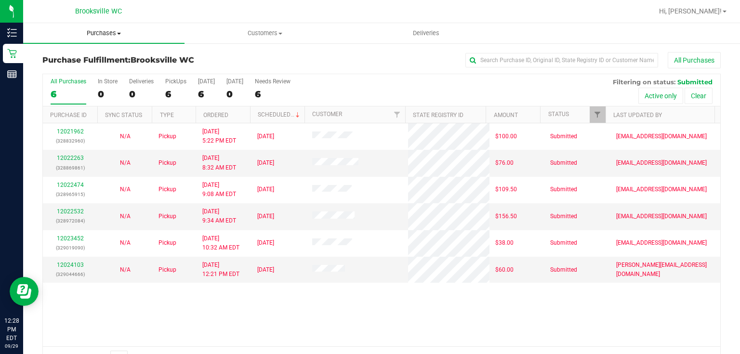
click at [105, 29] on span "Purchases" at bounding box center [103, 33] width 161 height 9
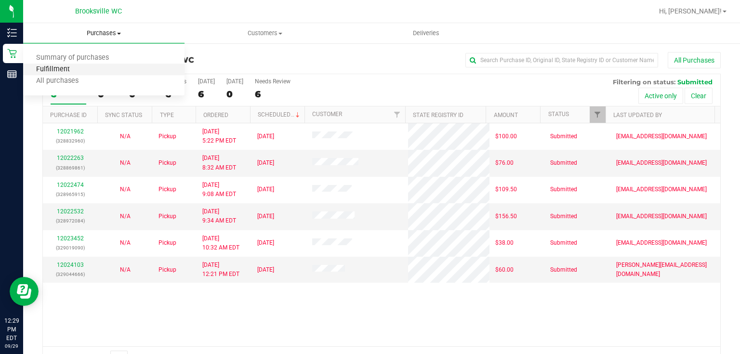
click at [79, 70] on span "Fulfillment" at bounding box center [53, 70] width 60 height 8
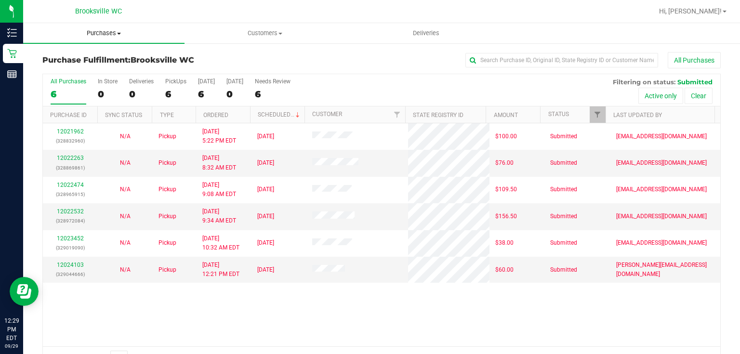
click at [101, 38] on uib-tab-heading "Purchases Summary of purchases Fulfillment All purchases" at bounding box center [103, 33] width 161 height 20
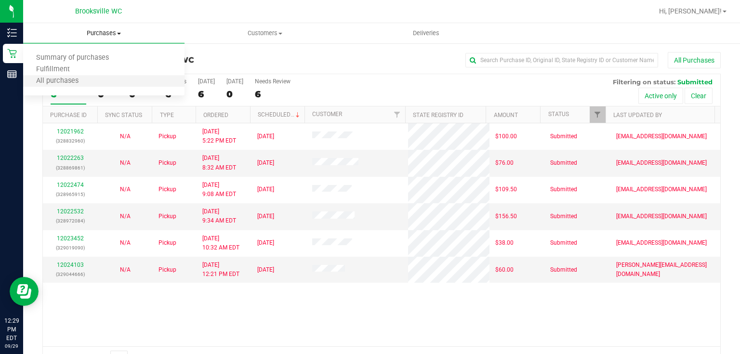
click at [86, 76] on li "All purchases" at bounding box center [103, 82] width 161 height 12
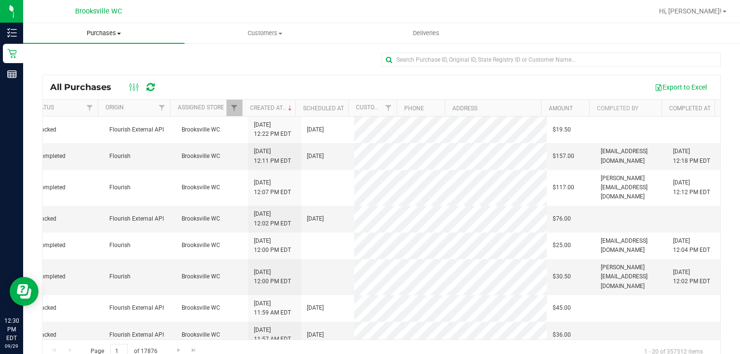
click at [84, 34] on span "Purchases" at bounding box center [103, 33] width 161 height 9
click at [65, 70] on span "Fulfillment" at bounding box center [53, 70] width 60 height 8
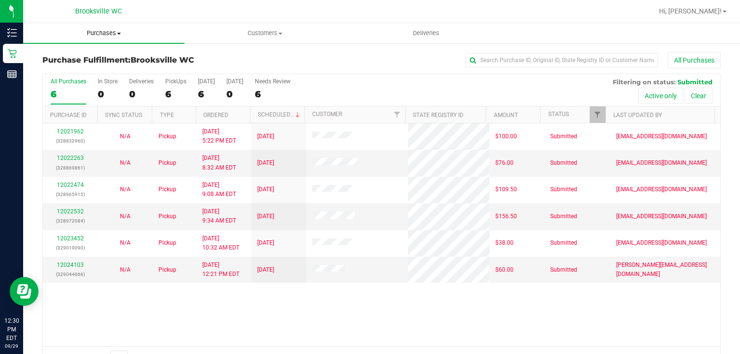
click at [113, 38] on uib-tab-heading "Purchases Summary of purchases Fulfillment All purchases" at bounding box center [103, 33] width 161 height 20
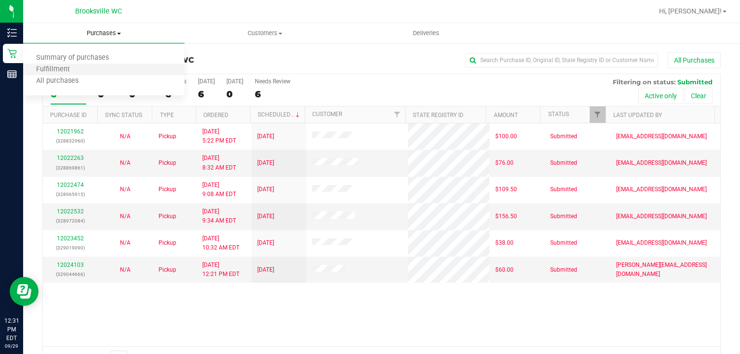
click at [115, 66] on li "Fulfillment" at bounding box center [103, 70] width 161 height 12
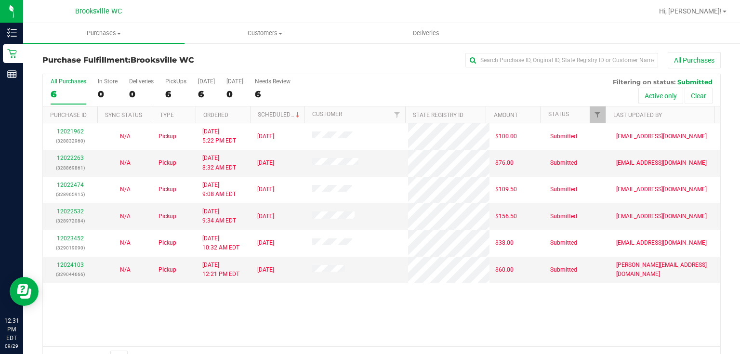
click at [392, 62] on div "All Purchases" at bounding box center [494, 60] width 452 height 16
click at [94, 33] on span "Purchases" at bounding box center [103, 33] width 161 height 9
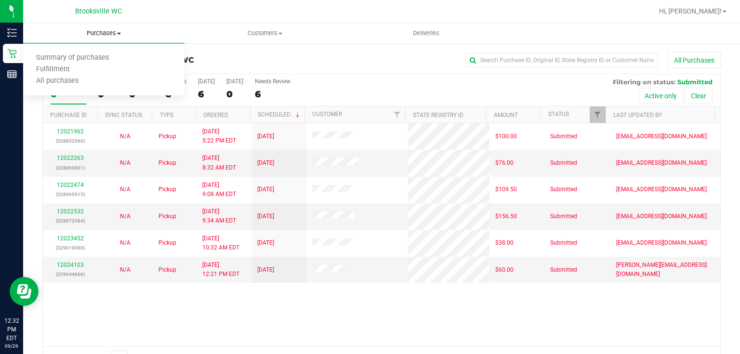
drag, startPoint x: 94, startPoint y: 33, endPoint x: 72, endPoint y: 26, distance: 23.5
click at [77, 19] on div "Brooksville WC" at bounding box center [100, 11] width 144 height 19
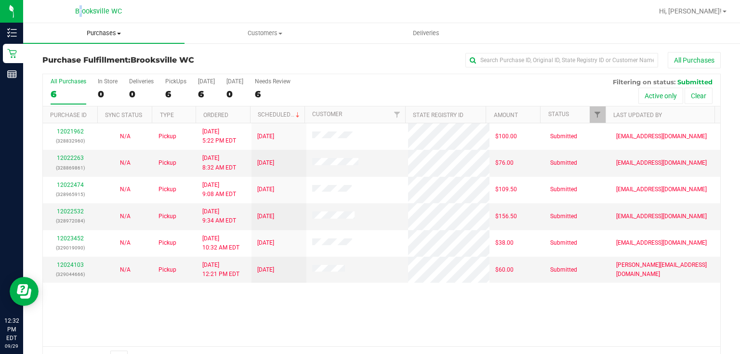
click at [75, 26] on uib-tab-heading "Purchases Summary of purchases Fulfillment All purchases" at bounding box center [103, 33] width 161 height 20
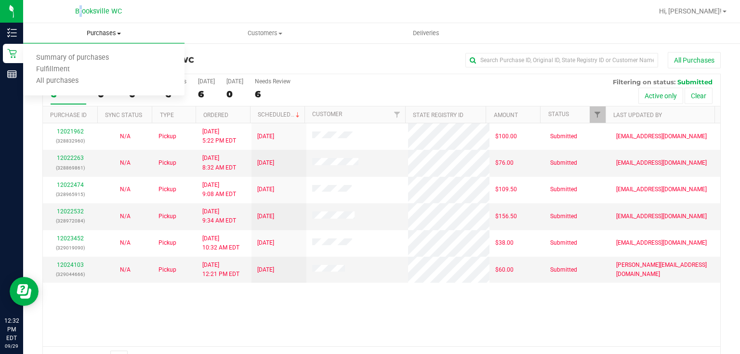
click at [75, 28] on uib-tab-heading "Purchases Summary of purchases Fulfillment All purchases" at bounding box center [103, 33] width 161 height 20
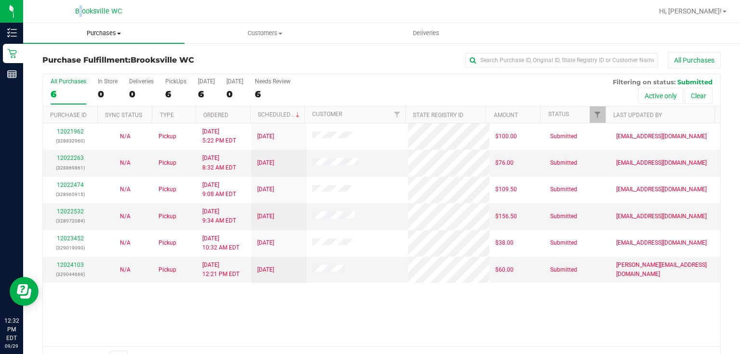
click at [101, 33] on span "Purchases" at bounding box center [103, 33] width 161 height 9
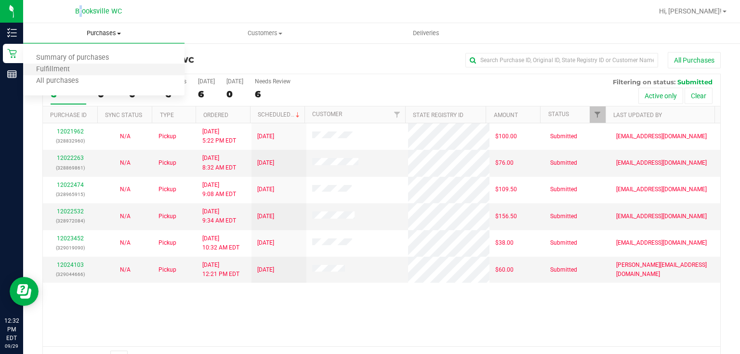
click at [96, 72] on li "Fulfillment" at bounding box center [103, 70] width 161 height 12
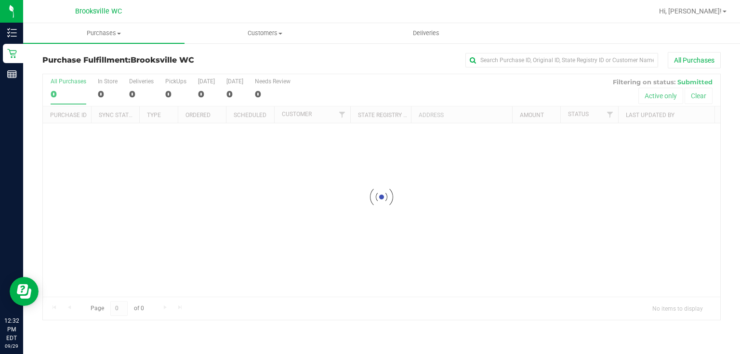
click at [238, 64] on h3 "Purchase Fulfillment: [GEOGRAPHIC_DATA] WC" at bounding box center [155, 60] width 226 height 9
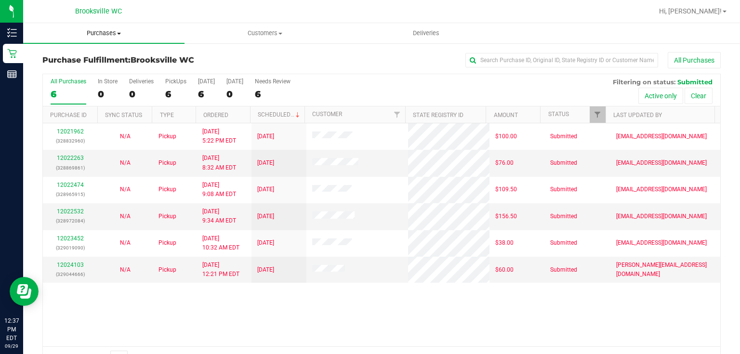
click at [71, 32] on span "Purchases" at bounding box center [103, 33] width 161 height 9
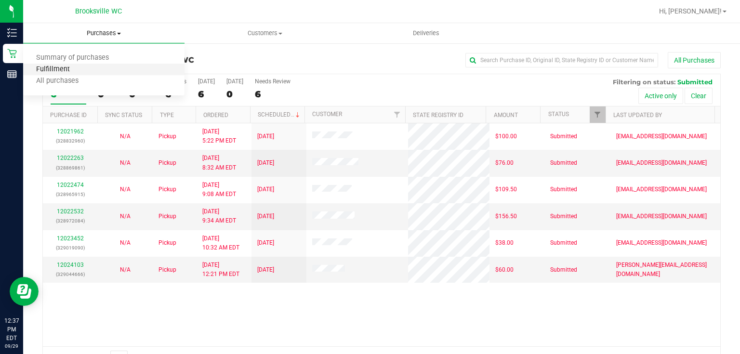
click at [64, 69] on span "Fulfillment" at bounding box center [53, 70] width 60 height 8
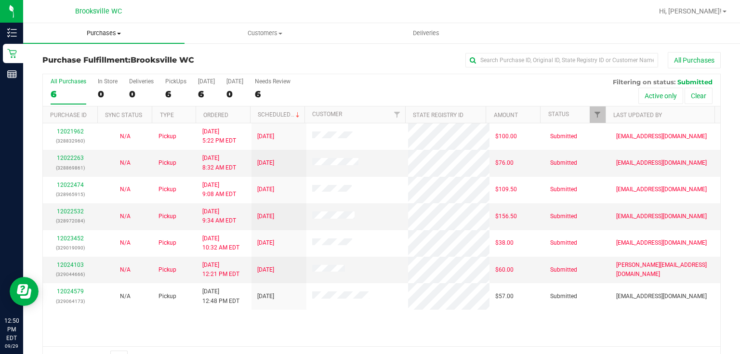
click at [91, 31] on span "Purchases" at bounding box center [103, 33] width 161 height 9
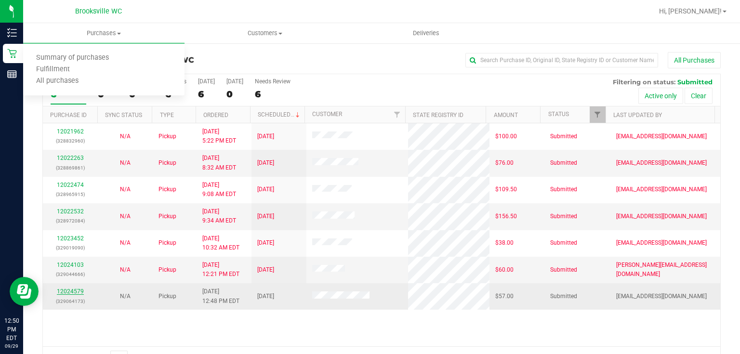
click at [70, 292] on link "12024579" at bounding box center [70, 291] width 27 height 7
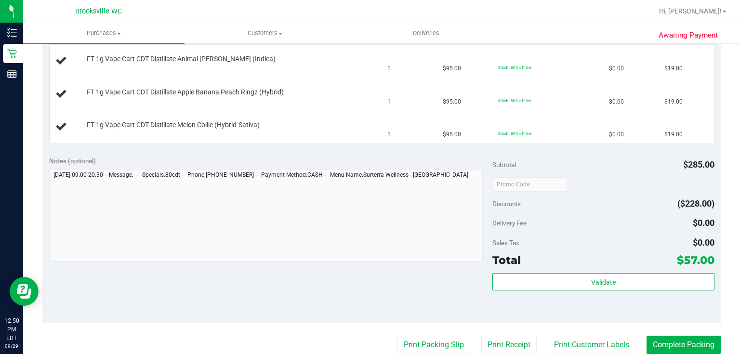
scroll to position [308, 0]
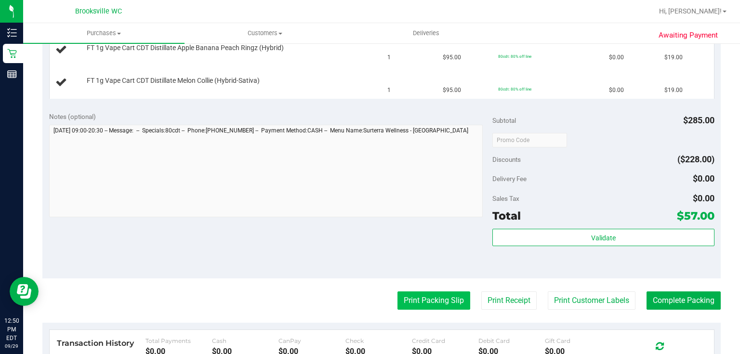
click at [446, 295] on button "Print Packing Slip" at bounding box center [433, 300] width 73 height 18
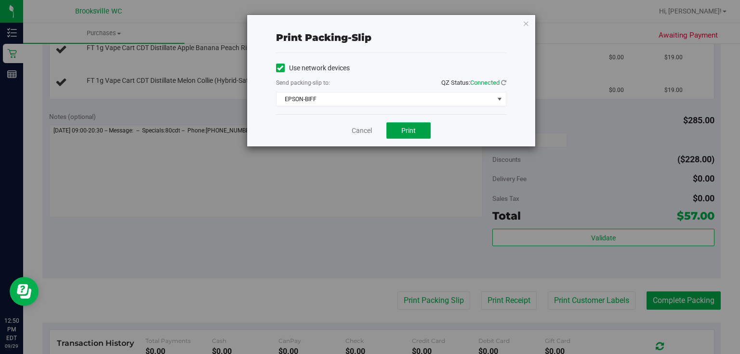
click at [416, 129] on button "Print" at bounding box center [408, 130] width 44 height 16
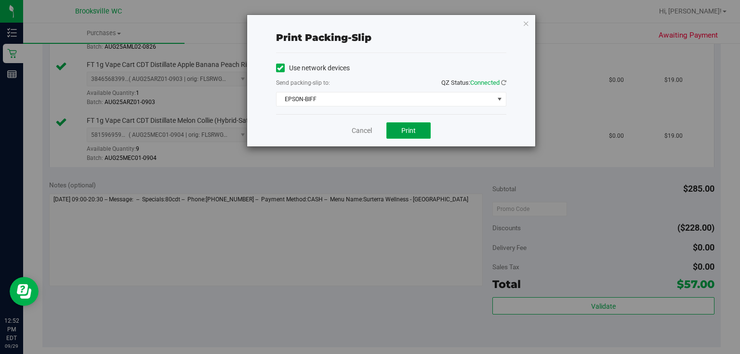
click at [405, 131] on span "Print" at bounding box center [408, 131] width 14 height 8
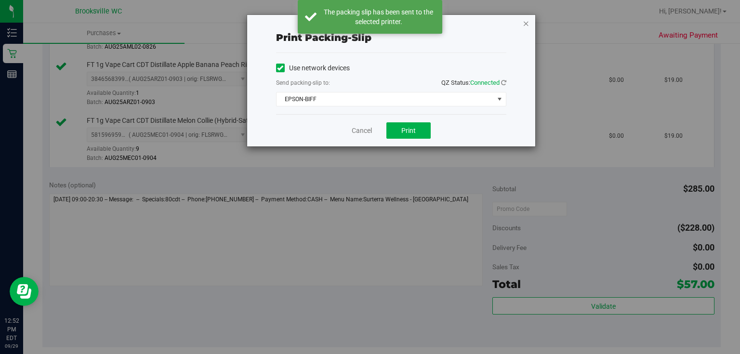
click at [527, 23] on icon "button" at bounding box center [526, 23] width 7 height 12
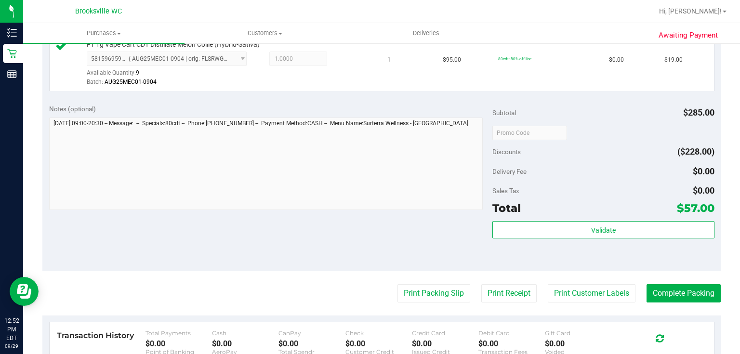
scroll to position [385, 0]
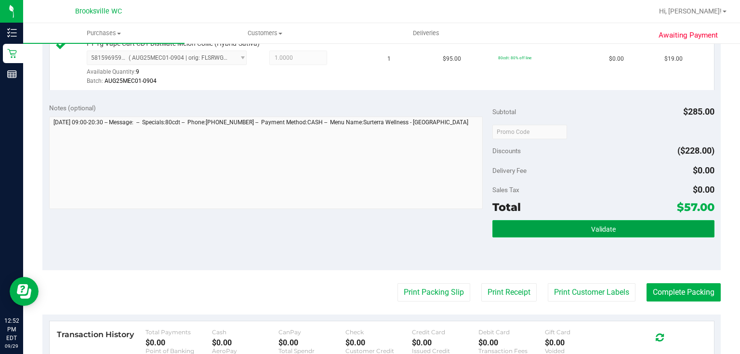
click at [581, 226] on button "Validate" at bounding box center [603, 228] width 222 height 17
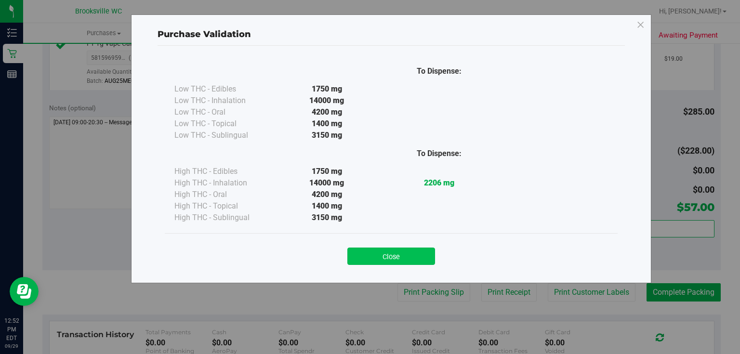
drag, startPoint x: 367, startPoint y: 266, endPoint x: 381, endPoint y: 252, distance: 19.8
click at [370, 264] on div "Close" at bounding box center [391, 252] width 453 height 39
click at [381, 252] on button "Close" at bounding box center [391, 256] width 88 height 17
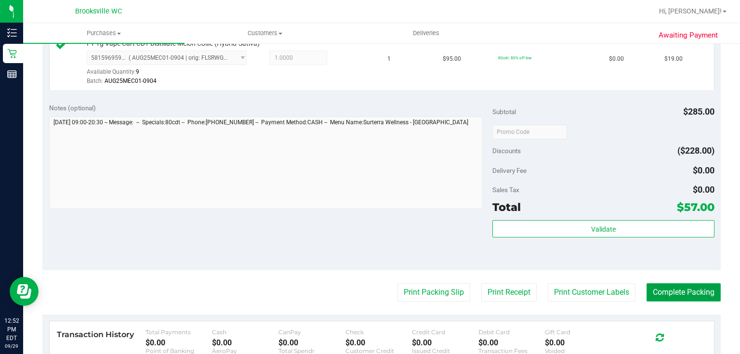
click at [682, 292] on button "Complete Packing" at bounding box center [683, 292] width 74 height 18
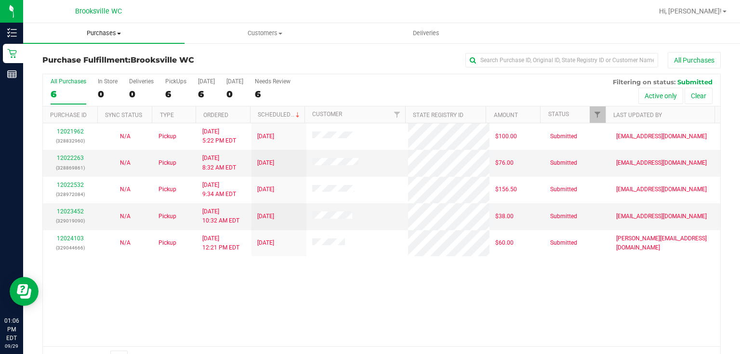
click at [64, 23] on uib-tab-heading "Purchases Summary of purchases Fulfillment All purchases" at bounding box center [103, 33] width 161 height 20
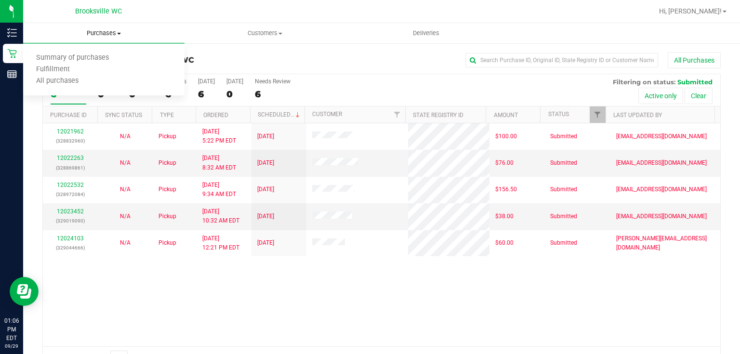
click at [67, 28] on uib-tab-heading "Purchases Summary of purchases Fulfillment All purchases" at bounding box center [103, 33] width 161 height 20
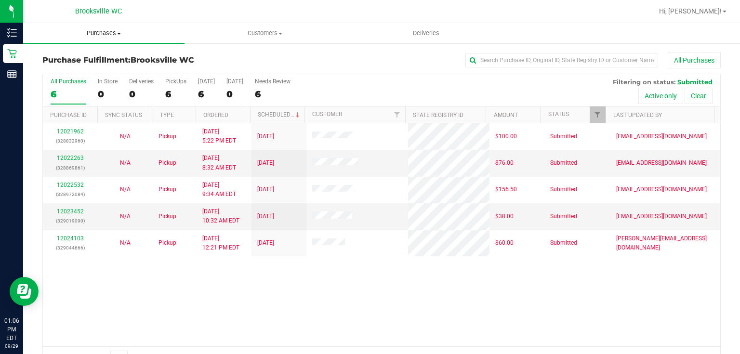
click at [70, 30] on span "Purchases" at bounding box center [103, 33] width 161 height 9
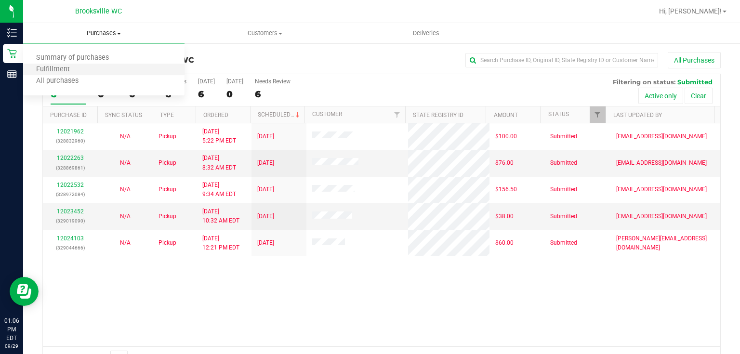
click at [83, 67] on li "Fulfillment" at bounding box center [103, 70] width 161 height 12
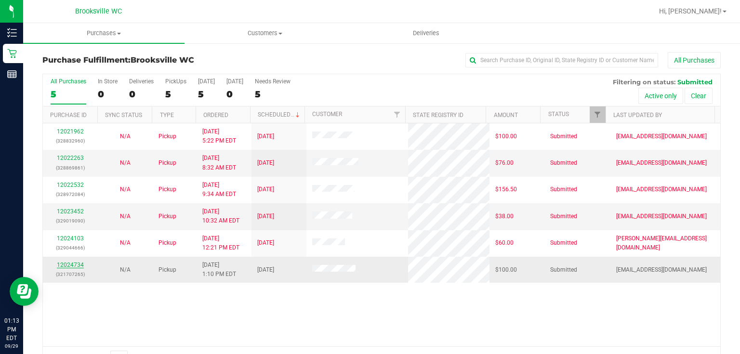
click at [75, 265] on link "12024734" at bounding box center [70, 265] width 27 height 7
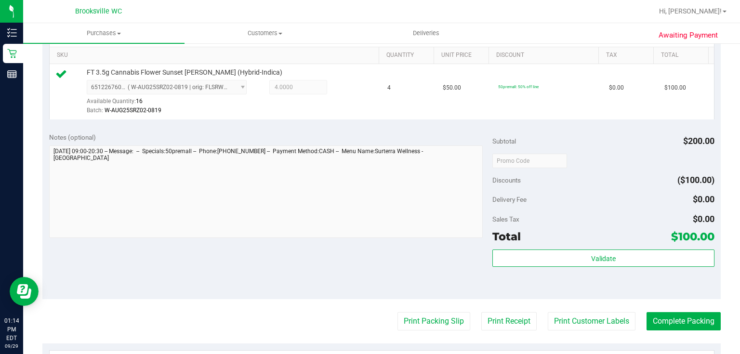
scroll to position [285, 0]
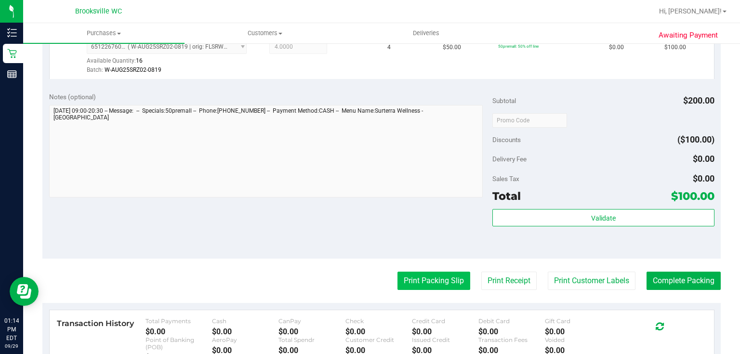
click at [433, 280] on button "Print Packing Slip" at bounding box center [433, 281] width 73 height 18
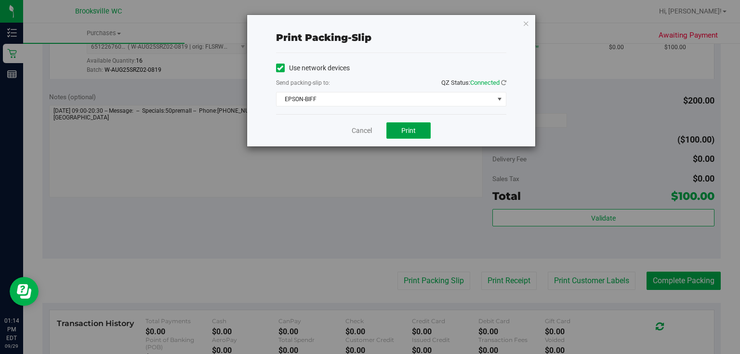
click at [410, 128] on span "Print" at bounding box center [408, 131] width 14 height 8
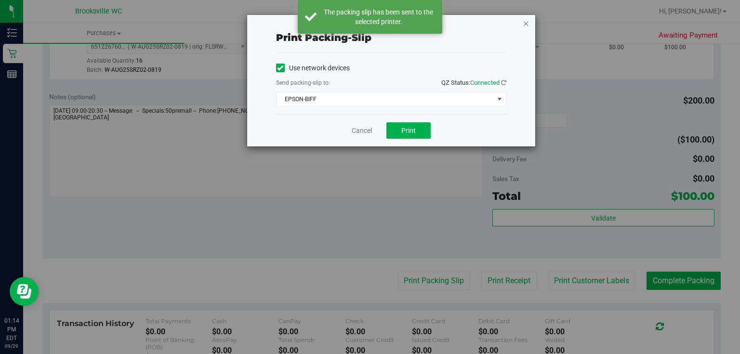
click at [526, 23] on icon "button" at bounding box center [526, 23] width 7 height 12
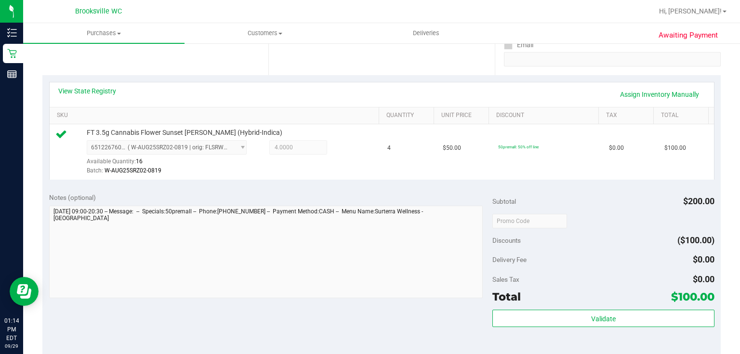
scroll to position [193, 0]
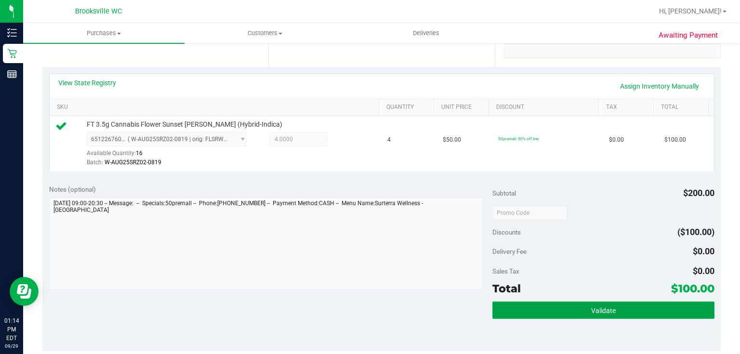
click at [543, 304] on button "Validate" at bounding box center [603, 309] width 222 height 17
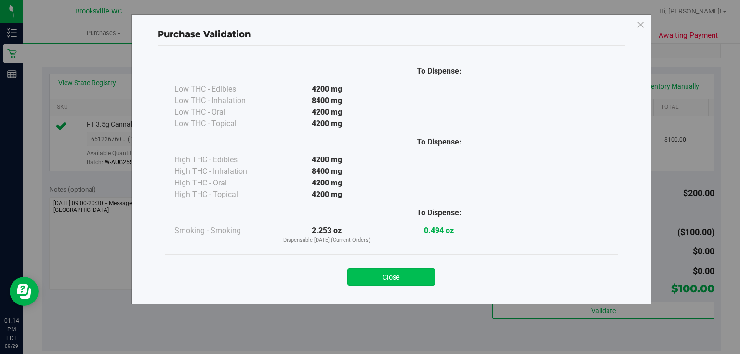
click at [370, 276] on button "Close" at bounding box center [391, 276] width 88 height 17
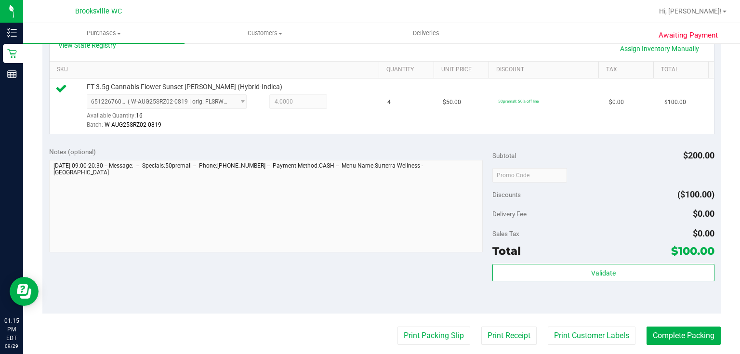
scroll to position [231, 0]
click at [665, 335] on button "Complete Packing" at bounding box center [683, 335] width 74 height 18
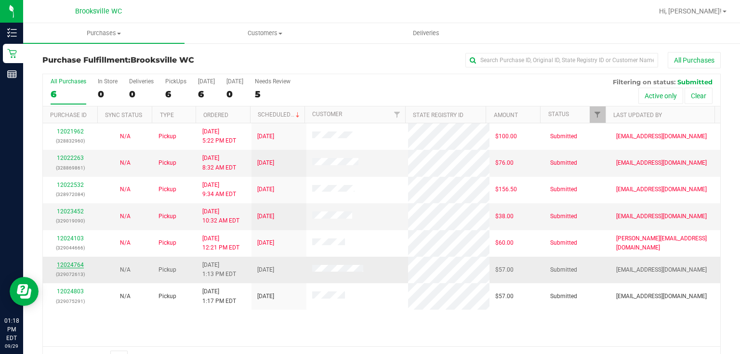
click at [72, 262] on link "12024764" at bounding box center [70, 265] width 27 height 7
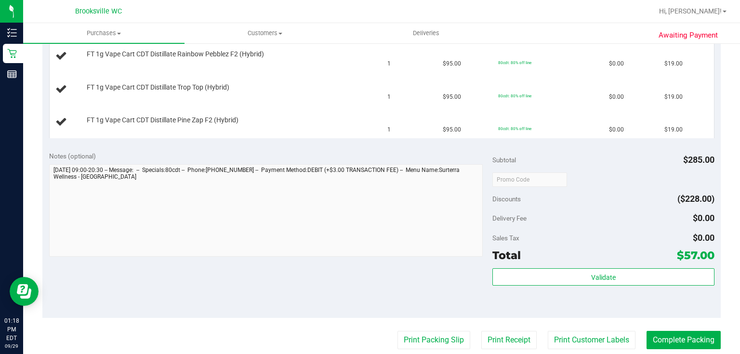
scroll to position [270, 0]
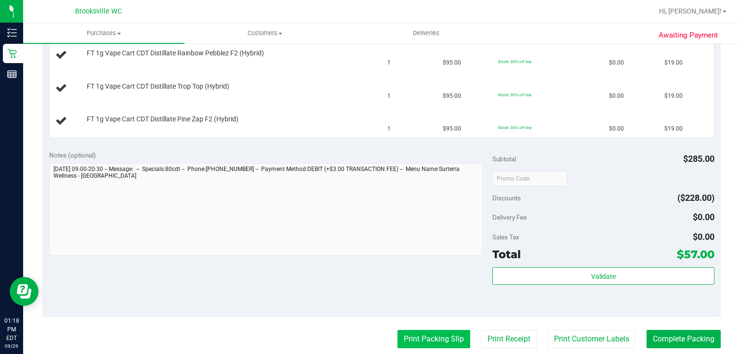
click at [426, 337] on button "Print Packing Slip" at bounding box center [433, 339] width 73 height 18
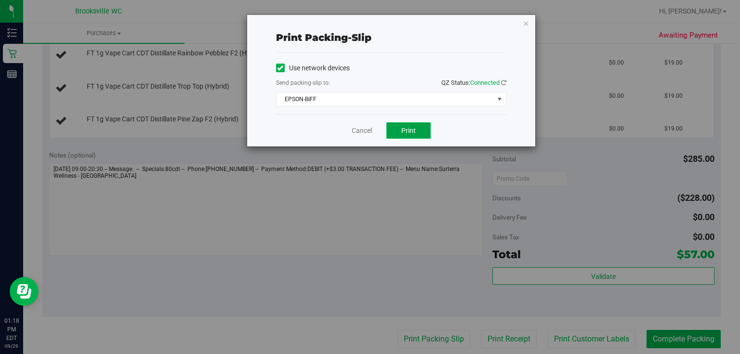
click at [423, 134] on button "Print" at bounding box center [408, 130] width 44 height 16
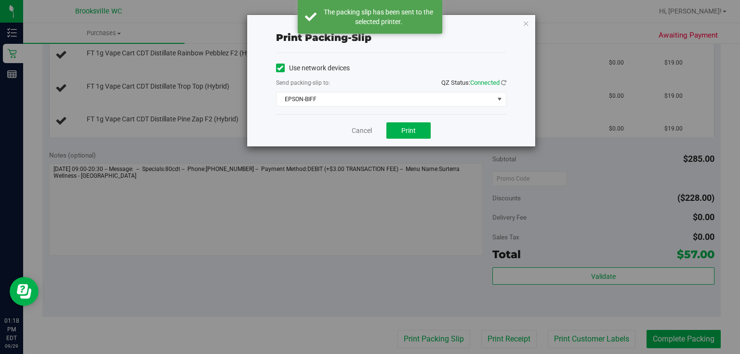
click at [523, 25] on icon "button" at bounding box center [526, 23] width 7 height 12
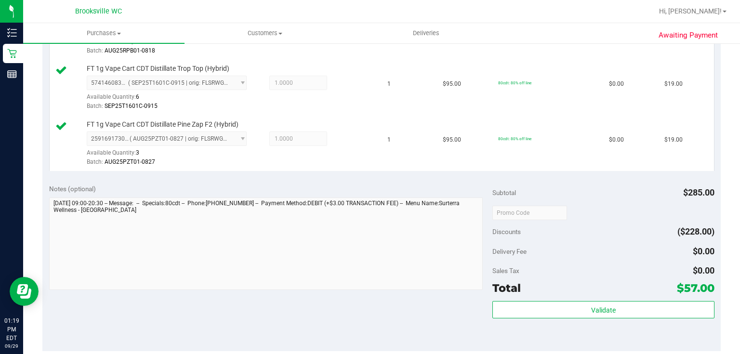
scroll to position [347, 0]
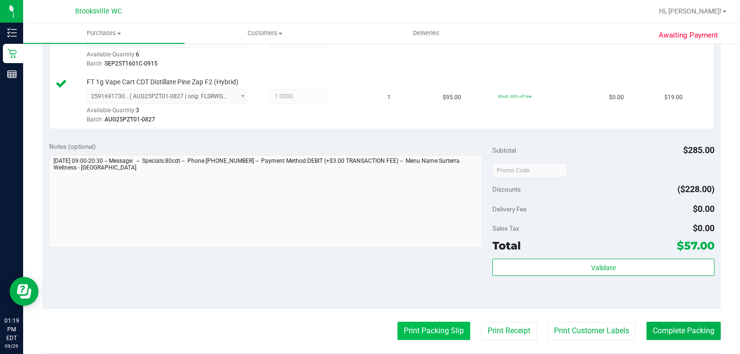
click at [441, 329] on button "Print Packing Slip" at bounding box center [433, 331] width 73 height 18
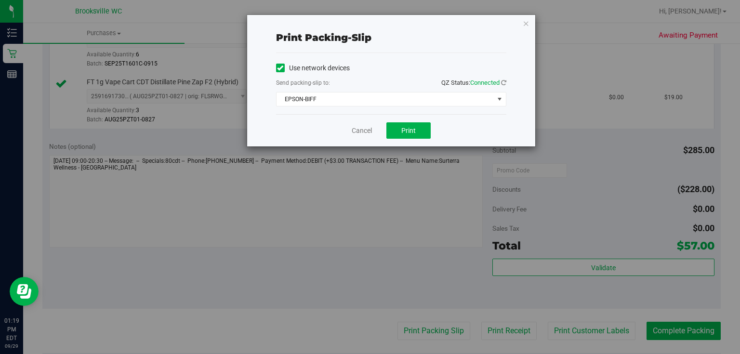
click at [530, 23] on div "Print packing-slip Use network devices Send packing-slip to: QZ Status: Connect…" at bounding box center [391, 80] width 288 height 131
click at [527, 23] on icon "button" at bounding box center [526, 23] width 7 height 12
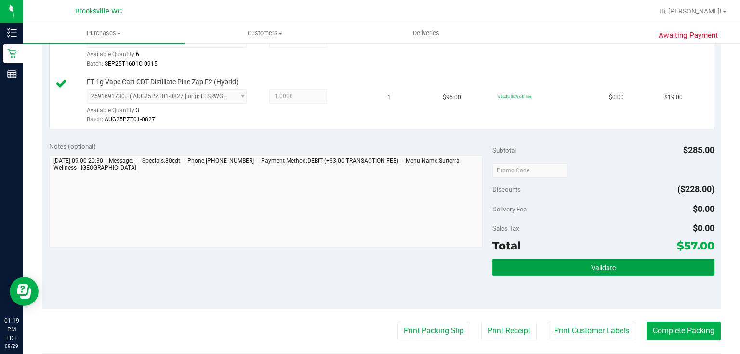
click at [561, 268] on button "Validate" at bounding box center [603, 267] width 222 height 17
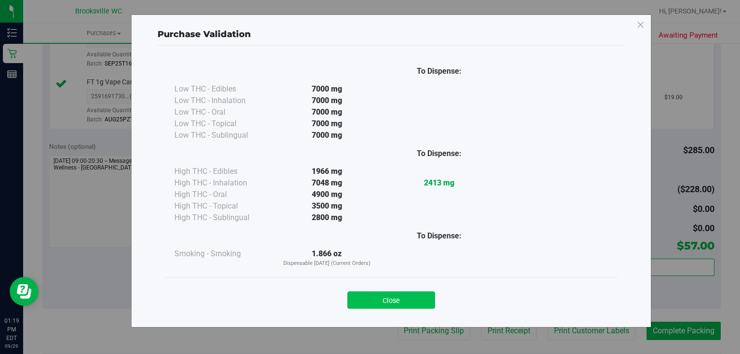
click at [398, 296] on button "Close" at bounding box center [391, 299] width 88 height 17
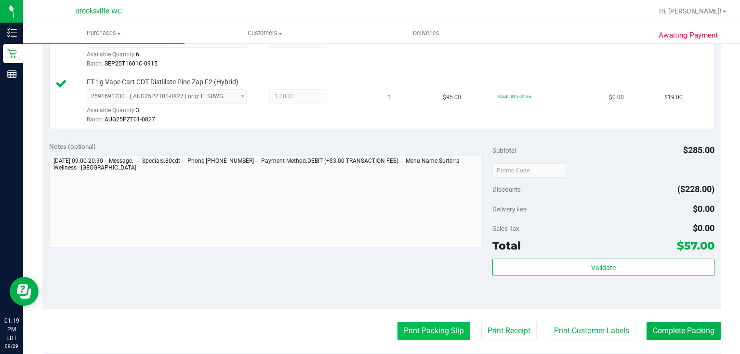
click at [432, 322] on button "Print Packing Slip" at bounding box center [433, 331] width 73 height 18
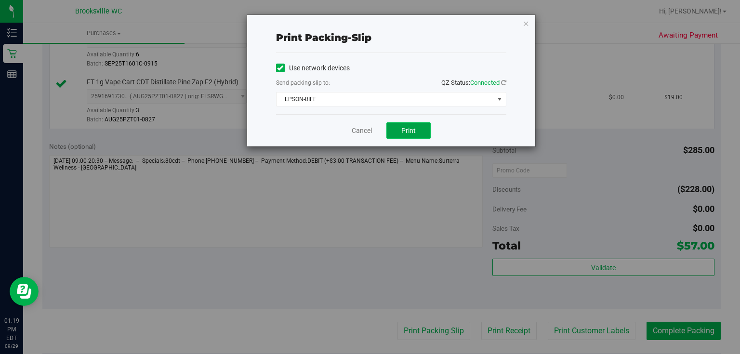
click at [424, 126] on button "Print" at bounding box center [408, 130] width 44 height 16
click at [523, 23] on icon "button" at bounding box center [526, 23] width 7 height 12
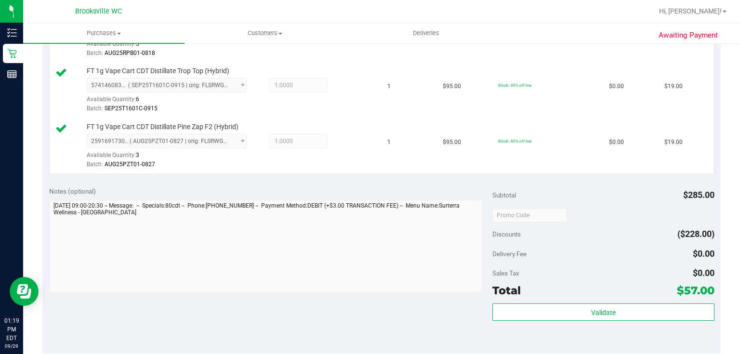
scroll to position [308, 0]
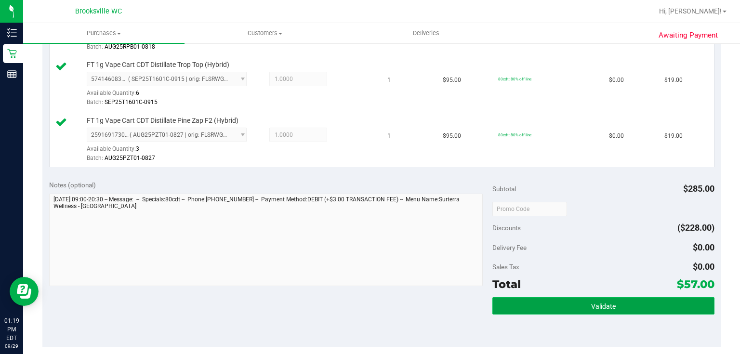
click at [575, 312] on button "Validate" at bounding box center [603, 305] width 222 height 17
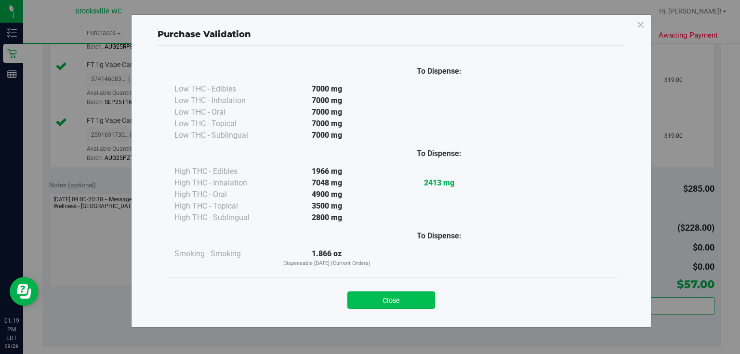
click at [372, 304] on button "Close" at bounding box center [391, 299] width 88 height 17
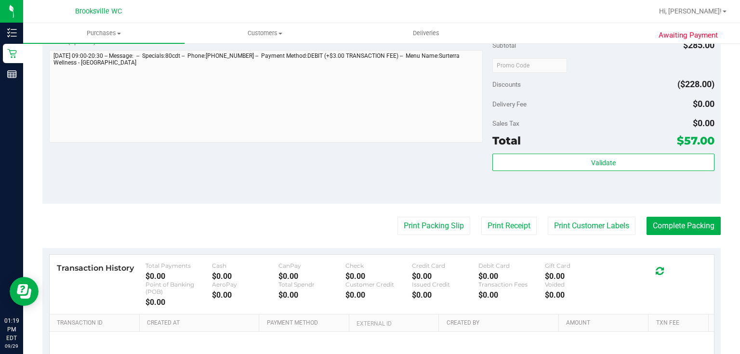
scroll to position [462, 0]
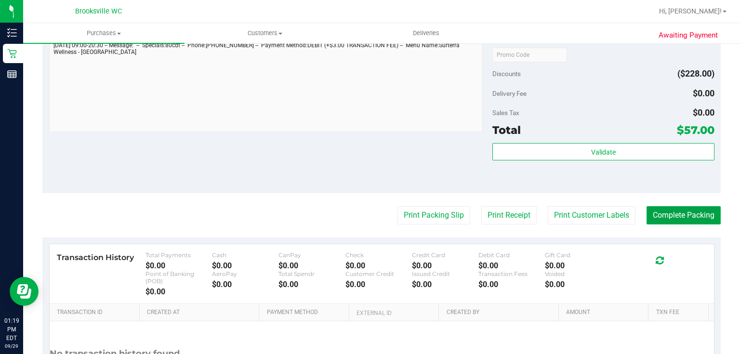
click at [663, 216] on button "Complete Packing" at bounding box center [683, 215] width 74 height 18
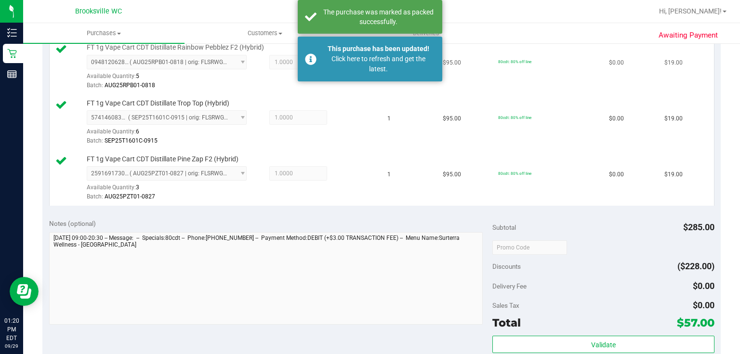
scroll to position [77, 0]
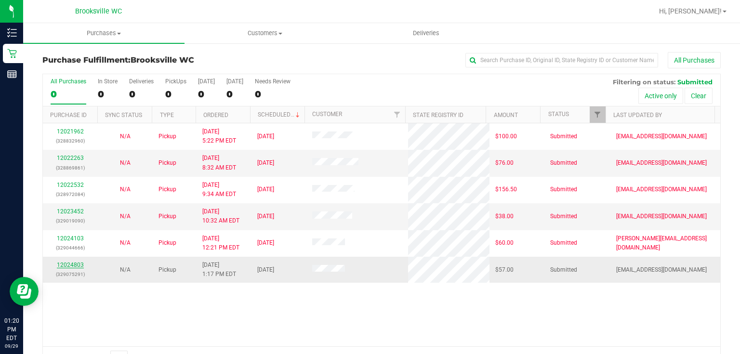
click at [78, 262] on link "12024803" at bounding box center [70, 265] width 27 height 7
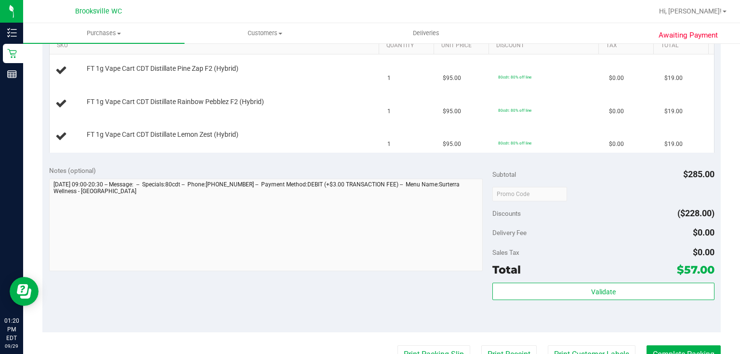
scroll to position [308, 0]
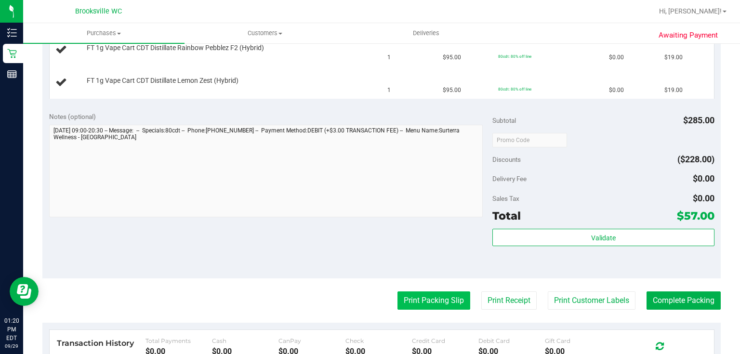
click at [430, 298] on button "Print Packing Slip" at bounding box center [433, 300] width 73 height 18
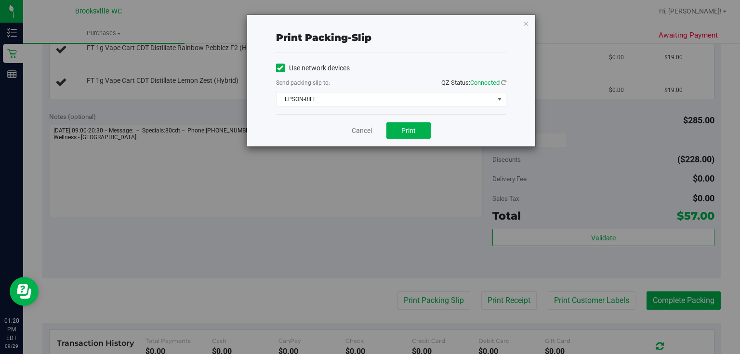
click at [415, 139] on div "Cancel Print" at bounding box center [391, 130] width 230 height 32
click at [414, 127] on span "Print" at bounding box center [408, 131] width 14 height 8
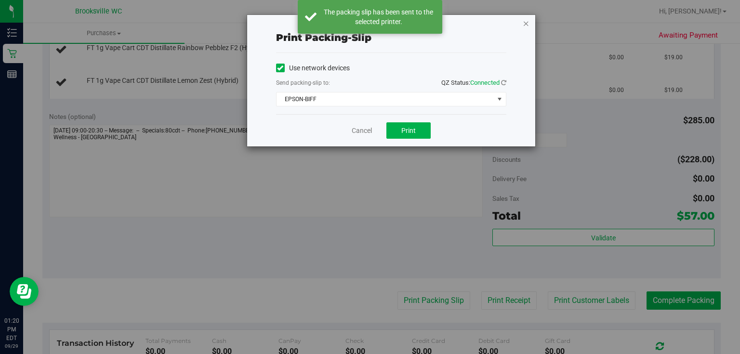
click at [525, 22] on icon "button" at bounding box center [526, 23] width 7 height 12
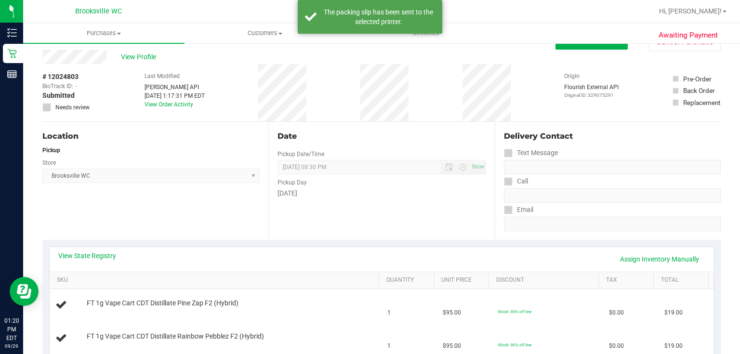
scroll to position [0, 0]
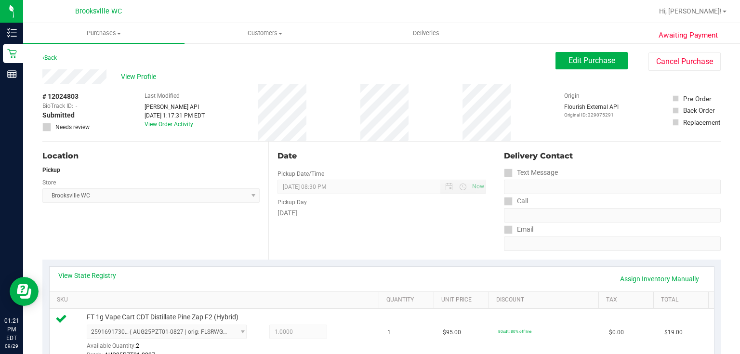
click at [405, 221] on div "Date Pickup Date/Time [DATE] Now [DATE] 08:30 PM Now Pickup Day [DATE]" at bounding box center [381, 201] width 226 height 118
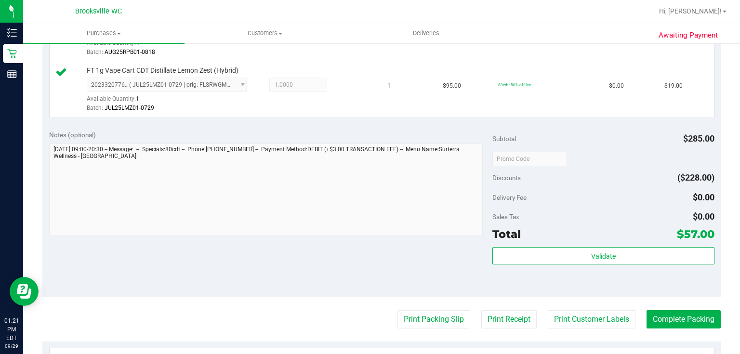
scroll to position [424, 0]
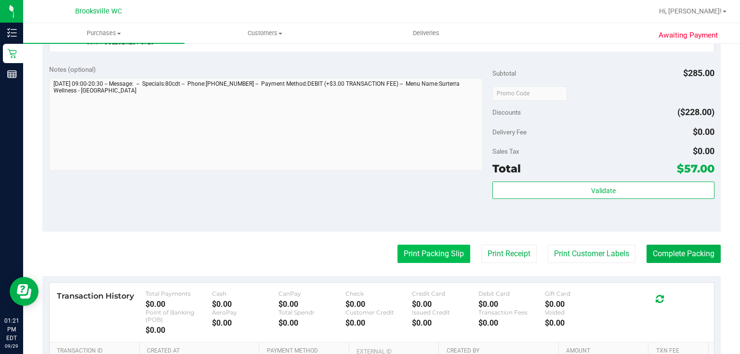
click at [412, 259] on button "Print Packing Slip" at bounding box center [433, 254] width 73 height 18
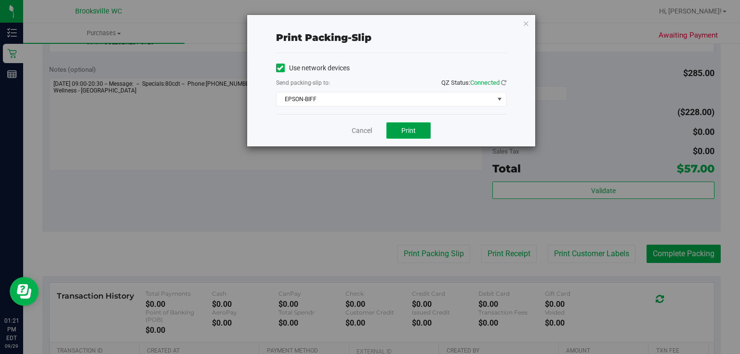
click at [416, 129] on button "Print" at bounding box center [408, 130] width 44 height 16
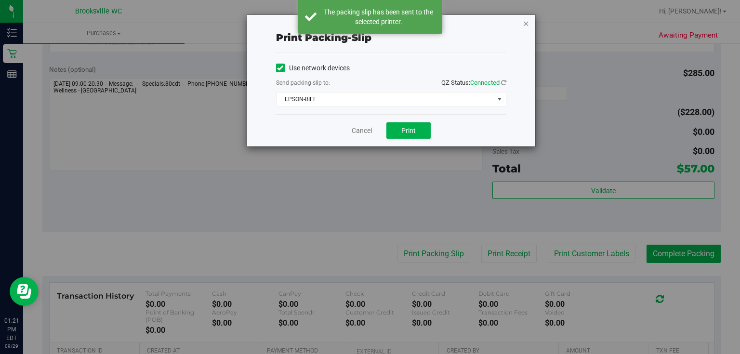
click at [525, 24] on icon "button" at bounding box center [526, 23] width 7 height 12
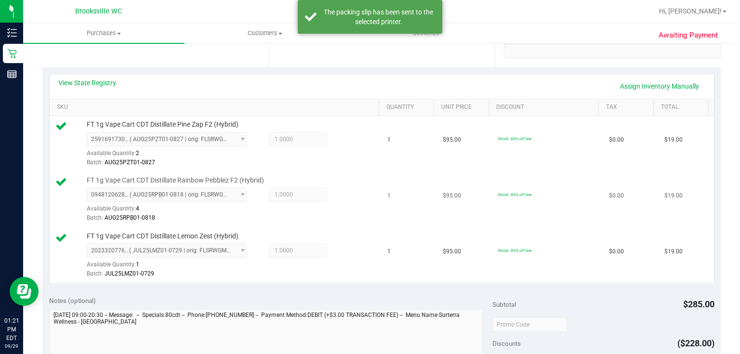
scroll to position [0, 0]
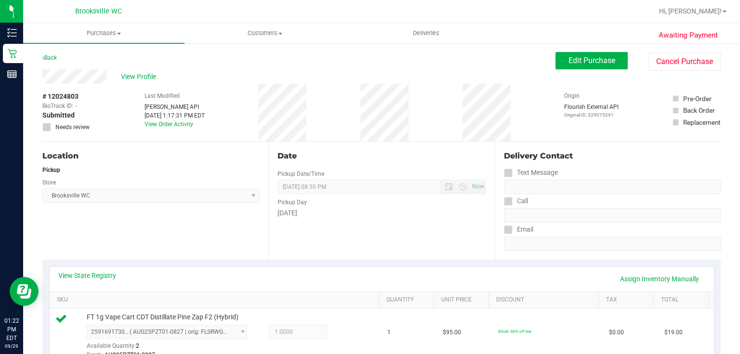
click at [329, 203] on div "Pickup Day" at bounding box center [381, 201] width 208 height 14
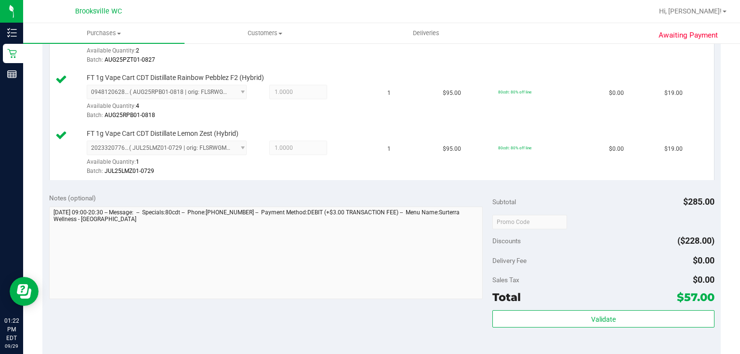
scroll to position [308, 0]
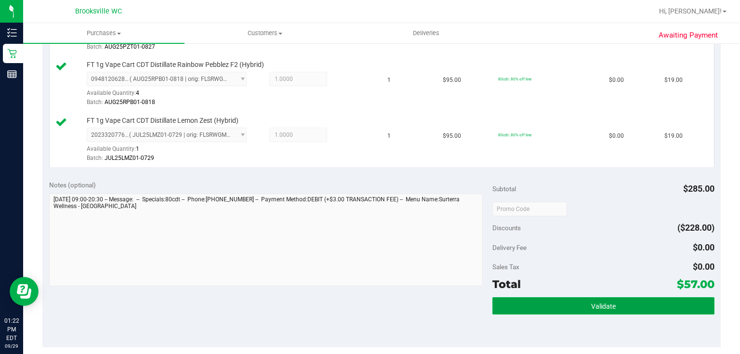
click at [590, 310] on button "Validate" at bounding box center [603, 305] width 222 height 17
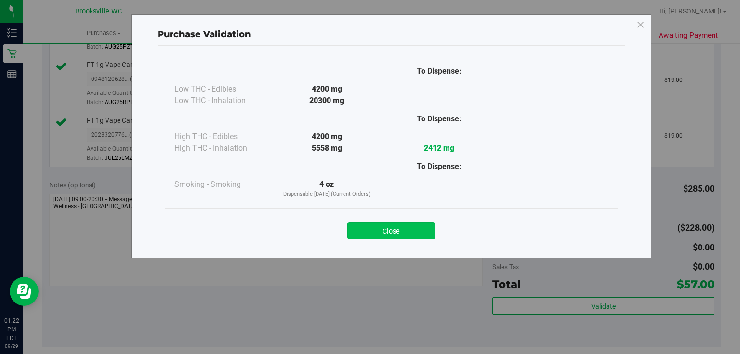
click at [373, 224] on button "Close" at bounding box center [391, 230] width 88 height 17
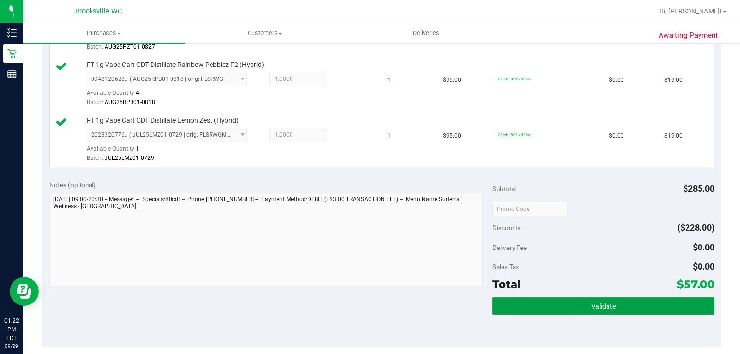
click at [609, 298] on button "Validate" at bounding box center [603, 305] width 222 height 17
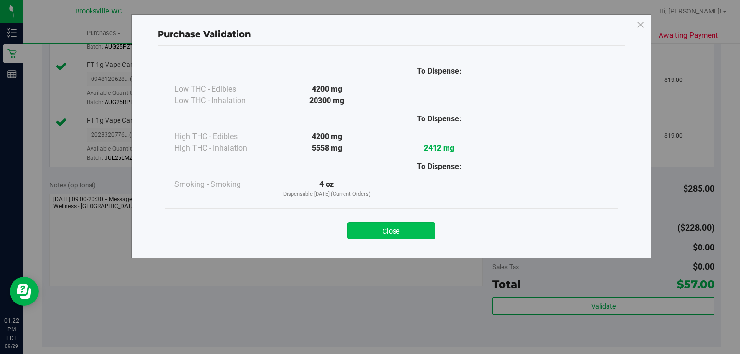
click at [382, 229] on button "Close" at bounding box center [391, 230] width 88 height 17
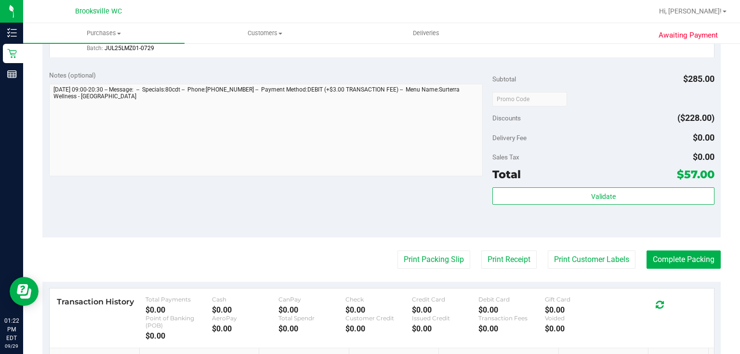
scroll to position [501, 0]
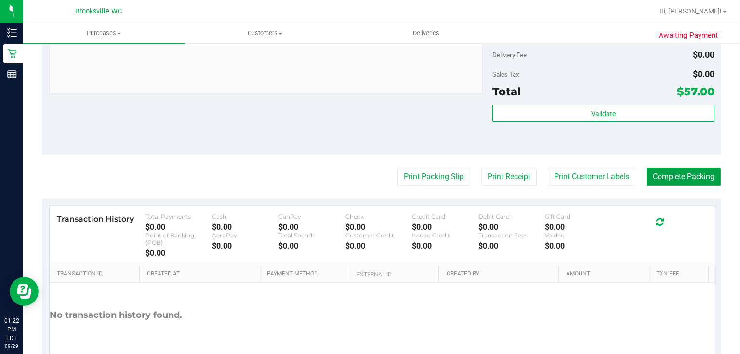
click at [679, 175] on button "Complete Packing" at bounding box center [683, 177] width 74 height 18
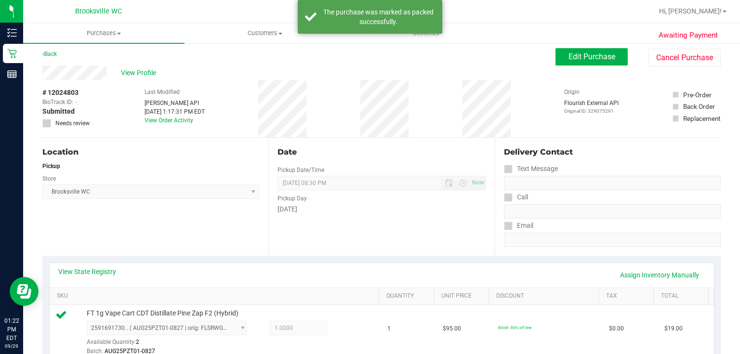
scroll to position [0, 0]
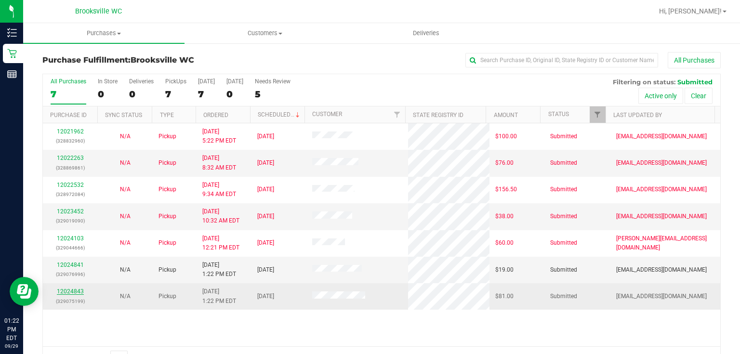
click at [73, 288] on link "12024843" at bounding box center [70, 291] width 27 height 7
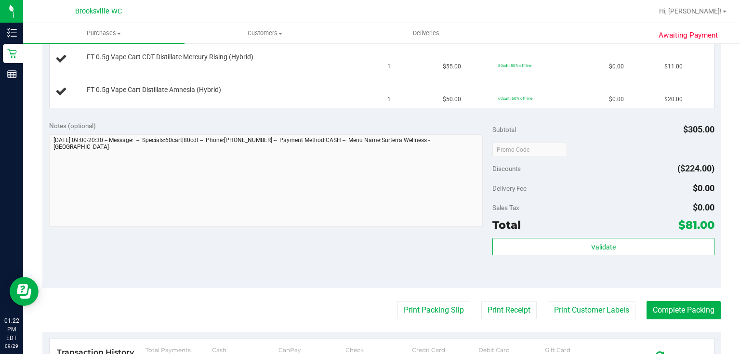
scroll to position [424, 0]
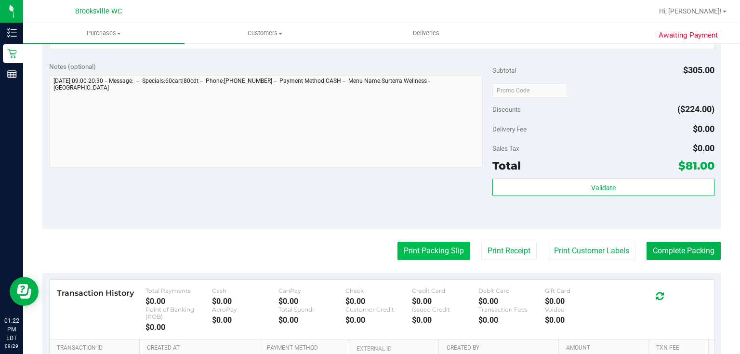
click at [433, 250] on button "Print Packing Slip" at bounding box center [433, 251] width 73 height 18
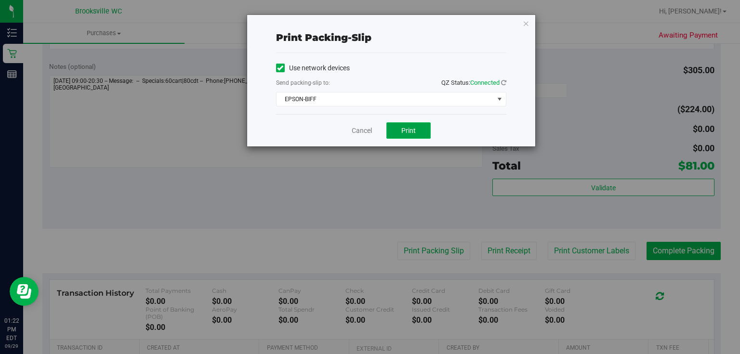
click at [408, 131] on span "Print" at bounding box center [408, 131] width 14 height 8
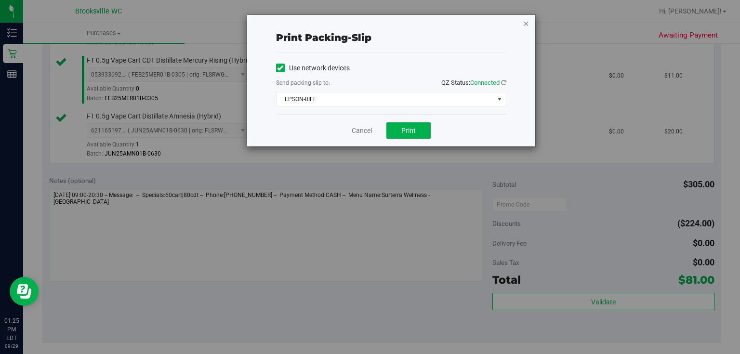
drag, startPoint x: 524, startPoint y: 22, endPoint x: 511, endPoint y: 33, distance: 17.5
click at [524, 23] on icon "button" at bounding box center [526, 23] width 7 height 12
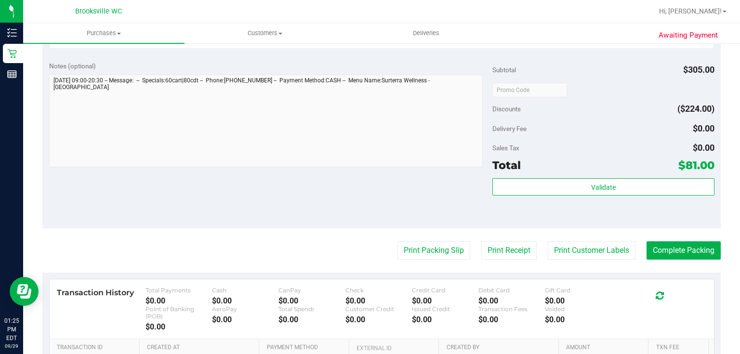
scroll to position [596, 0]
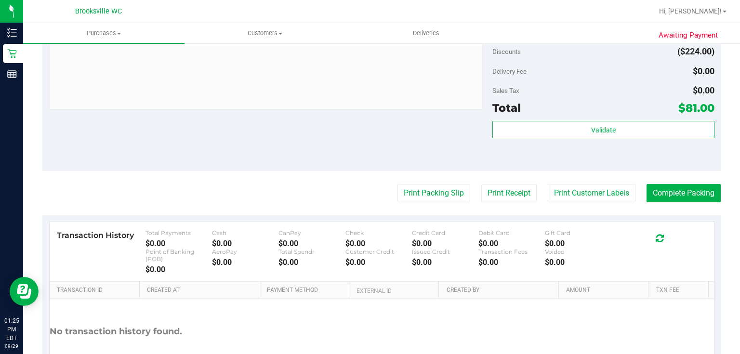
drag, startPoint x: 579, startPoint y: 99, endPoint x: 577, endPoint y: 111, distance: 11.7
click at [578, 105] on div "Total $81.00" at bounding box center [603, 107] width 222 height 17
click at [574, 118] on div "Subtotal $305.00 Discounts ($224.00) Delivery Fee $0.00 Sales Tax $0.00 Total $…" at bounding box center [603, 84] width 222 height 160
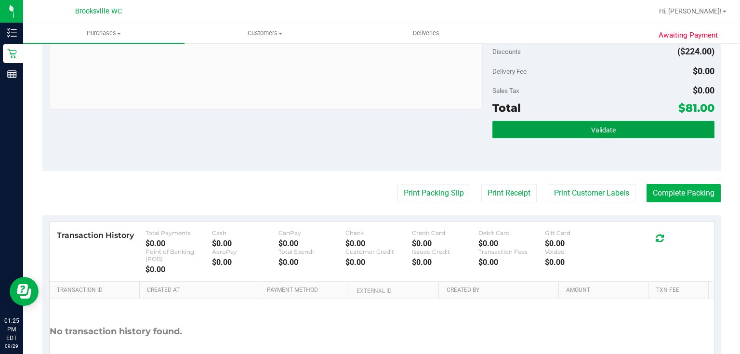
click at [571, 122] on button "Validate" at bounding box center [603, 129] width 222 height 17
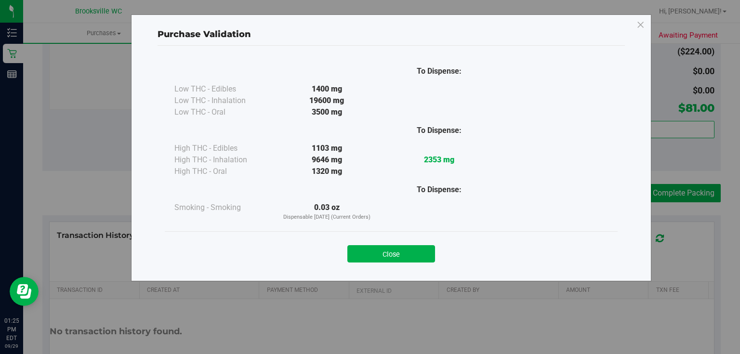
click at [427, 245] on button "Close" at bounding box center [391, 253] width 88 height 17
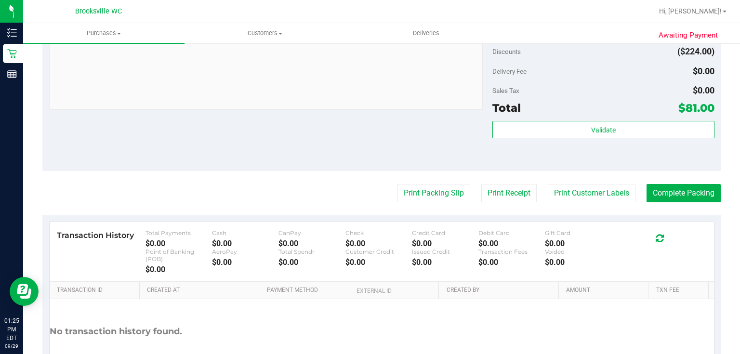
drag, startPoint x: 427, startPoint y: 175, endPoint x: 426, endPoint y: 180, distance: 4.9
click at [426, 184] on button "Print Packing Slip" at bounding box center [433, 193] width 73 height 18
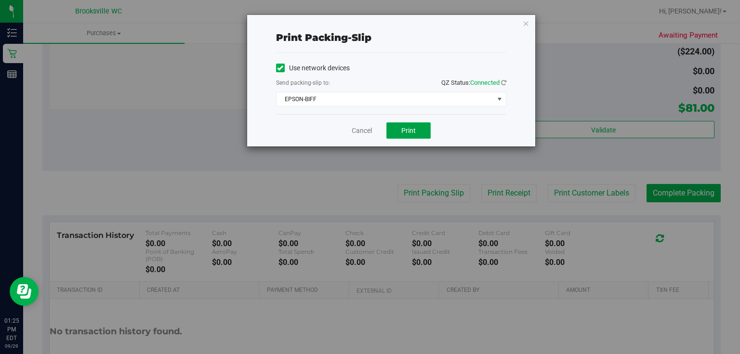
click at [425, 130] on button "Print" at bounding box center [408, 130] width 44 height 16
click at [526, 24] on icon "button" at bounding box center [526, 23] width 7 height 12
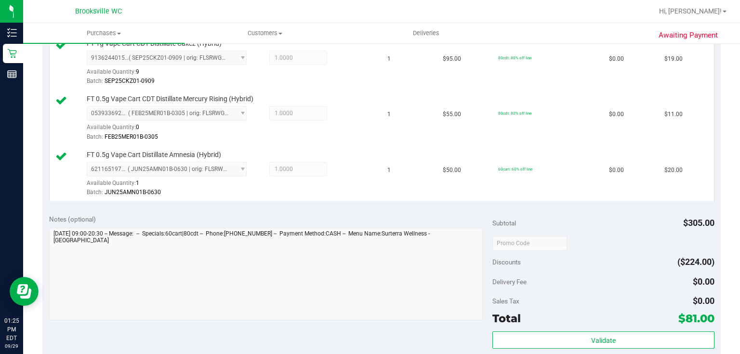
scroll to position [501, 0]
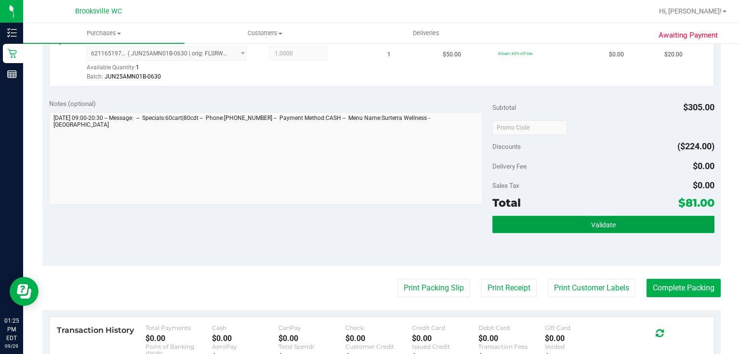
click at [654, 223] on button "Validate" at bounding box center [603, 224] width 222 height 17
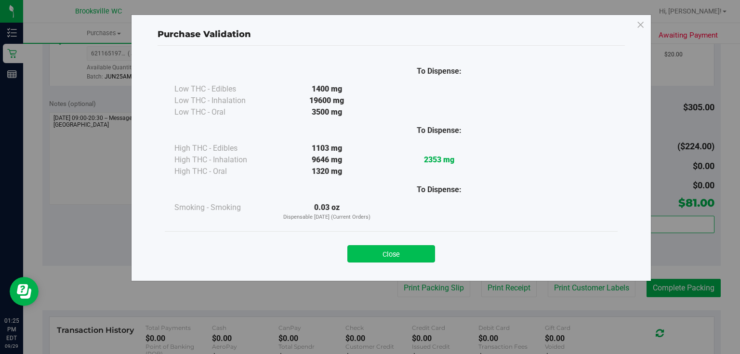
drag, startPoint x: 427, startPoint y: 255, endPoint x: 572, endPoint y: 272, distance: 145.9
click at [429, 255] on button "Close" at bounding box center [391, 253] width 88 height 17
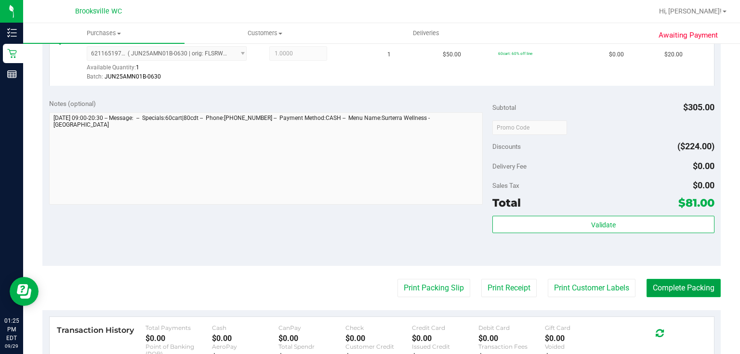
click at [679, 284] on button "Complete Packing" at bounding box center [683, 288] width 74 height 18
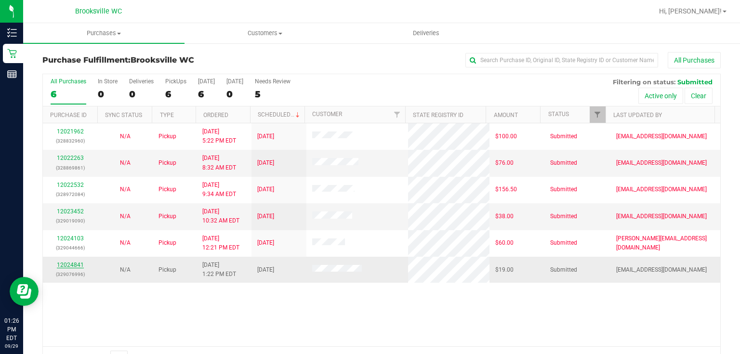
click at [72, 262] on link "12024841" at bounding box center [70, 265] width 27 height 7
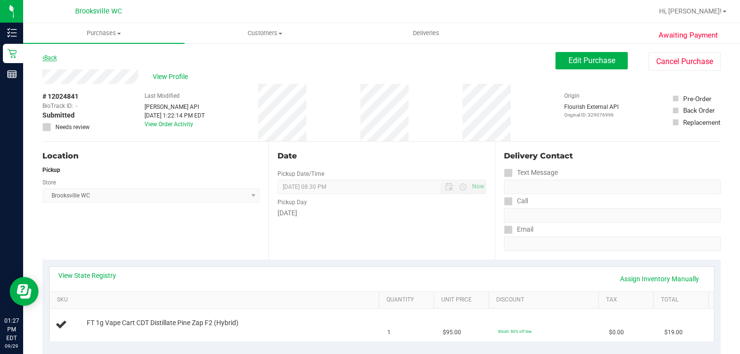
click at [50, 60] on link "Back" at bounding box center [49, 57] width 14 height 7
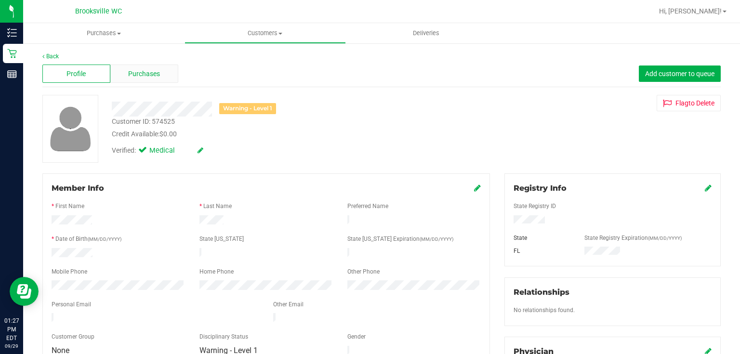
click at [144, 73] on span "Purchases" at bounding box center [144, 74] width 32 height 10
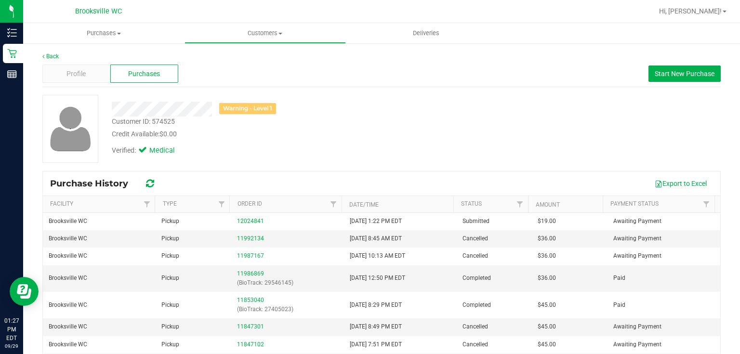
click at [60, 63] on div "Profile Purchases Start New Purchase" at bounding box center [381, 74] width 678 height 26
click at [53, 57] on link "Back" at bounding box center [50, 56] width 16 height 7
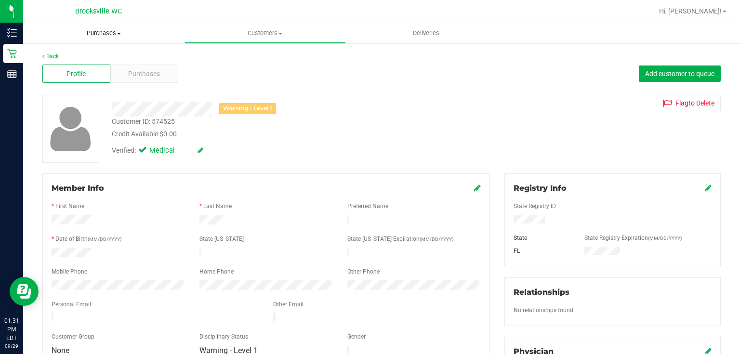
click at [92, 37] on span "Purchases" at bounding box center [103, 33] width 161 height 9
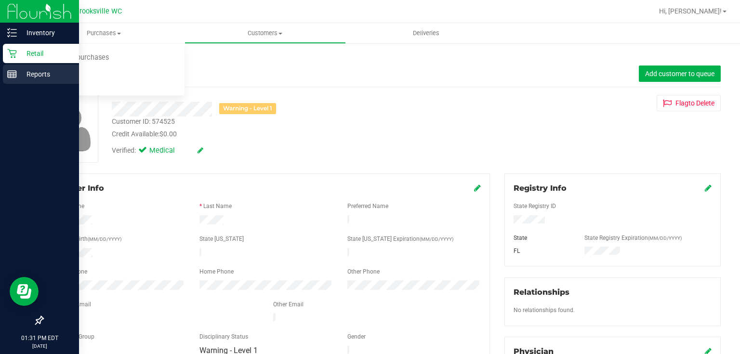
click at [15, 69] on icon at bounding box center [12, 74] width 10 height 10
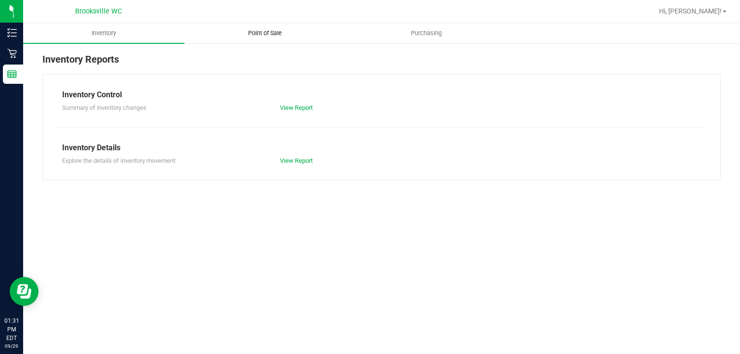
click at [271, 27] on uib-tab-heading "Point of Sale" at bounding box center [265, 33] width 160 height 19
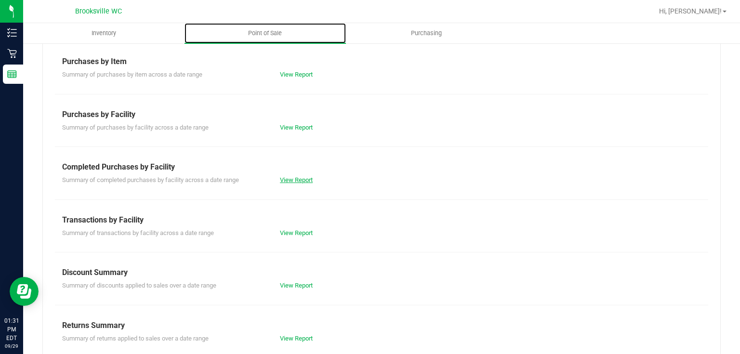
scroll to position [151, 0]
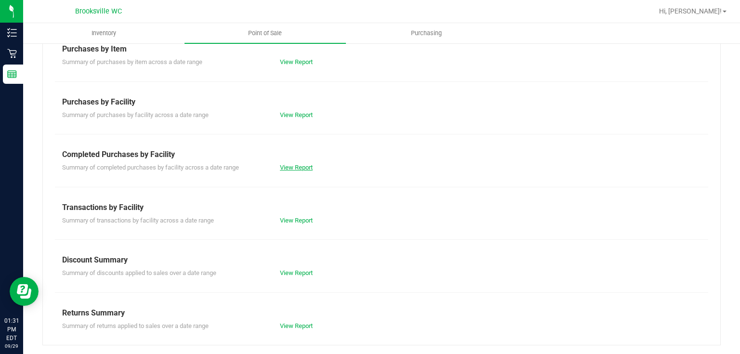
click at [289, 164] on link "View Report" at bounding box center [296, 167] width 33 height 7
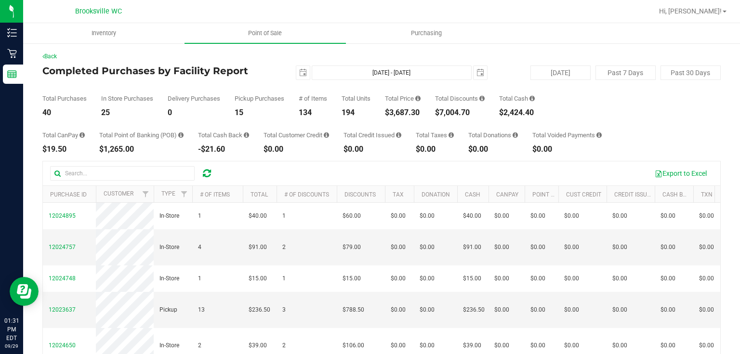
click at [590, 99] on div "Total Purchases 40 In Store Purchases 25 Delivery Purchases 0 Pickup Purchases …" at bounding box center [381, 98] width 678 height 37
click at [410, 118] on div "Total CanPay $19.50 Total Point of Banking (POB) $1,265.00 Total Cash Back -$21…" at bounding box center [381, 135] width 678 height 37
click at [393, 116] on div "$3,687.30" at bounding box center [403, 113] width 36 height 8
click at [590, 123] on div "Total CanPay $19.50 Total Point of Banking (POB) $1,265.00 Total Cash Back -$21…" at bounding box center [381, 135] width 678 height 37
click at [354, 92] on div "Total Purchases 40 In Store Purchases 25 Delivery Purchases 0 Pickup Purchases …" at bounding box center [381, 98] width 678 height 37
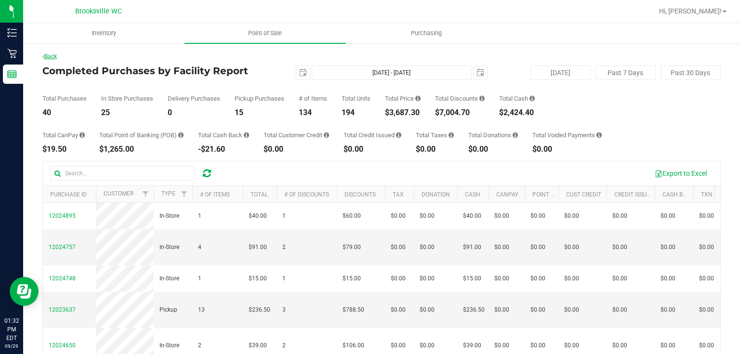
click at [56, 56] on link "Back" at bounding box center [49, 56] width 14 height 7
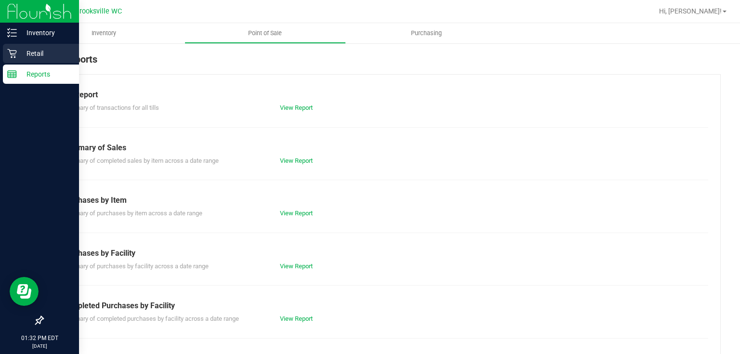
click at [19, 52] on p "Retail" at bounding box center [46, 54] width 58 height 12
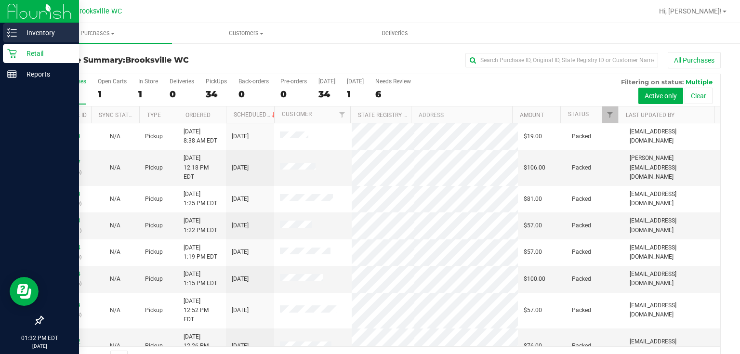
click at [26, 36] on p "Inventory" at bounding box center [46, 33] width 58 height 12
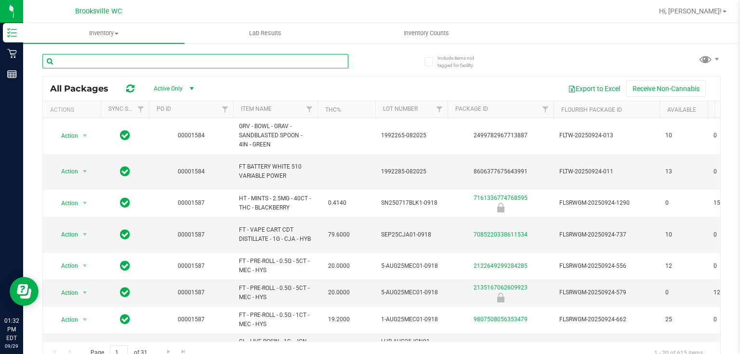
click at [112, 62] on input "text" at bounding box center [195, 61] width 306 height 14
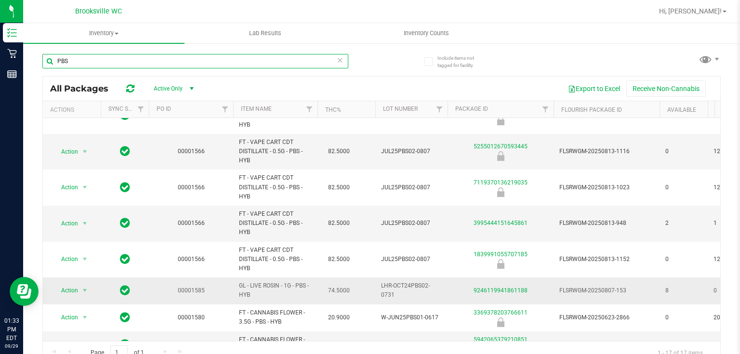
scroll to position [95, 0]
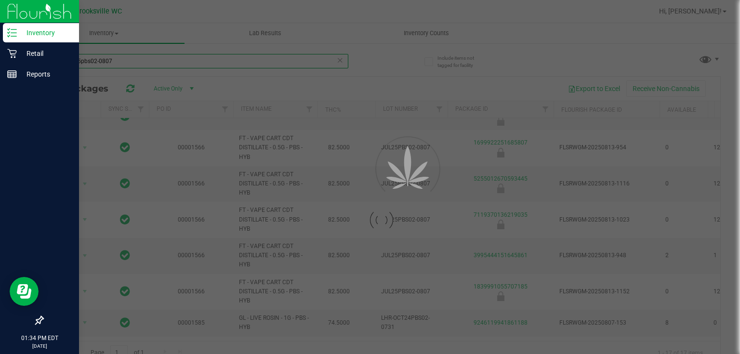
type input "PBSjul25pbs02-0807"
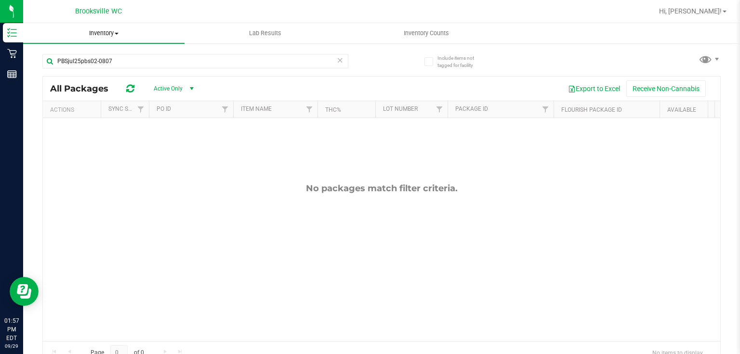
click at [85, 31] on span "Inventory" at bounding box center [103, 33] width 161 height 9
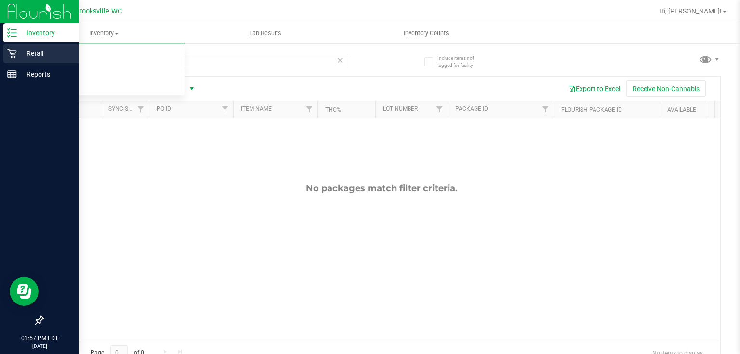
click at [17, 48] on p "Retail" at bounding box center [46, 54] width 58 height 12
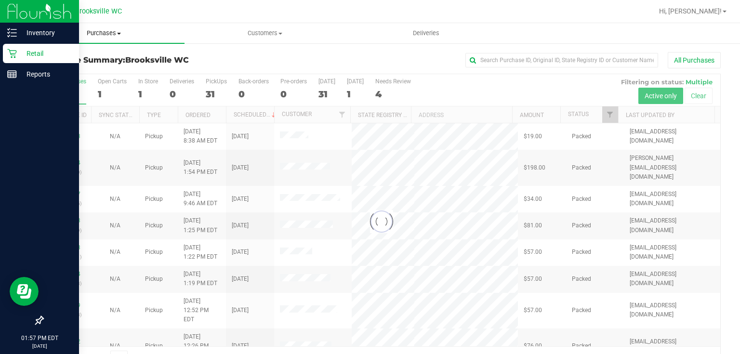
drag, startPoint x: 580, startPoint y: 0, endPoint x: 112, endPoint y: 35, distance: 469.4
click at [112, 35] on span "Purchases" at bounding box center [103, 33] width 161 height 9
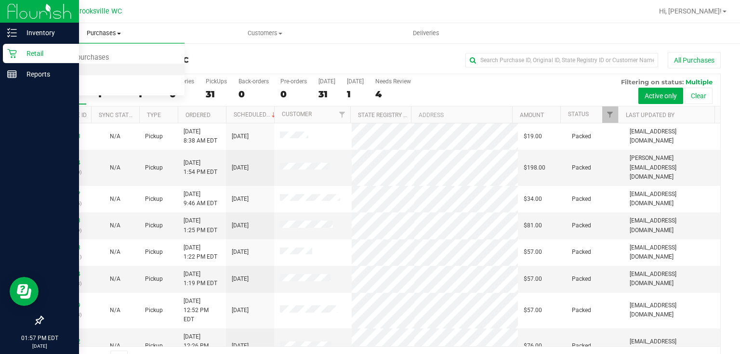
click at [104, 71] on li "Fulfillment" at bounding box center [103, 70] width 161 height 12
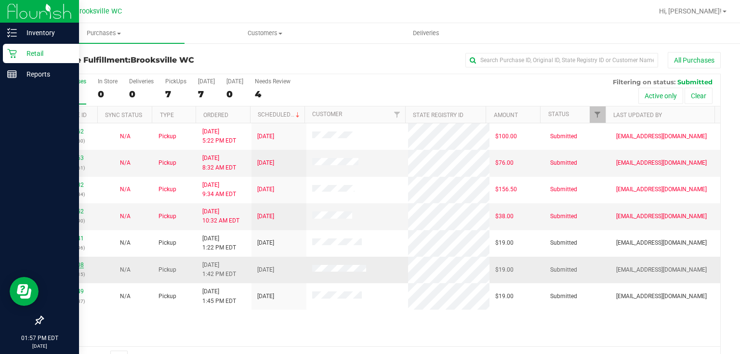
click at [75, 263] on link "12025008" at bounding box center [70, 265] width 27 height 7
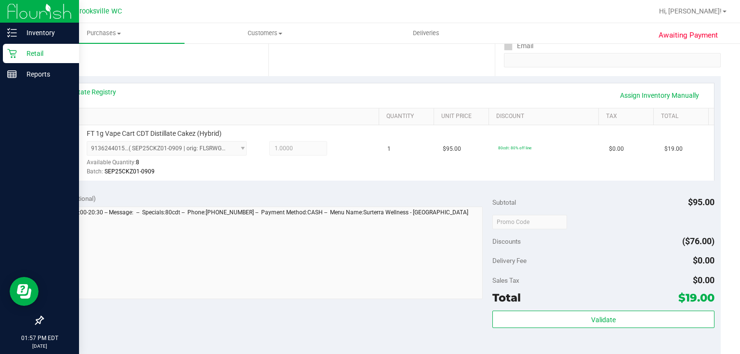
scroll to position [308, 0]
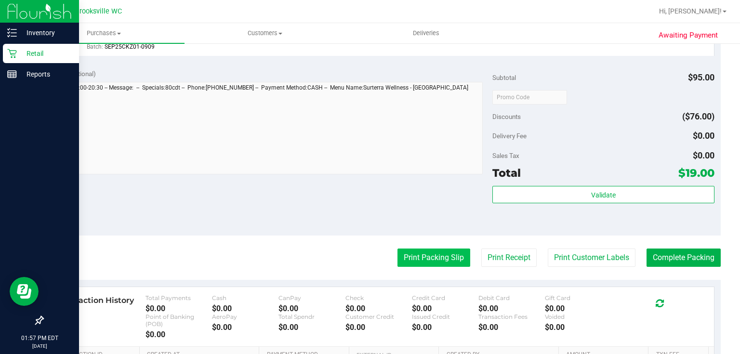
click at [454, 250] on button "Print Packing Slip" at bounding box center [433, 258] width 73 height 18
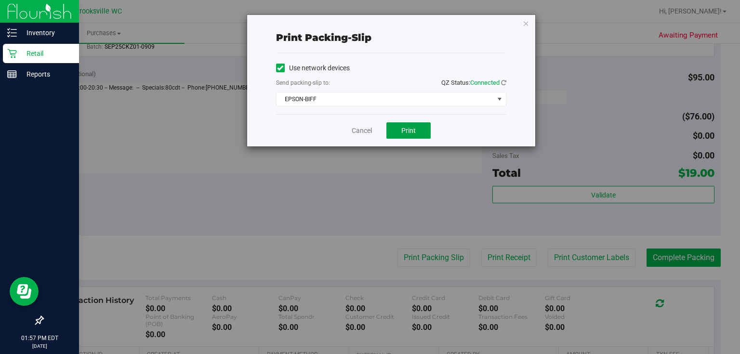
click at [428, 155] on div "Print packing-slip Use network devices Send packing-slip to: QZ Status: Connect…" at bounding box center [373, 177] width 747 height 354
click at [412, 131] on span "Print" at bounding box center [408, 131] width 14 height 8
click at [527, 23] on icon "button" at bounding box center [526, 23] width 7 height 12
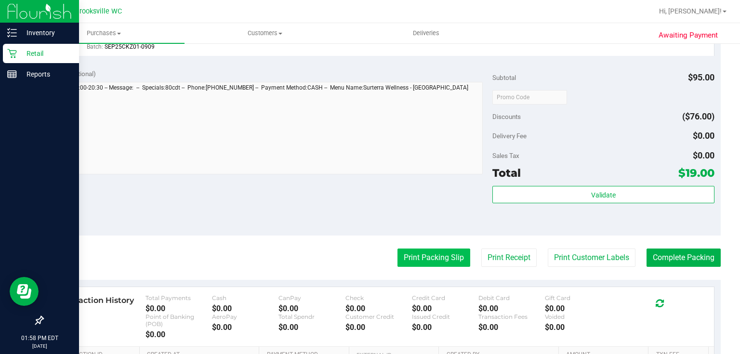
click at [435, 252] on button "Print Packing Slip" at bounding box center [433, 258] width 73 height 18
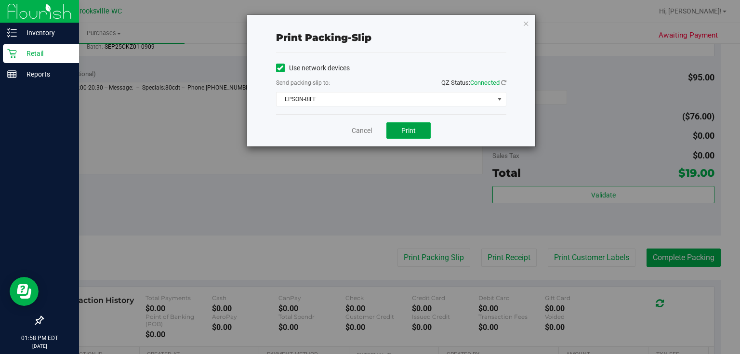
drag, startPoint x: 398, startPoint y: 127, endPoint x: 376, endPoint y: 130, distance: 22.8
click at [399, 129] on button "Print" at bounding box center [408, 130] width 44 height 16
click at [524, 22] on icon "button" at bounding box center [526, 23] width 7 height 12
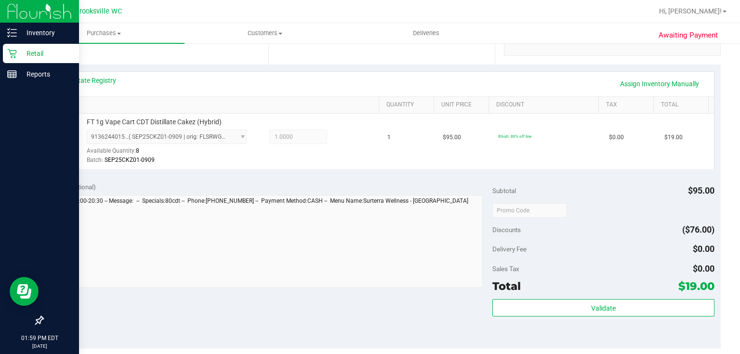
scroll to position [270, 0]
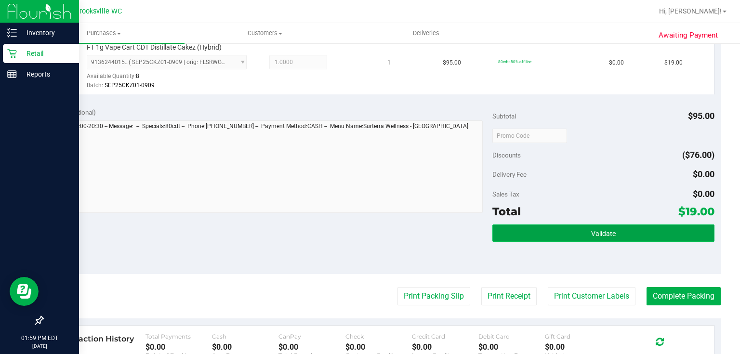
click at [576, 231] on button "Validate" at bounding box center [603, 232] width 222 height 17
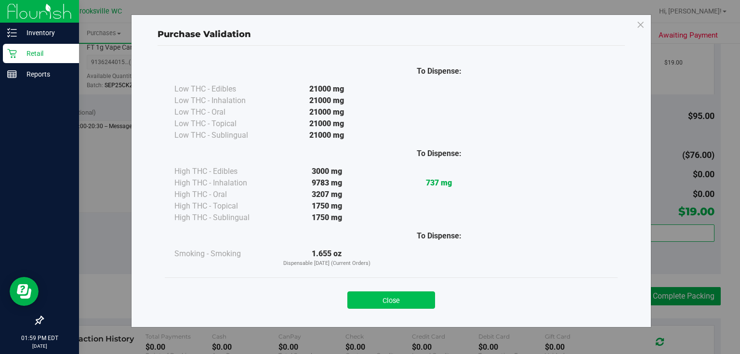
click at [410, 302] on button "Close" at bounding box center [391, 299] width 88 height 17
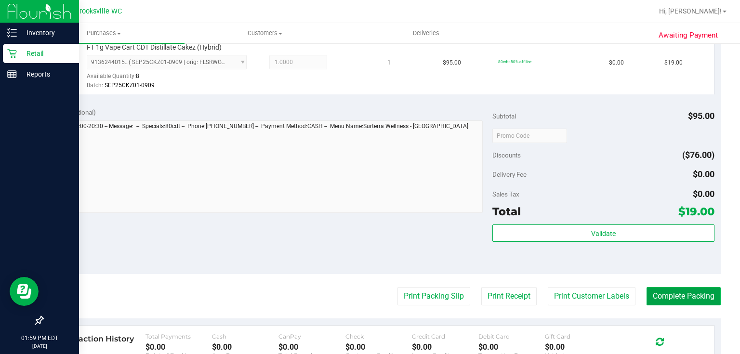
click at [659, 294] on button "Complete Packing" at bounding box center [683, 296] width 74 height 18
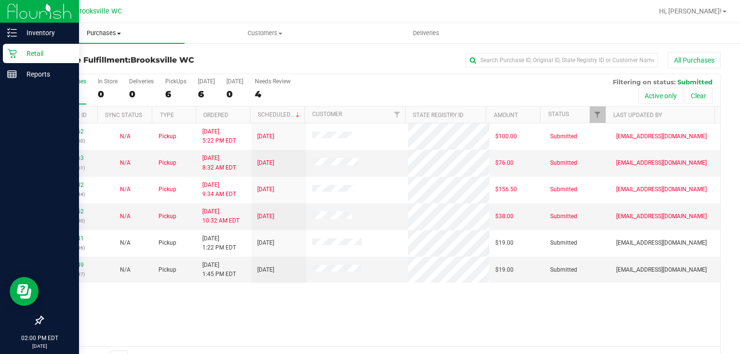
click at [94, 35] on span "Purchases" at bounding box center [103, 33] width 161 height 9
click at [79, 66] on span "Fulfillment" at bounding box center [53, 70] width 60 height 8
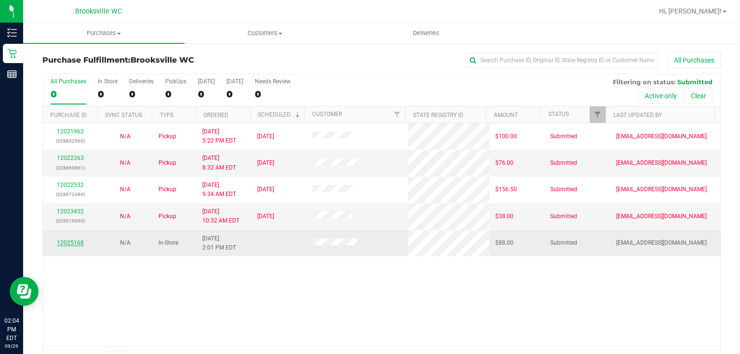
click at [80, 239] on link "12025168" at bounding box center [70, 242] width 27 height 7
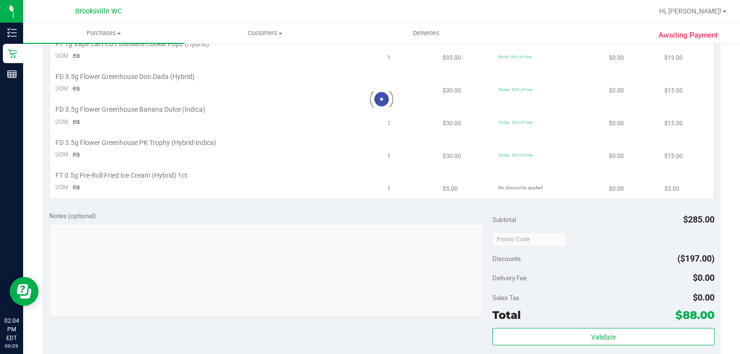
scroll to position [385, 0]
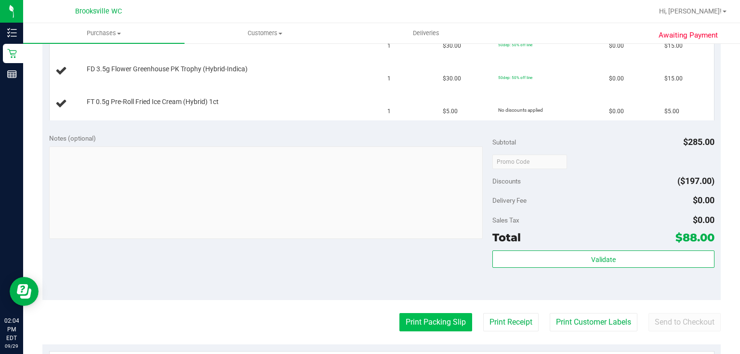
click at [424, 316] on button "Print Packing Slip" at bounding box center [435, 322] width 73 height 18
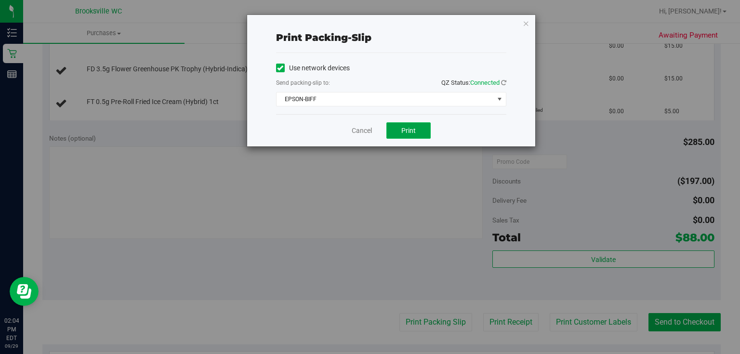
click at [416, 127] on button "Print" at bounding box center [408, 130] width 44 height 16
click at [533, 24] on div "Print packing-slip Use network devices Send packing-slip to: QZ Status: Connect…" at bounding box center [391, 80] width 288 height 131
click at [527, 25] on icon "button" at bounding box center [526, 23] width 7 height 12
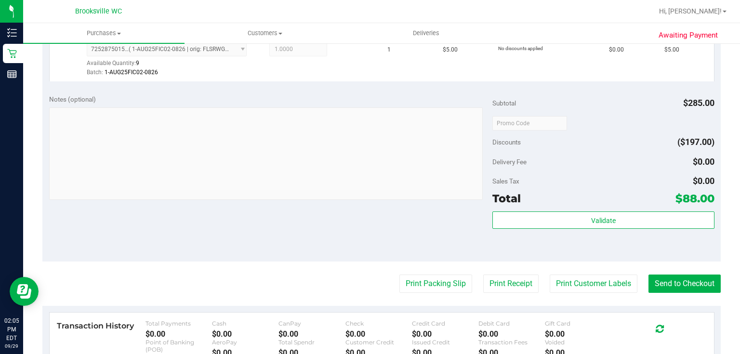
scroll to position [616, 0]
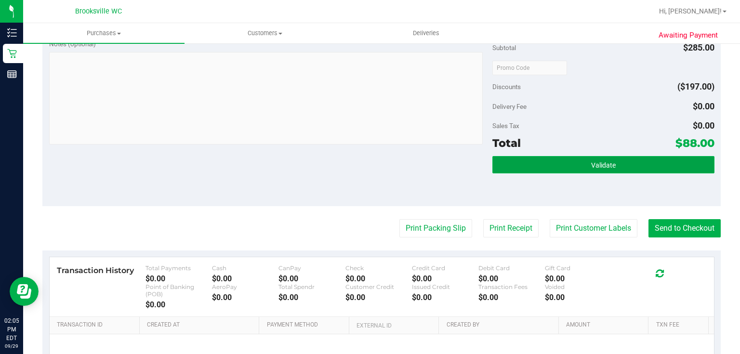
click at [591, 166] on span "Validate" at bounding box center [603, 165] width 25 height 8
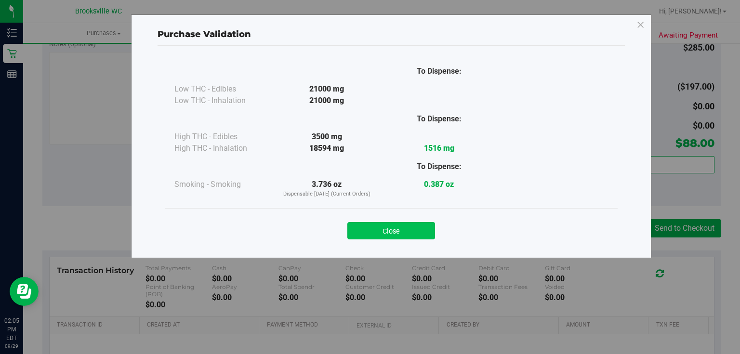
click at [408, 222] on button "Close" at bounding box center [391, 230] width 88 height 17
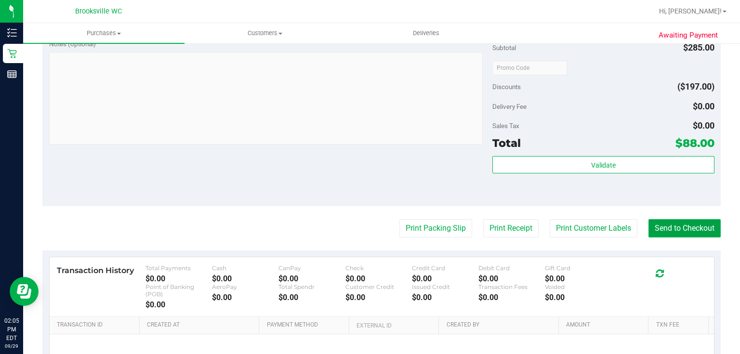
click at [681, 222] on button "Send to Checkout" at bounding box center [684, 228] width 72 height 18
